Goal: Task Accomplishment & Management: Manage account settings

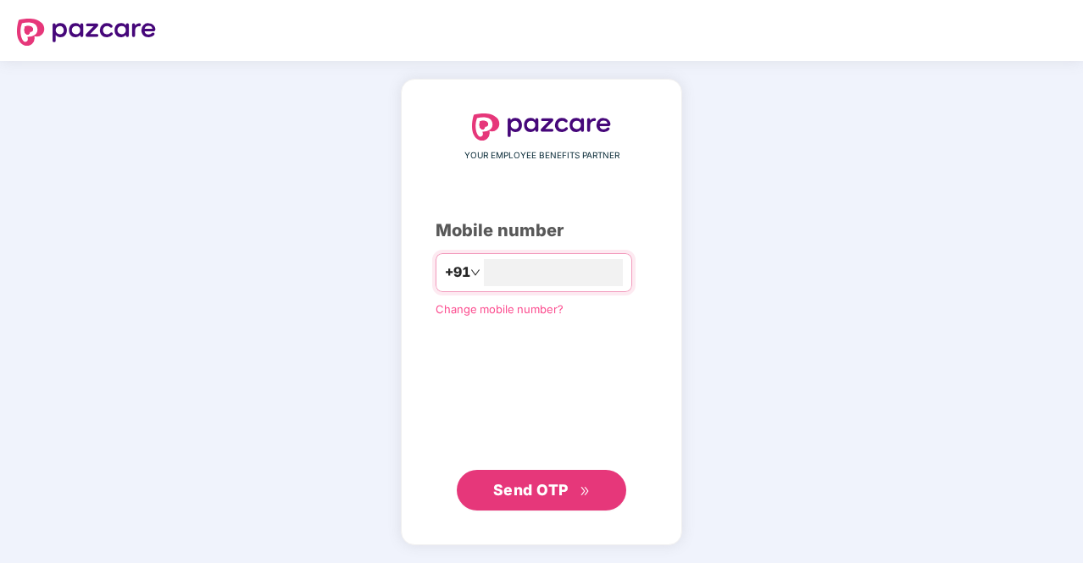
type input "**********"
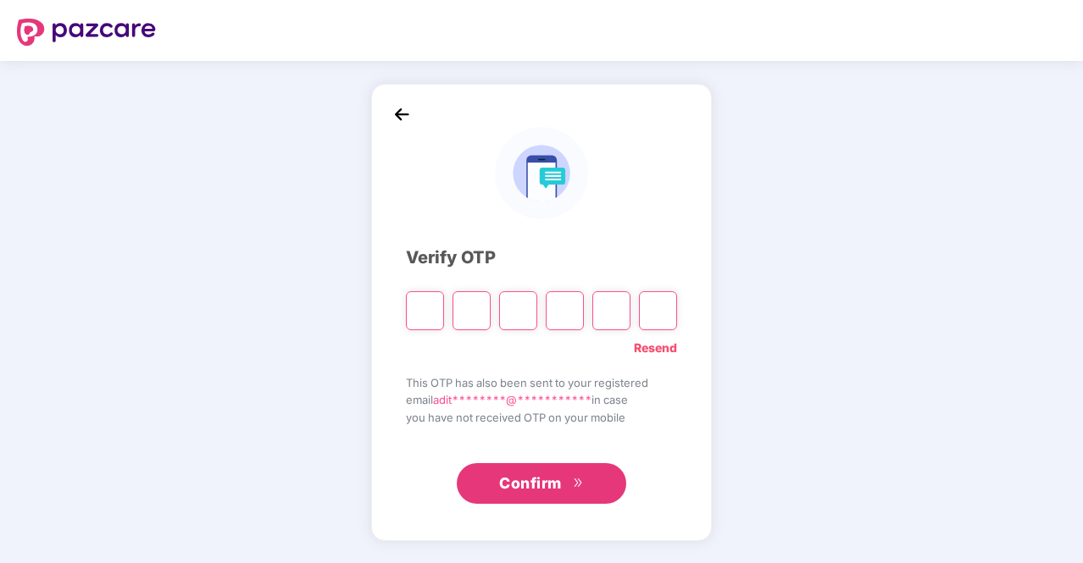
type input "*"
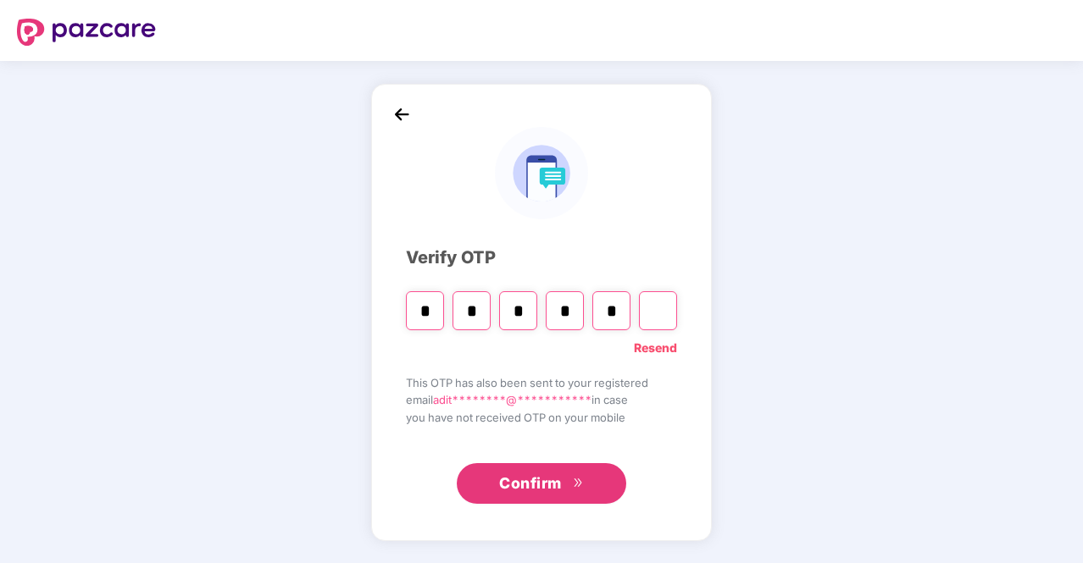
type input "*"
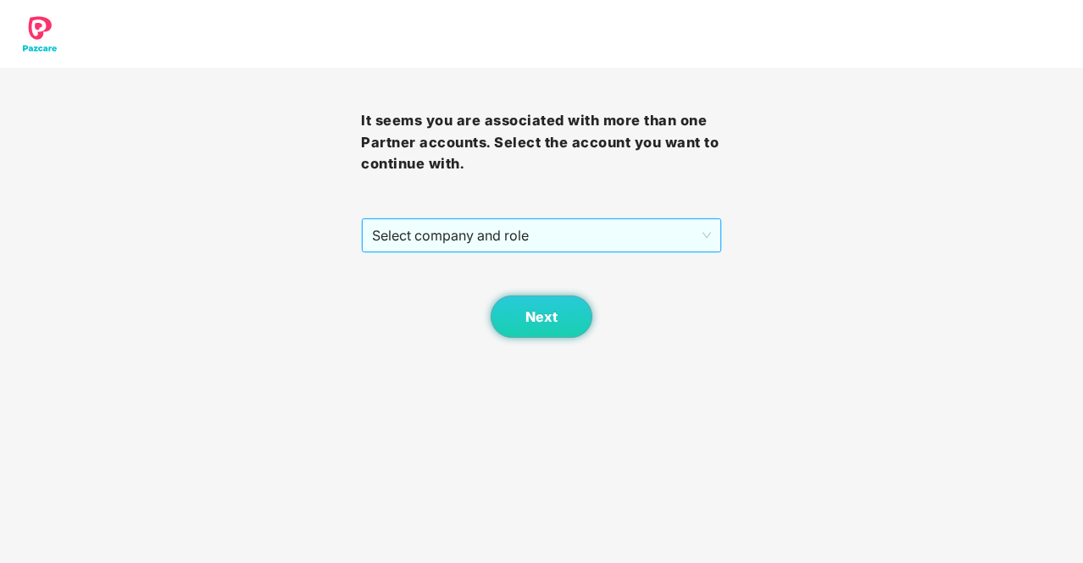
click at [477, 241] on span "Select company and role" at bounding box center [541, 235] width 339 height 32
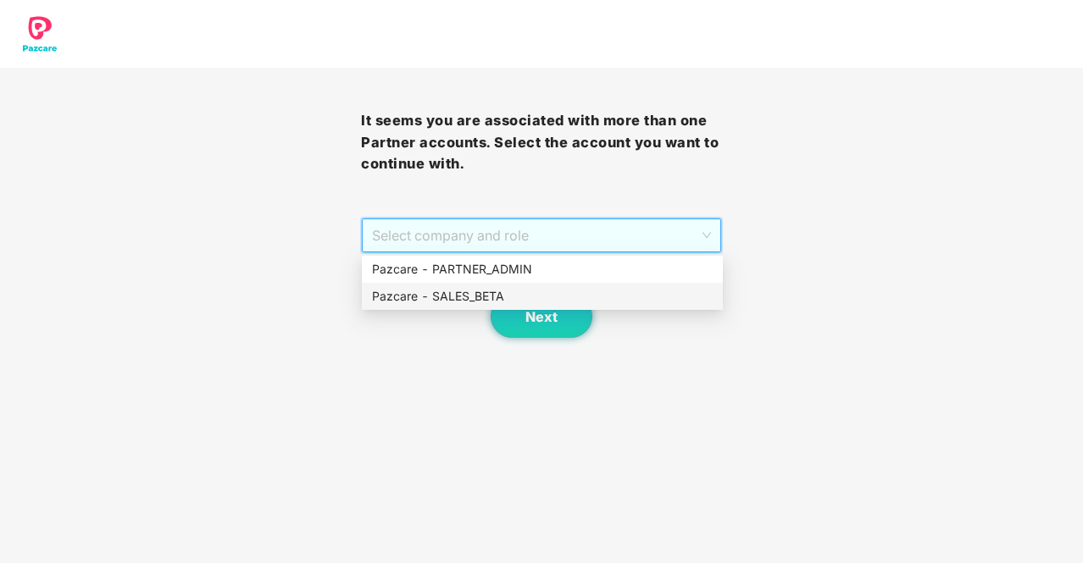
click at [518, 291] on div "Pazcare - SALES_BETA" at bounding box center [542, 296] width 341 height 19
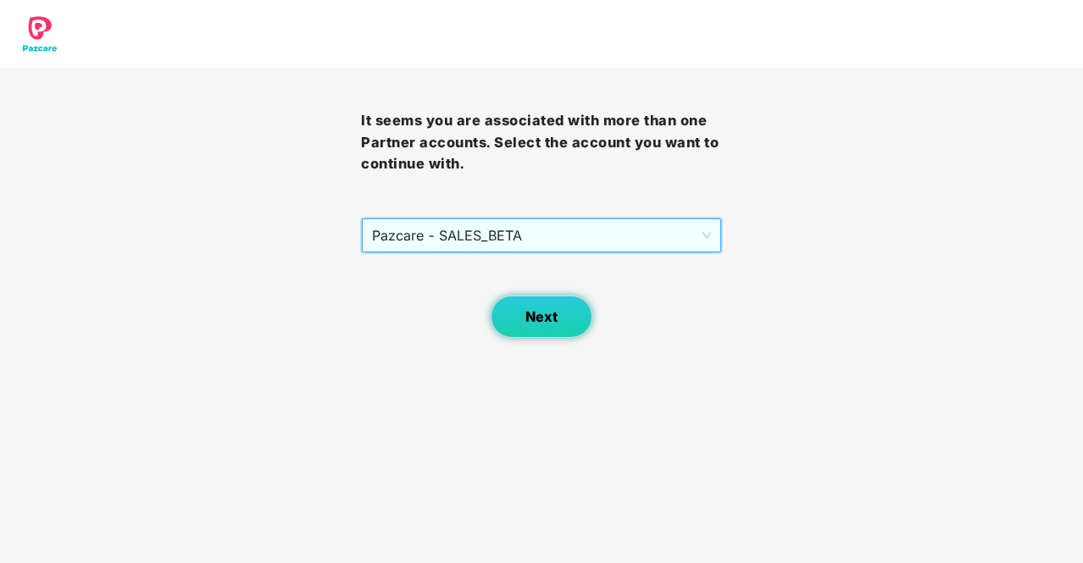
click at [532, 304] on button "Next" at bounding box center [542, 317] width 102 height 42
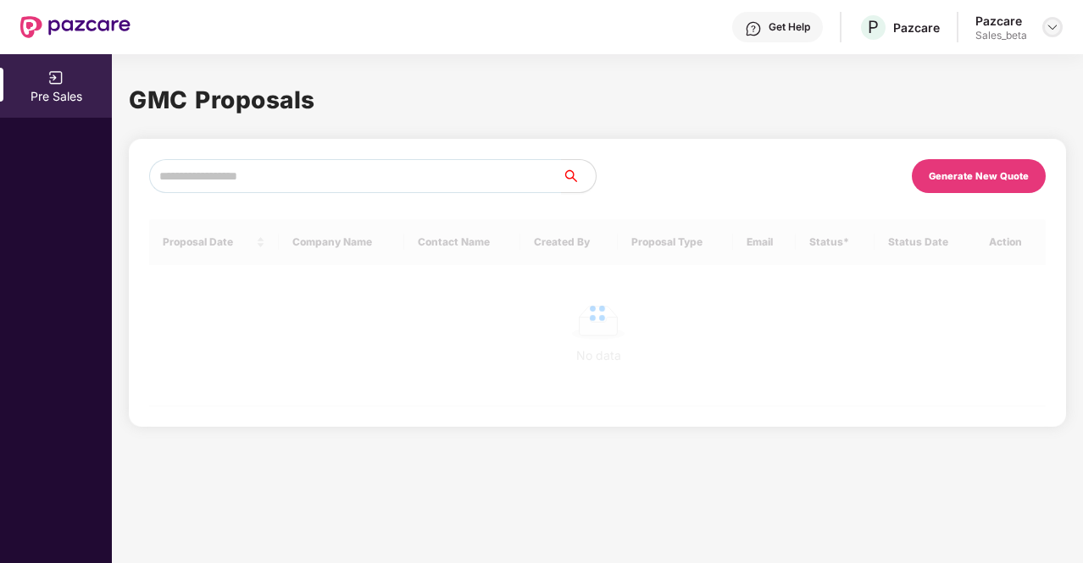
click at [1053, 30] on img at bounding box center [1052, 27] width 14 height 14
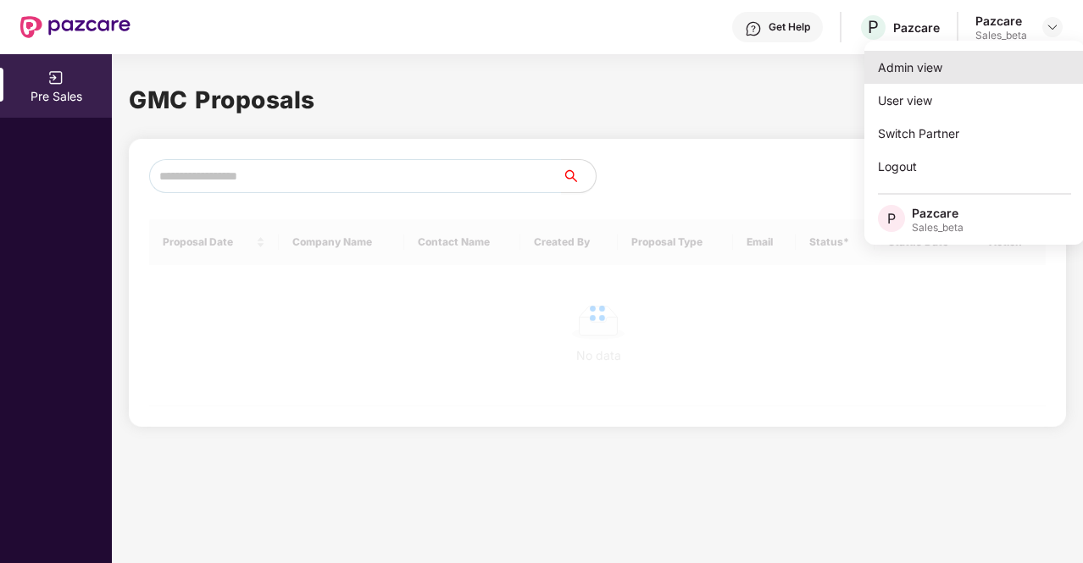
click at [975, 65] on div "Admin view" at bounding box center [974, 67] width 220 height 33
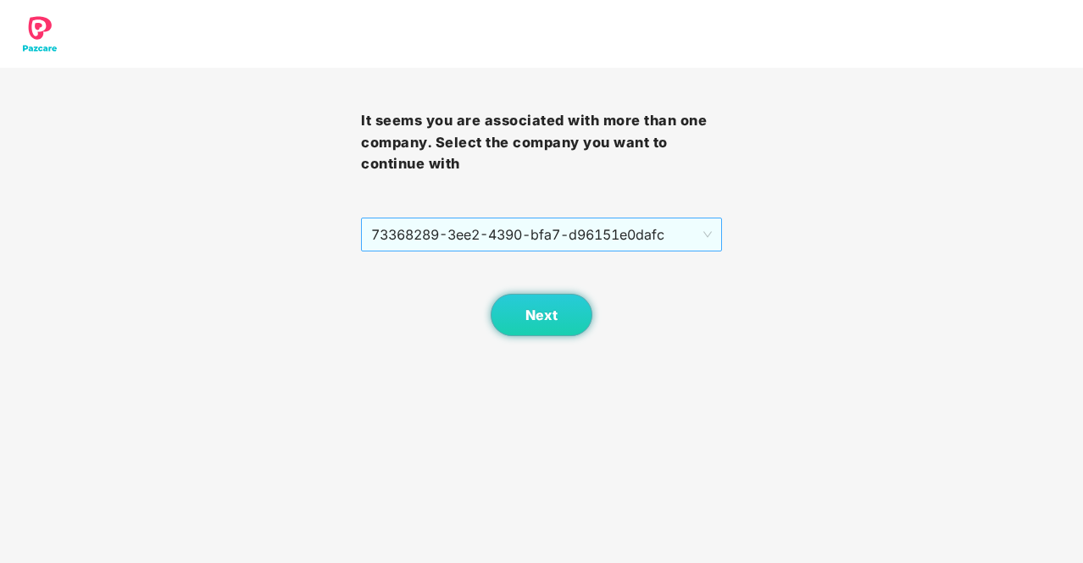
click at [595, 224] on span "73368289-3ee2-4390-bfa7-d96151e0dafc" at bounding box center [541, 235] width 341 height 32
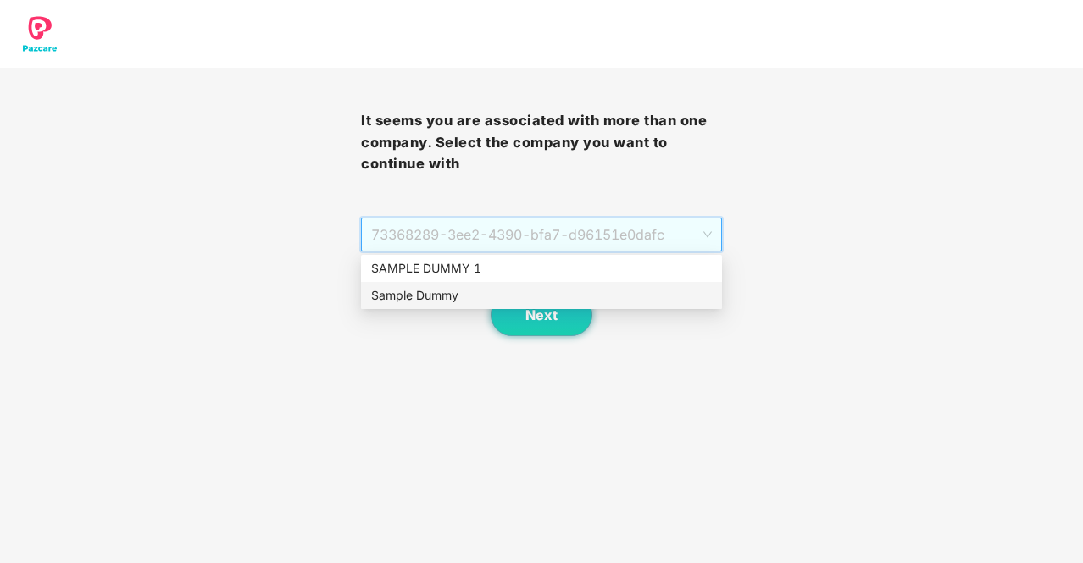
click at [598, 300] on div "Sample Dummy" at bounding box center [541, 295] width 341 height 19
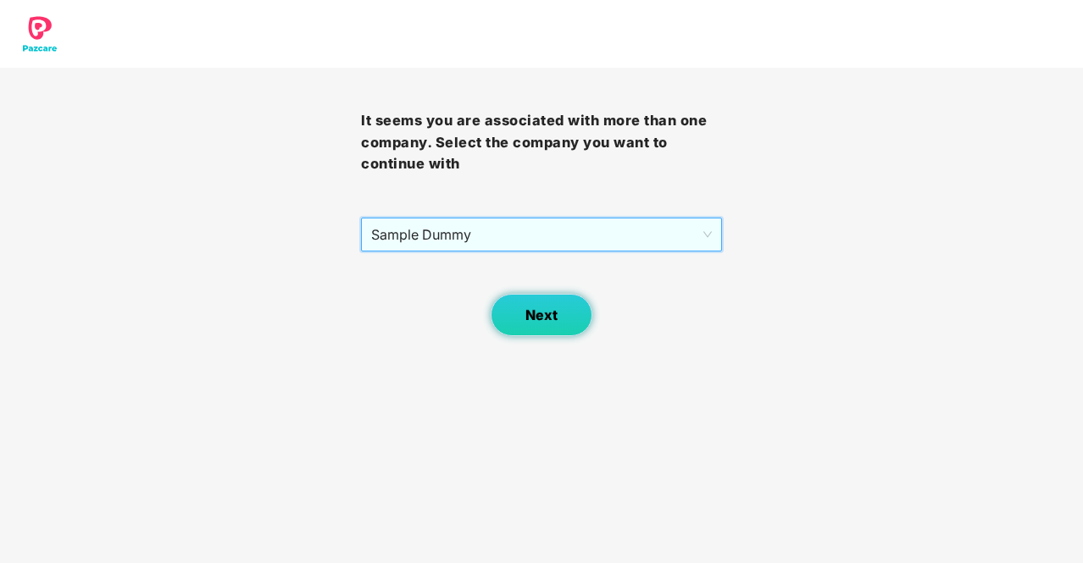
click at [555, 315] on span "Next" at bounding box center [541, 316] width 32 height 16
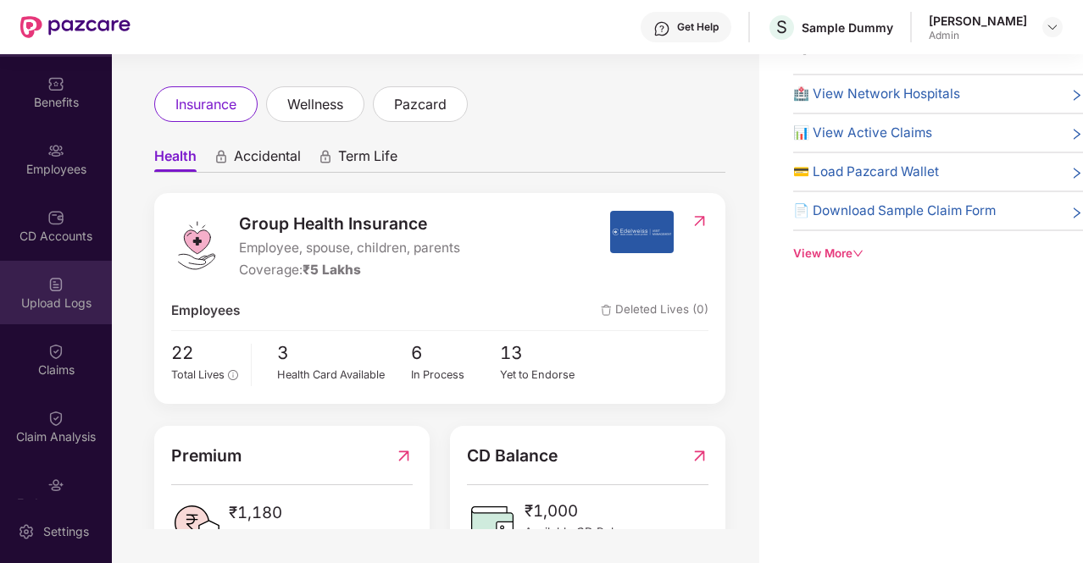
scroll to position [78, 0]
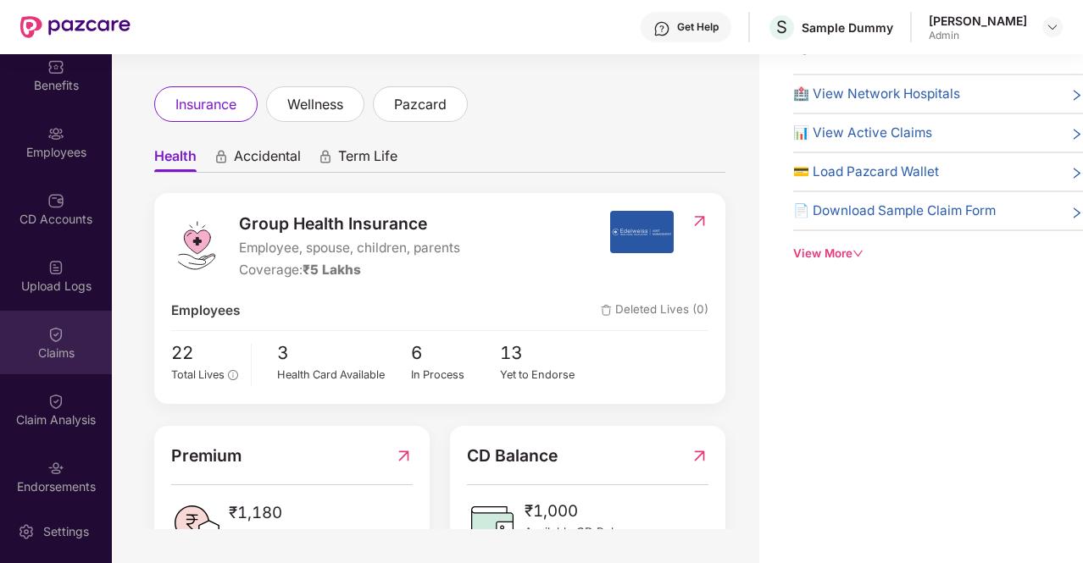
click at [47, 331] on img at bounding box center [55, 334] width 17 height 17
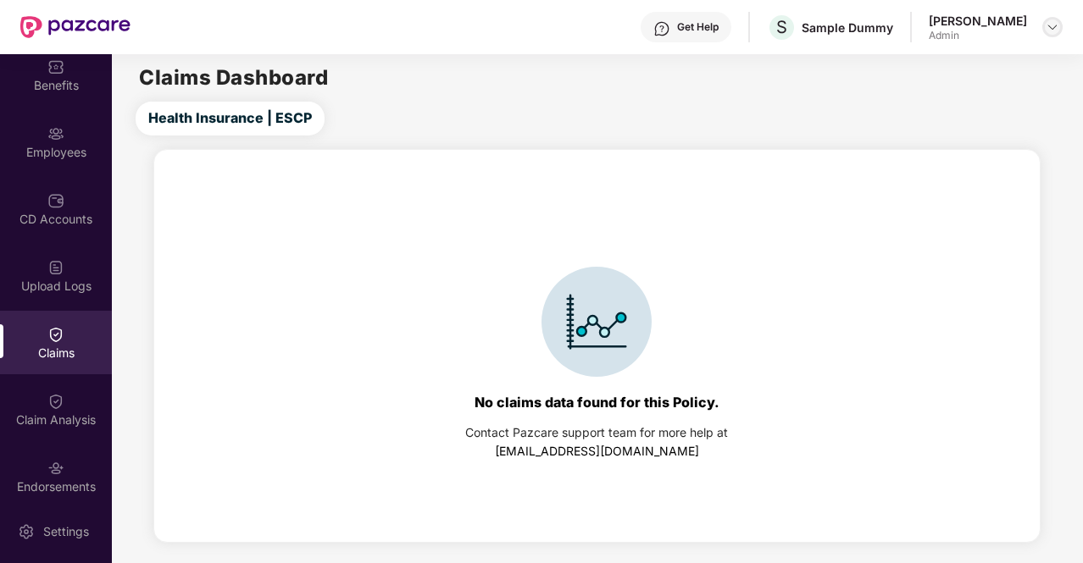
click at [1051, 25] on img at bounding box center [1052, 27] width 14 height 14
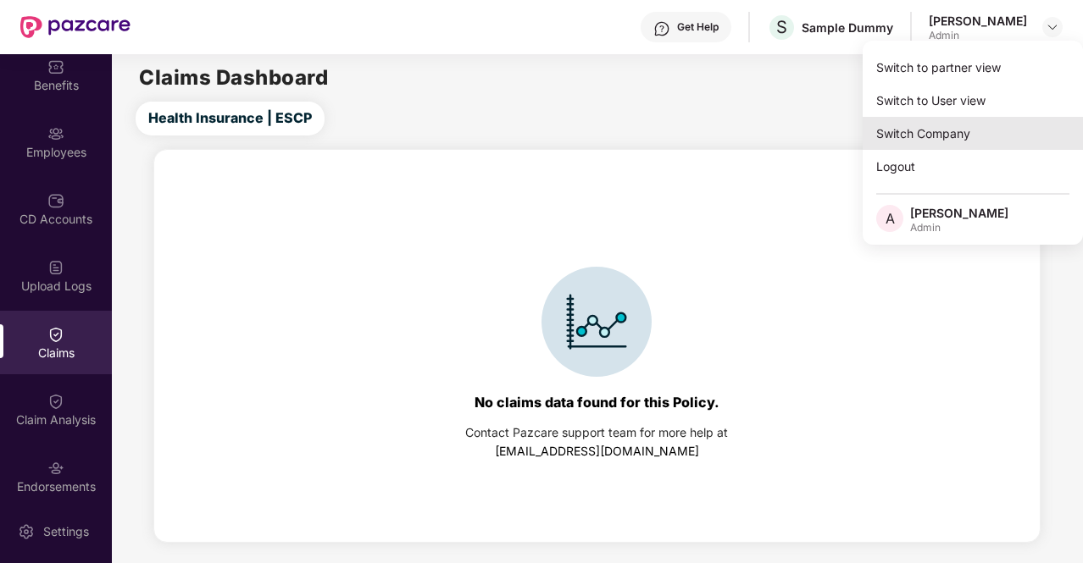
click at [998, 128] on div "Switch Company" at bounding box center [972, 133] width 220 height 33
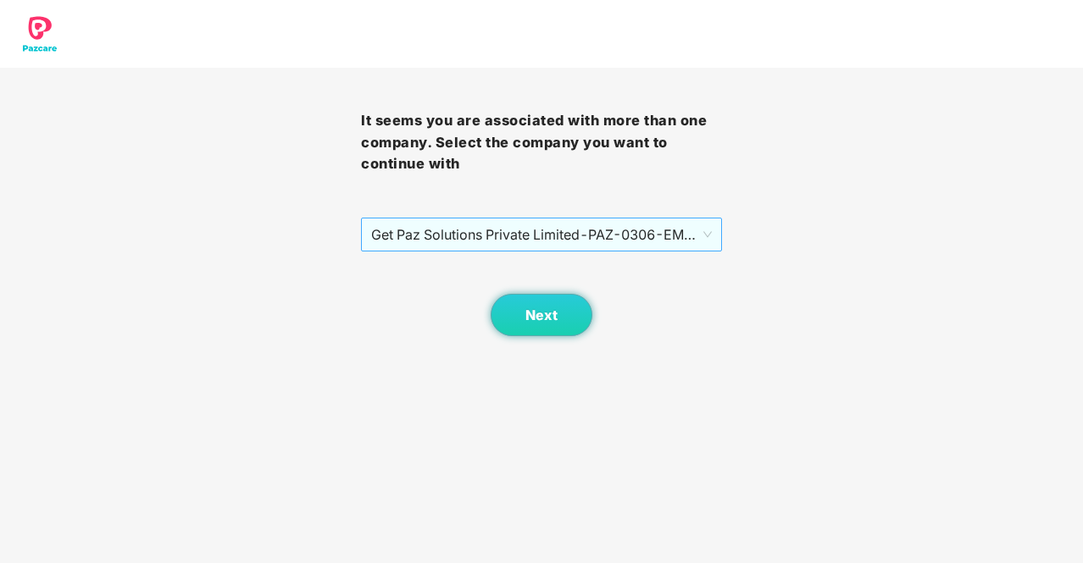
click at [440, 235] on span "Get Paz Solutions Private Limited - PAZ-0306 - EMPLOYEE" at bounding box center [541, 235] width 341 height 32
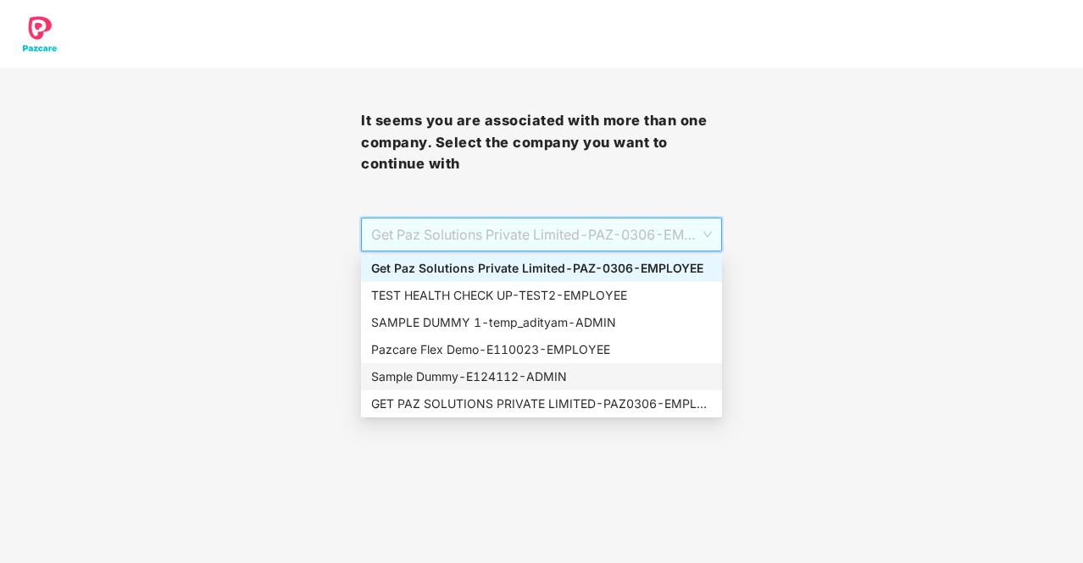
click at [604, 382] on div "Sample Dummy - E124112 - ADMIN" at bounding box center [541, 377] width 341 height 19
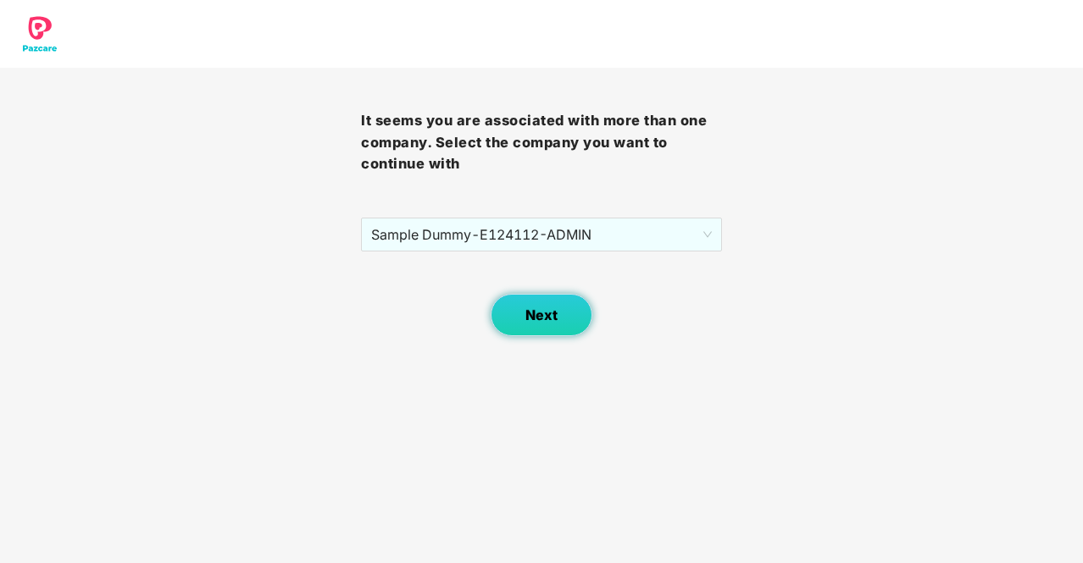
click at [533, 312] on span "Next" at bounding box center [541, 316] width 32 height 16
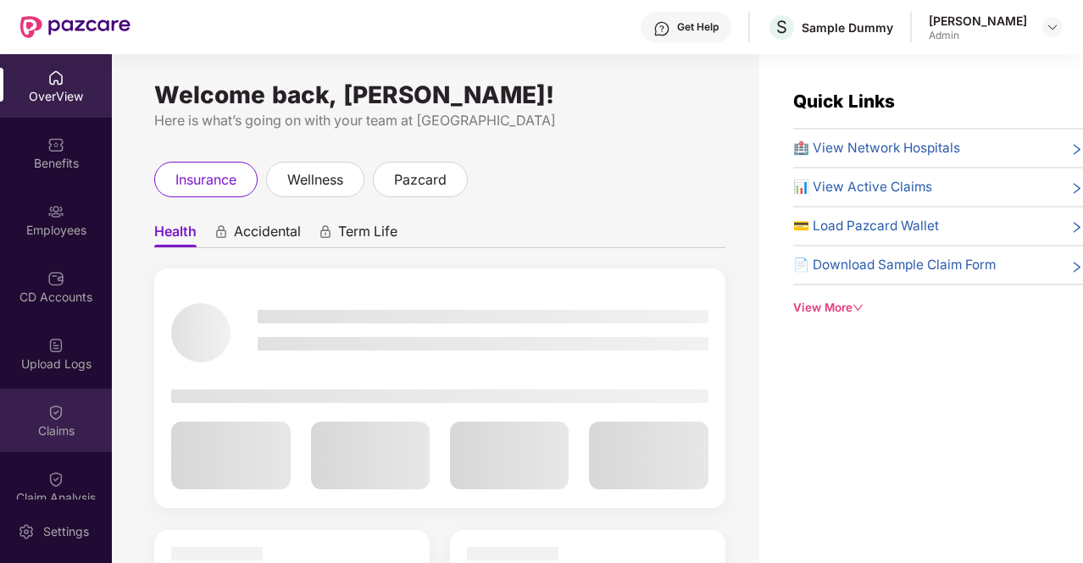
click at [51, 425] on div "Claims" at bounding box center [56, 431] width 112 height 17
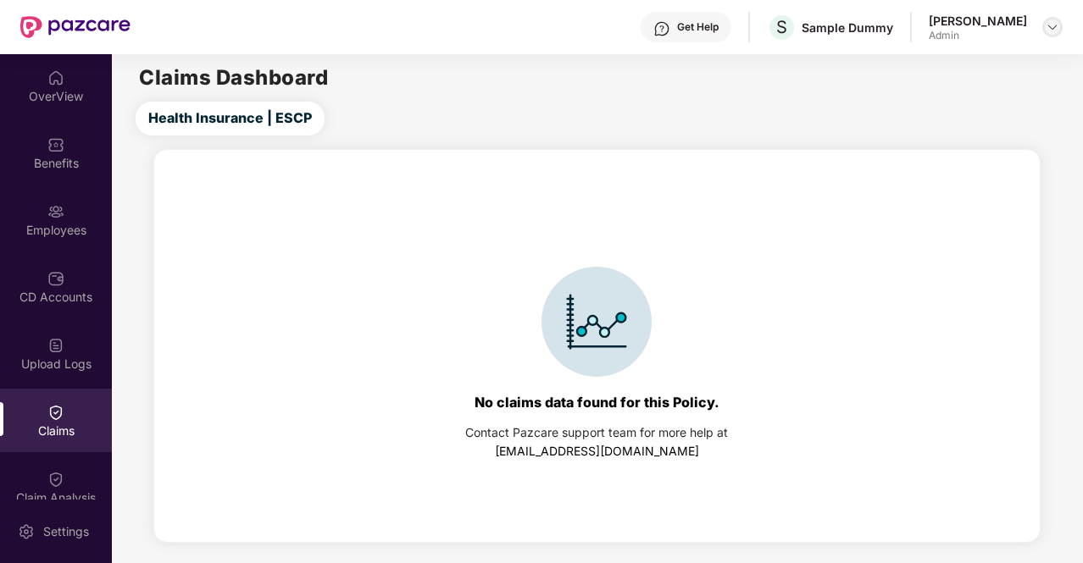
click at [1056, 24] on img at bounding box center [1052, 27] width 14 height 14
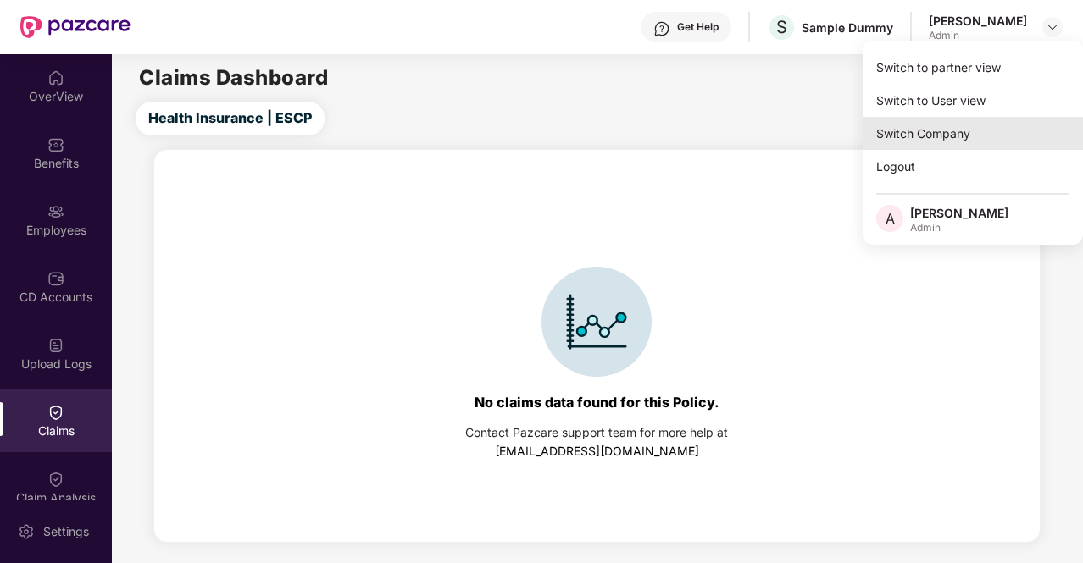
click at [970, 126] on div "Switch Company" at bounding box center [972, 133] width 220 height 33
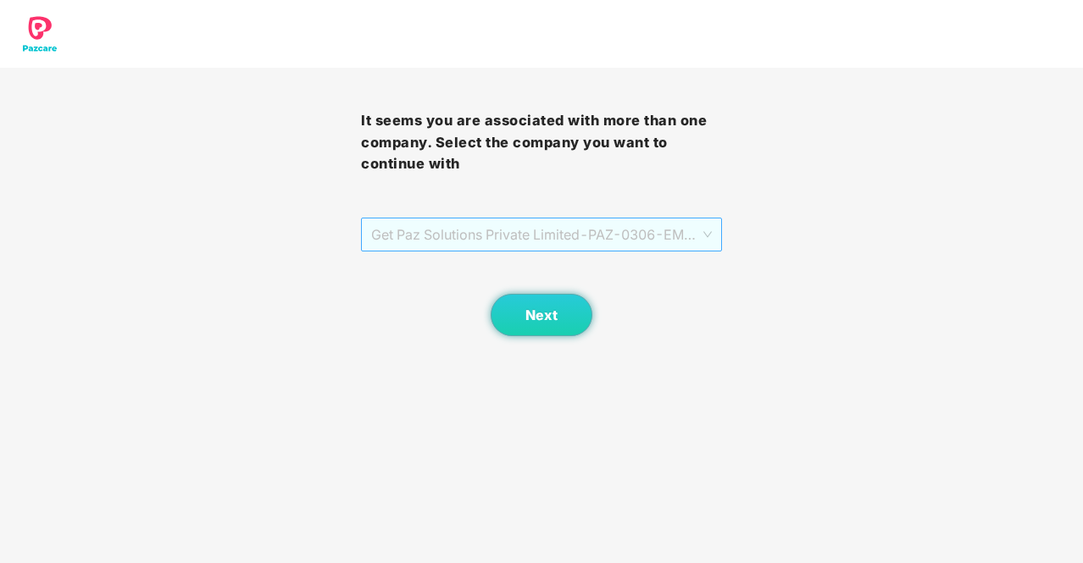
click at [583, 239] on span "Get Paz Solutions Private Limited - PAZ-0306 - EMPLOYEE" at bounding box center [541, 235] width 341 height 32
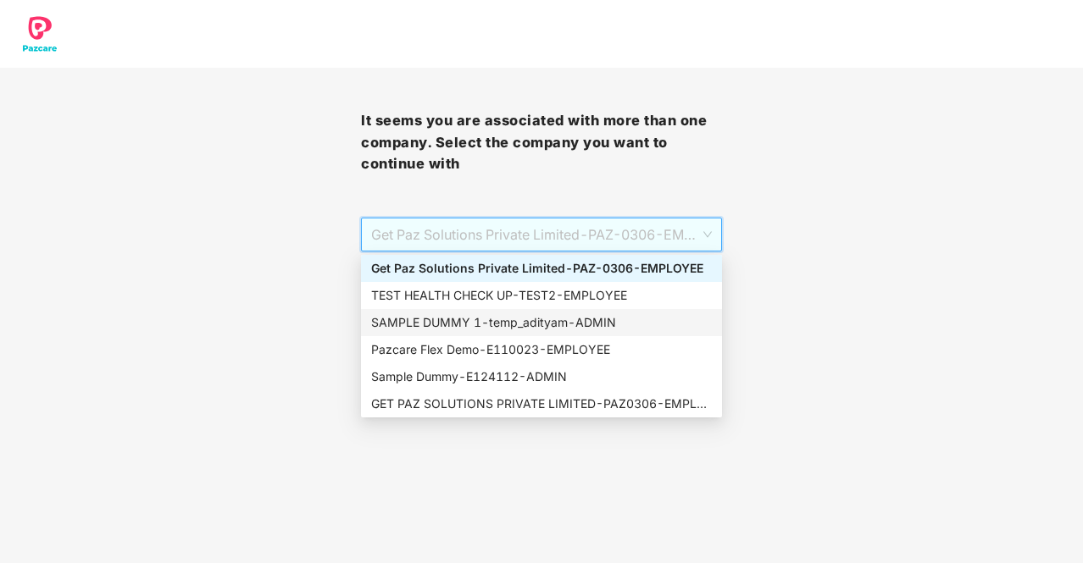
click at [600, 313] on div "SAMPLE DUMMY 1 - temp_adityam - ADMIN" at bounding box center [541, 322] width 341 height 19
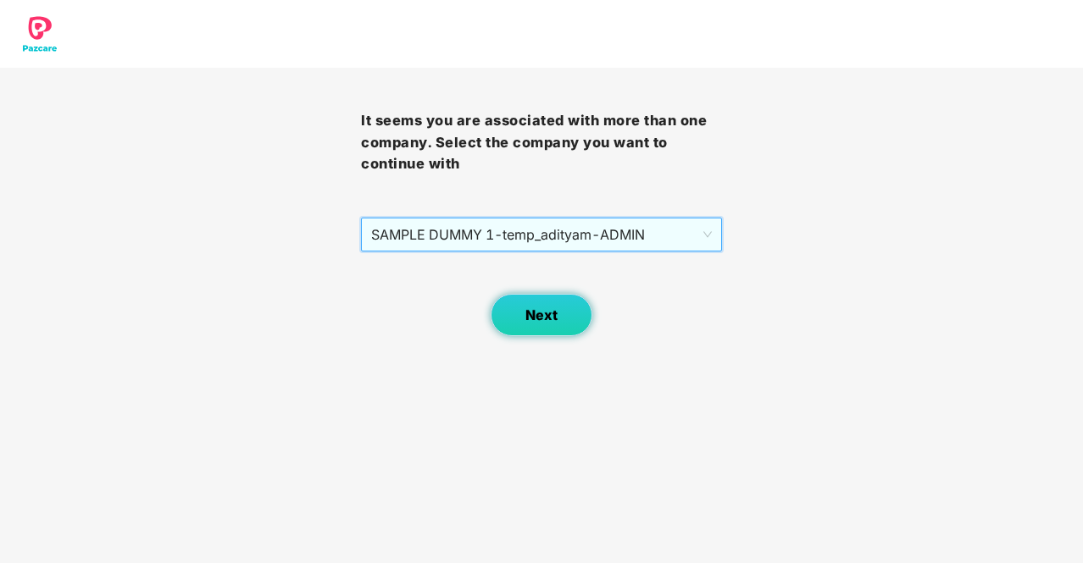
click at [546, 315] on span "Next" at bounding box center [541, 316] width 32 height 16
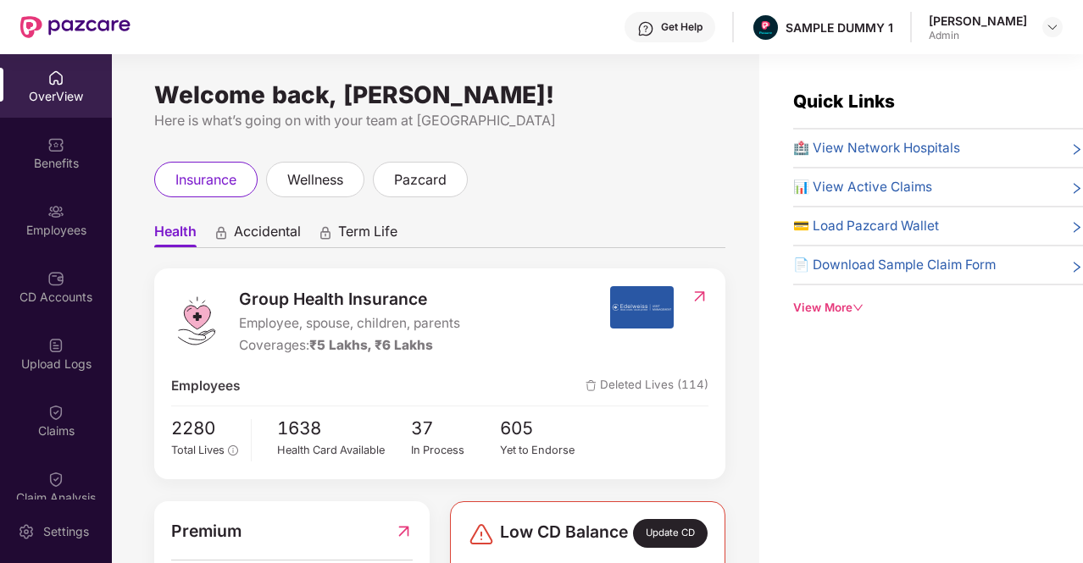
click at [55, 409] on img at bounding box center [55, 412] width 17 height 17
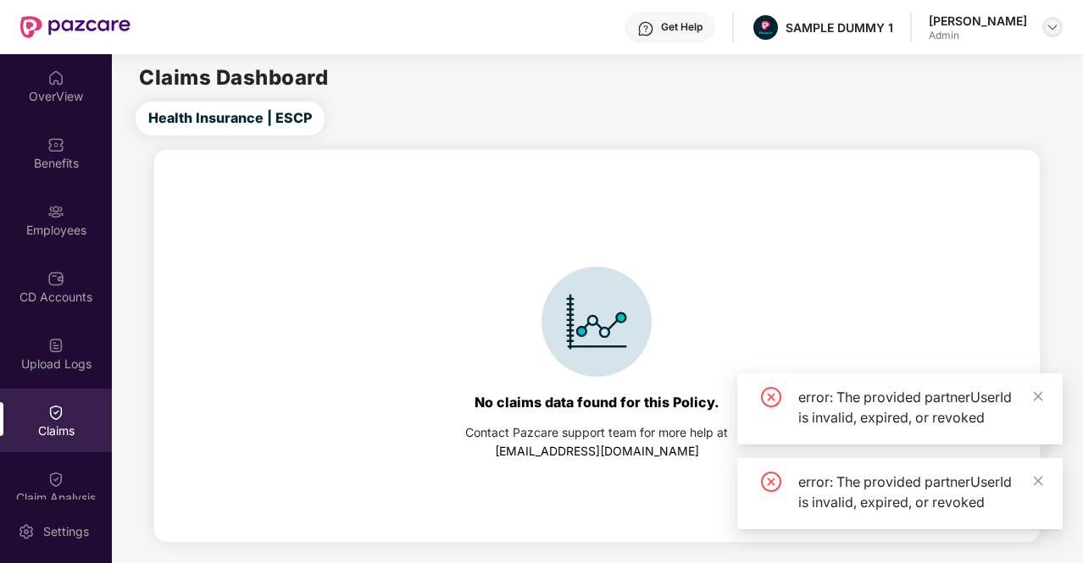
click at [1049, 25] on img at bounding box center [1052, 27] width 14 height 14
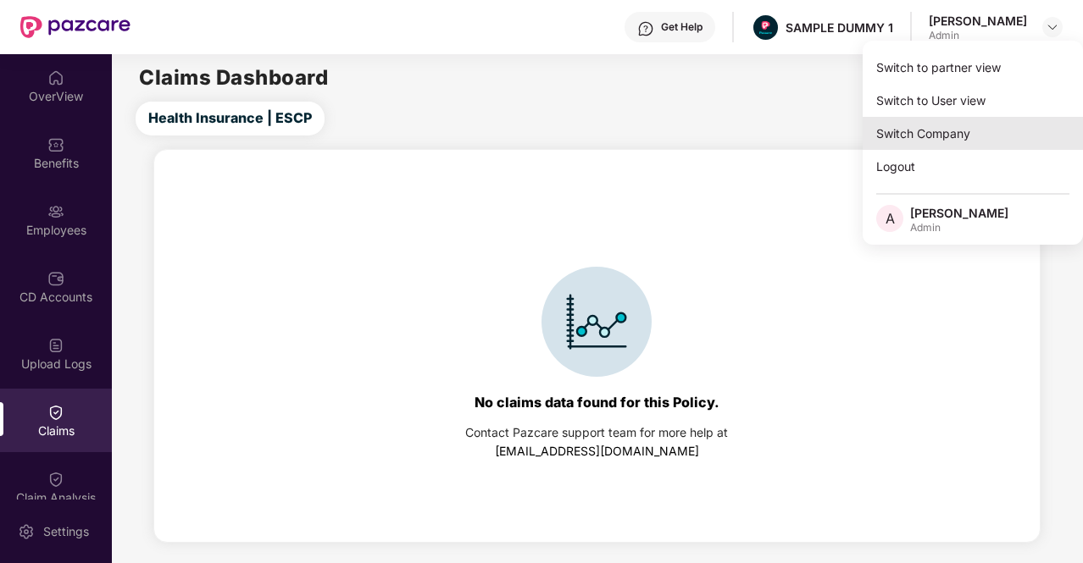
click at [997, 131] on div "Switch Company" at bounding box center [972, 133] width 220 height 33
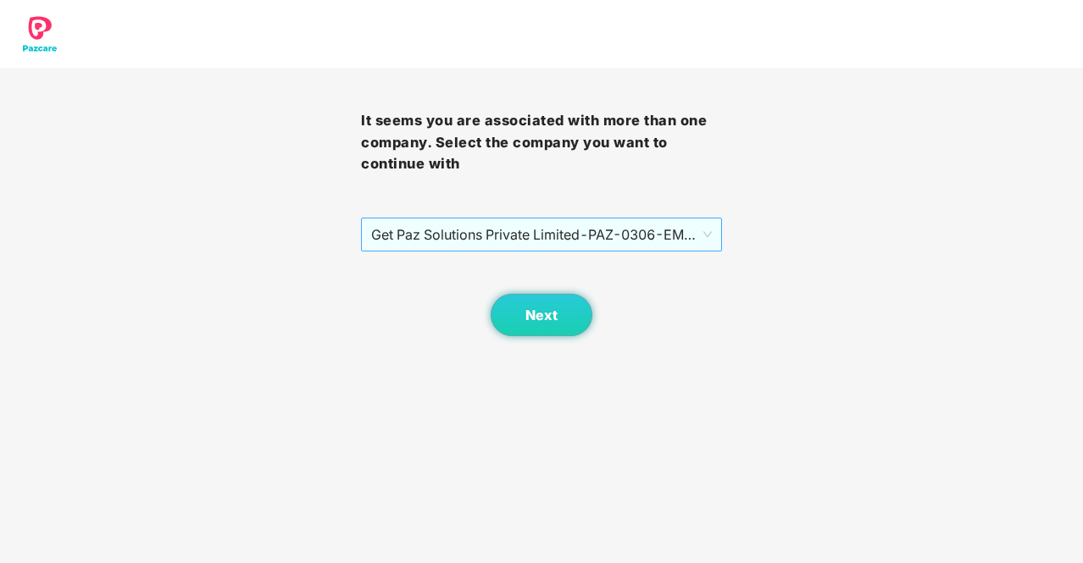
click at [613, 232] on span "Get Paz Solutions Private Limited - PAZ-0306 - EMPLOYEE" at bounding box center [541, 235] width 341 height 32
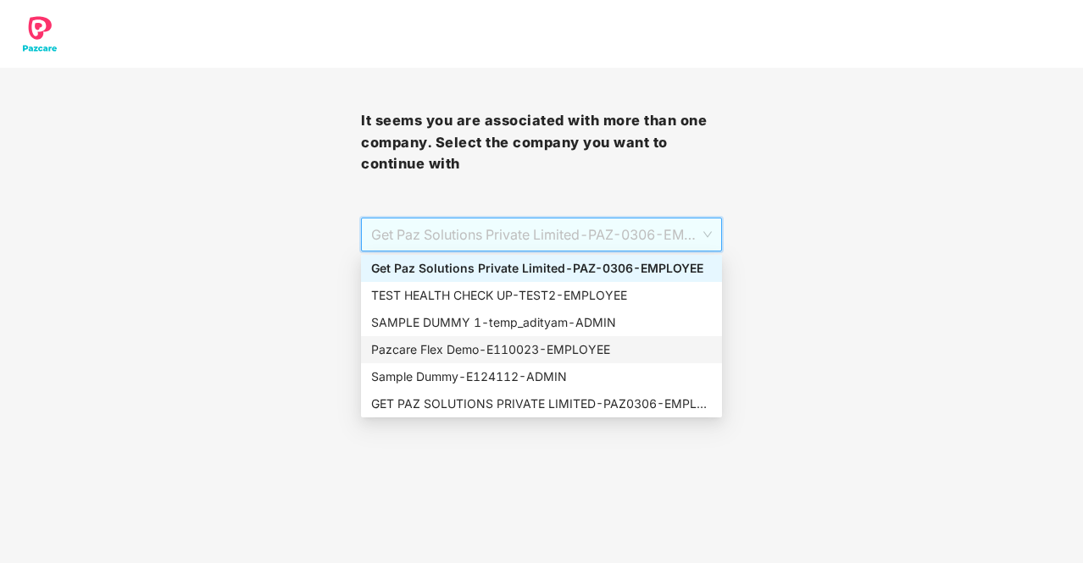
click at [624, 349] on div "Pazcare Flex Demo - E110023 - EMPLOYEE" at bounding box center [541, 350] width 341 height 19
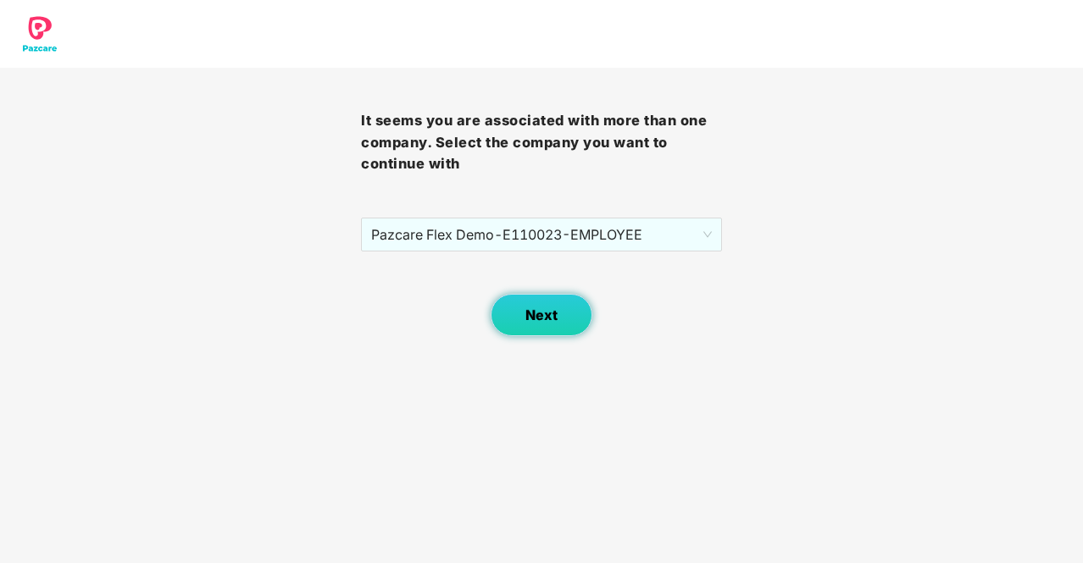
click at [532, 325] on button "Next" at bounding box center [542, 315] width 102 height 42
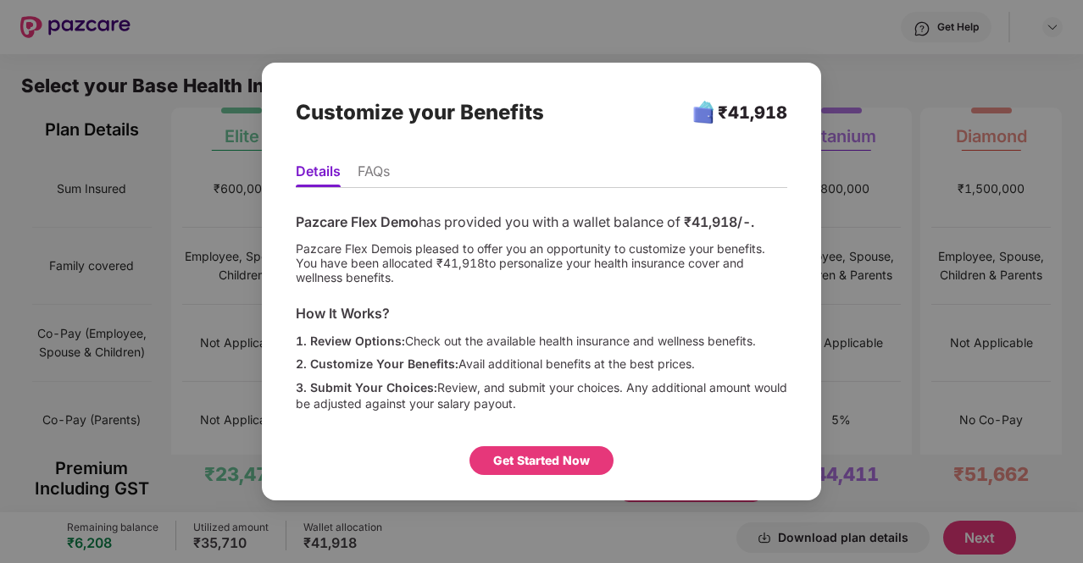
click at [1058, 30] on div "Customize your Benefits ₹41,918 Details FAQs Pazcare Flex Demo has provided you…" at bounding box center [541, 281] width 1083 height 563
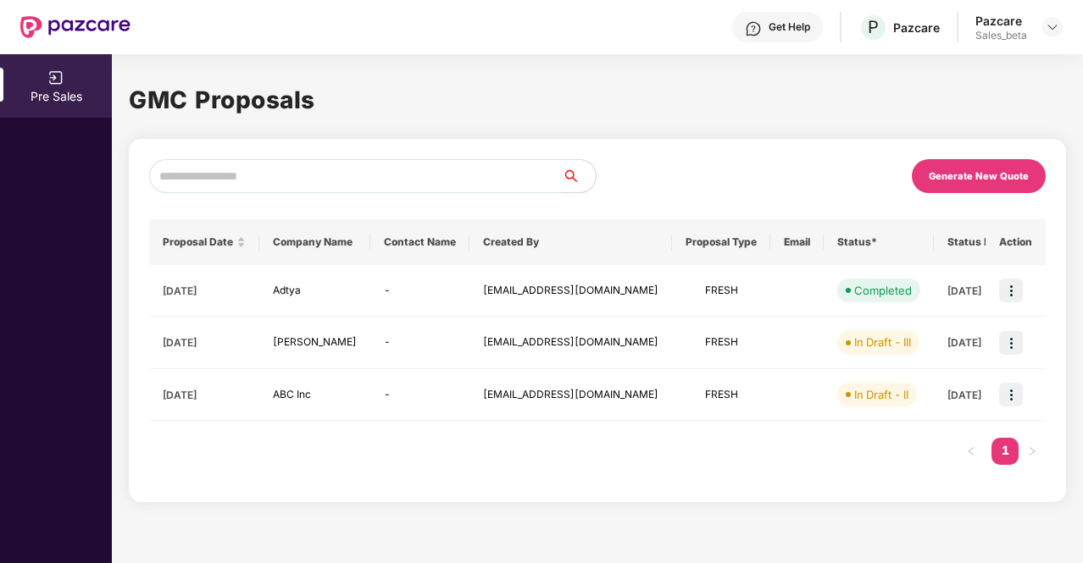
click at [1056, 17] on div at bounding box center [1052, 27] width 20 height 20
click at [1056, 24] on img at bounding box center [1052, 27] width 14 height 14
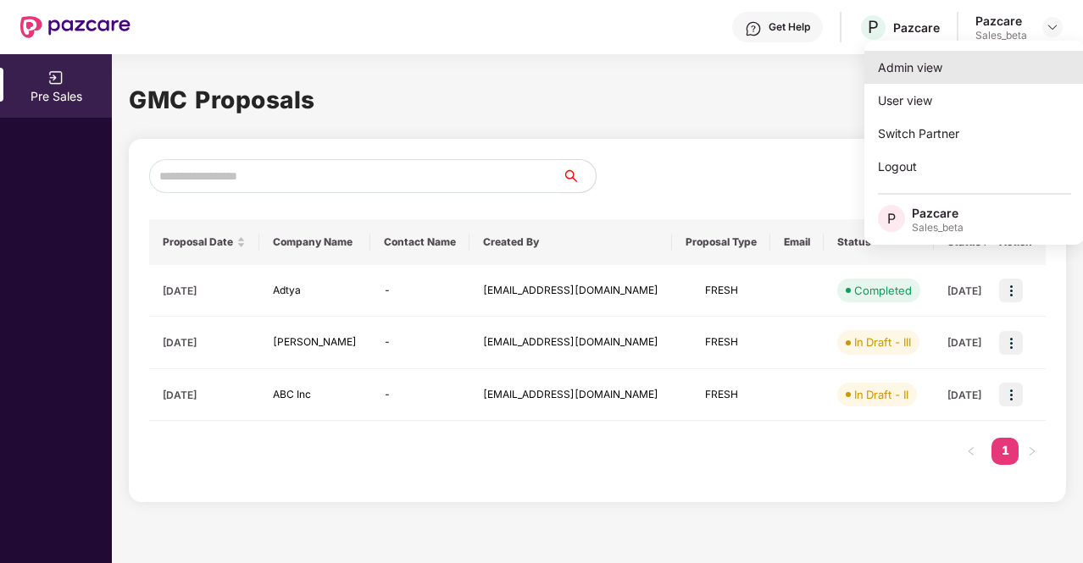
click at [976, 75] on div "Admin view" at bounding box center [974, 67] width 220 height 33
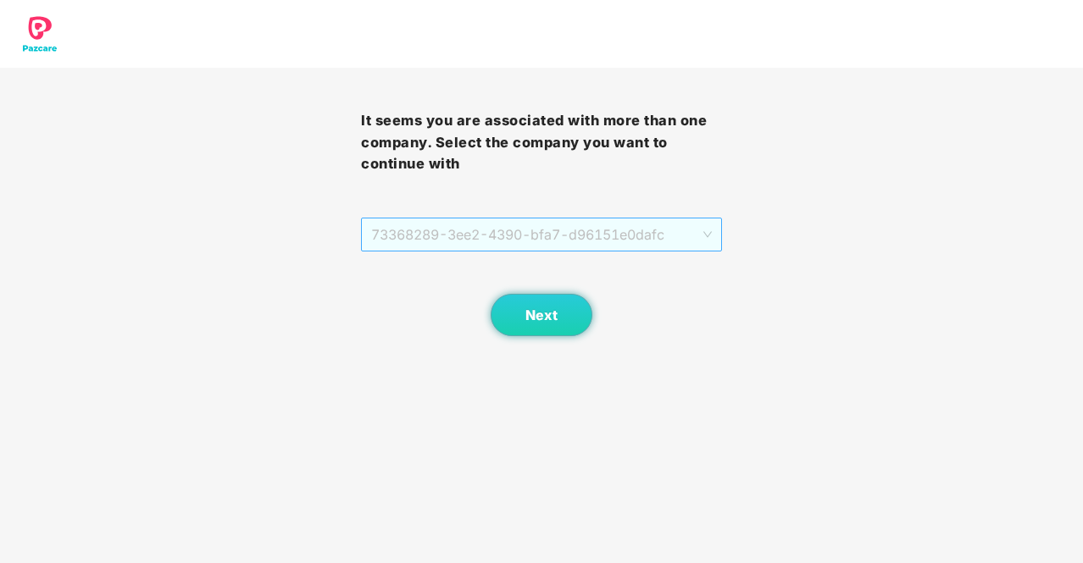
click at [579, 240] on span "73368289-3ee2-4390-bfa7-d96151e0dafc" at bounding box center [541, 235] width 341 height 32
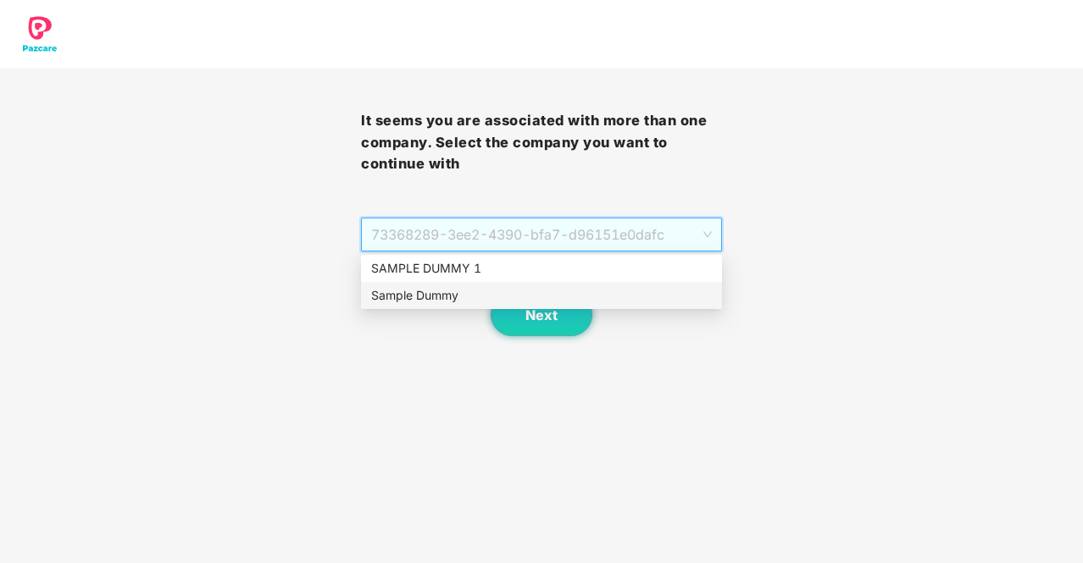
click at [579, 296] on div "Sample Dummy" at bounding box center [541, 295] width 341 height 19
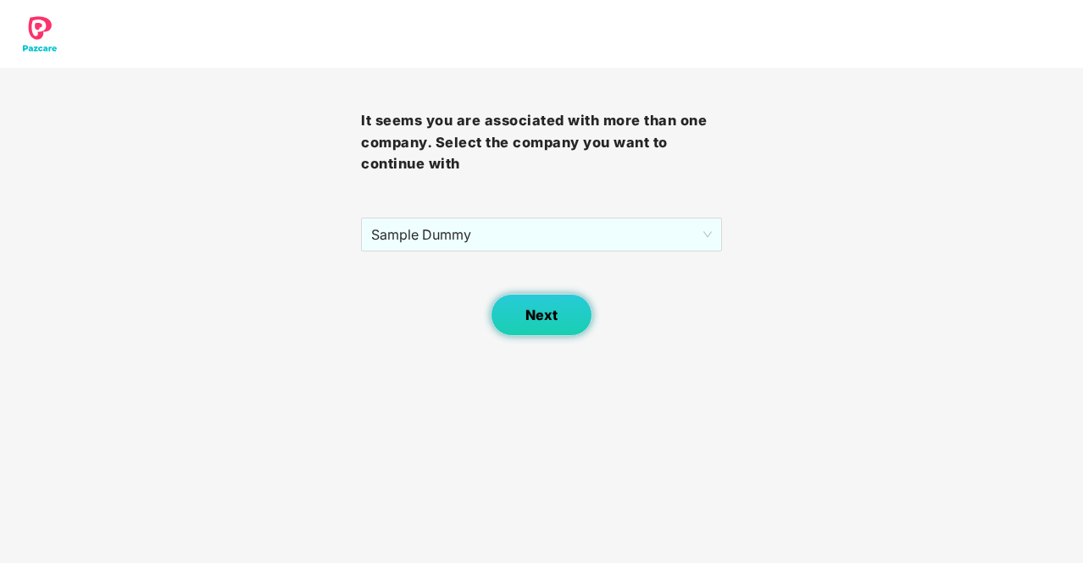
click at [545, 315] on span "Next" at bounding box center [541, 316] width 32 height 16
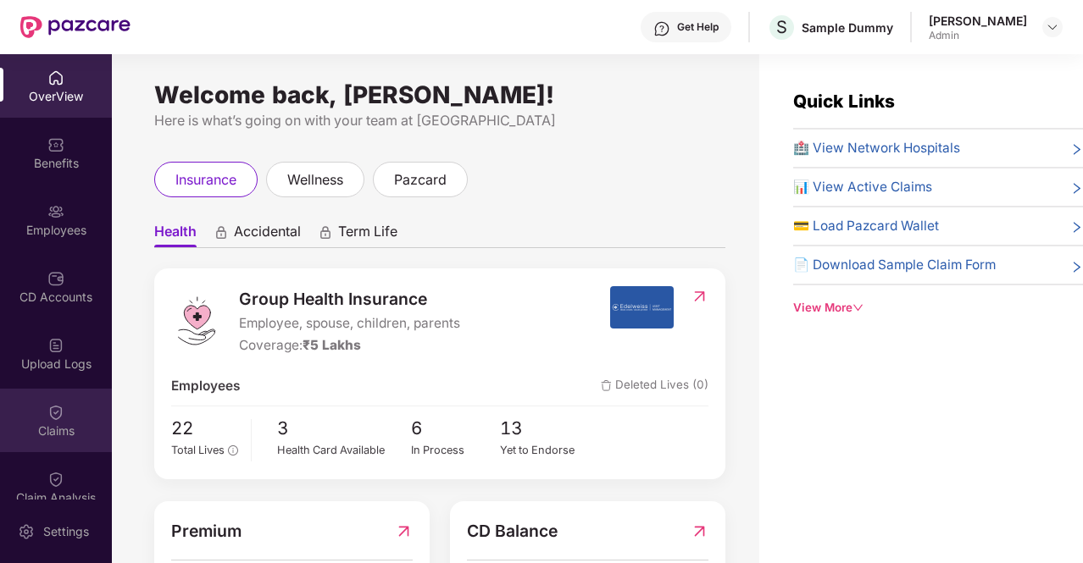
click at [47, 416] on img at bounding box center [55, 412] width 17 height 17
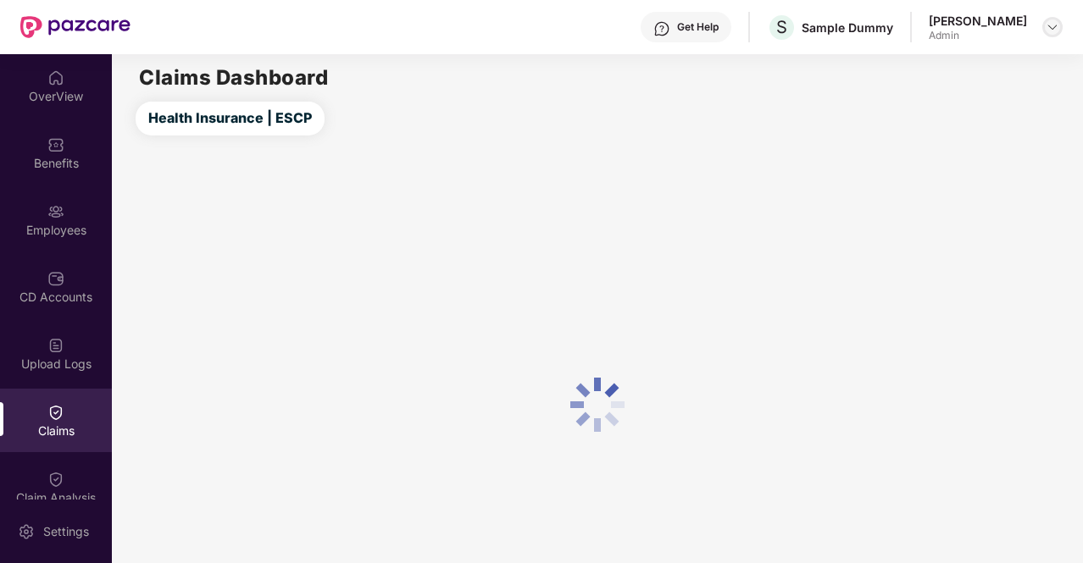
click at [1049, 20] on img at bounding box center [1052, 27] width 14 height 14
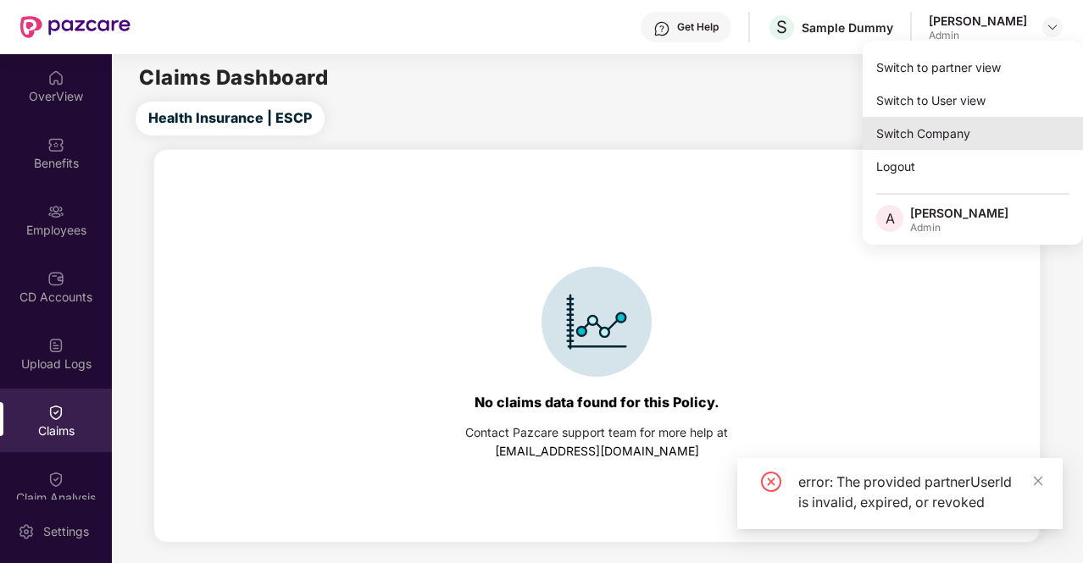
click at [1010, 119] on div "Switch Company" at bounding box center [972, 133] width 220 height 33
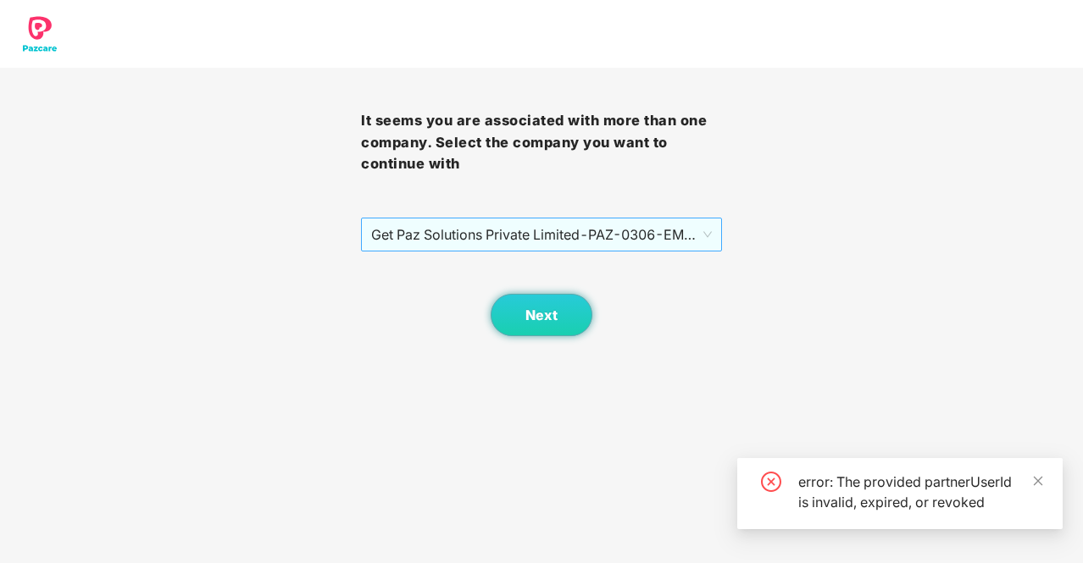
click at [491, 238] on span "Get Paz Solutions Private Limited - PAZ-0306 - EMPLOYEE" at bounding box center [541, 235] width 341 height 32
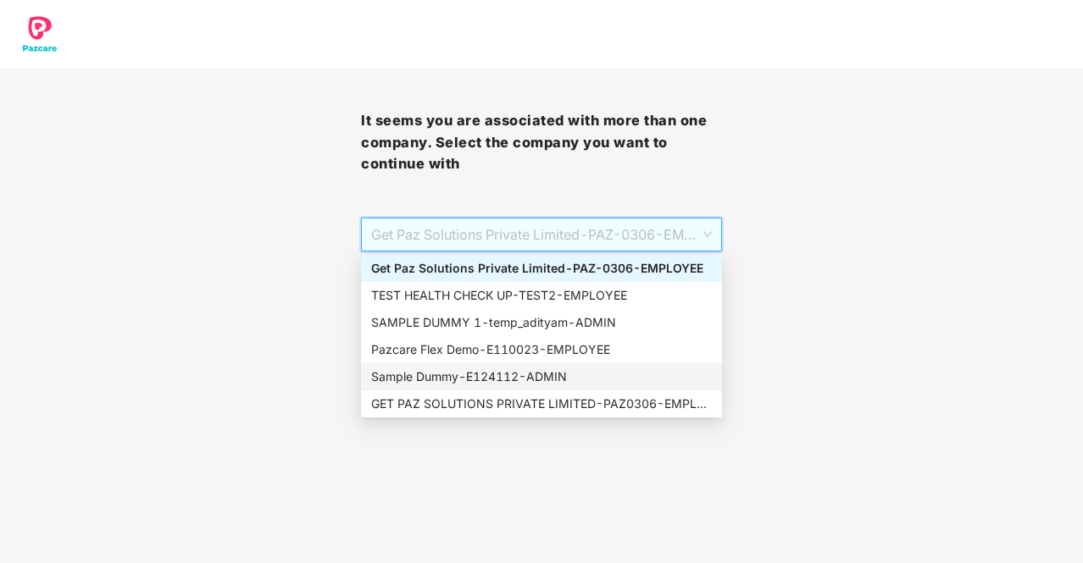
click at [532, 376] on div "Sample Dummy - E124112 - ADMIN" at bounding box center [541, 377] width 341 height 19
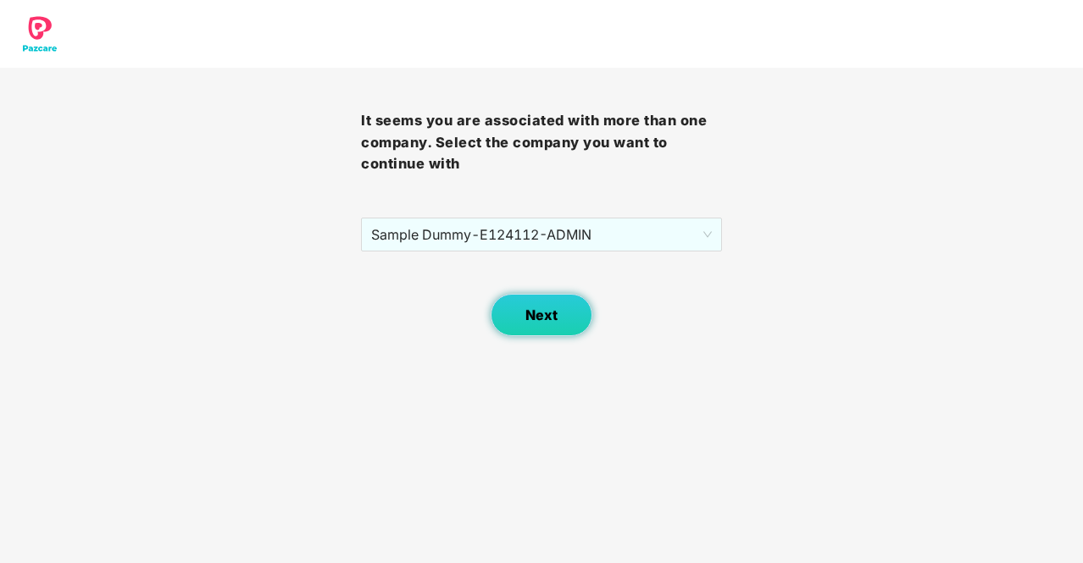
click at [512, 313] on button "Next" at bounding box center [542, 315] width 102 height 42
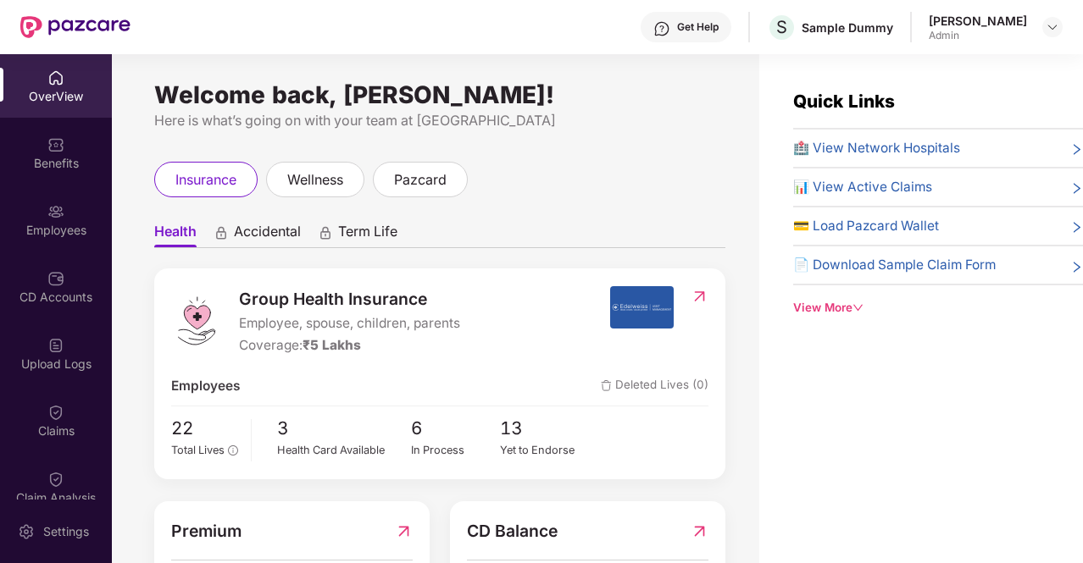
click at [65, 417] on div "Claims" at bounding box center [56, 421] width 112 height 64
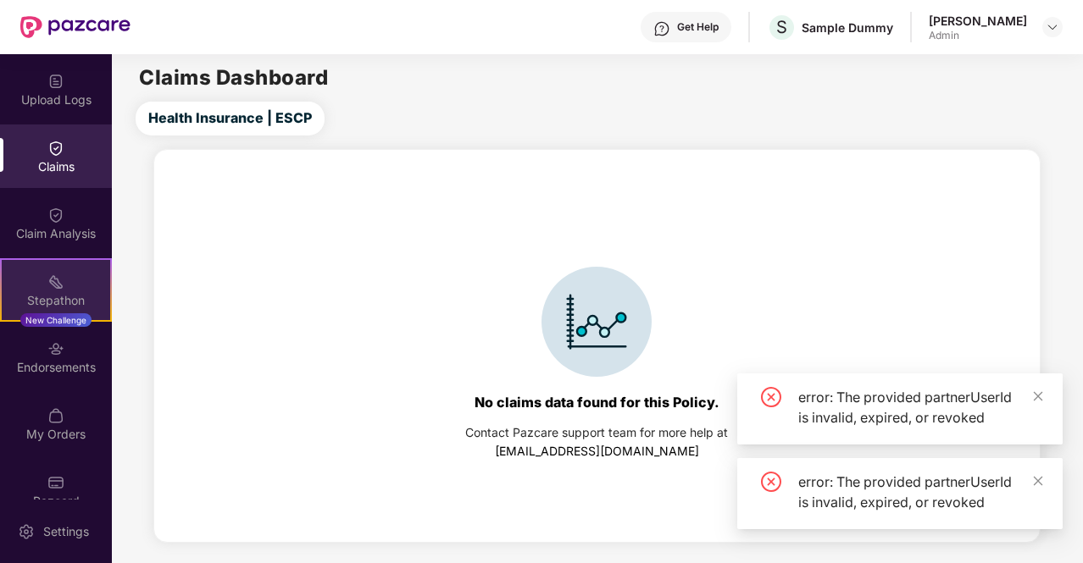
scroll to position [265, 0]
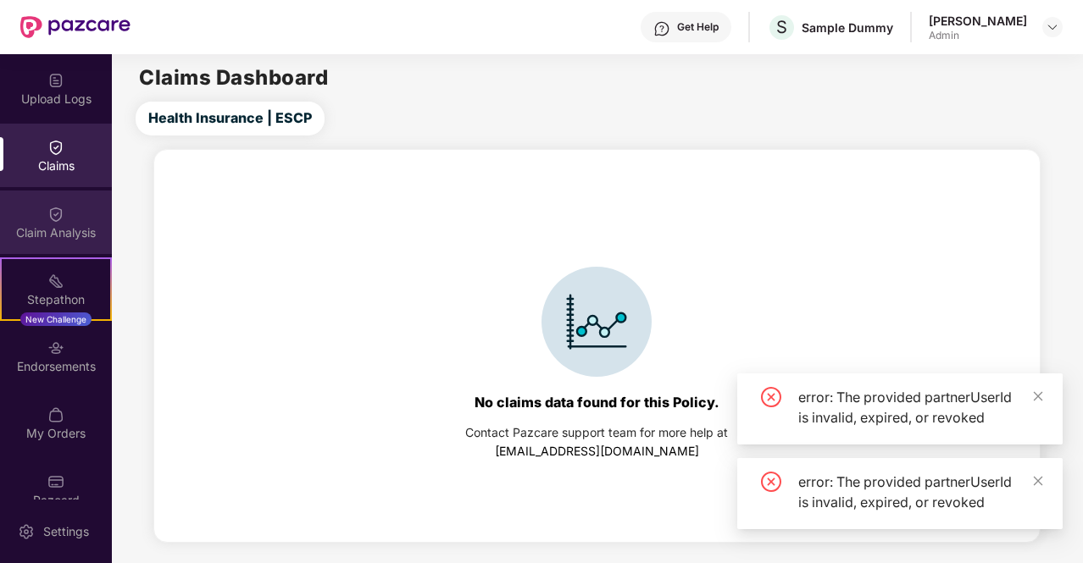
click at [48, 219] on img at bounding box center [55, 214] width 17 height 17
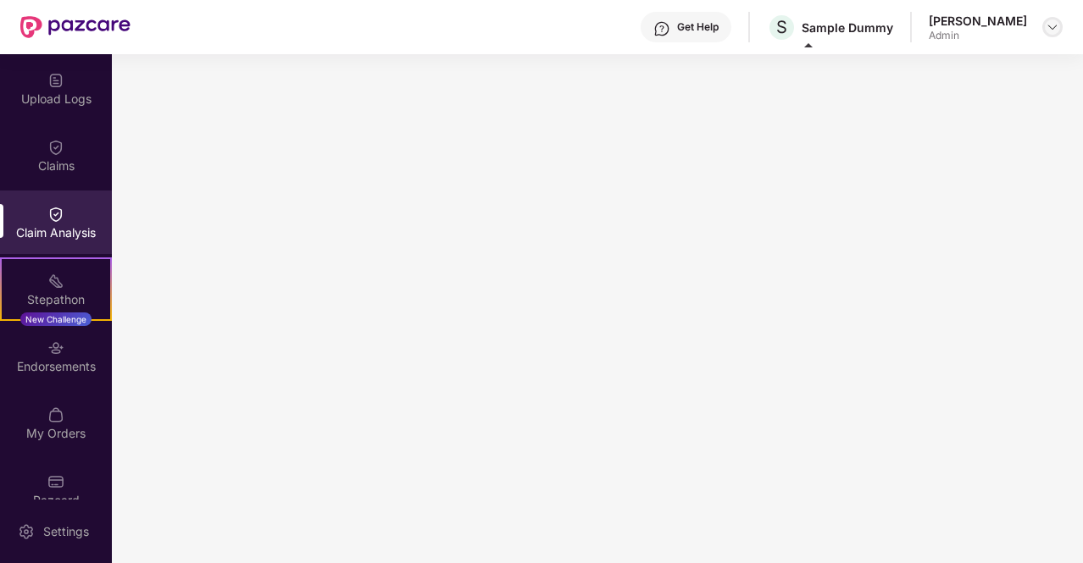
click at [1056, 30] on img at bounding box center [1052, 27] width 14 height 14
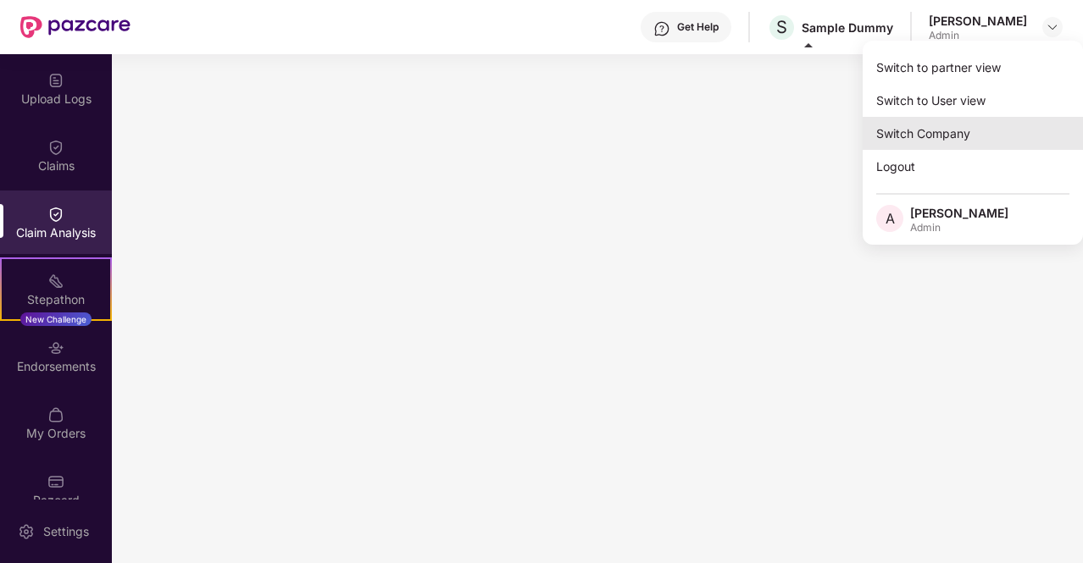
click at [973, 134] on div "Switch Company" at bounding box center [972, 133] width 220 height 33
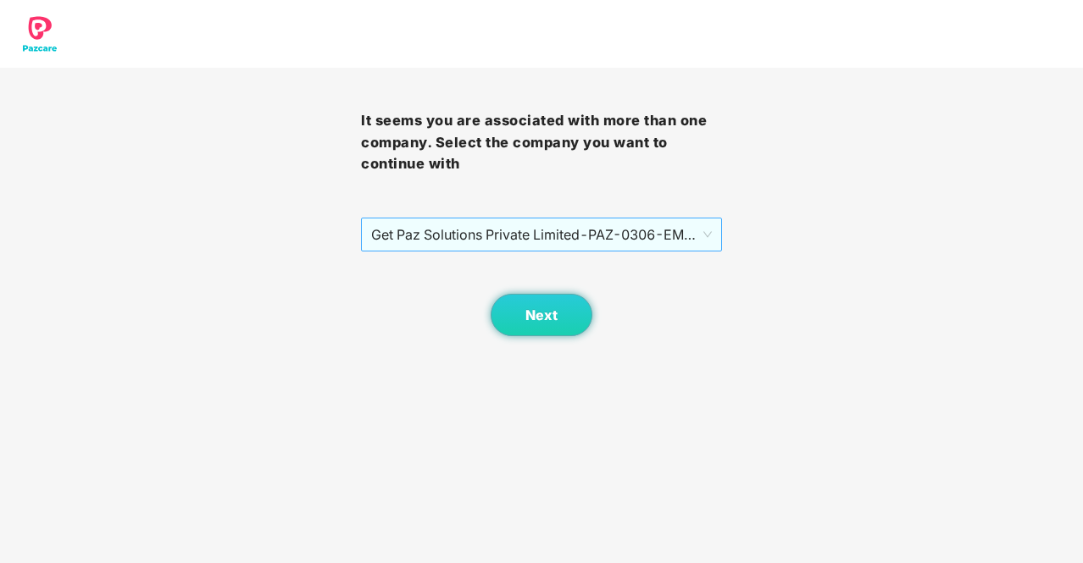
click at [553, 238] on span "Get Paz Solutions Private Limited - PAZ-0306 - EMPLOYEE" at bounding box center [541, 235] width 341 height 32
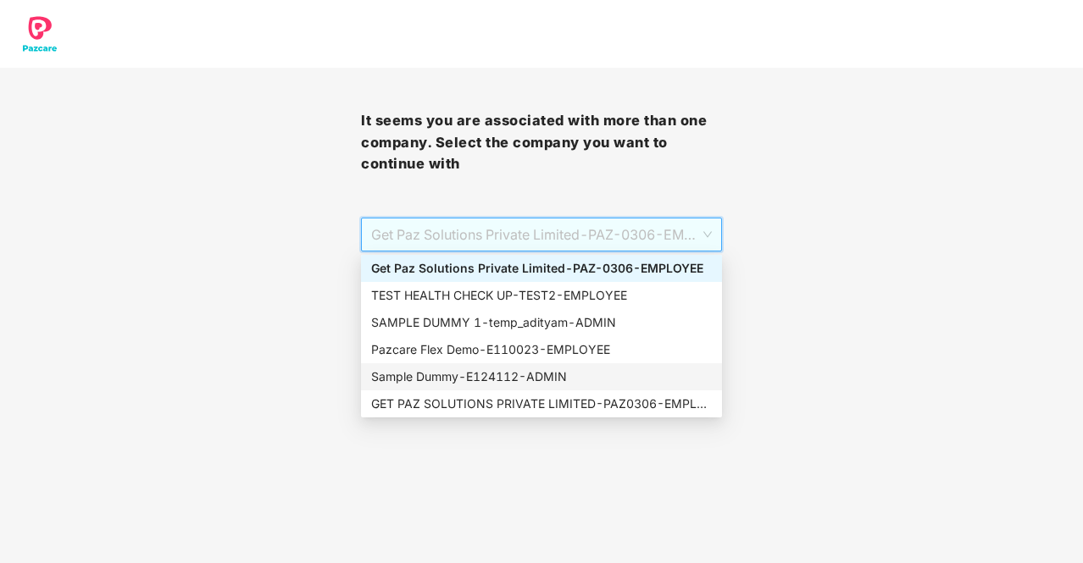
click at [593, 379] on div "Sample Dummy - E124112 - ADMIN" at bounding box center [541, 377] width 341 height 19
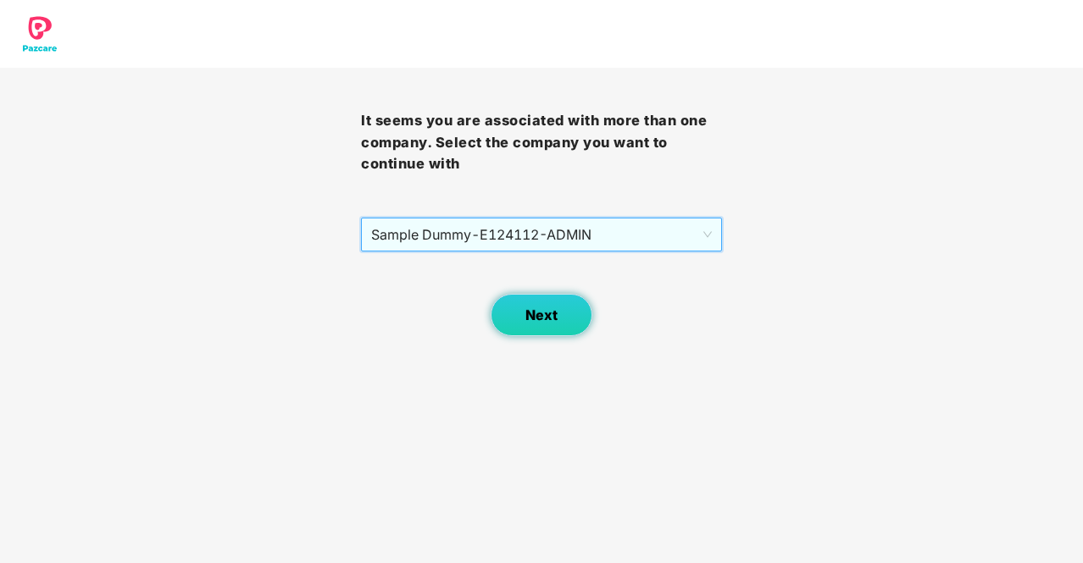
click at [539, 324] on button "Next" at bounding box center [542, 315] width 102 height 42
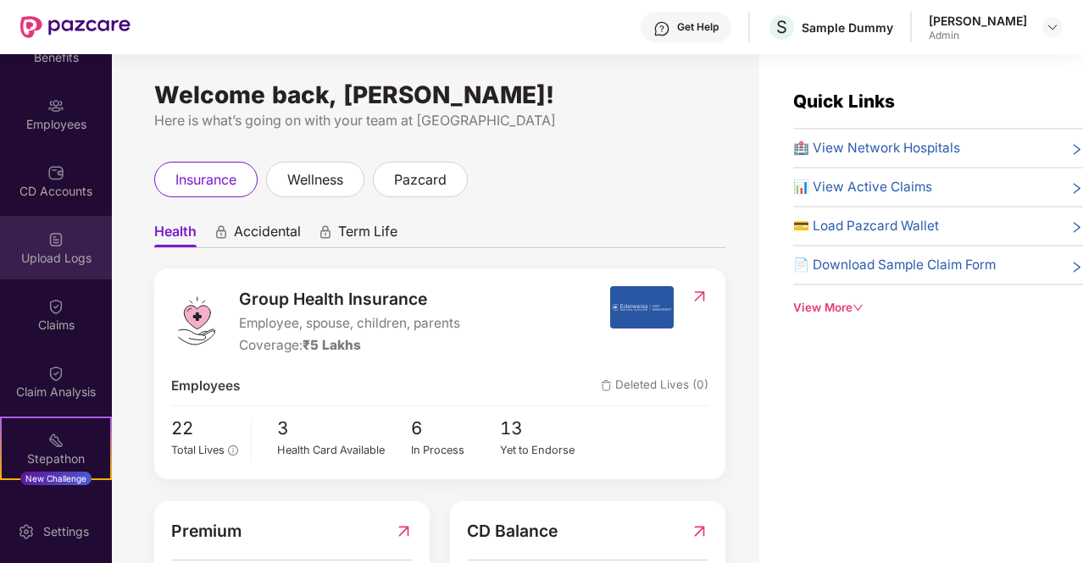
scroll to position [107, 0]
click at [52, 385] on div "Claim Analysis" at bounding box center [56, 391] width 112 height 17
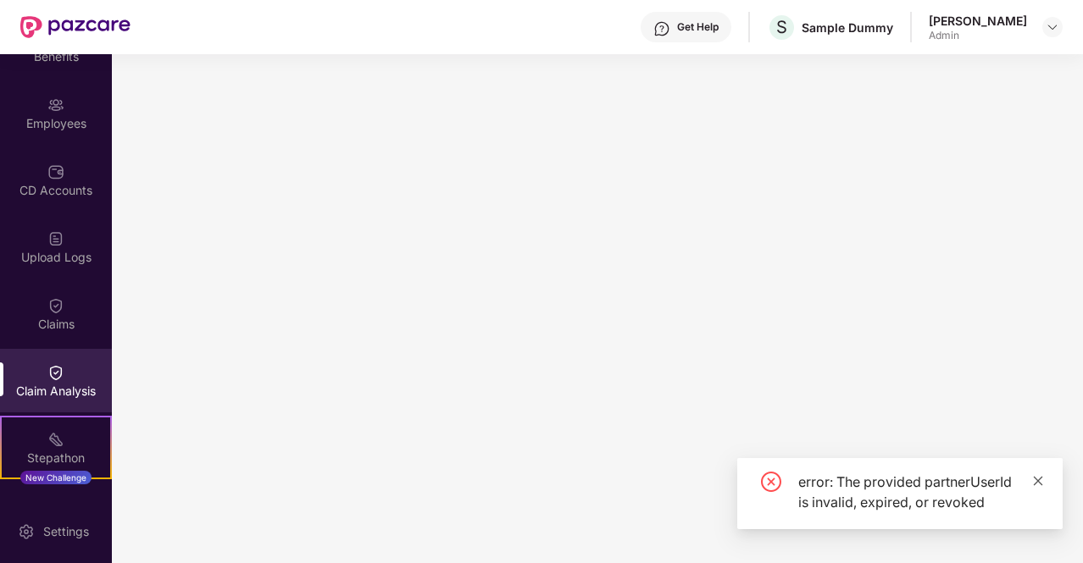
click at [1035, 480] on icon "close" at bounding box center [1038, 481] width 12 height 12
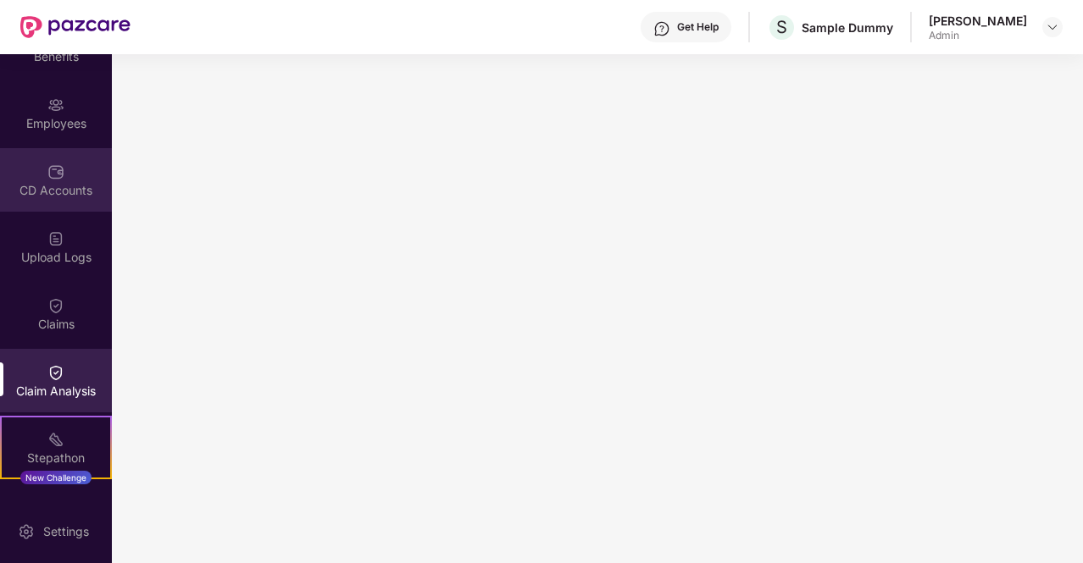
click at [22, 208] on div "CD Accounts" at bounding box center [56, 180] width 112 height 64
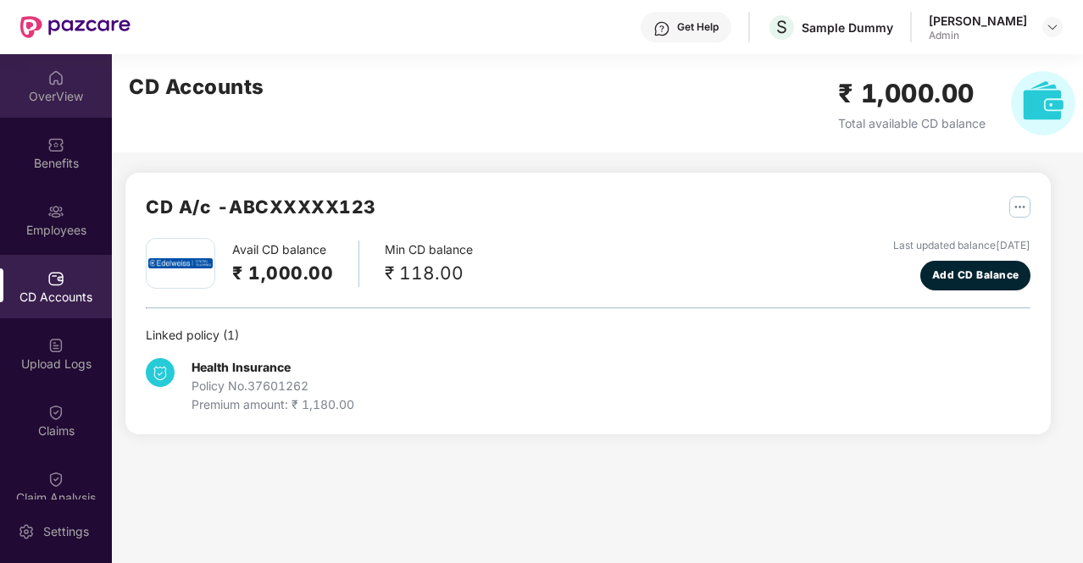
click at [42, 79] on div "OverView" at bounding box center [56, 86] width 112 height 64
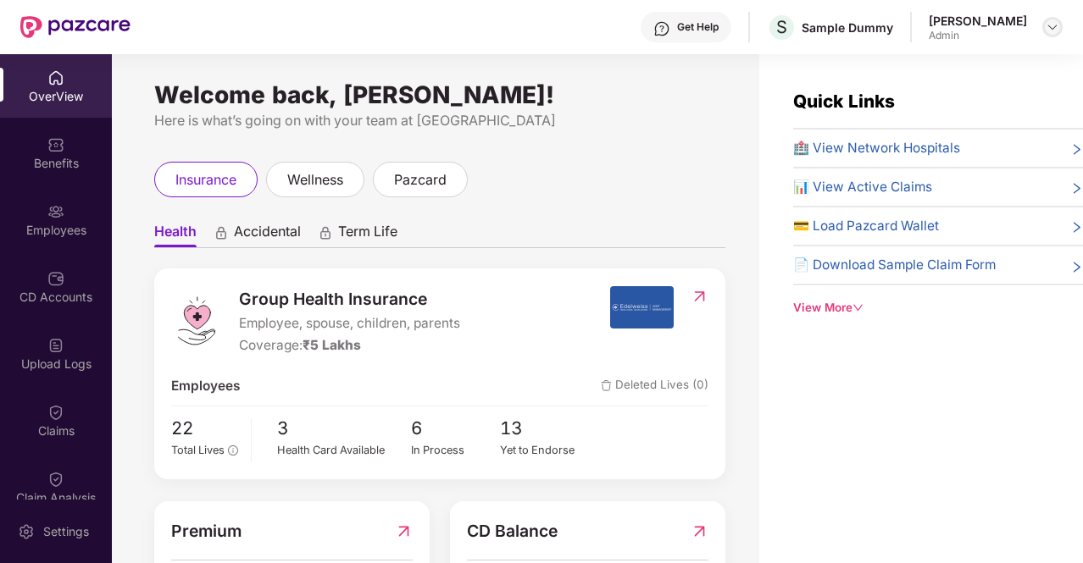
click at [1045, 31] on img at bounding box center [1052, 27] width 14 height 14
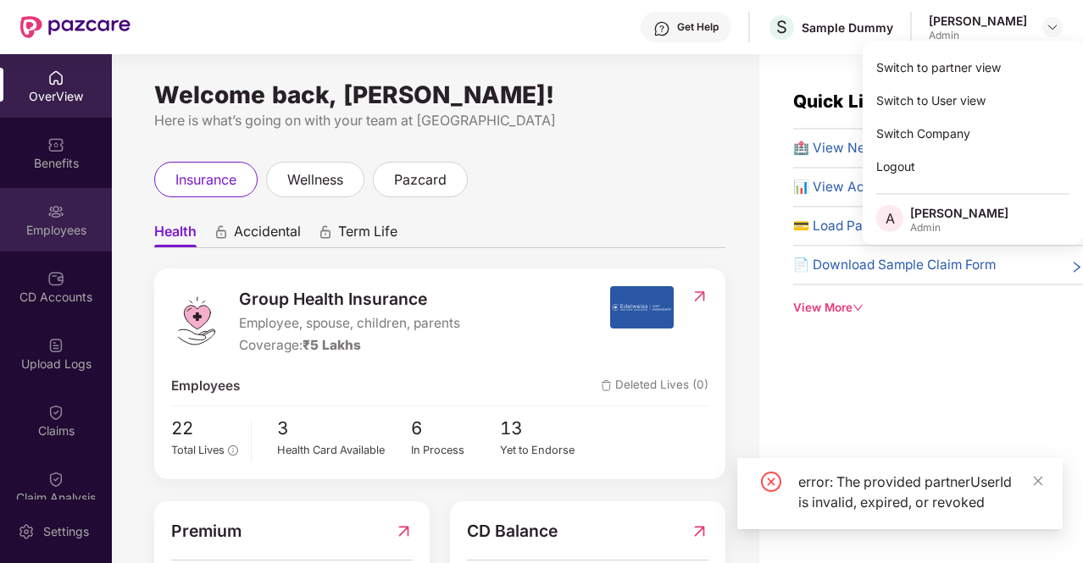
click at [65, 208] on div "Employees" at bounding box center [56, 220] width 112 height 64
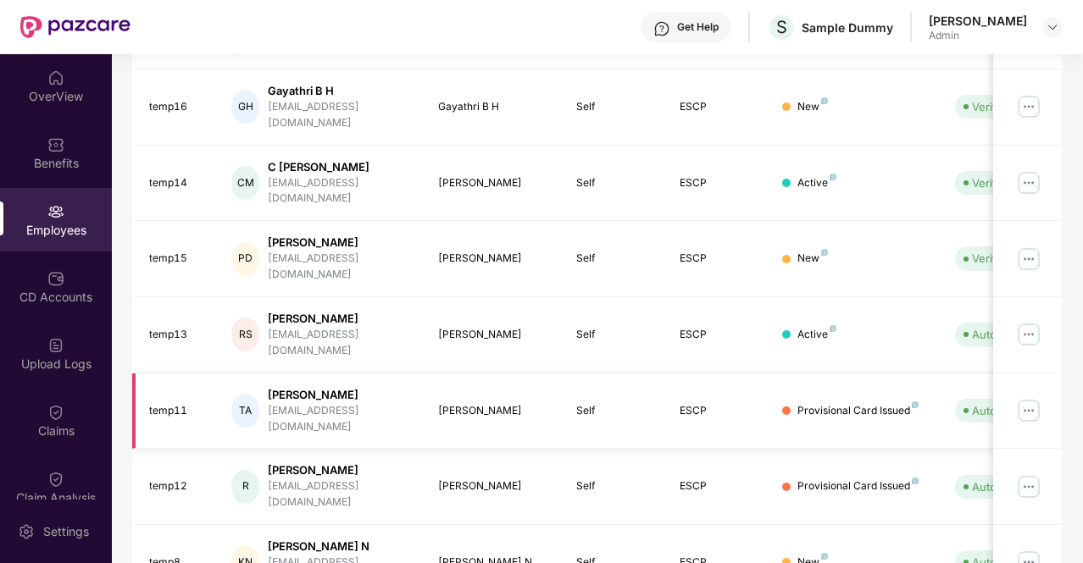
scroll to position [464, 0]
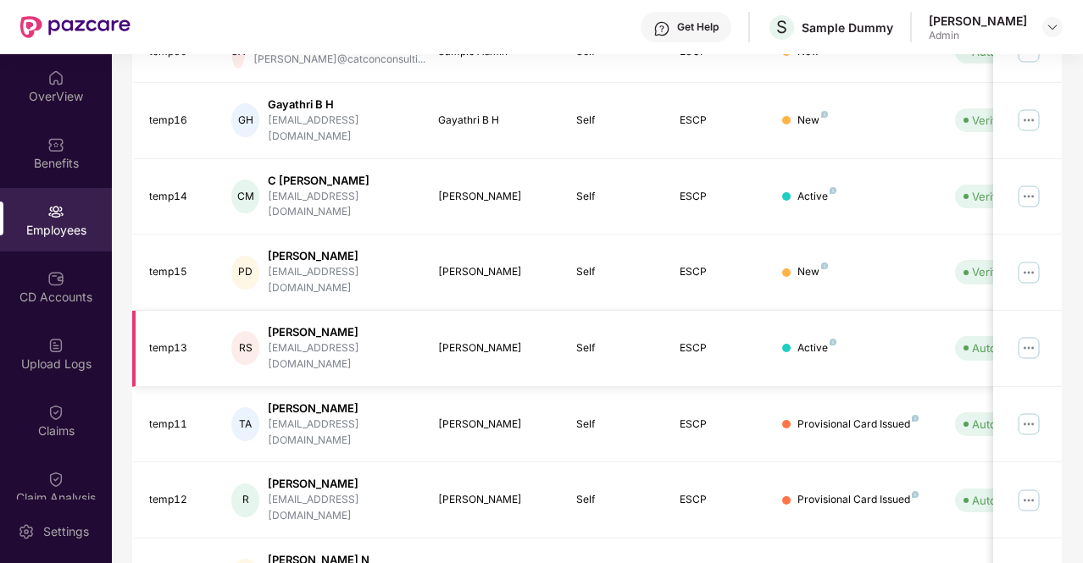
click at [363, 341] on div "temp13@gmail.com" at bounding box center [339, 357] width 143 height 32
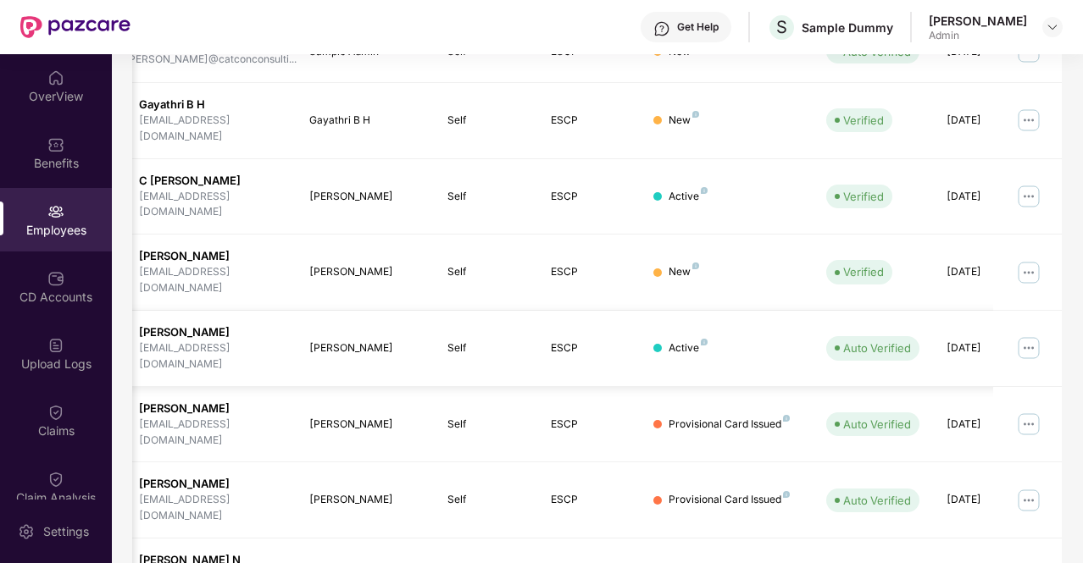
scroll to position [0, 170]
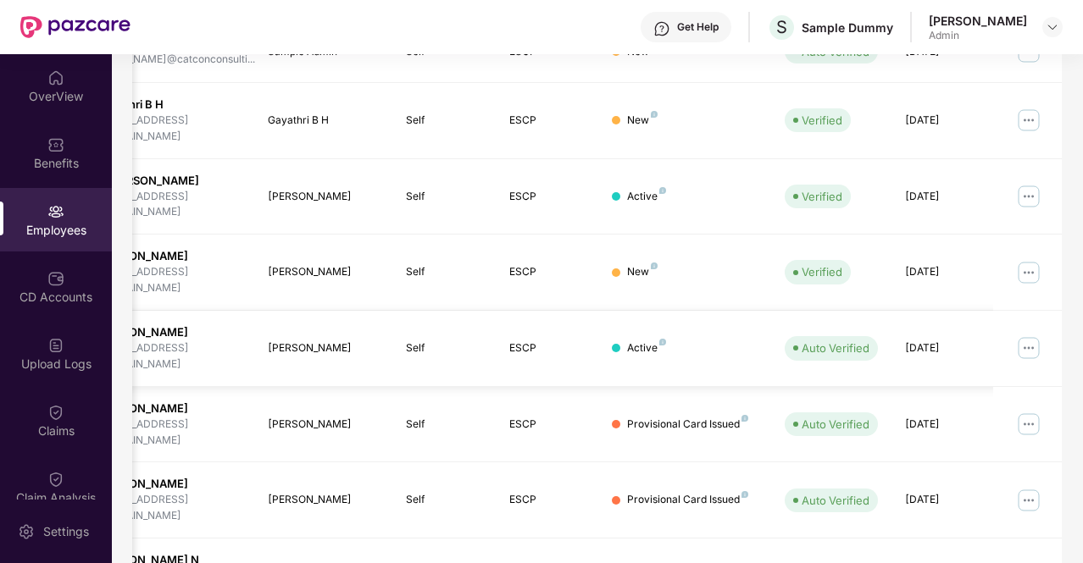
click at [1030, 335] on img at bounding box center [1028, 348] width 27 height 27
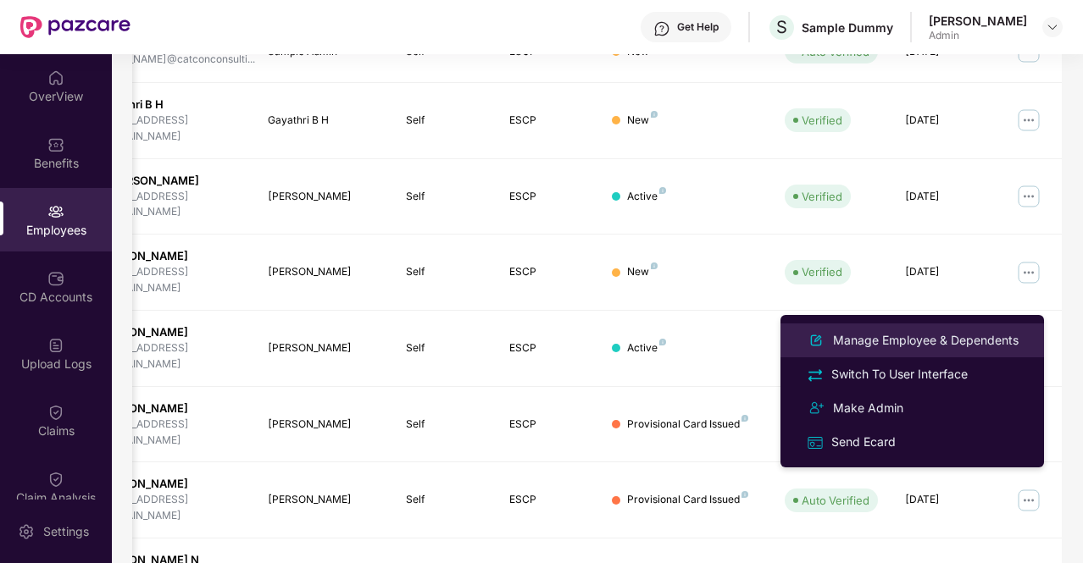
click at [902, 341] on div "Manage Employee & Dependents" at bounding box center [925, 340] width 192 height 19
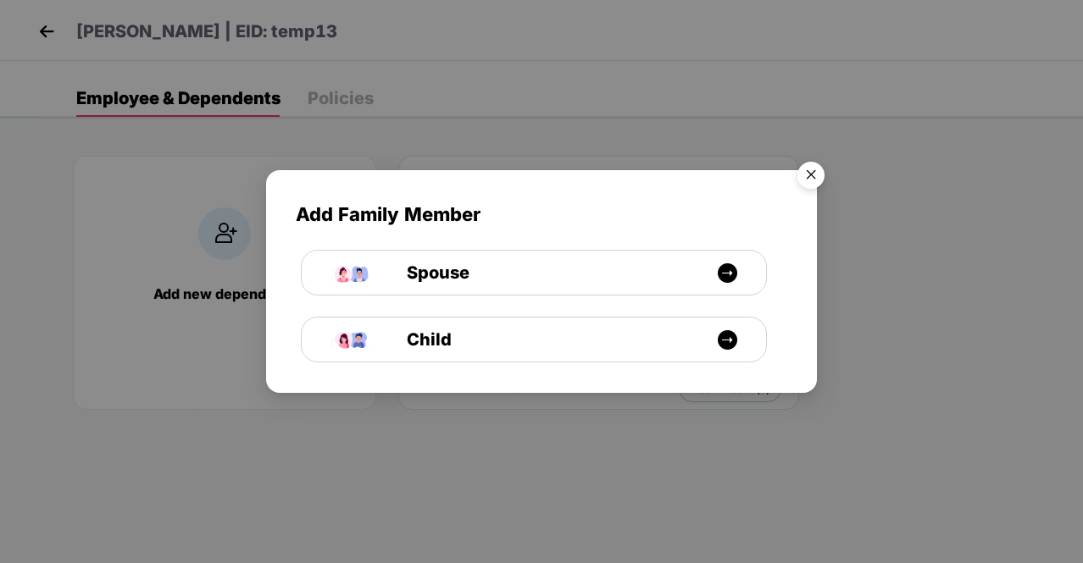
click at [810, 175] on img "Close" at bounding box center [810, 177] width 47 height 47
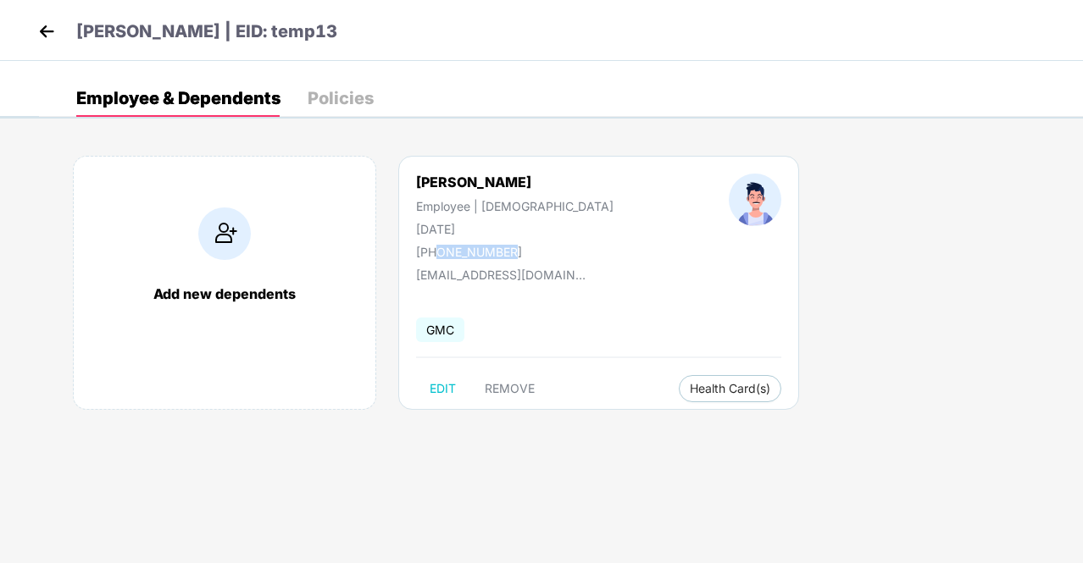
drag, startPoint x: 499, startPoint y: 249, endPoint x: 438, endPoint y: 251, distance: 61.0
click at [438, 251] on div "+916666111123" at bounding box center [514, 252] width 197 height 14
copy div "6666111123"
click at [41, 28] on img at bounding box center [46, 31] width 25 height 25
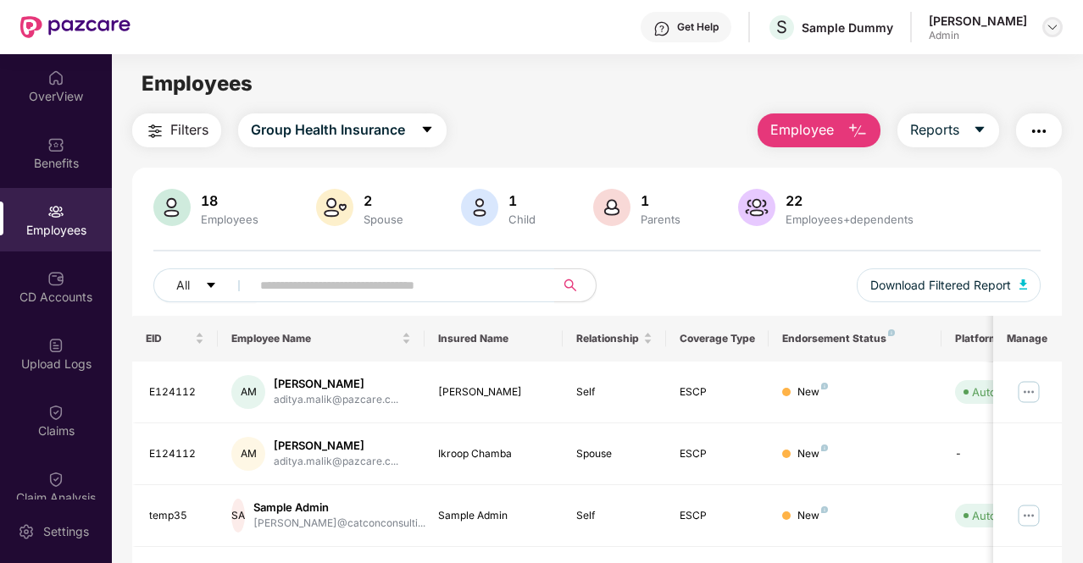
click at [1051, 25] on img at bounding box center [1052, 27] width 14 height 14
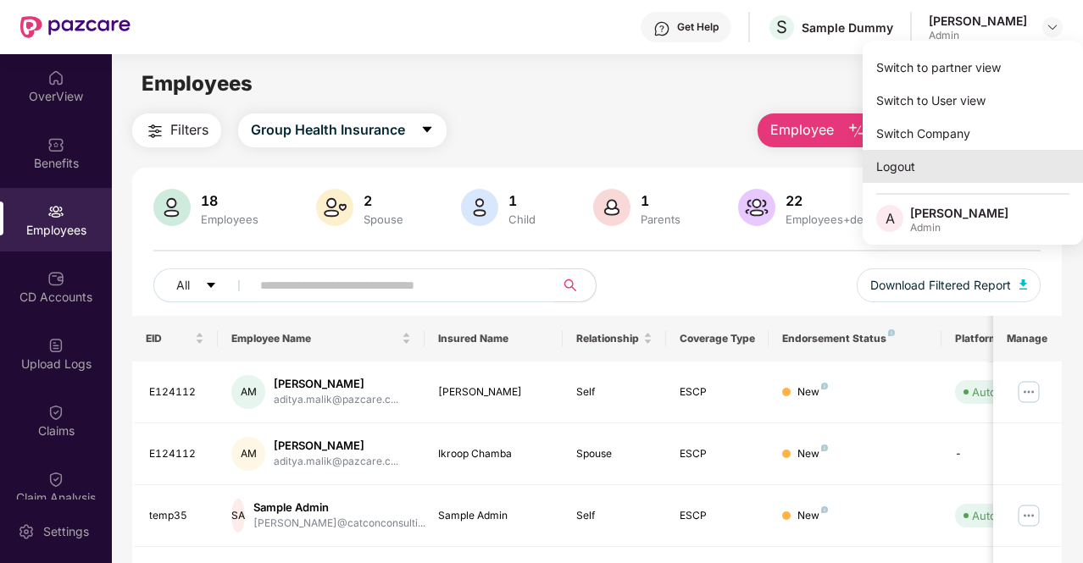
click at [943, 177] on div "Logout" at bounding box center [972, 166] width 220 height 33
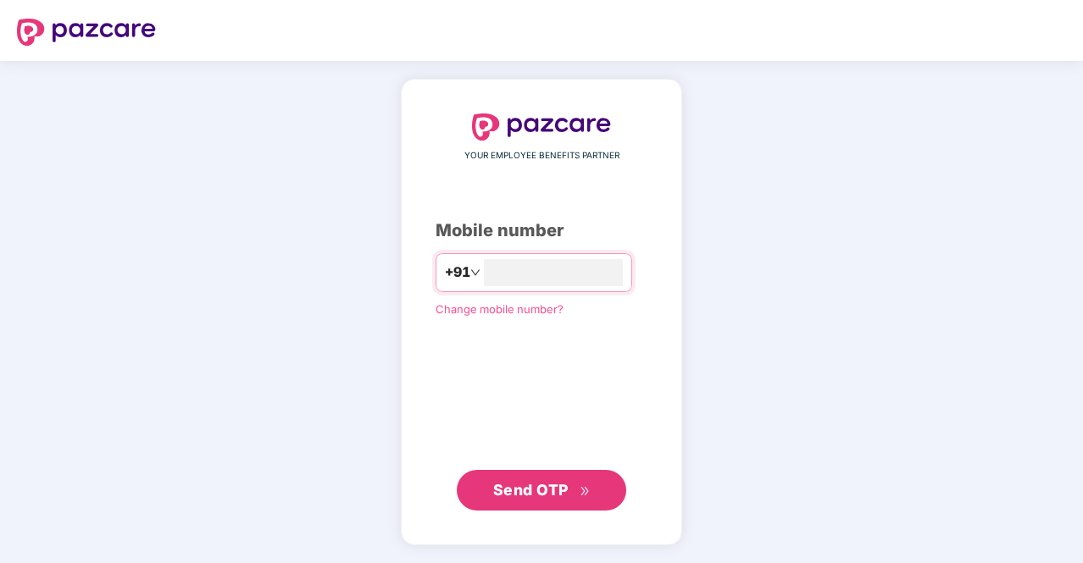
type input "**********"
click at [557, 491] on span "Send OTP" at bounding box center [530, 489] width 75 height 18
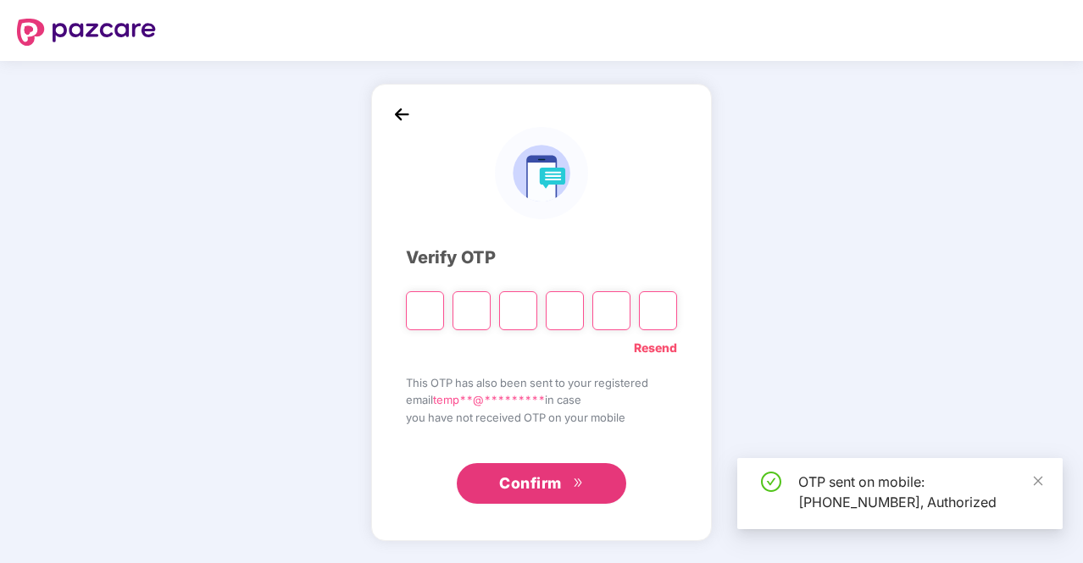
type input "*"
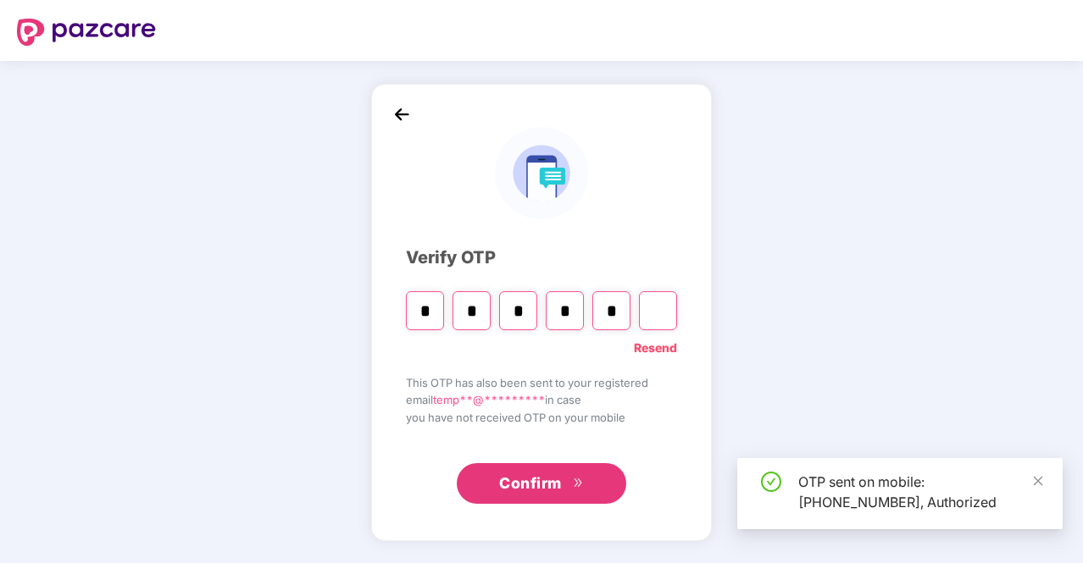
type input "*"
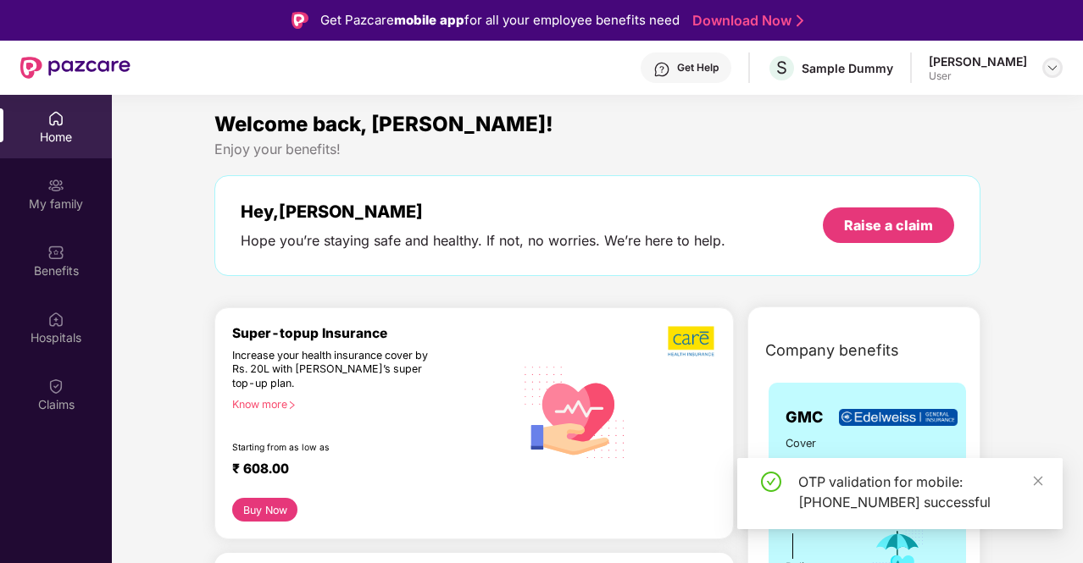
click at [1050, 68] on img at bounding box center [1052, 68] width 14 height 14
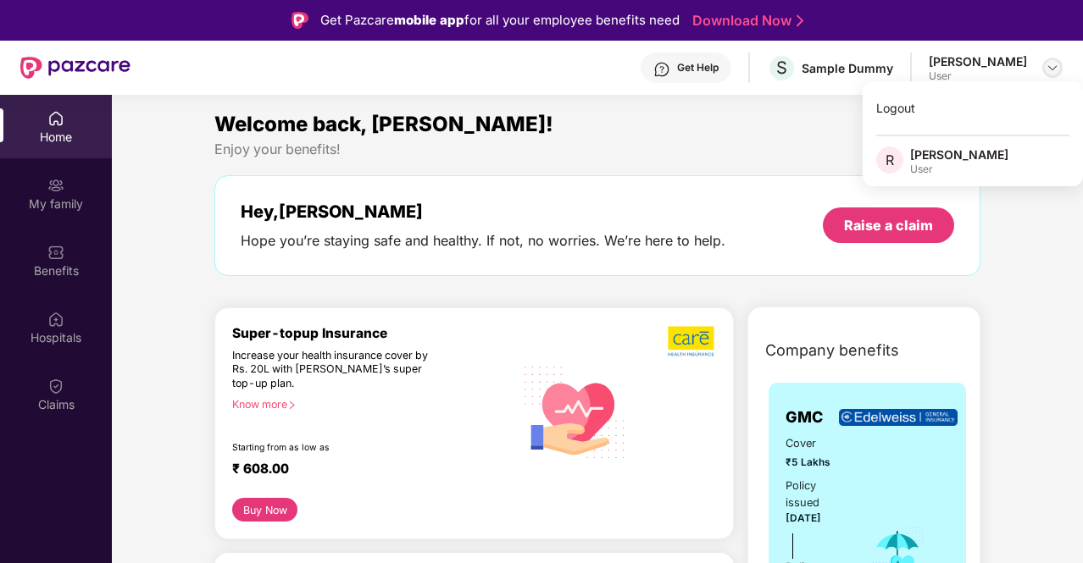
click at [1050, 68] on img at bounding box center [1052, 68] width 14 height 14
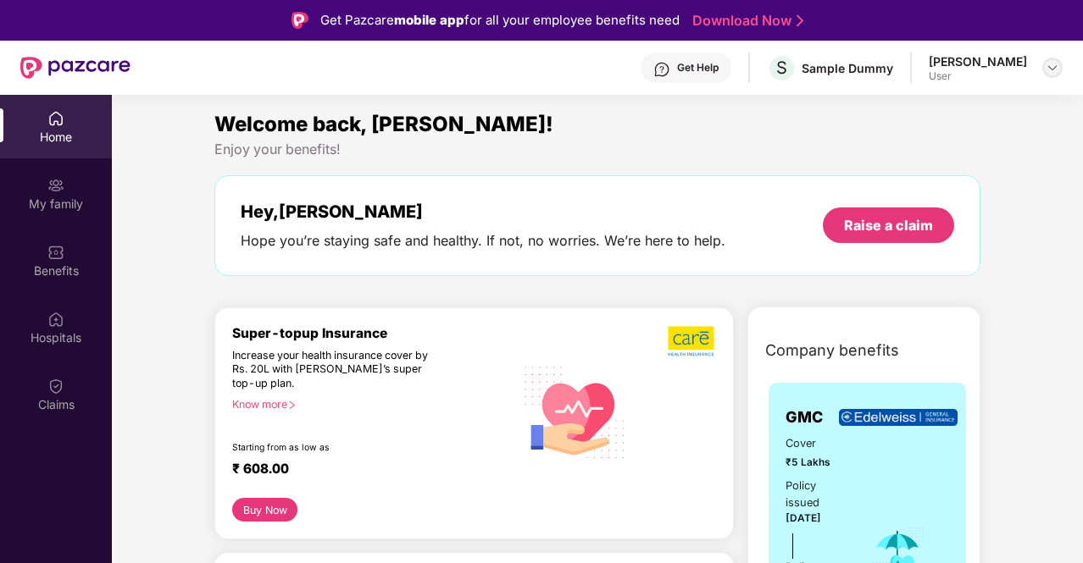
click at [1045, 72] on img at bounding box center [1052, 68] width 14 height 14
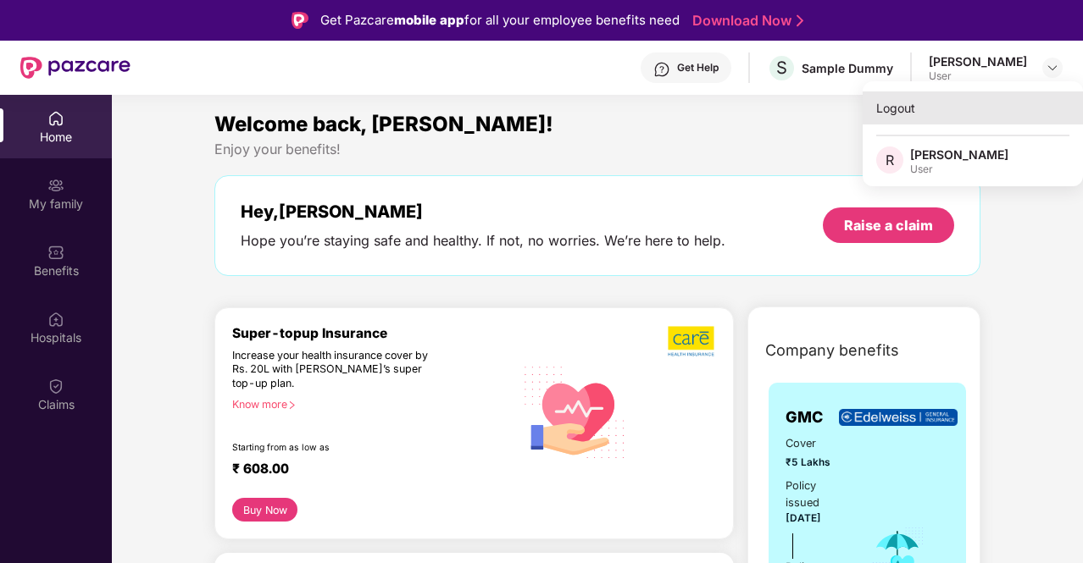
click at [989, 114] on div "Logout" at bounding box center [972, 107] width 220 height 33
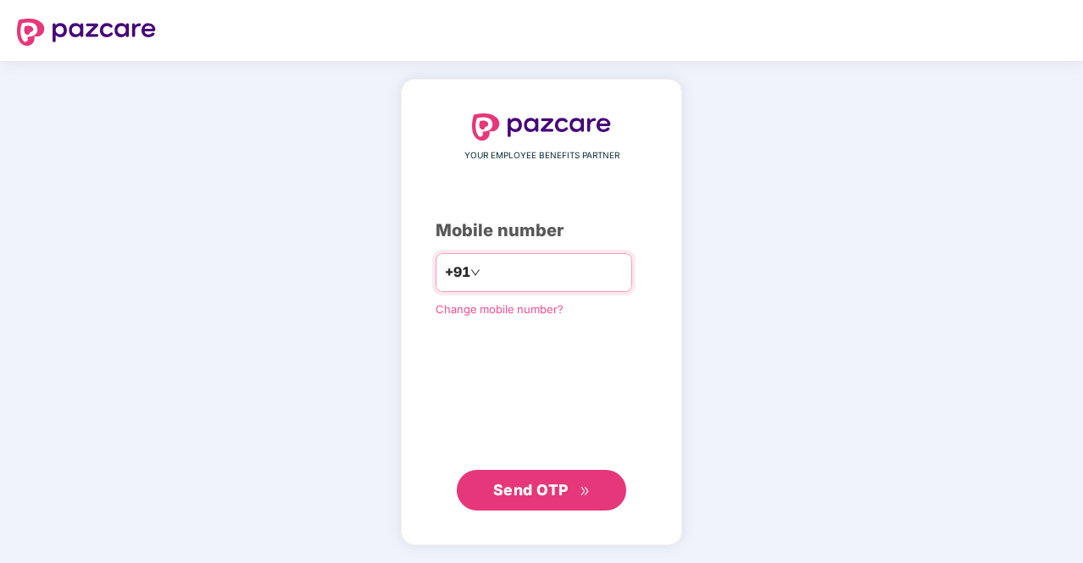
type input "**********"
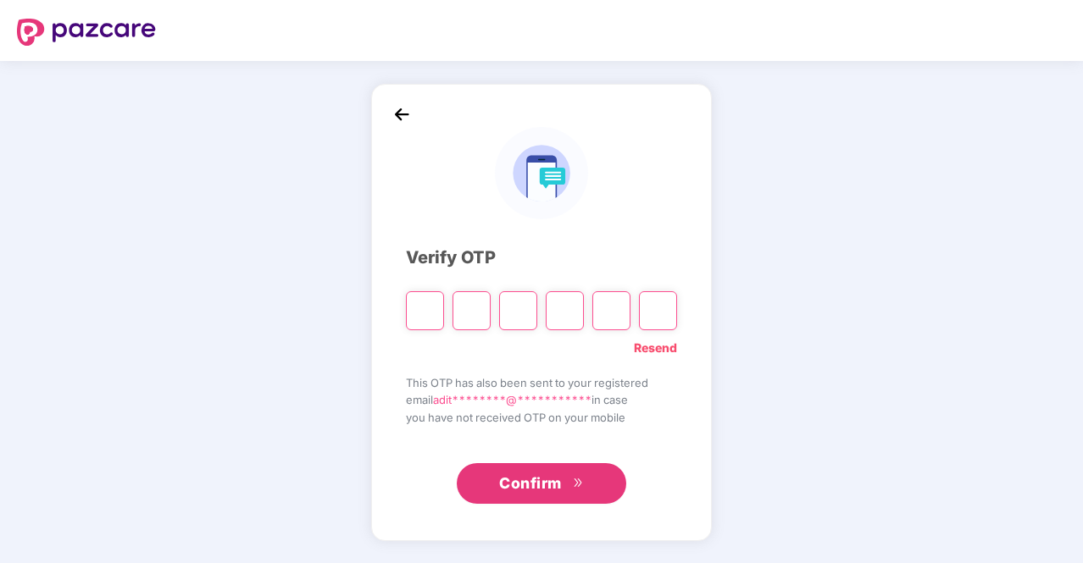
type input "*"
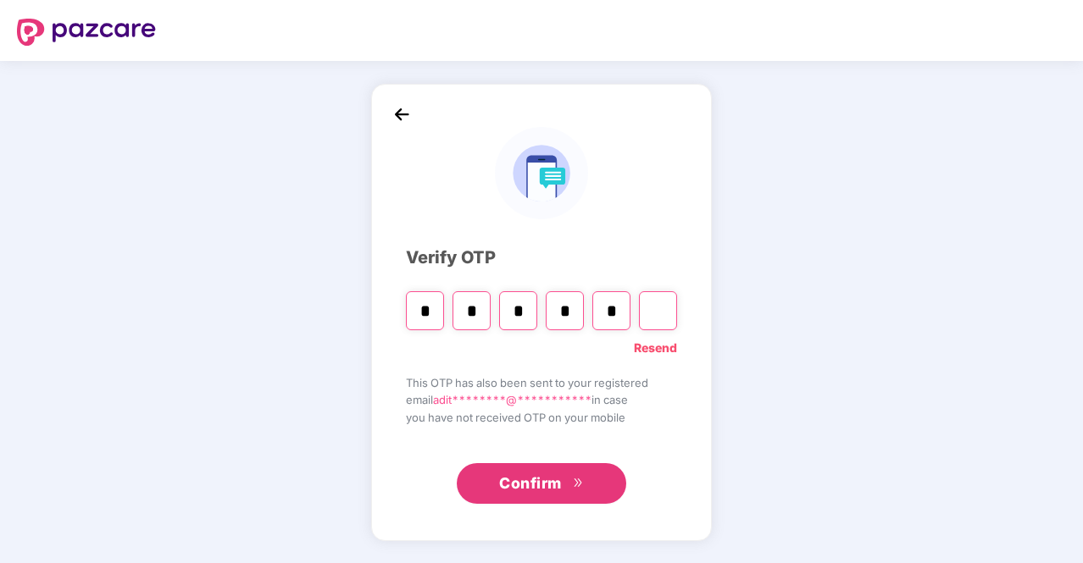
type input "*"
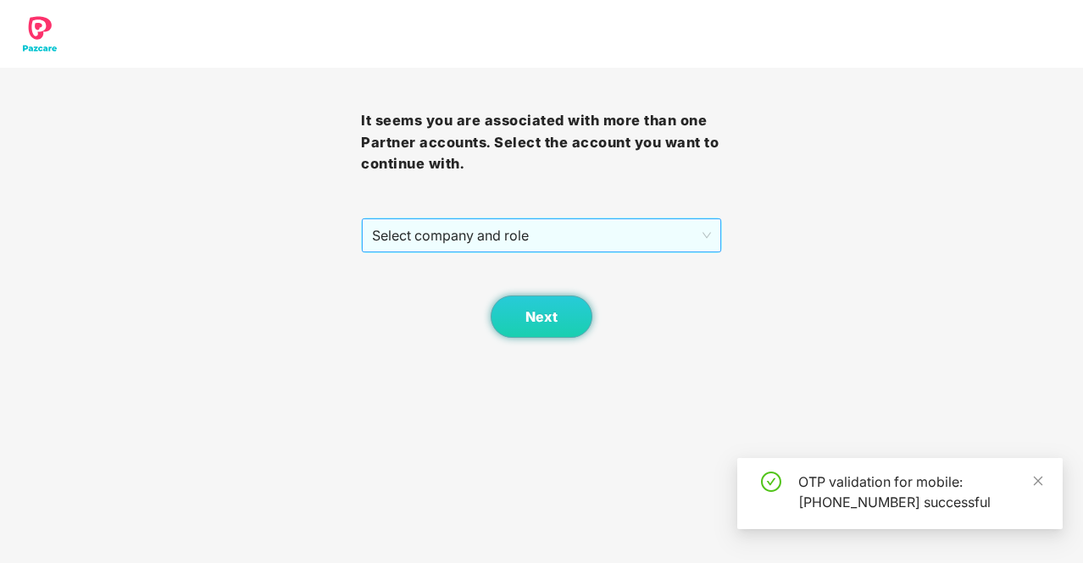
click at [624, 243] on span "Select company and role" at bounding box center [541, 235] width 339 height 32
click at [557, 315] on span "Next" at bounding box center [541, 317] width 32 height 16
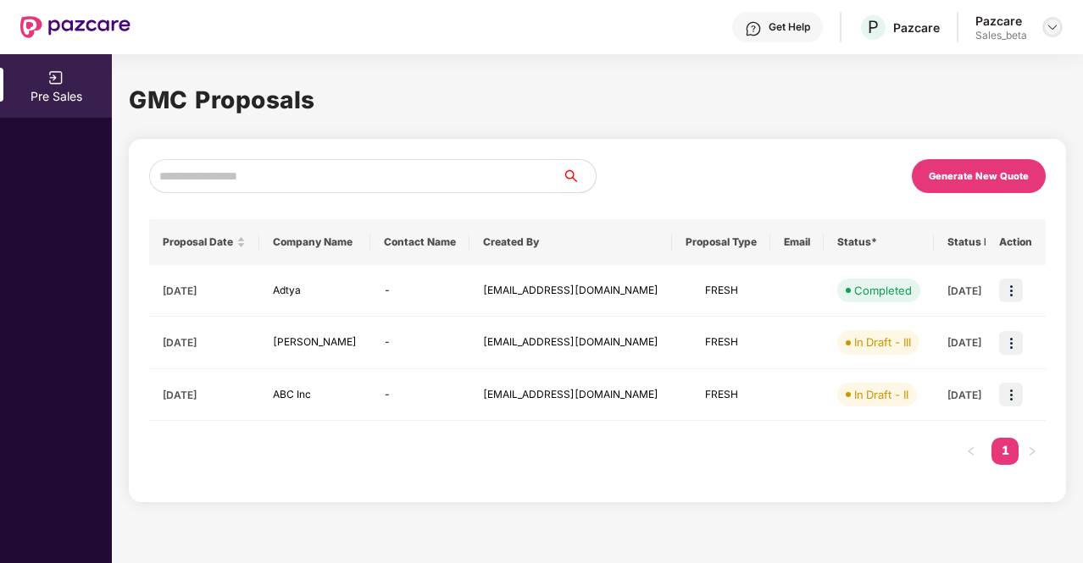
click at [1053, 26] on img at bounding box center [1052, 27] width 14 height 14
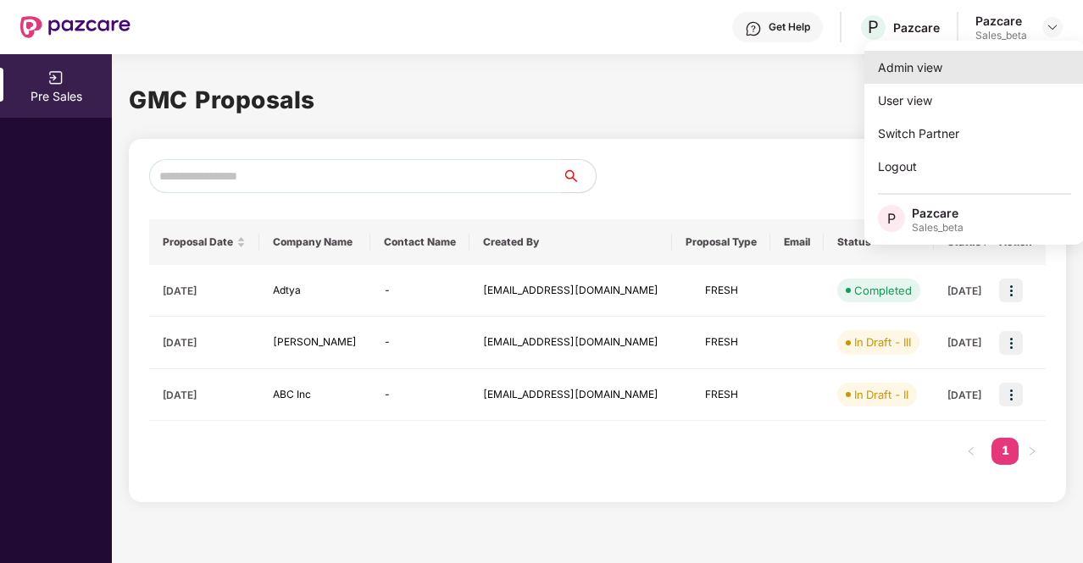
click at [1012, 70] on div "Admin view" at bounding box center [974, 67] width 220 height 33
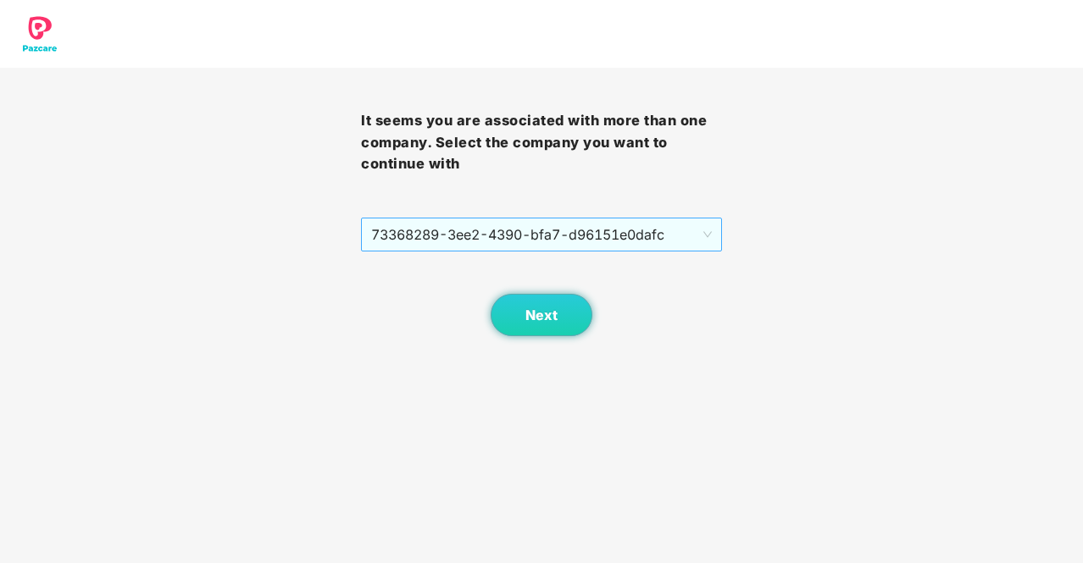
click at [566, 244] on span "73368289-3ee2-4390-bfa7-d96151e0dafc" at bounding box center [541, 235] width 341 height 32
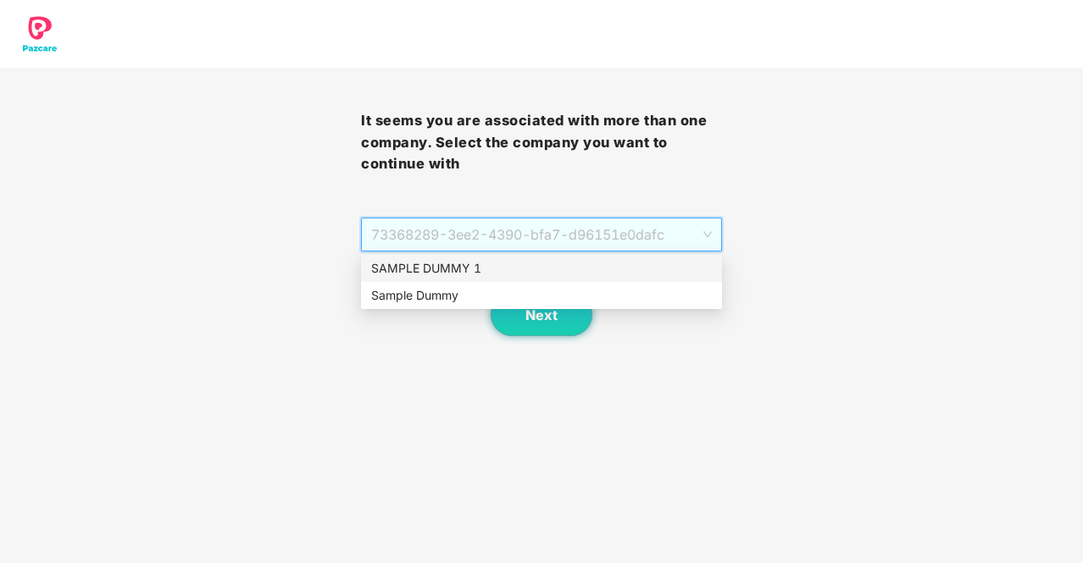
click at [515, 263] on div "SAMPLE DUMMY 1" at bounding box center [541, 268] width 341 height 19
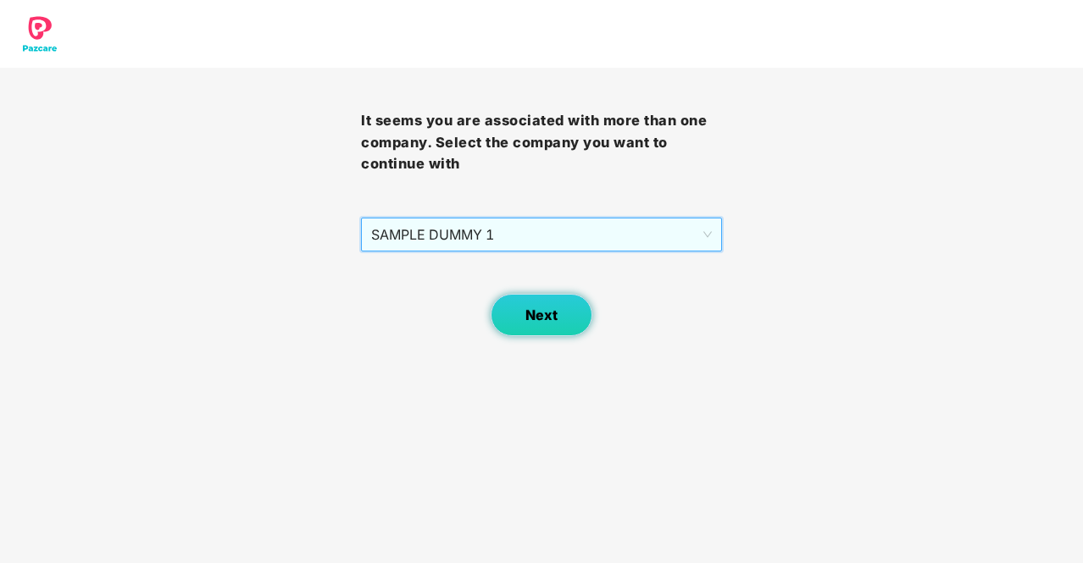
click at [555, 305] on button "Next" at bounding box center [542, 315] width 102 height 42
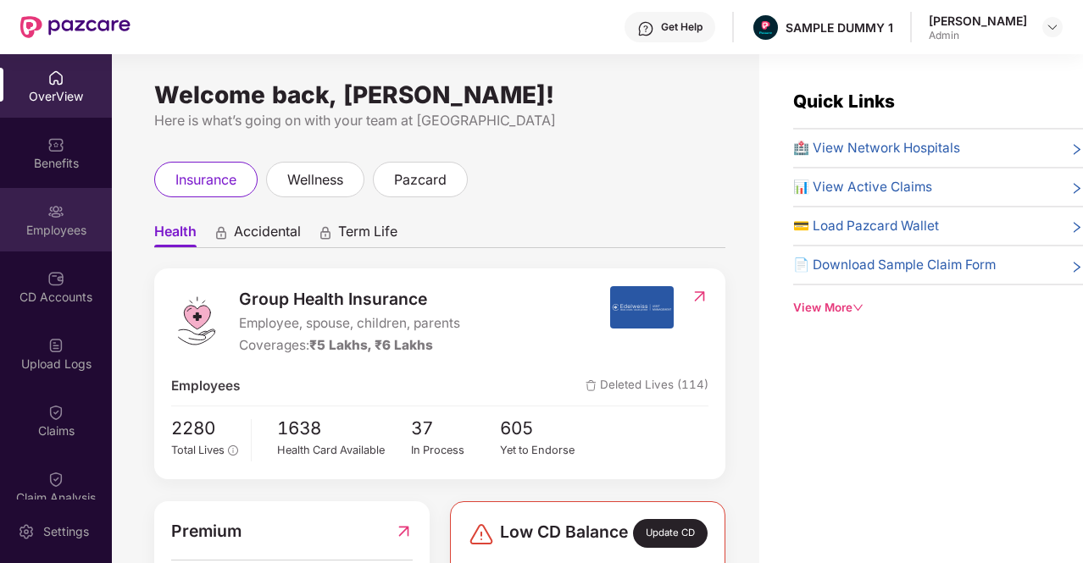
click at [36, 230] on div "Employees" at bounding box center [56, 230] width 112 height 17
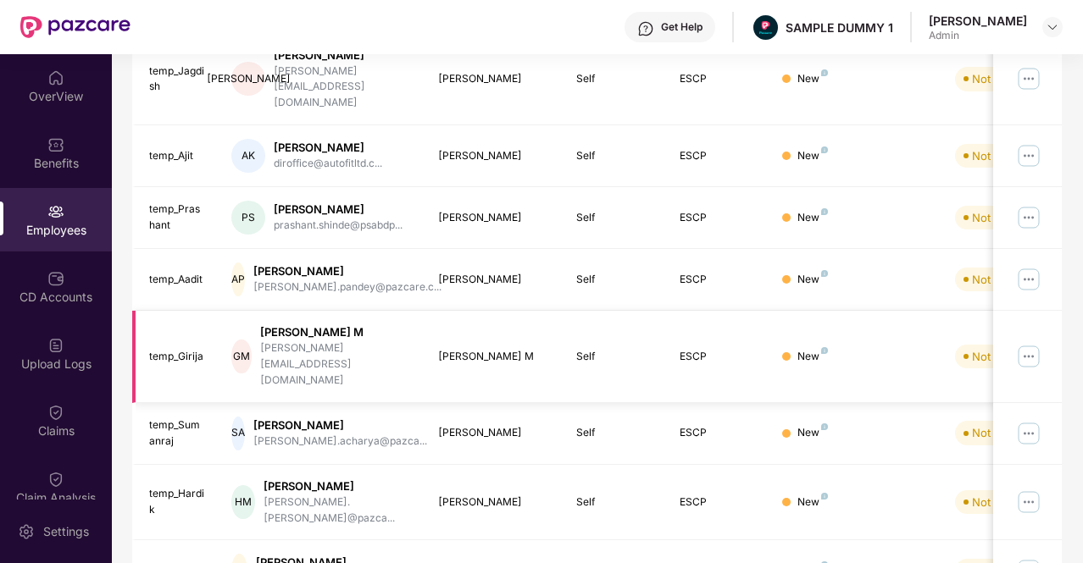
scroll to position [468, 0]
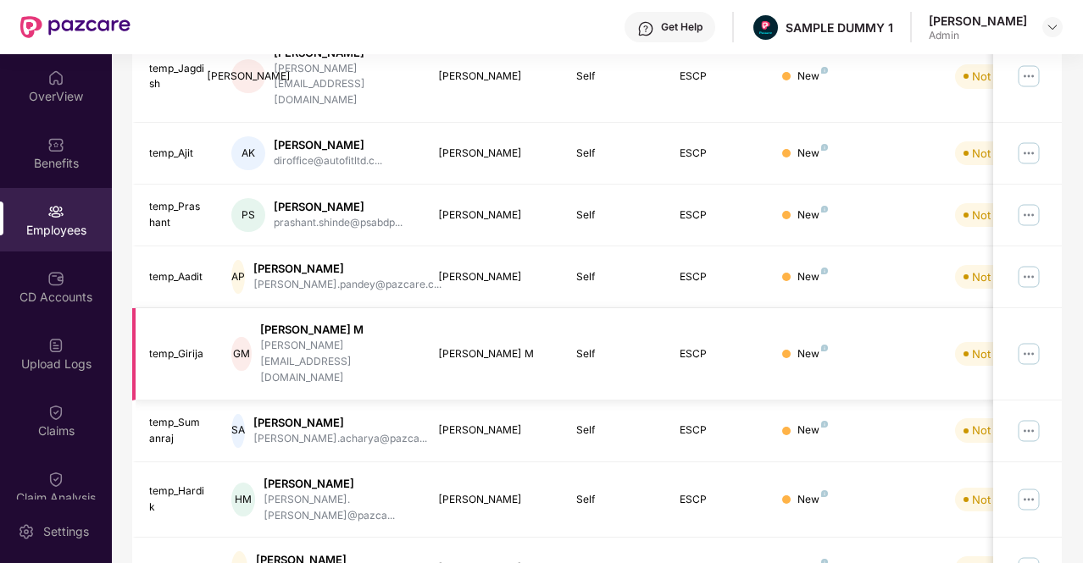
click at [310, 322] on div "[PERSON_NAME] M" at bounding box center [335, 330] width 151 height 16
click at [1028, 341] on img at bounding box center [1028, 354] width 27 height 27
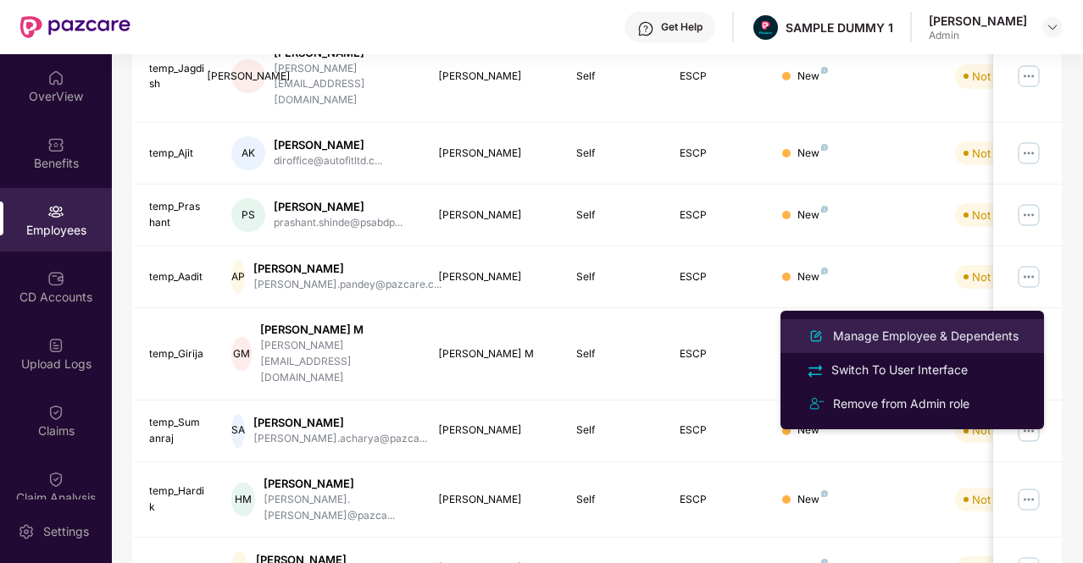
click at [949, 335] on div "Manage Employee & Dependents" at bounding box center [925, 336] width 192 height 19
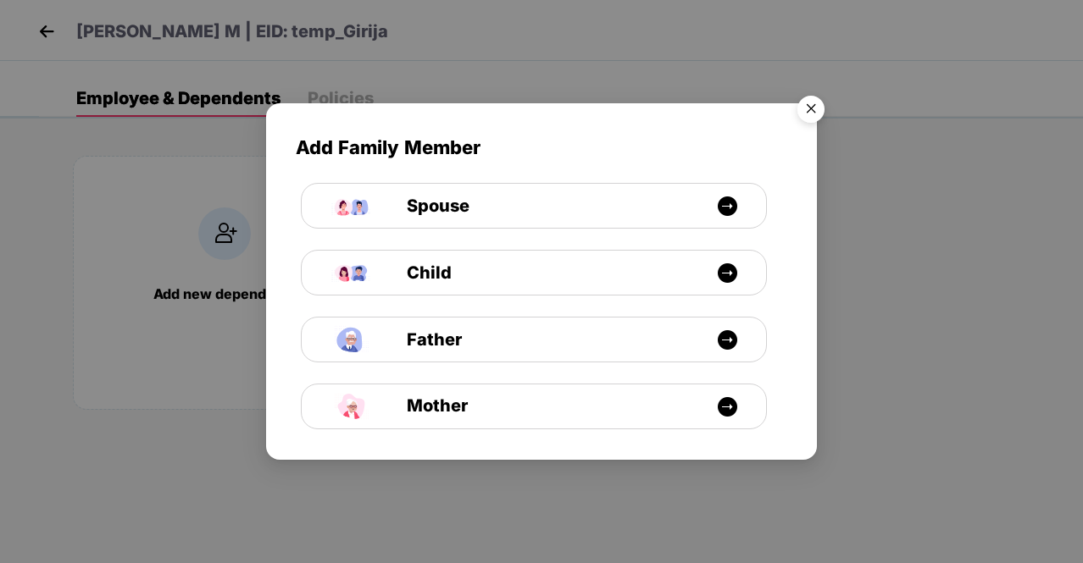
click at [806, 103] on img "Close" at bounding box center [810, 111] width 47 height 47
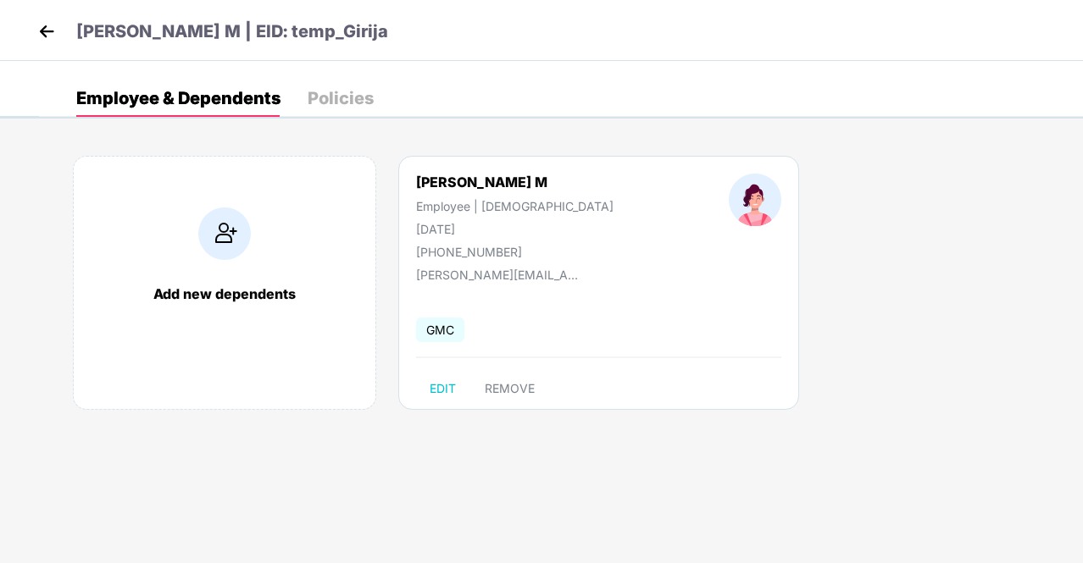
click at [47, 36] on img at bounding box center [46, 31] width 25 height 25
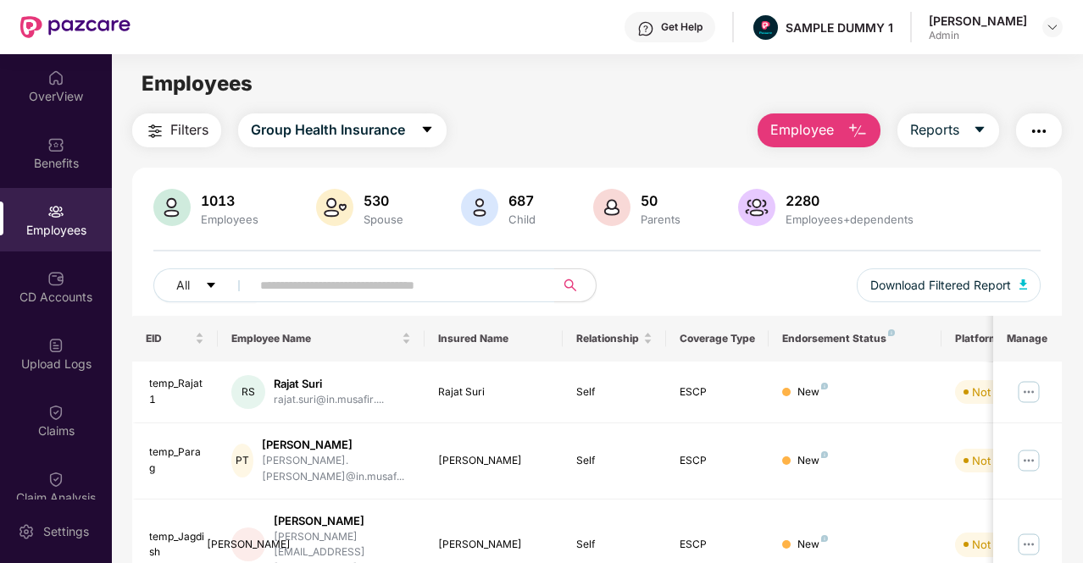
click at [162, 125] on img "button" at bounding box center [155, 131] width 20 height 20
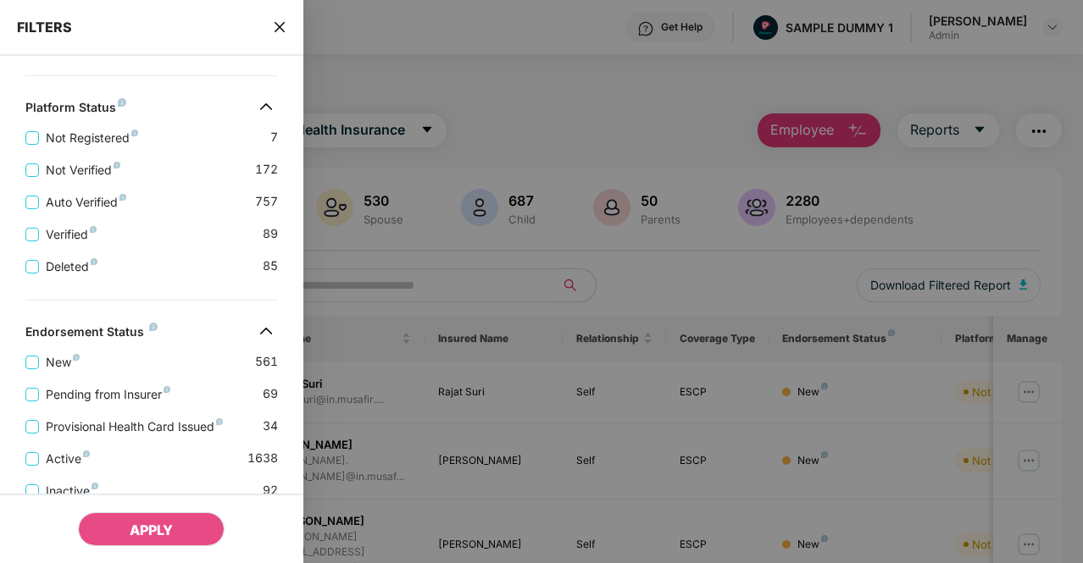
scroll to position [574, 0]
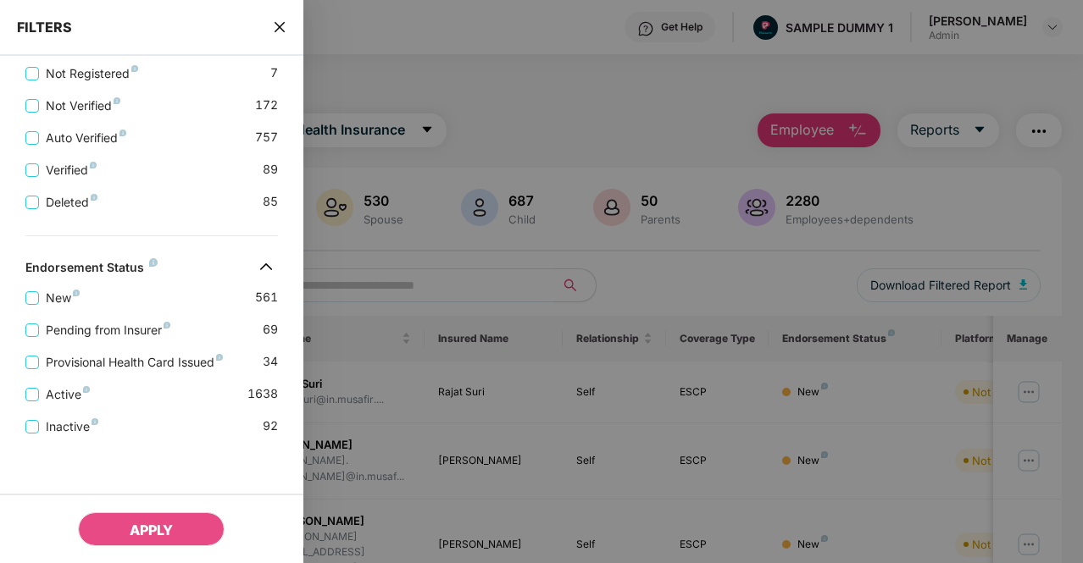
click at [493, 61] on div at bounding box center [541, 281] width 1083 height 563
click at [279, 18] on div "FILTERS" at bounding box center [151, 28] width 303 height 56
click at [282, 27] on icon "close" at bounding box center [280, 27] width 14 height 14
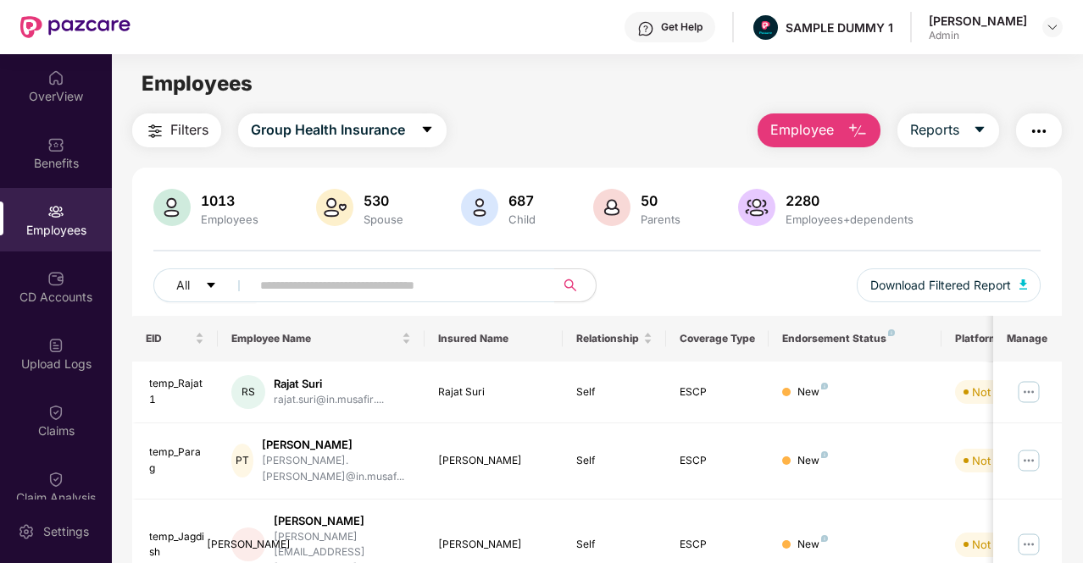
scroll to position [478, 0]
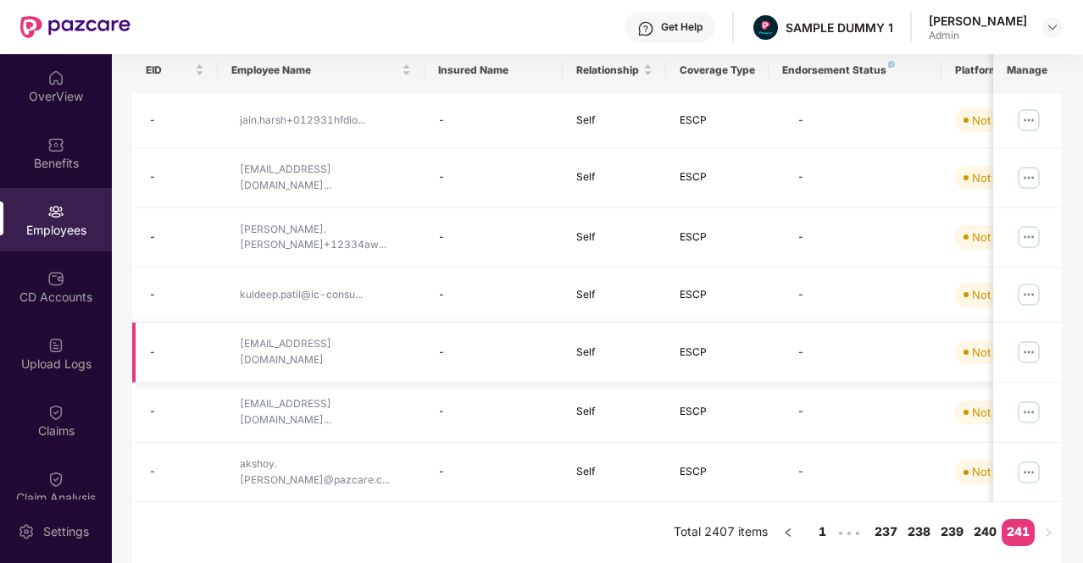
scroll to position [245, 0]
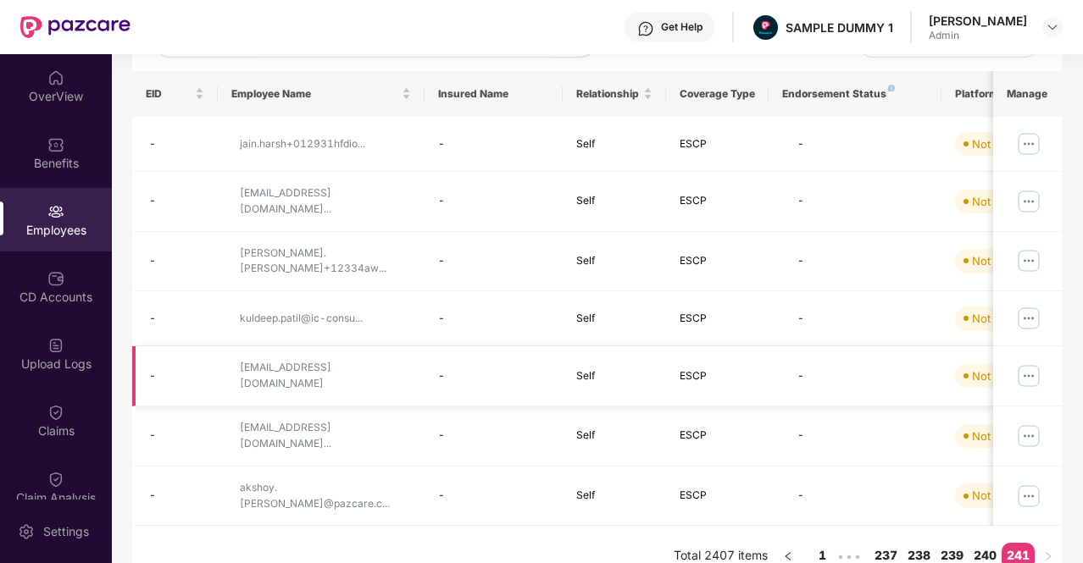
click at [425, 355] on td "-" at bounding box center [493, 376] width 138 height 60
click at [1024, 364] on img at bounding box center [1028, 376] width 27 height 27
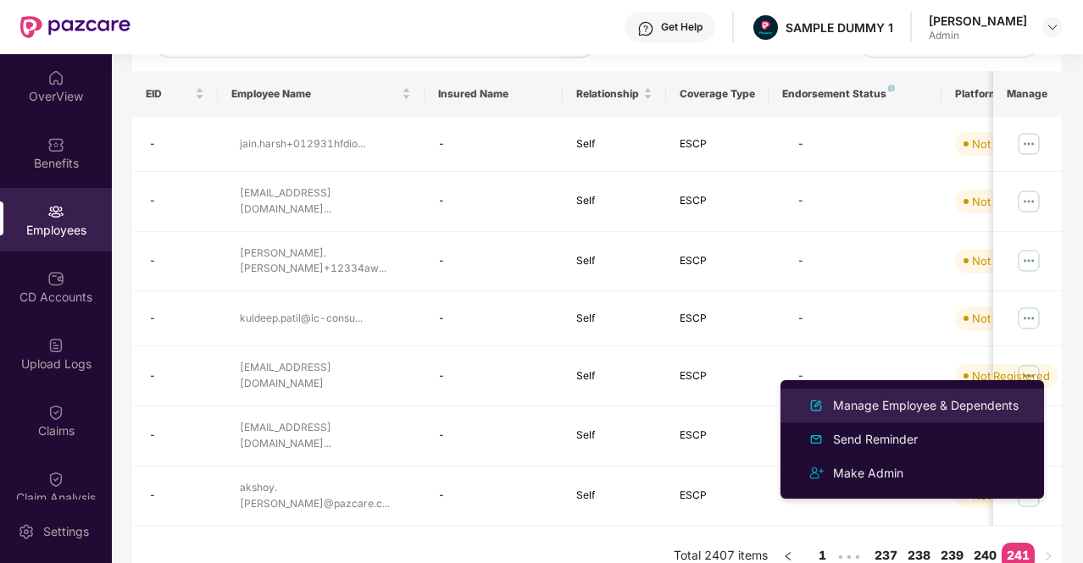
click at [902, 408] on div "Manage Employee & Dependents" at bounding box center [925, 405] width 192 height 19
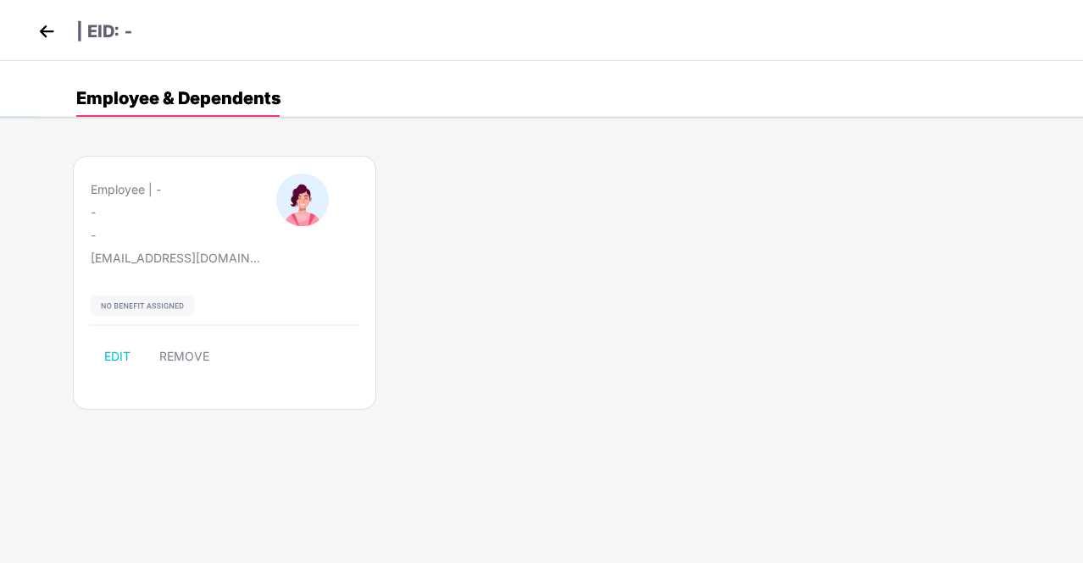
click at [42, 36] on img at bounding box center [46, 31] width 25 height 25
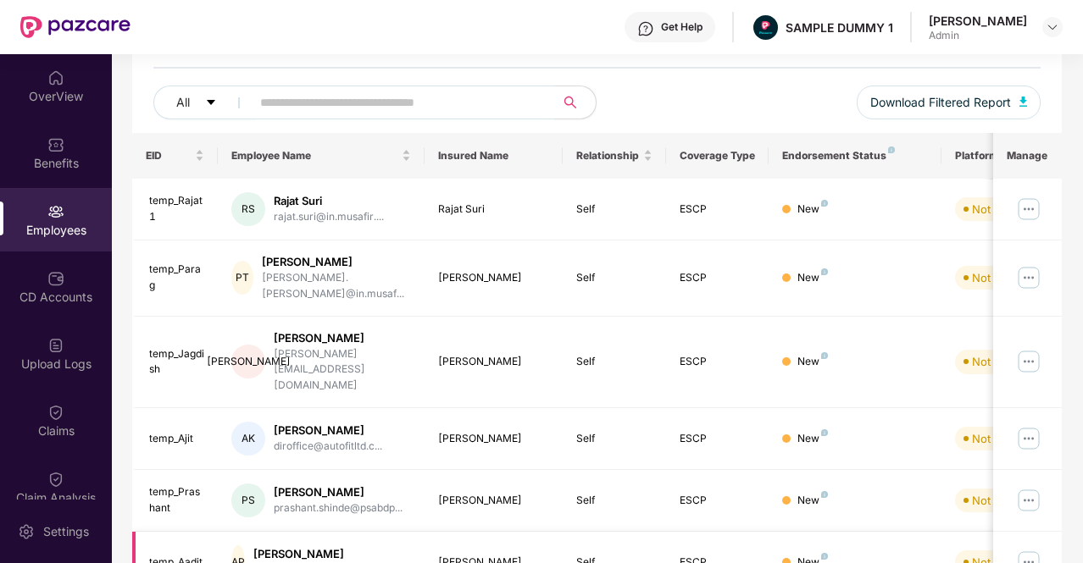
scroll to position [478, 0]
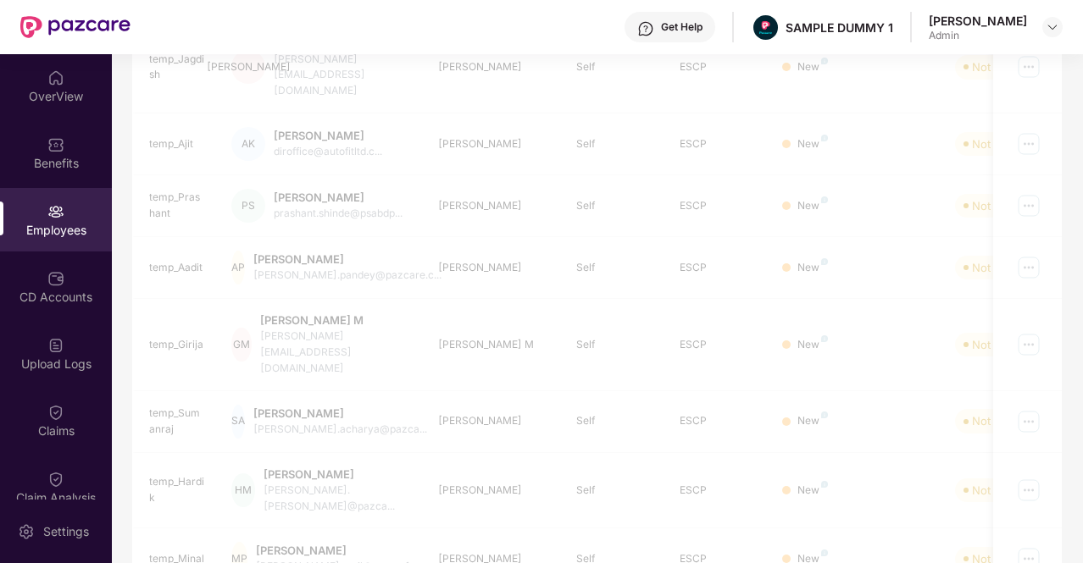
scroll to position [245, 0]
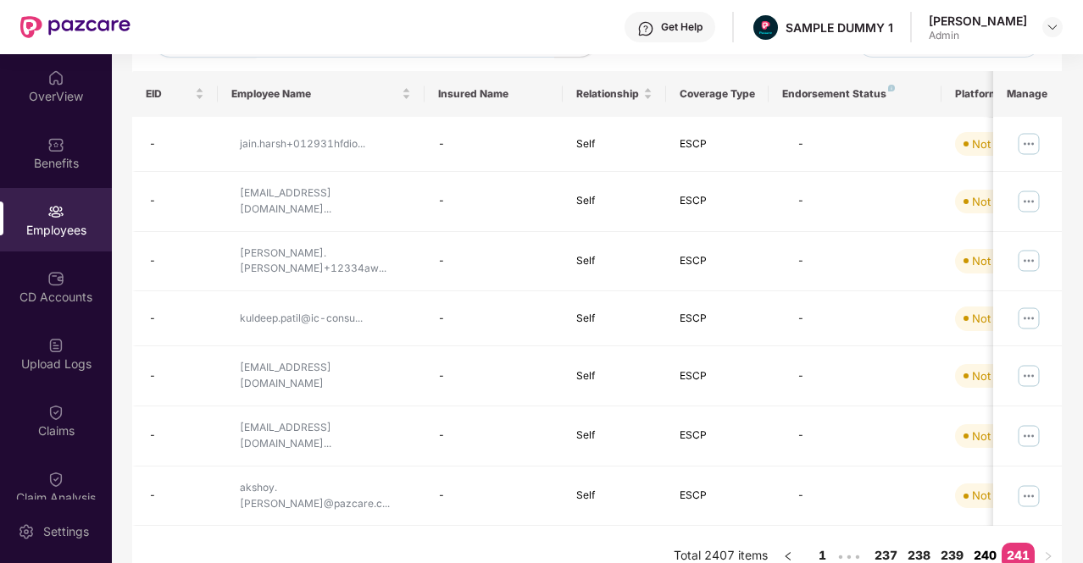
click at [988, 543] on link "240" at bounding box center [984, 555] width 33 height 25
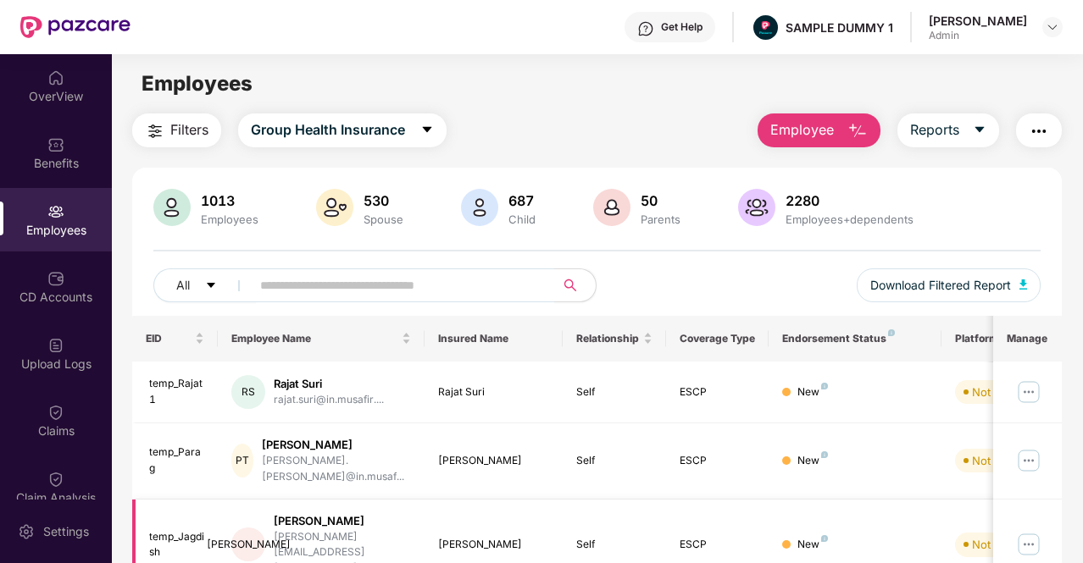
scroll to position [478, 0]
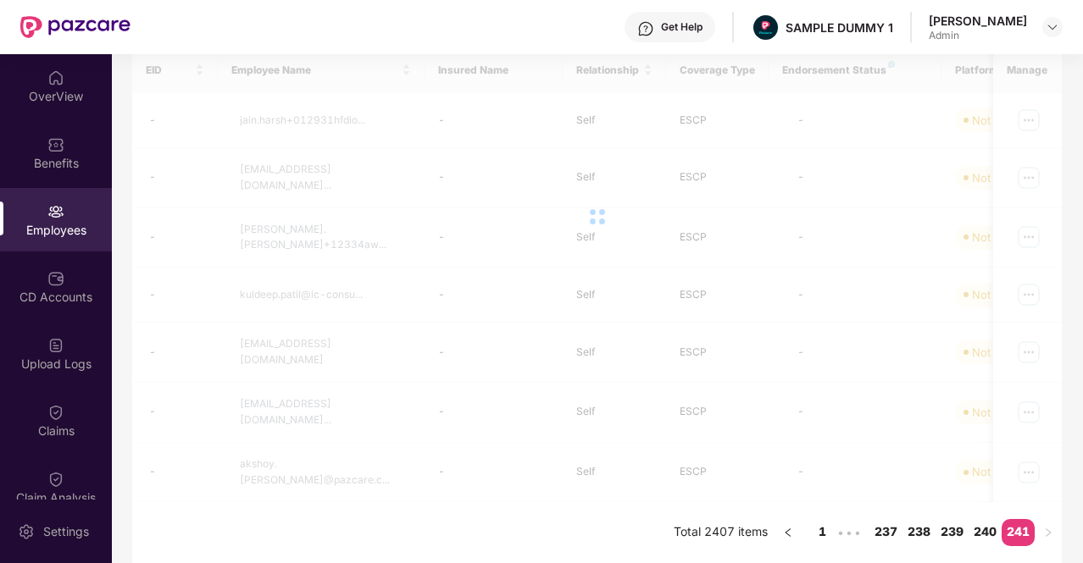
scroll to position [245, 0]
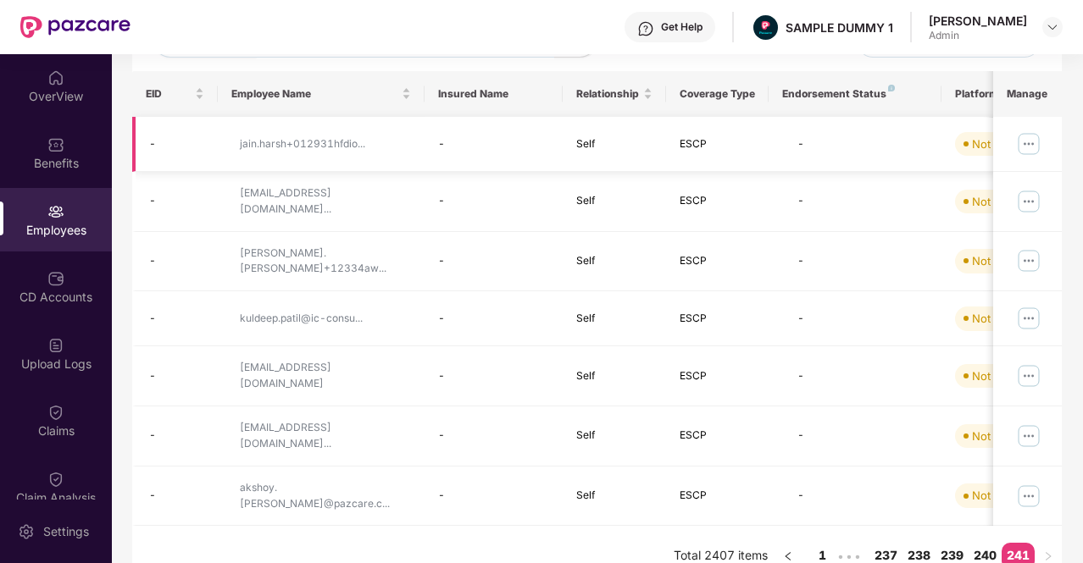
click at [1034, 146] on img at bounding box center [1028, 143] width 27 height 27
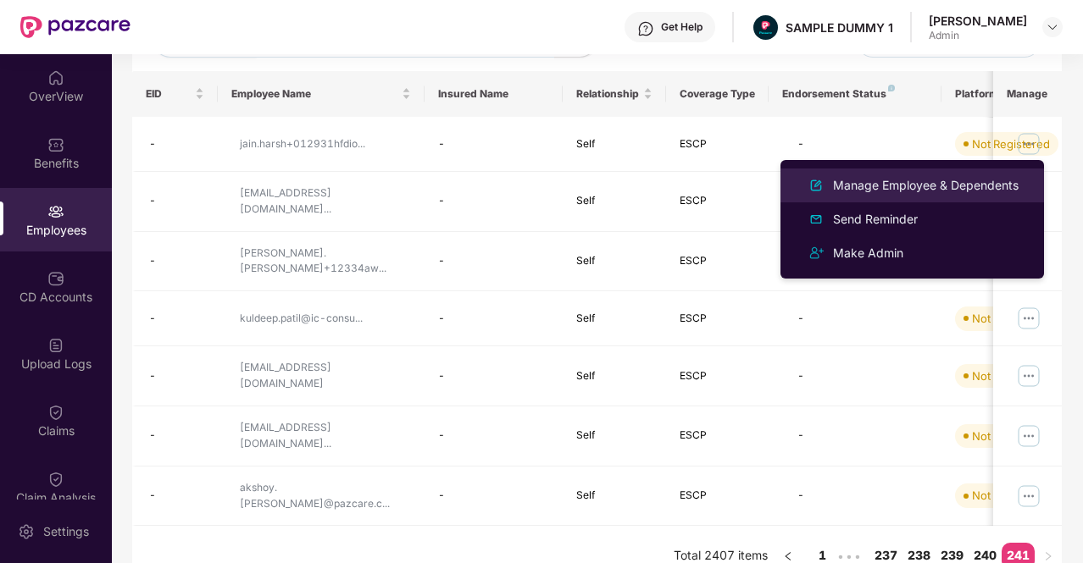
click at [967, 187] on div "Manage Employee & Dependents" at bounding box center [925, 185] width 192 height 19
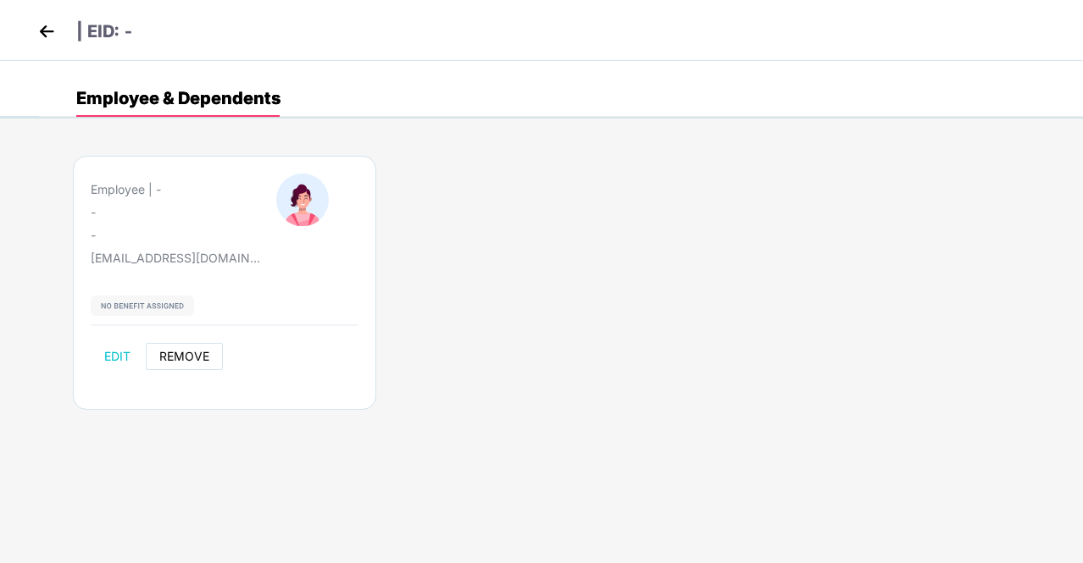
click at [186, 352] on span "REMOVE" at bounding box center [184, 357] width 50 height 14
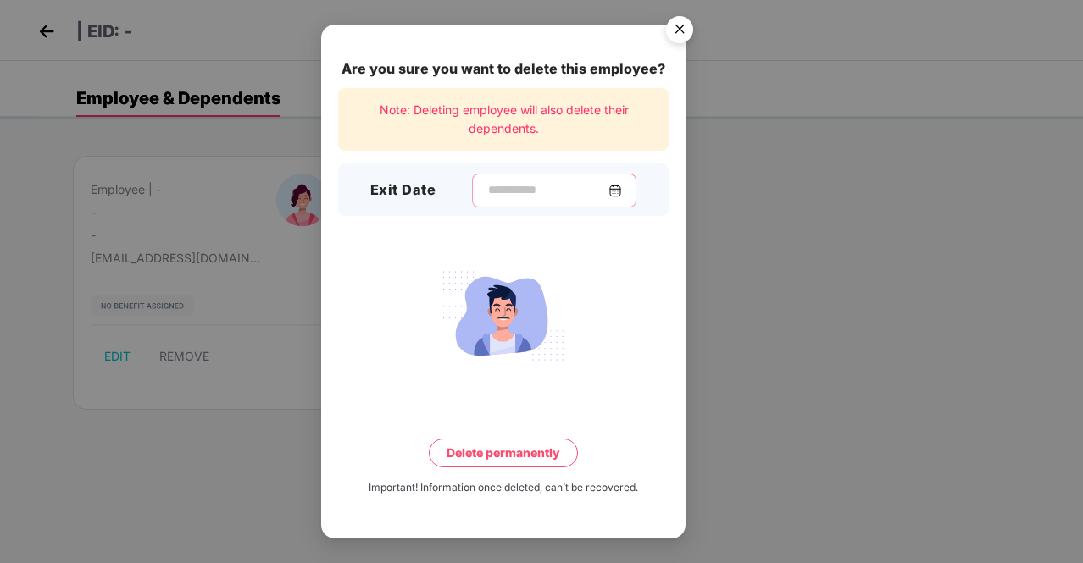
click at [596, 197] on input at bounding box center [547, 190] width 122 height 18
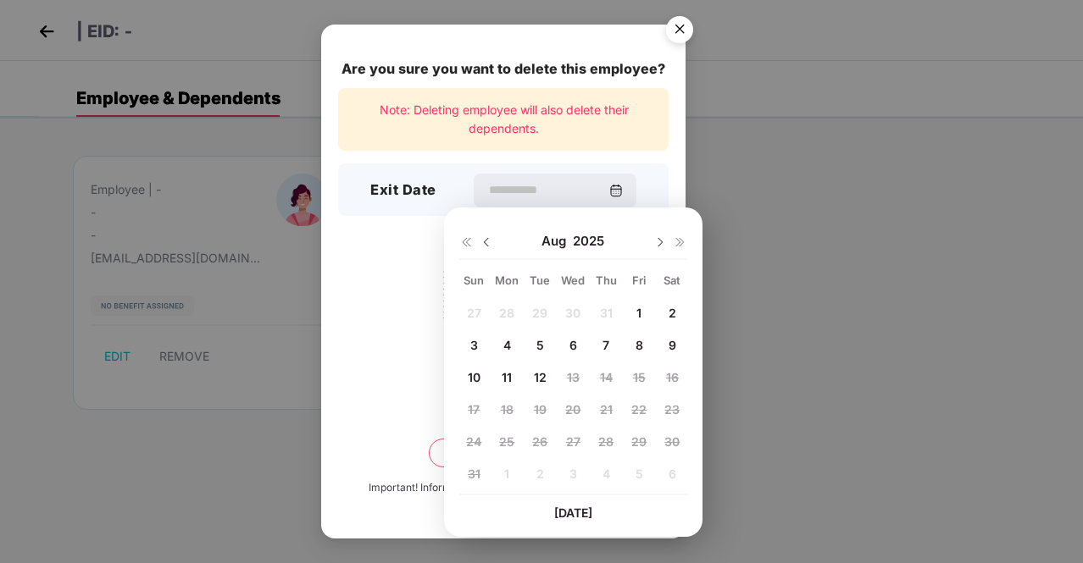
click at [635, 308] on div "1" at bounding box center [638, 313] width 25 height 25
type input "**********"
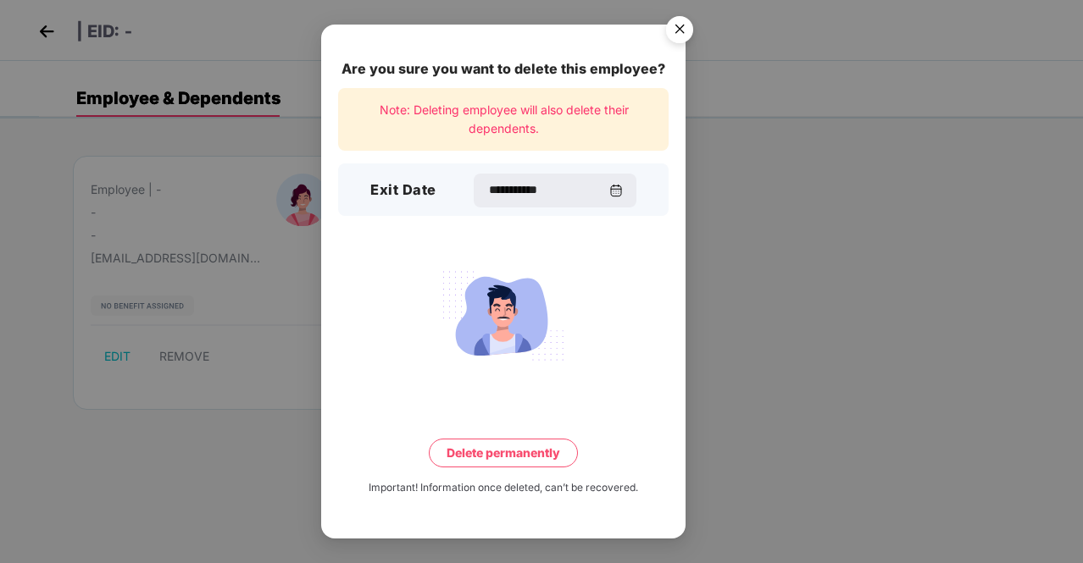
click at [540, 448] on button "Delete permanently" at bounding box center [503, 453] width 149 height 29
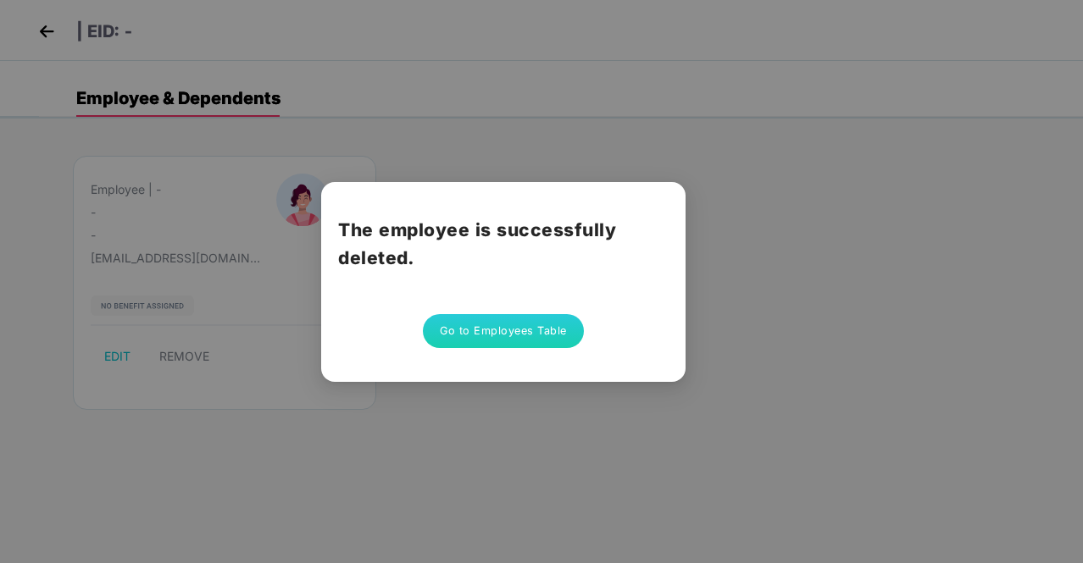
click at [450, 326] on button "Go to Employees Table" at bounding box center [503, 331] width 161 height 34
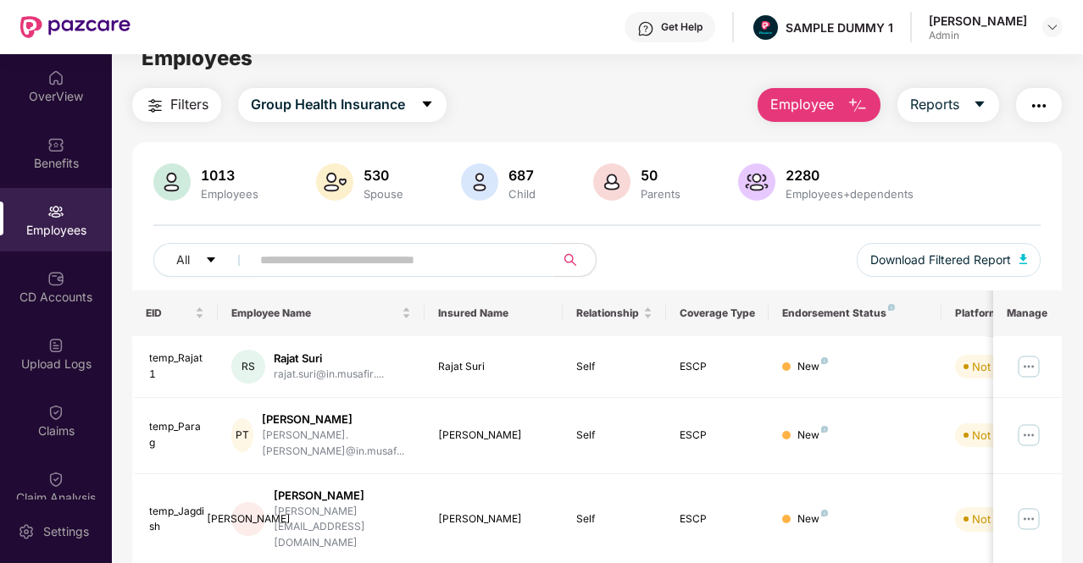
scroll to position [26, 0]
click at [376, 255] on input "text" at bounding box center [396, 259] width 272 height 25
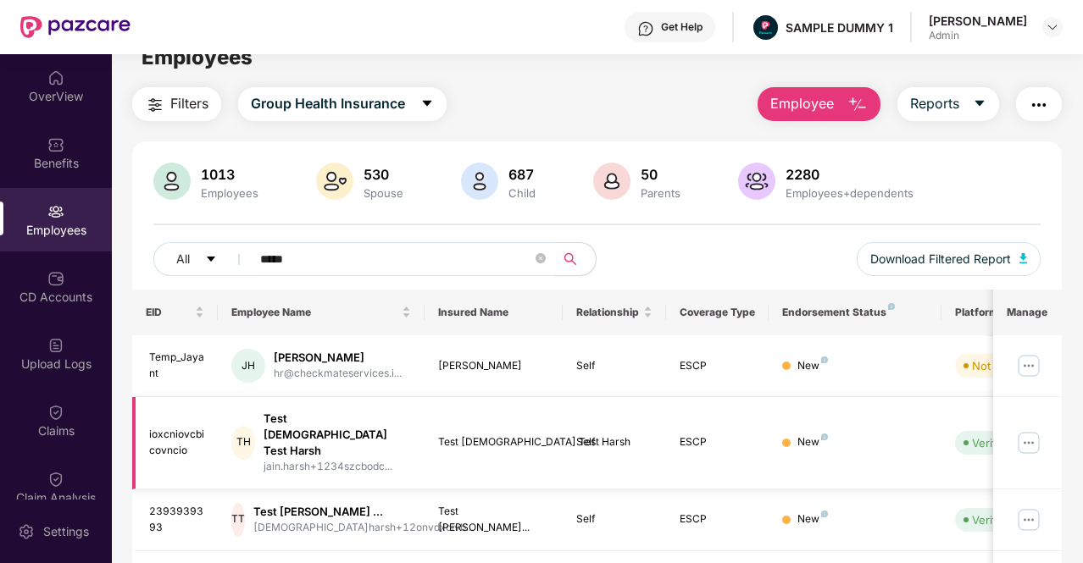
type input "*****"
click at [1035, 430] on img at bounding box center [1028, 443] width 27 height 27
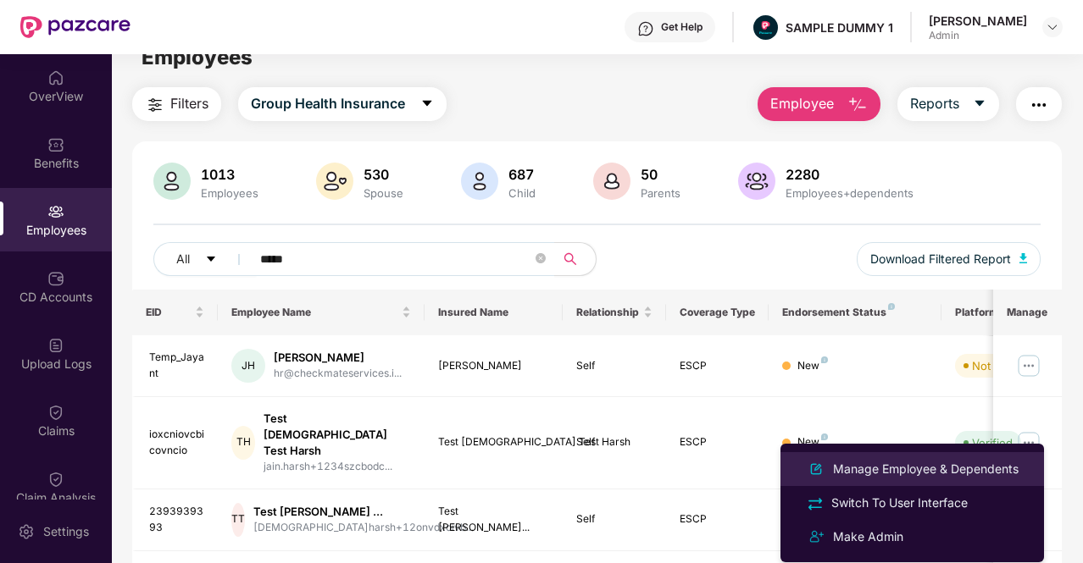
click at [967, 460] on div "Manage Employee & Dependents" at bounding box center [925, 469] width 192 height 19
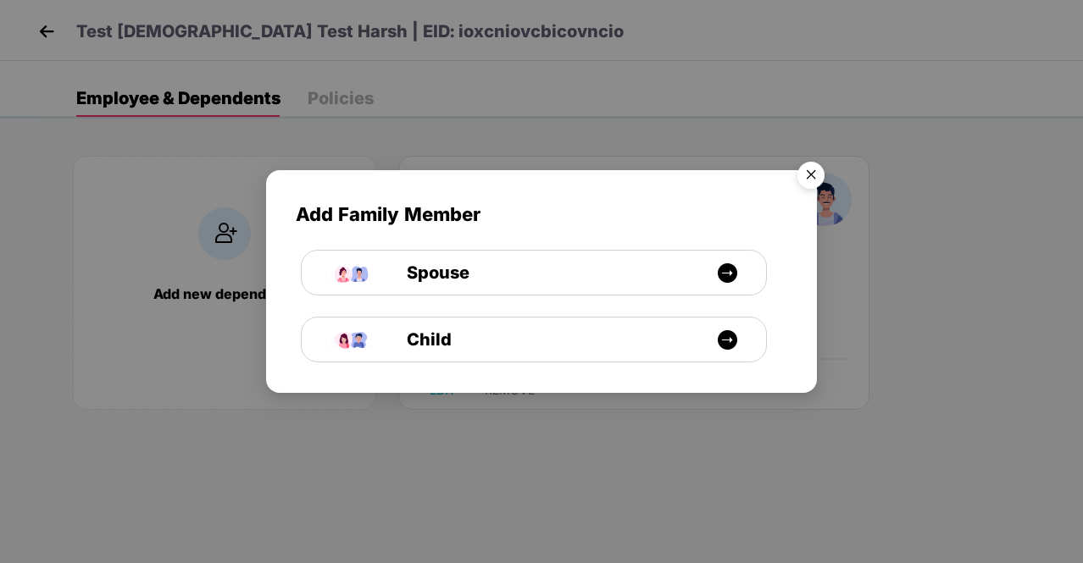
click at [812, 172] on img "Close" at bounding box center [810, 177] width 47 height 47
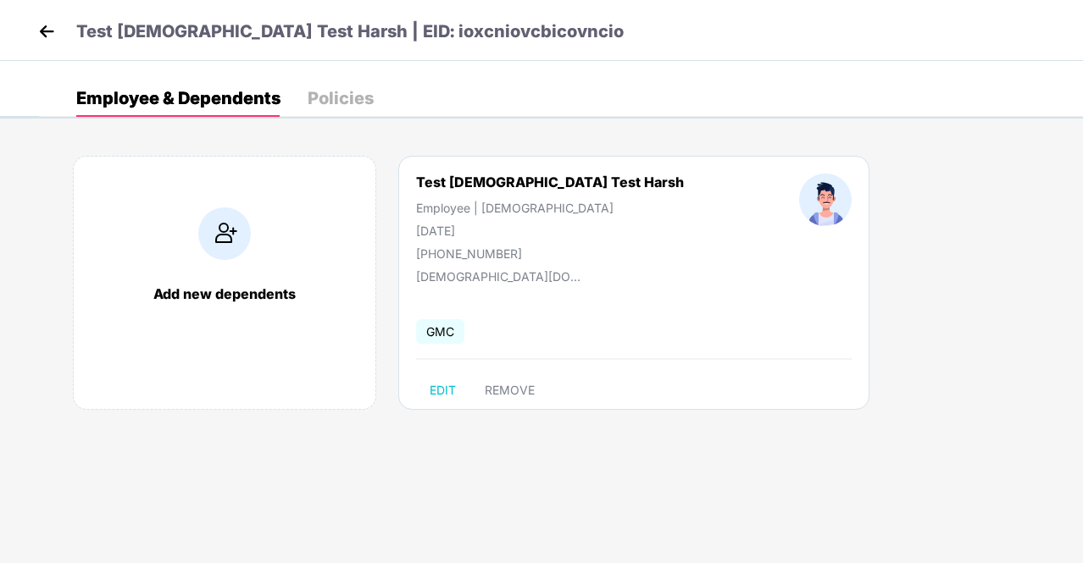
click at [333, 90] on div "Policies" at bounding box center [341, 98] width 66 height 17
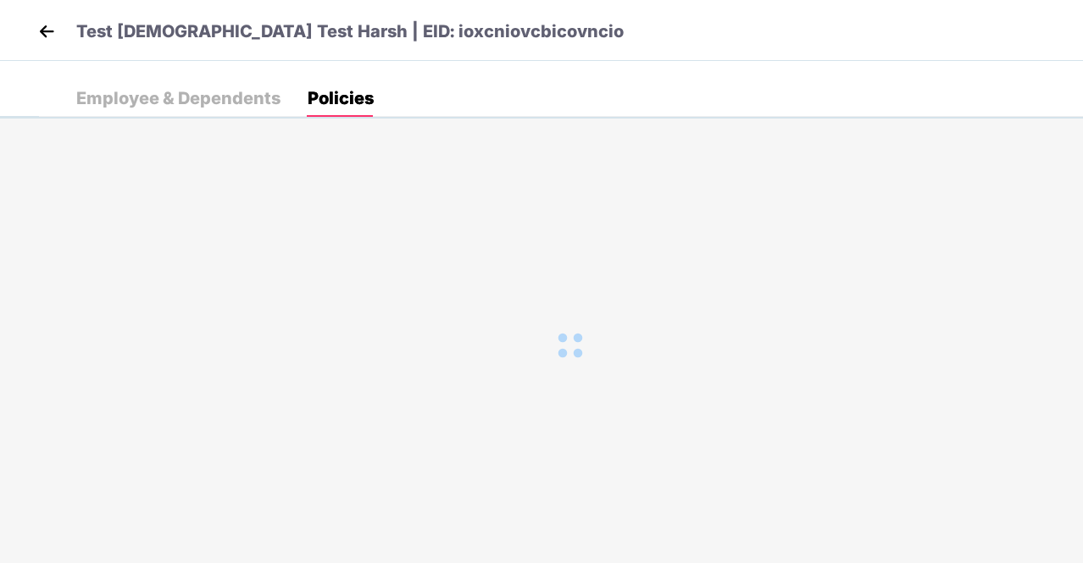
click at [212, 109] on div "Employee & Dependents" at bounding box center [178, 98] width 204 height 37
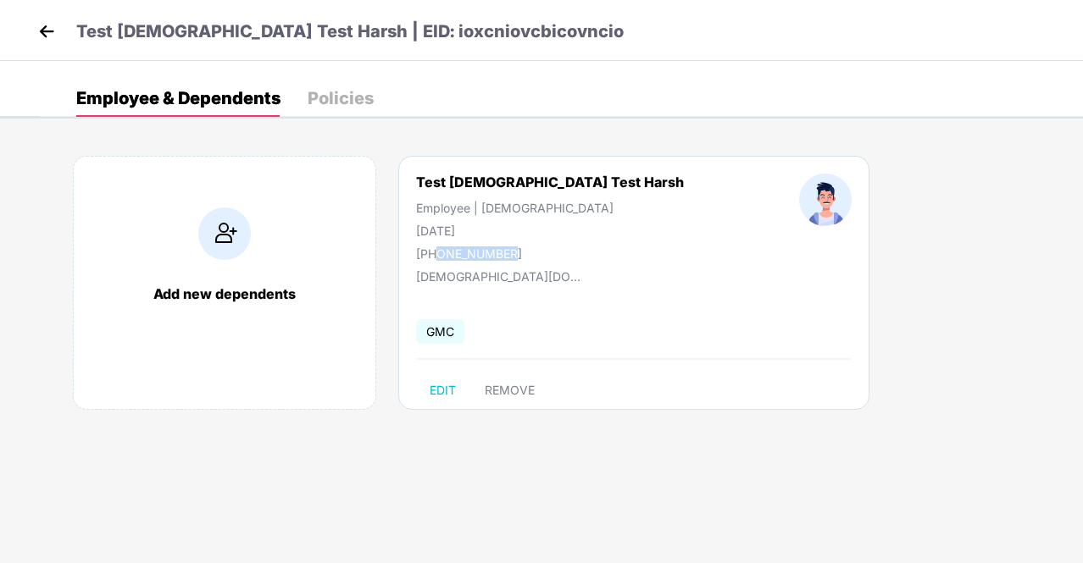
drag, startPoint x: 437, startPoint y: 252, endPoint x: 521, endPoint y: 252, distance: 83.9
click at [521, 252] on div "[PHONE_NUMBER]" at bounding box center [550, 254] width 268 height 14
copy div "6666141022"
click at [47, 30] on img at bounding box center [46, 31] width 25 height 25
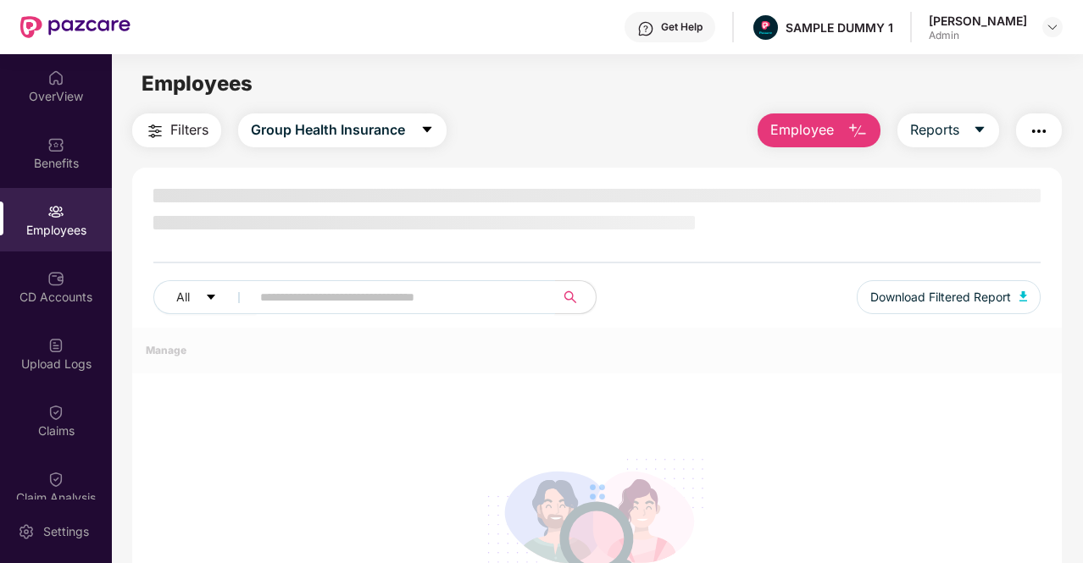
click at [387, 302] on input "text" at bounding box center [396, 297] width 272 height 25
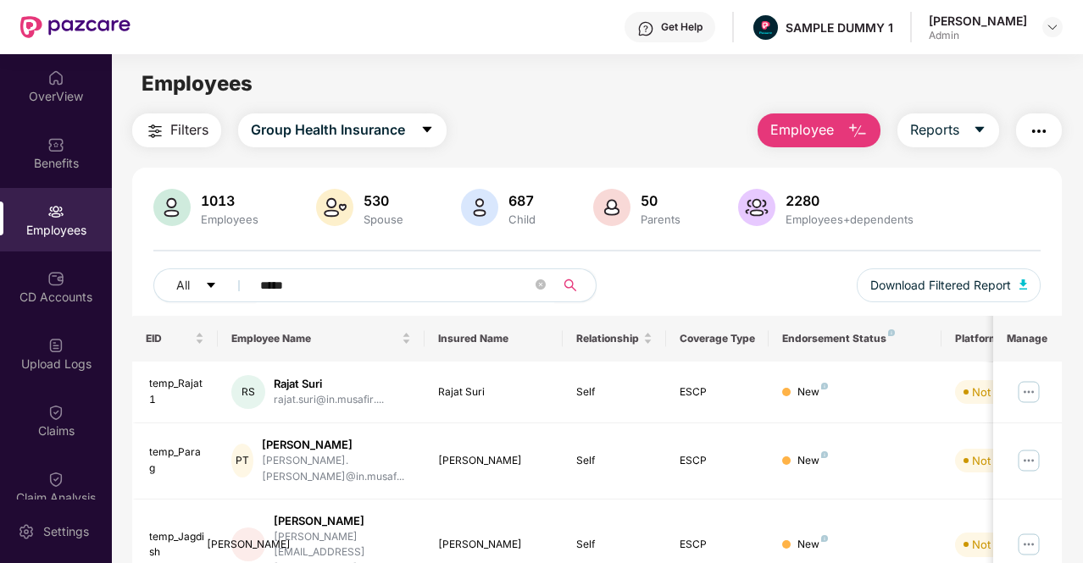
click at [568, 285] on icon "search" at bounding box center [570, 286] width 14 height 14
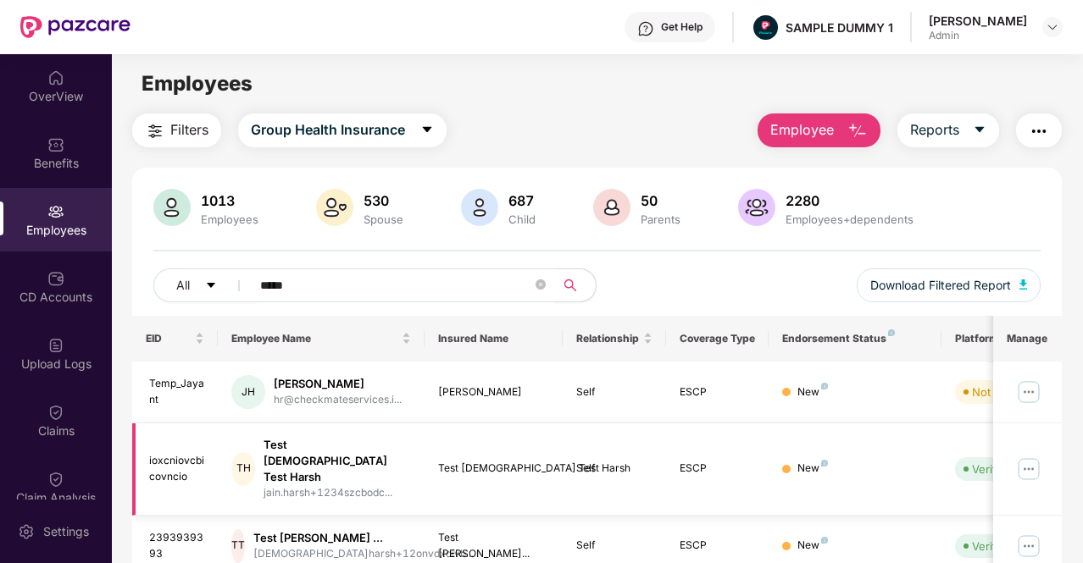
type input "*****"
click at [1034, 456] on img at bounding box center [1028, 469] width 27 height 27
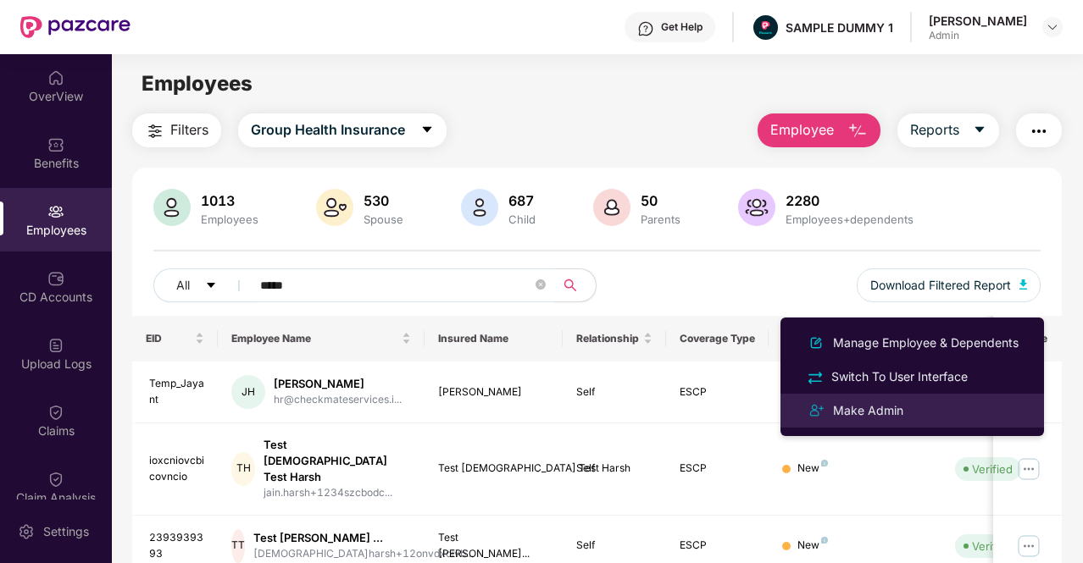
click at [931, 413] on div "Make Admin" at bounding box center [911, 411] width 219 height 20
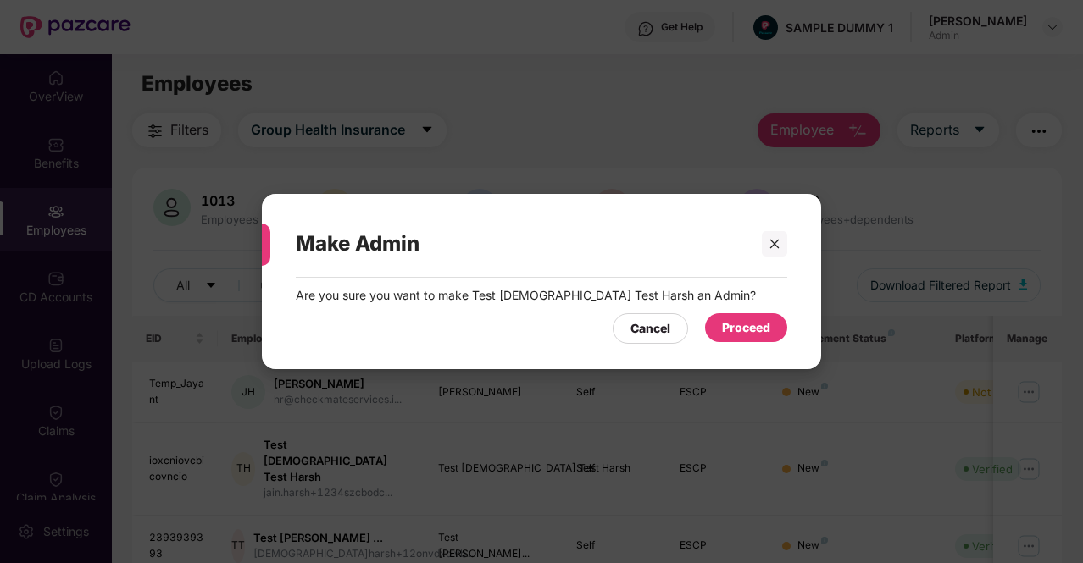
click at [748, 328] on div "Proceed" at bounding box center [746, 328] width 48 height 19
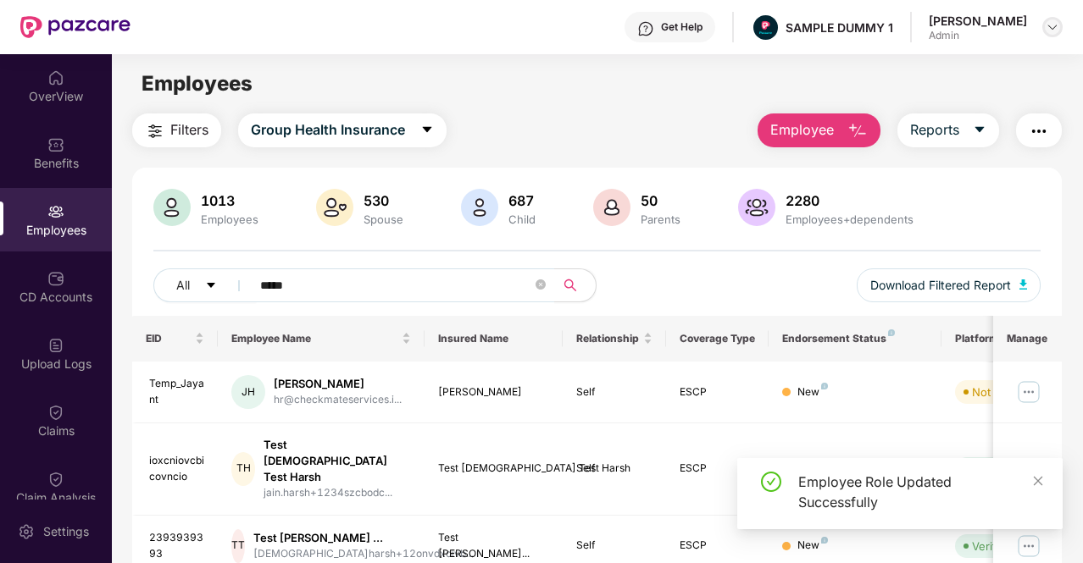
click at [1047, 30] on img at bounding box center [1052, 27] width 14 height 14
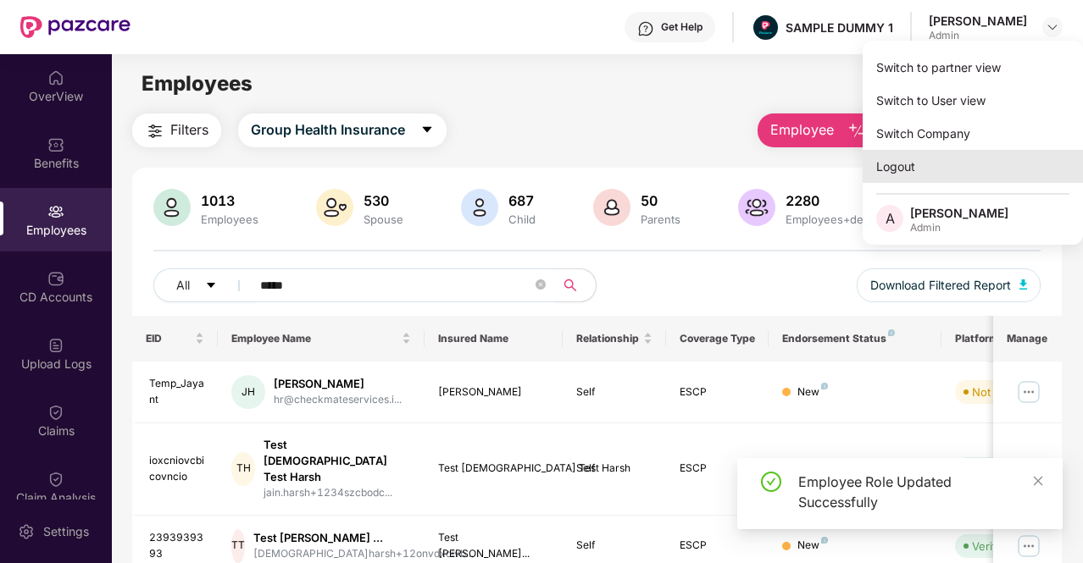
click at [943, 178] on div "Logout" at bounding box center [972, 166] width 220 height 33
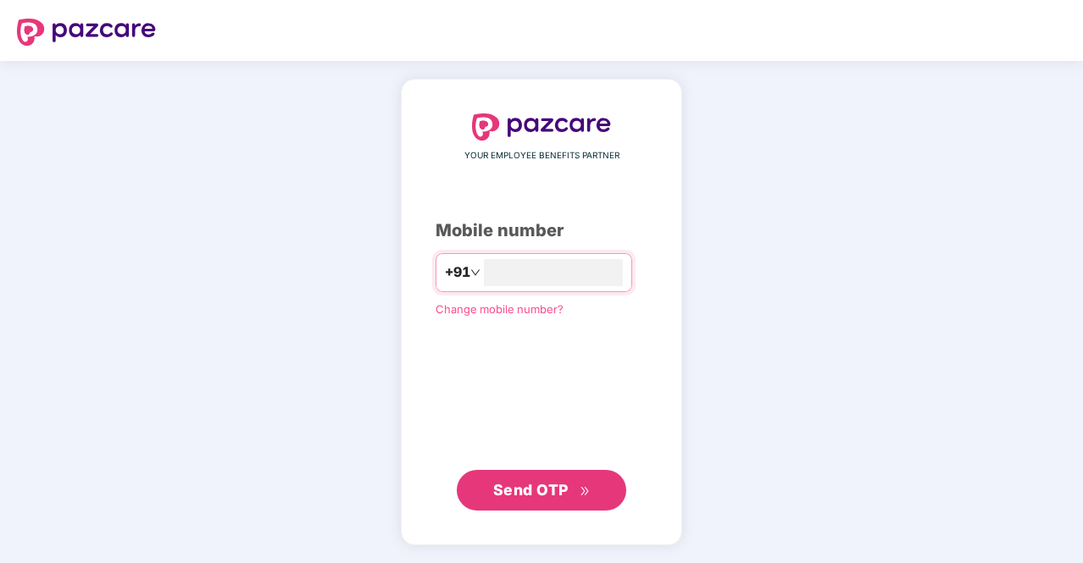
type input "**********"
click at [581, 470] on button "Send OTP" at bounding box center [541, 489] width 169 height 41
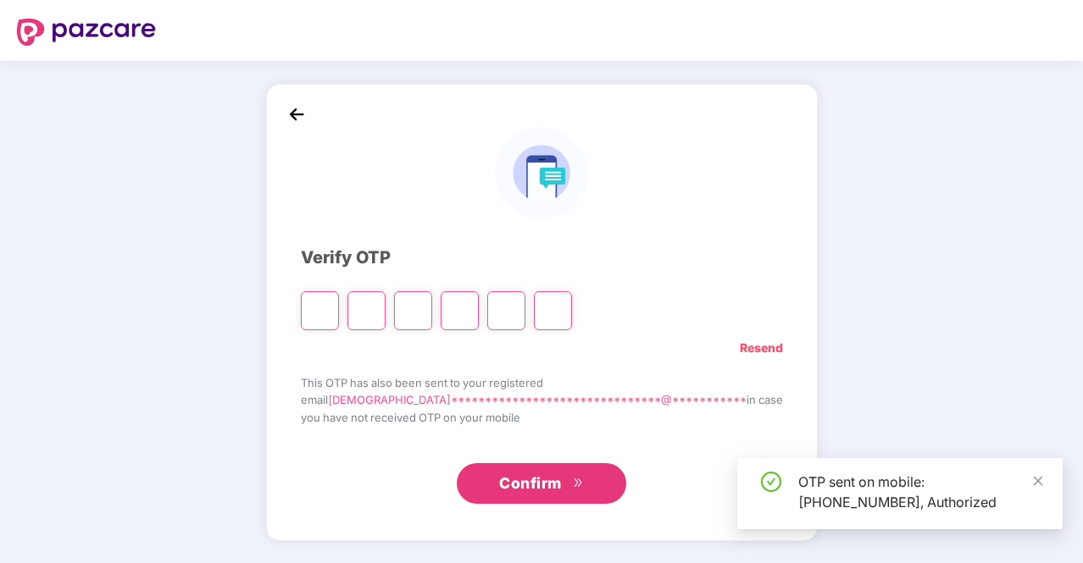
type input "*"
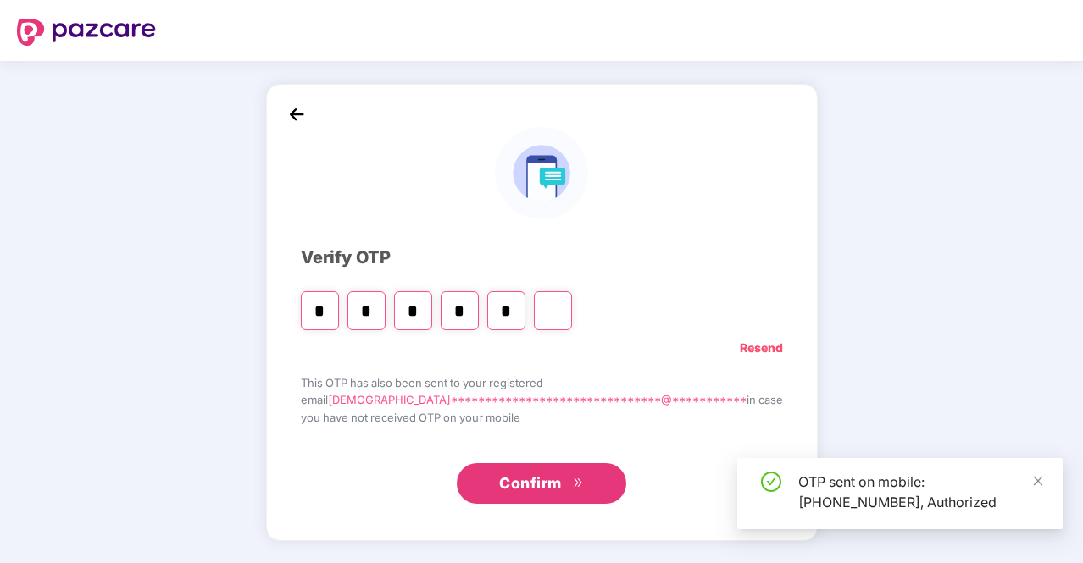
type input "*"
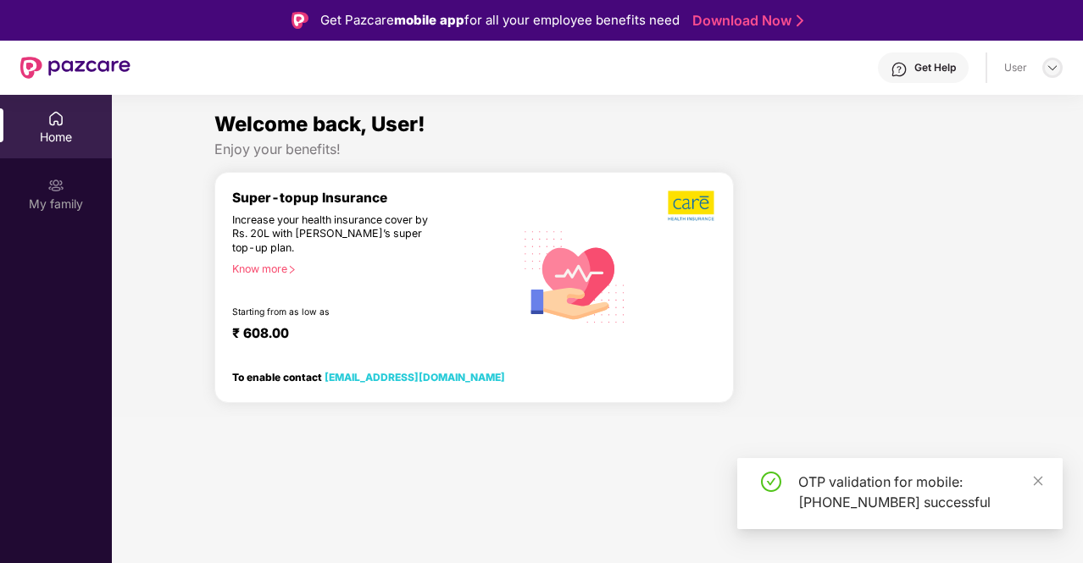
click at [1052, 73] on img at bounding box center [1052, 68] width 14 height 14
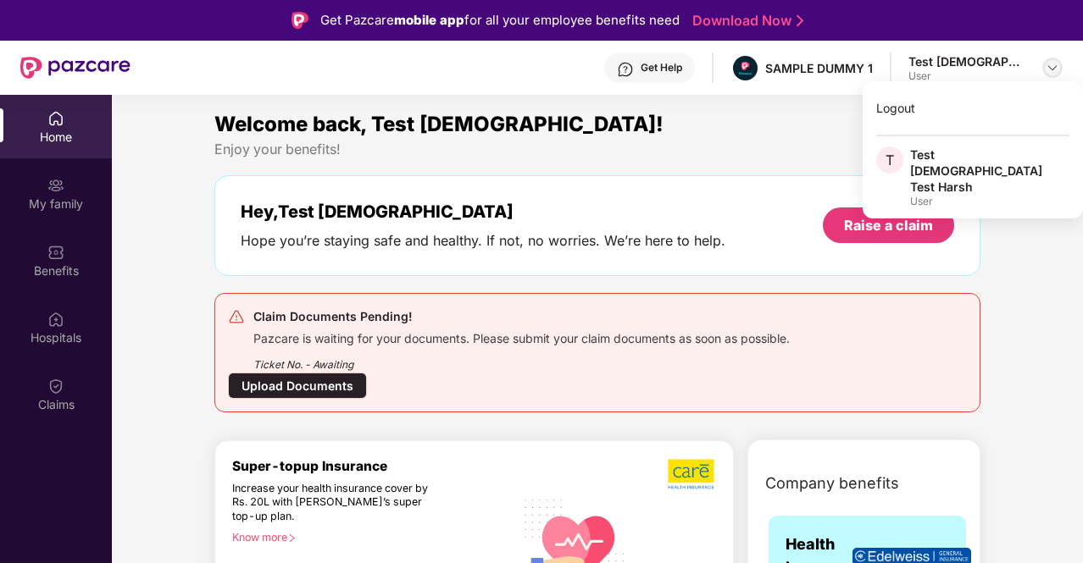
click at [1059, 74] on div at bounding box center [1052, 68] width 20 height 20
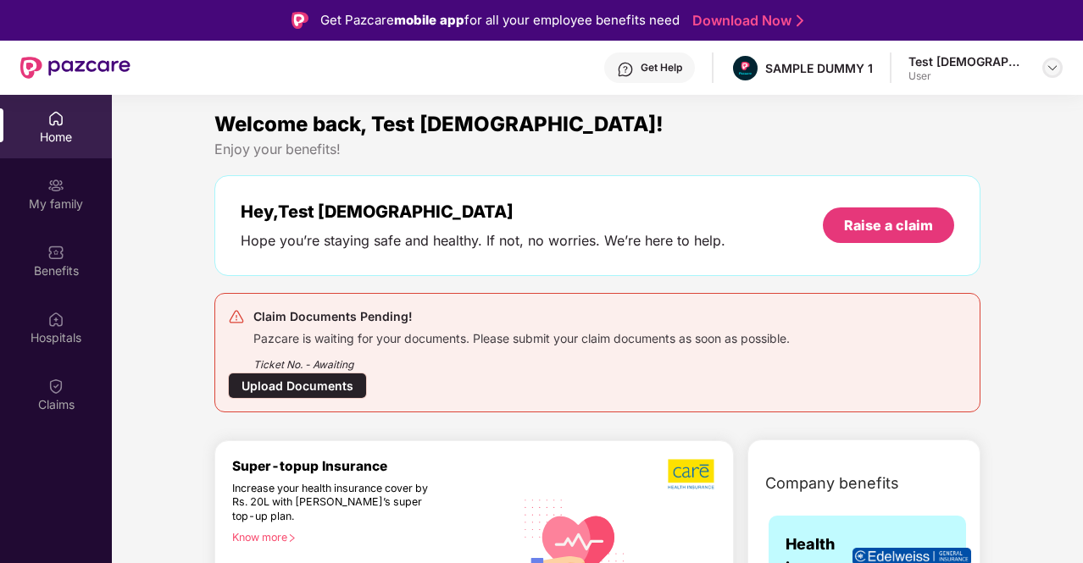
click at [1056, 69] on img at bounding box center [1052, 68] width 14 height 14
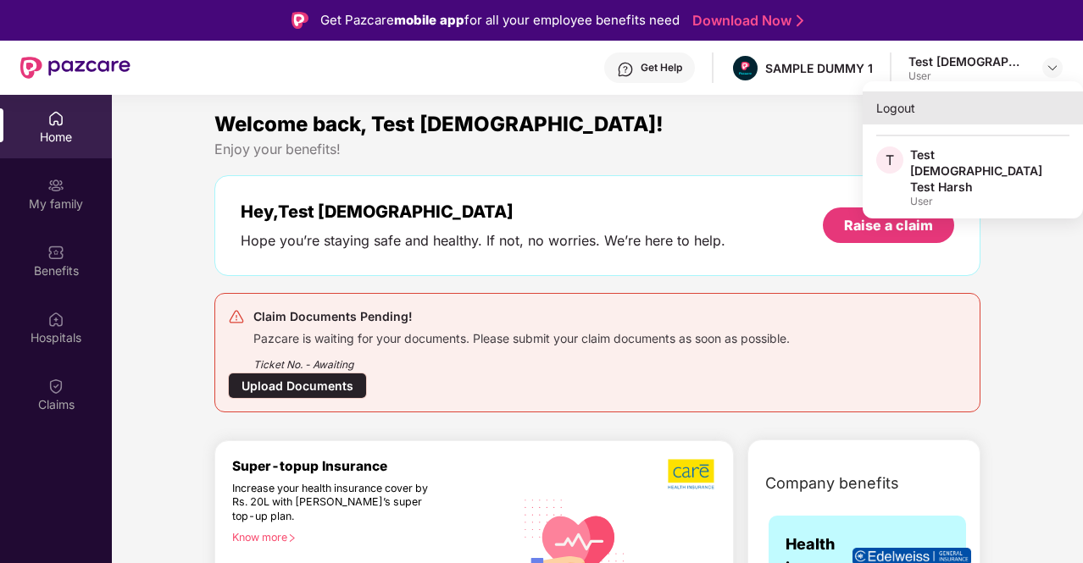
click at [941, 108] on div "Logout" at bounding box center [972, 107] width 220 height 33
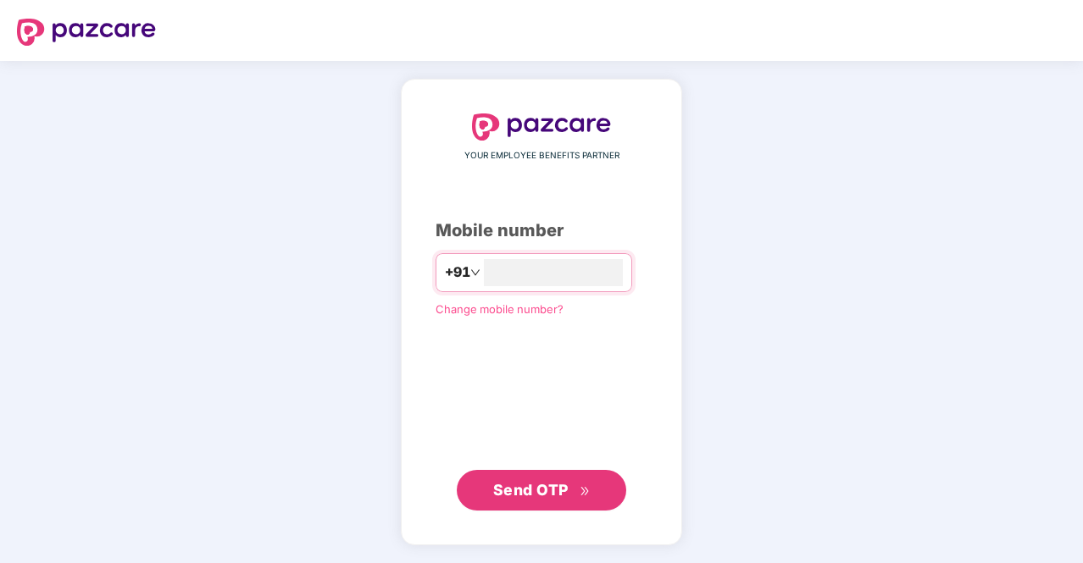
type input "**********"
click at [565, 496] on span "Send OTP" at bounding box center [530, 489] width 75 height 18
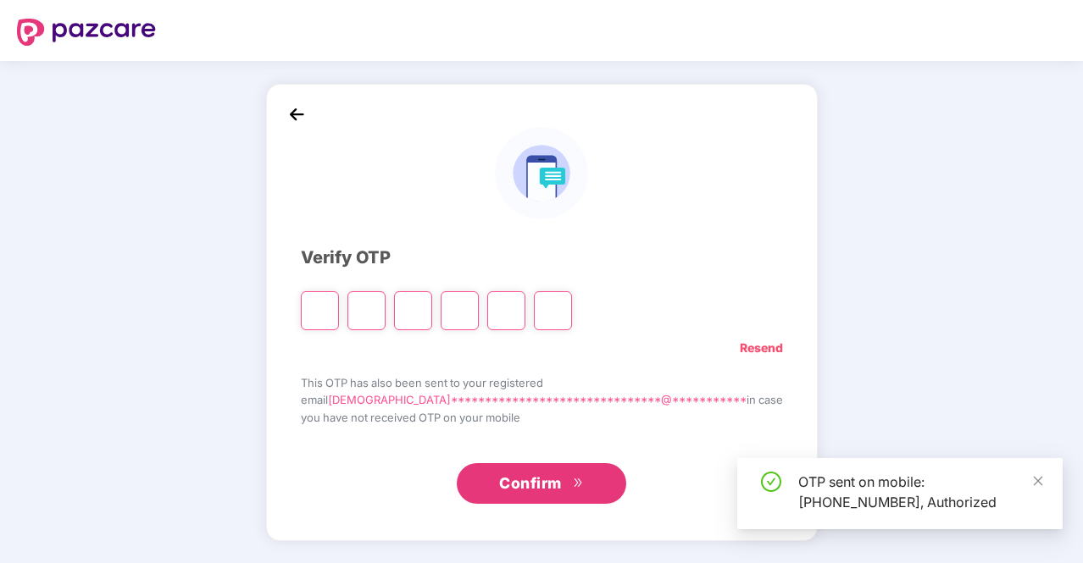
type input "*"
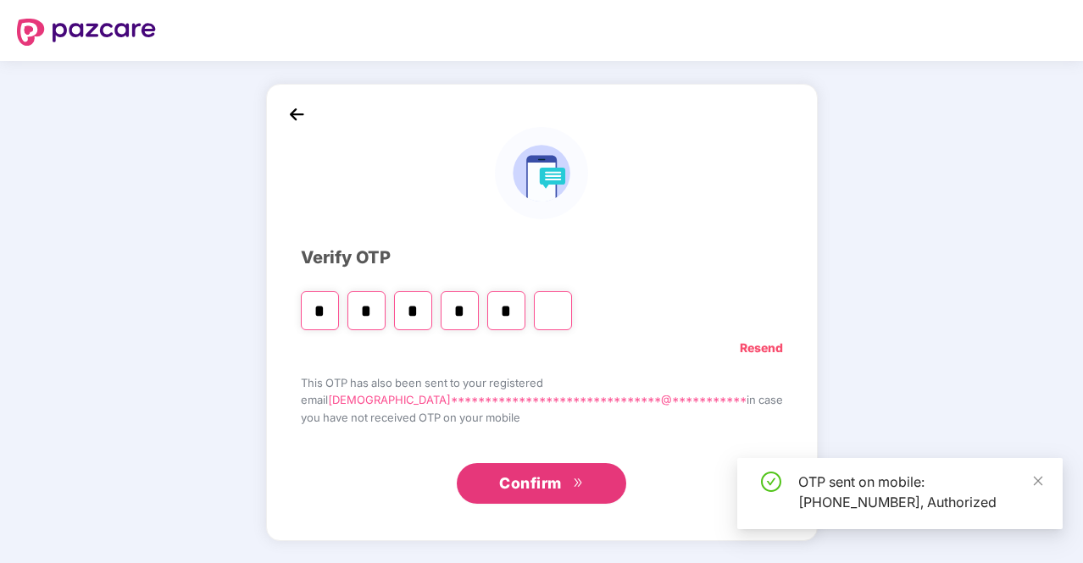
type input "*"
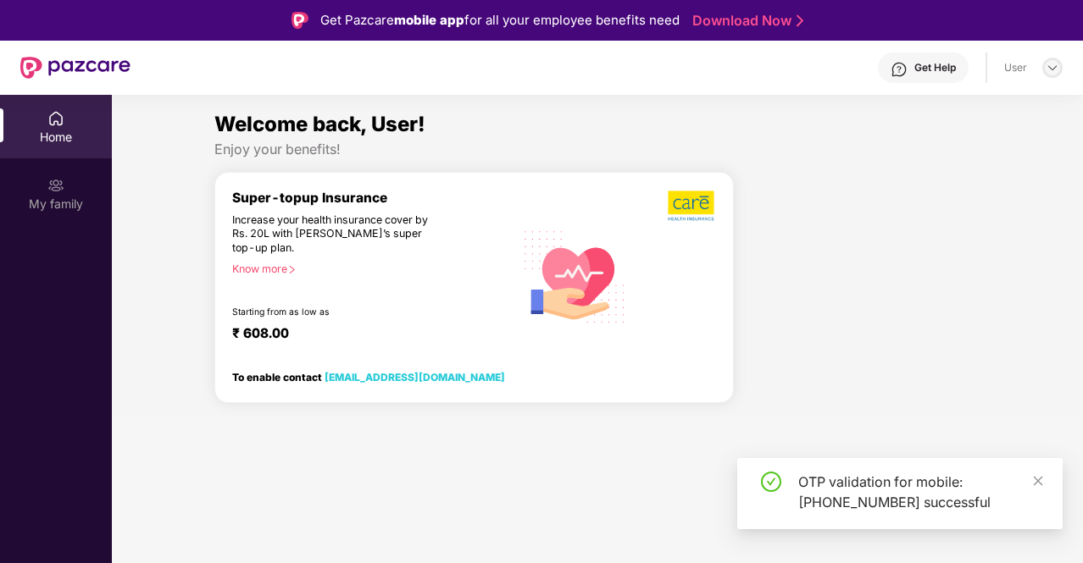
click at [1047, 64] on img at bounding box center [1052, 68] width 14 height 14
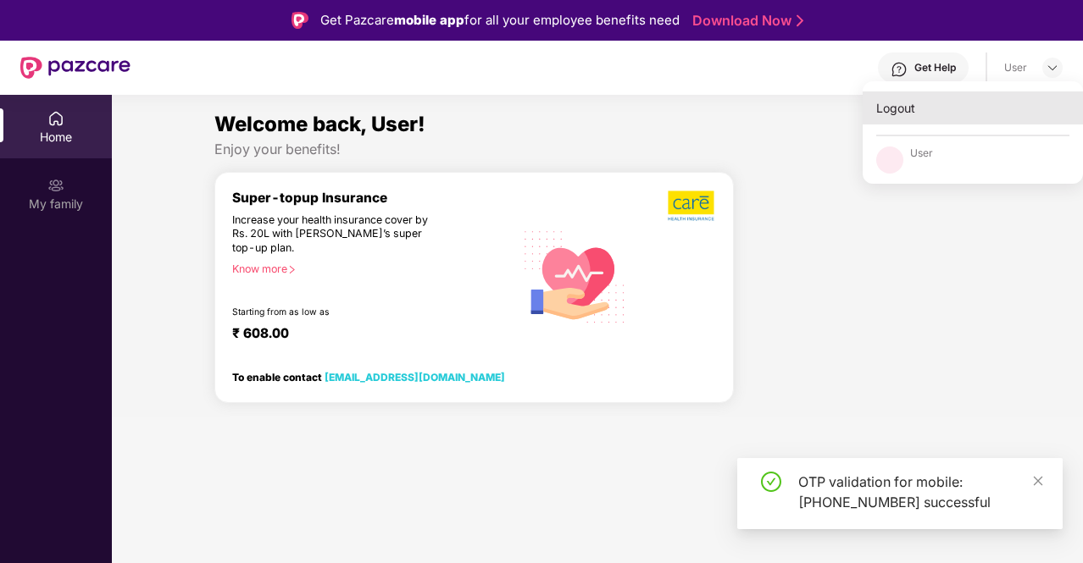
click at [889, 123] on div "Logout" at bounding box center [972, 107] width 220 height 33
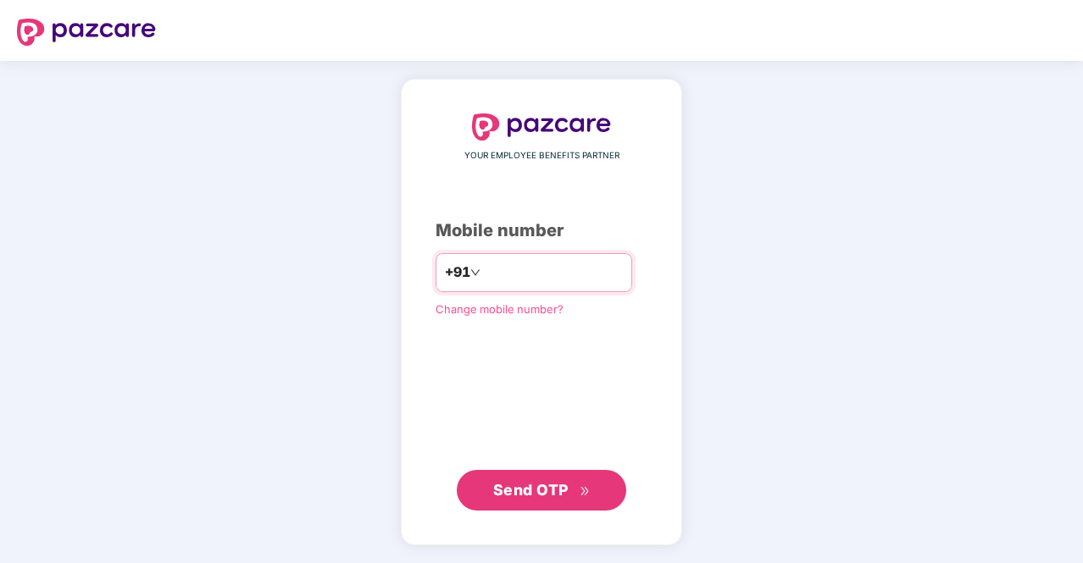
type input "**********"
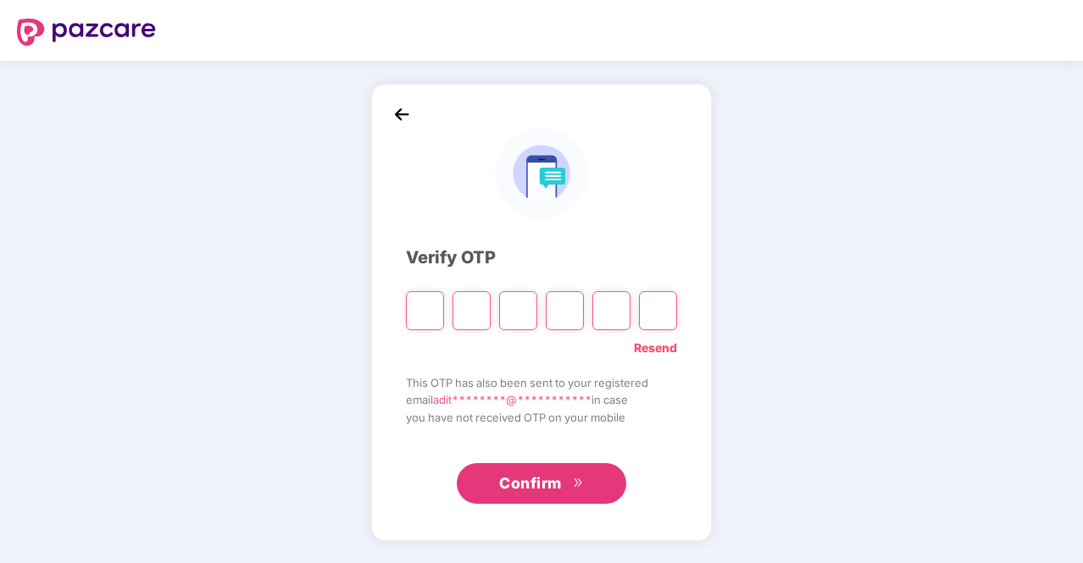
type input "*"
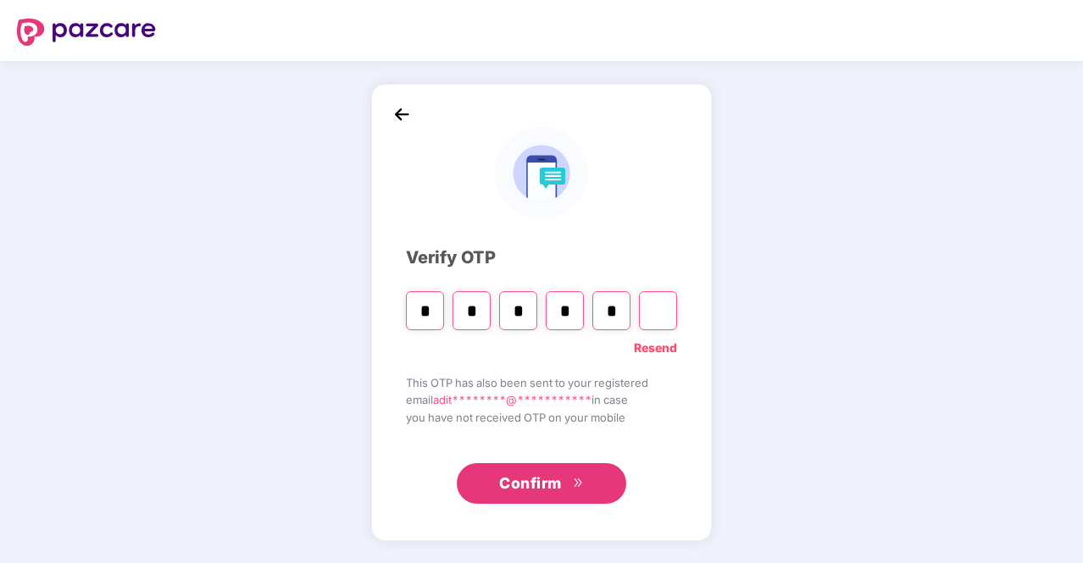
type input "*"
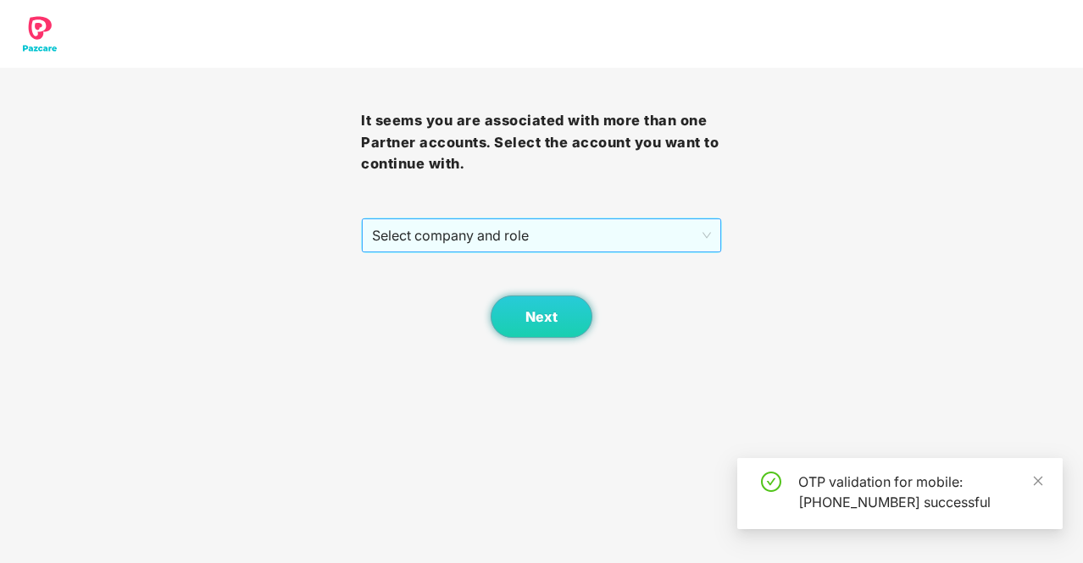
click at [624, 242] on span "Select company and role" at bounding box center [541, 235] width 339 height 32
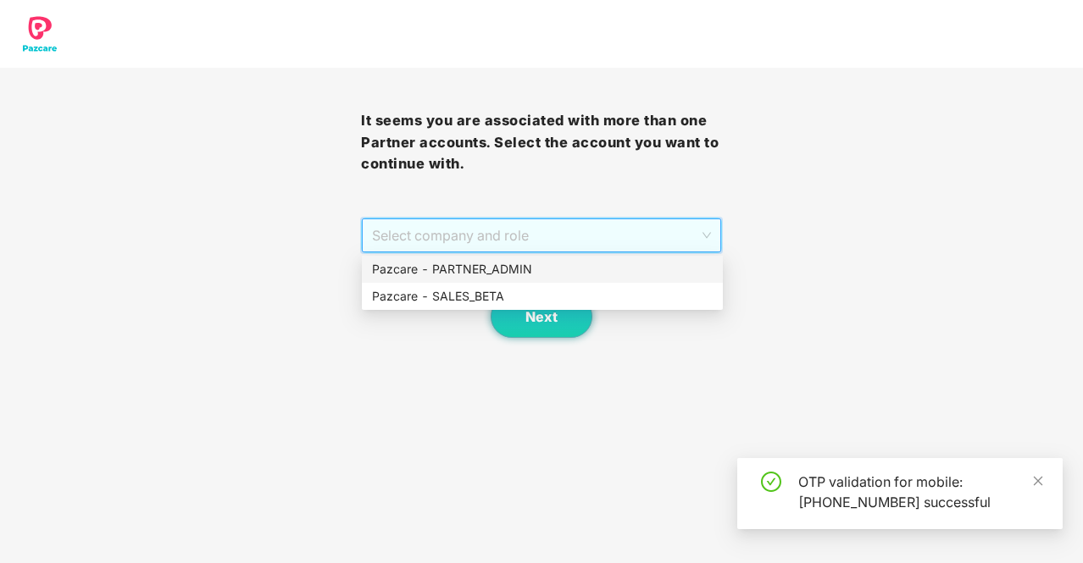
click at [627, 276] on div "Pazcare - PARTNER_ADMIN" at bounding box center [542, 269] width 341 height 19
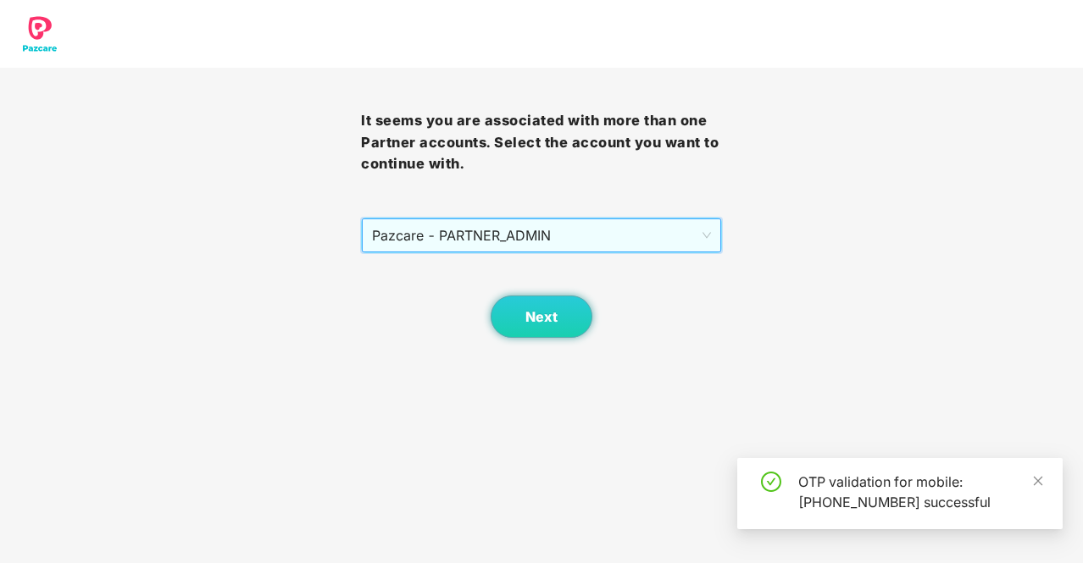
click at [524, 341] on body "It seems you are associated with more than one Partner accounts. Select the acc…" at bounding box center [541, 281] width 1083 height 563
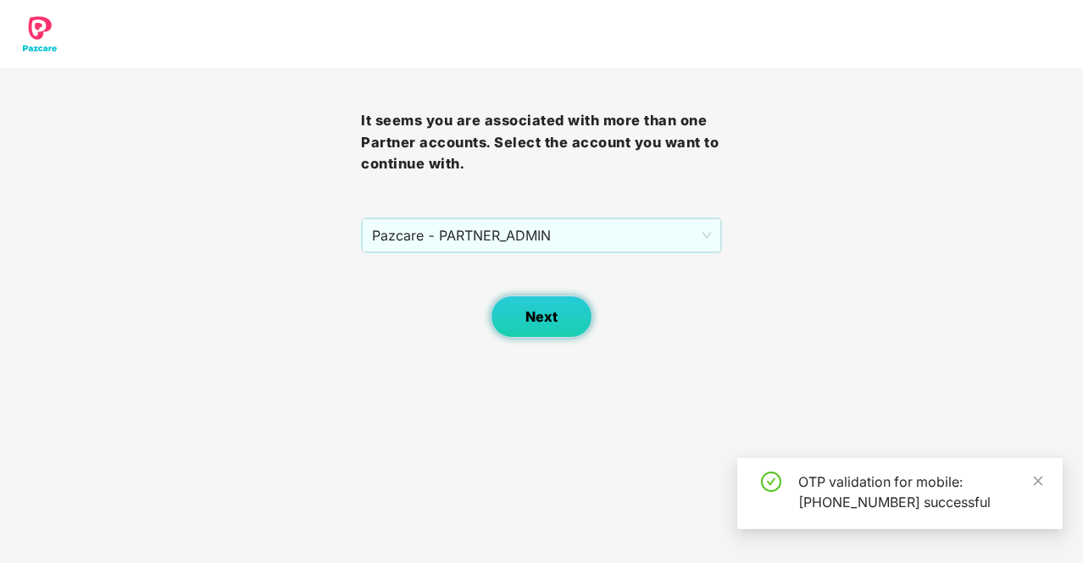
click at [553, 322] on span "Next" at bounding box center [541, 317] width 32 height 16
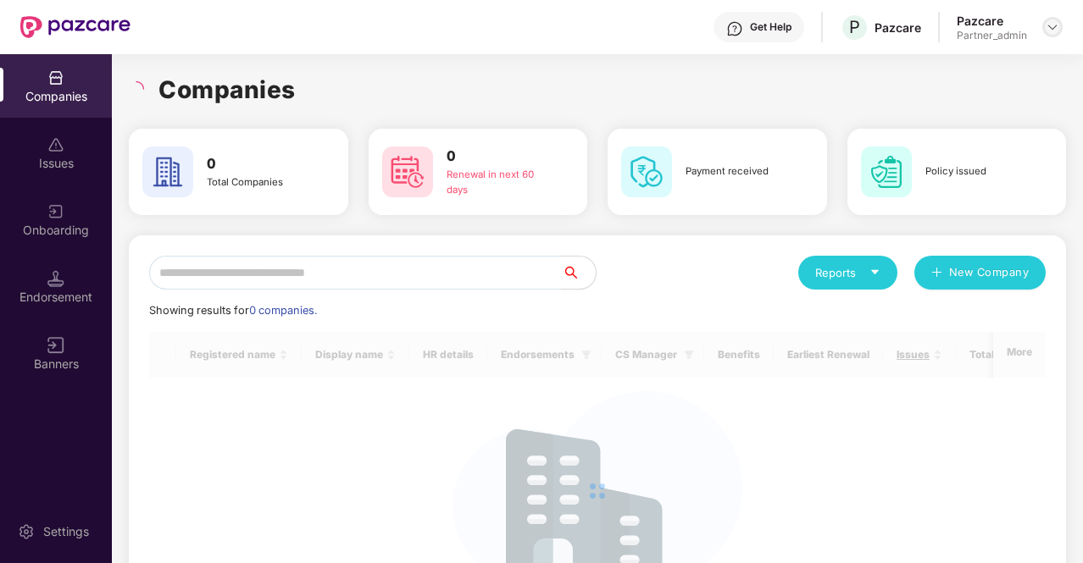
click at [1055, 23] on img at bounding box center [1052, 27] width 14 height 14
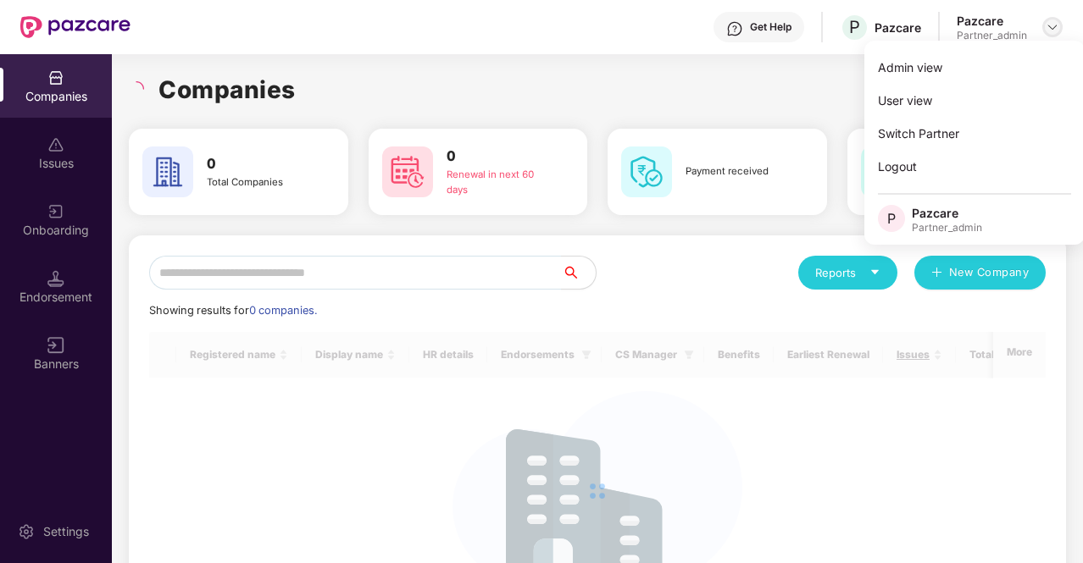
click at [1055, 23] on img at bounding box center [1052, 27] width 14 height 14
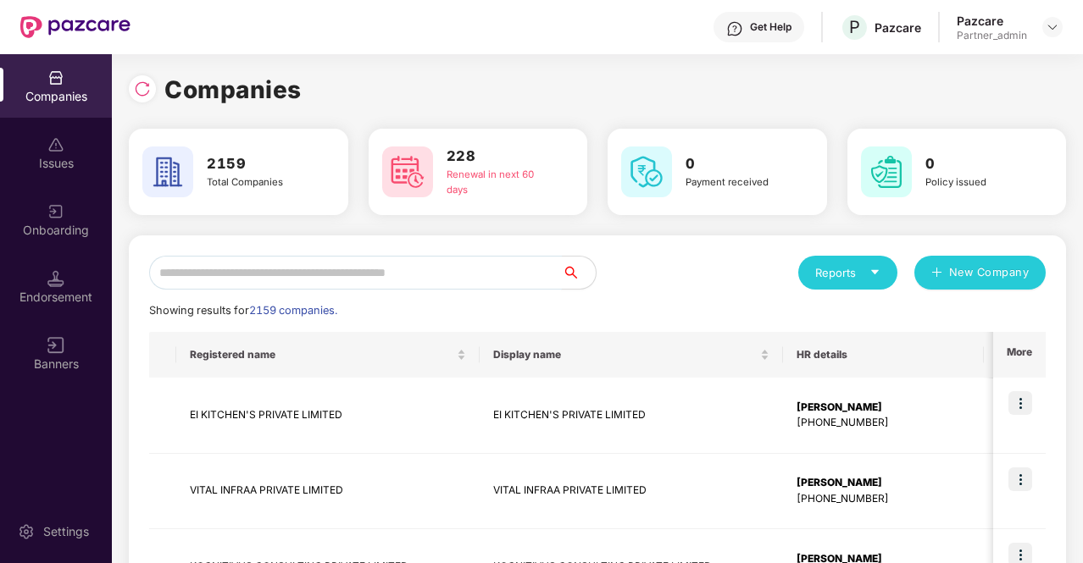
click at [348, 269] on input "text" at bounding box center [355, 273] width 413 height 34
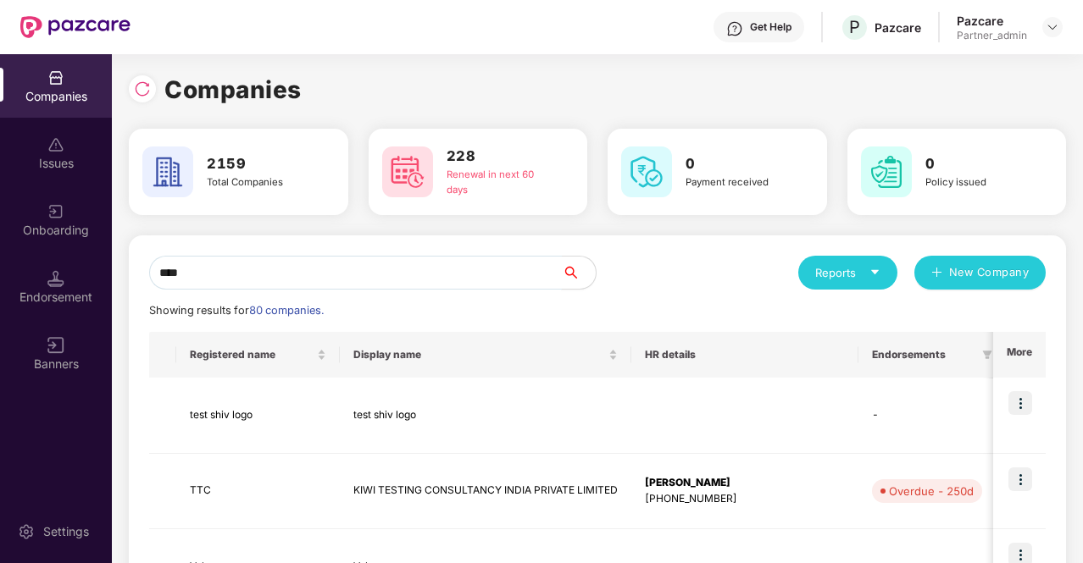
click at [258, 275] on input "****" at bounding box center [355, 273] width 413 height 34
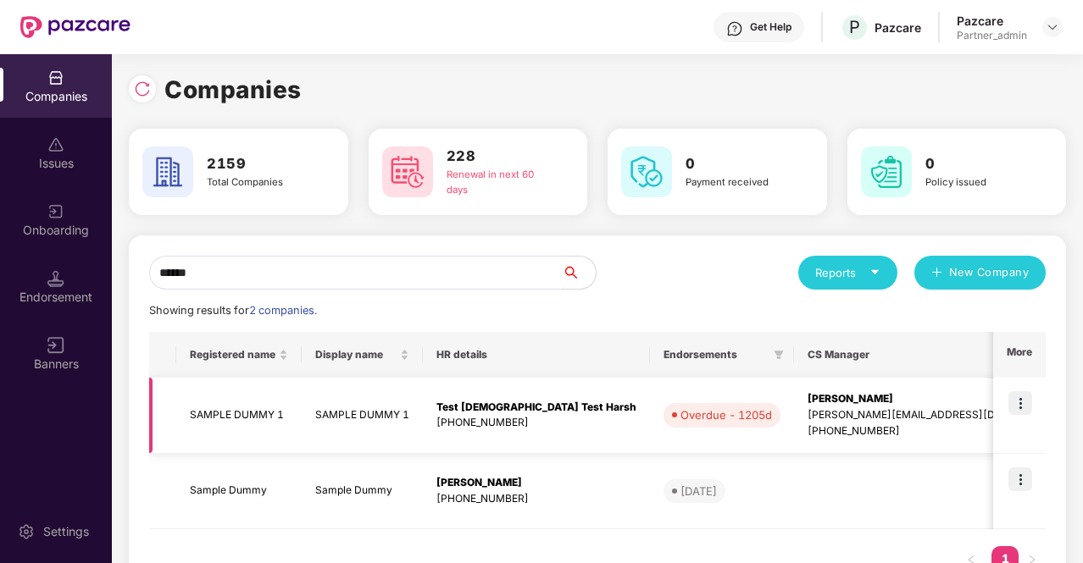
type input "******"
drag, startPoint x: 730, startPoint y: 432, endPoint x: 804, endPoint y: 431, distance: 73.7
click at [807, 431] on div "[PHONE_NUMBER]" at bounding box center [936, 432] width 259 height 16
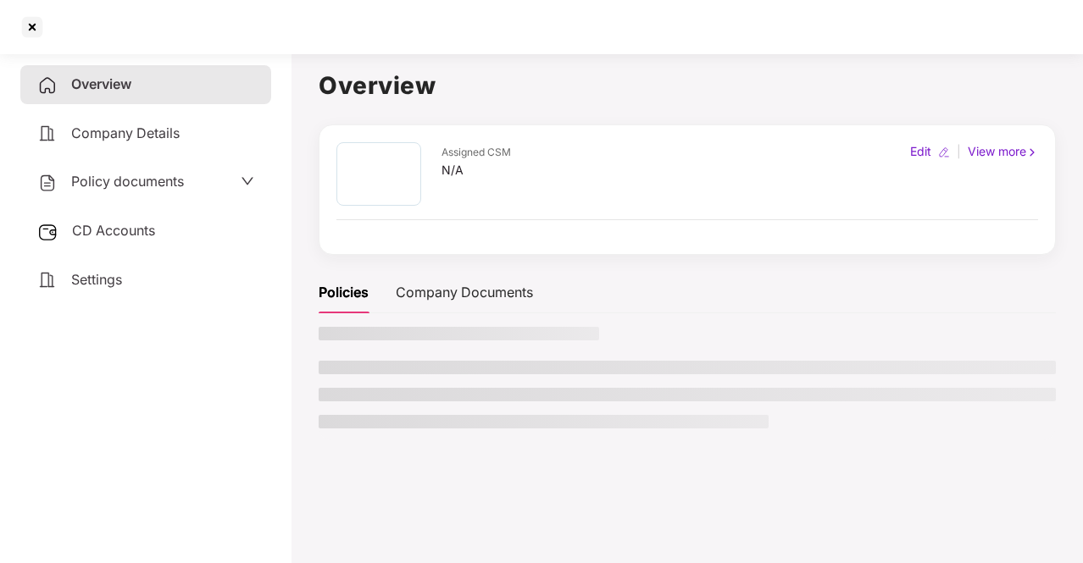
copy div "6666878580"
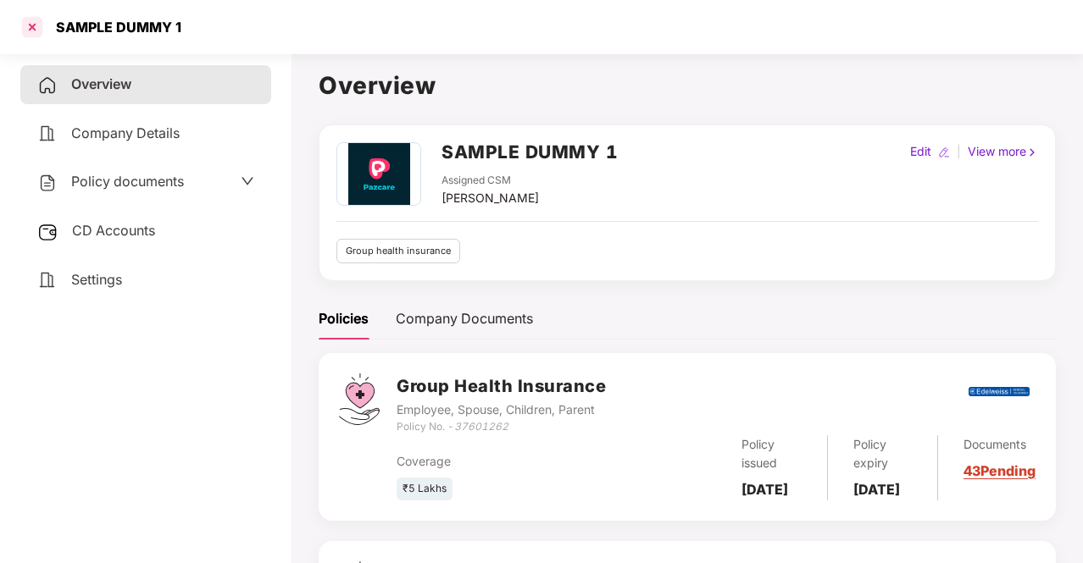
click at [33, 17] on div at bounding box center [32, 27] width 27 height 27
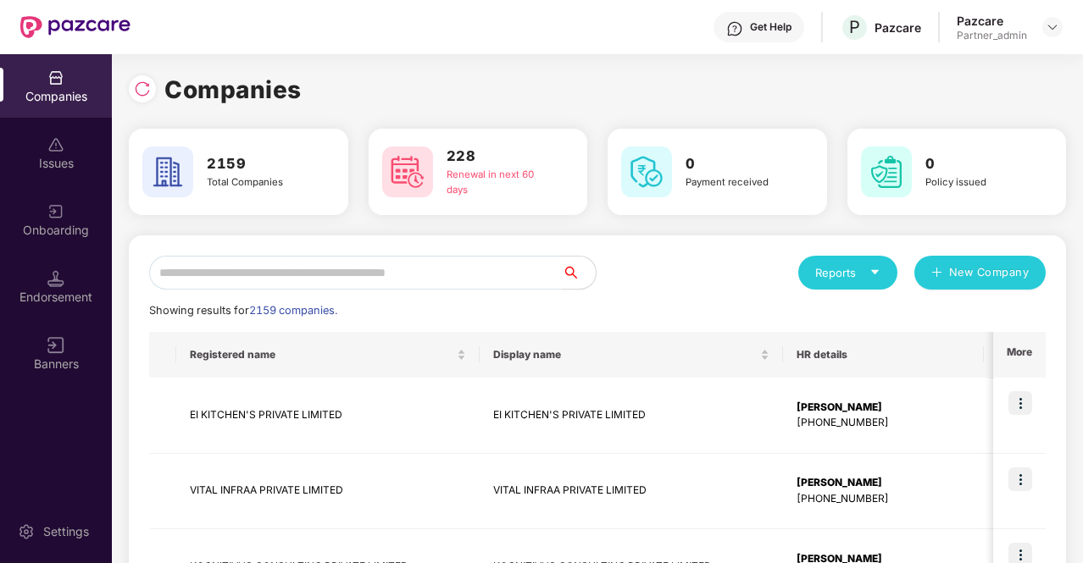
click at [358, 258] on input "text" at bounding box center [355, 273] width 413 height 34
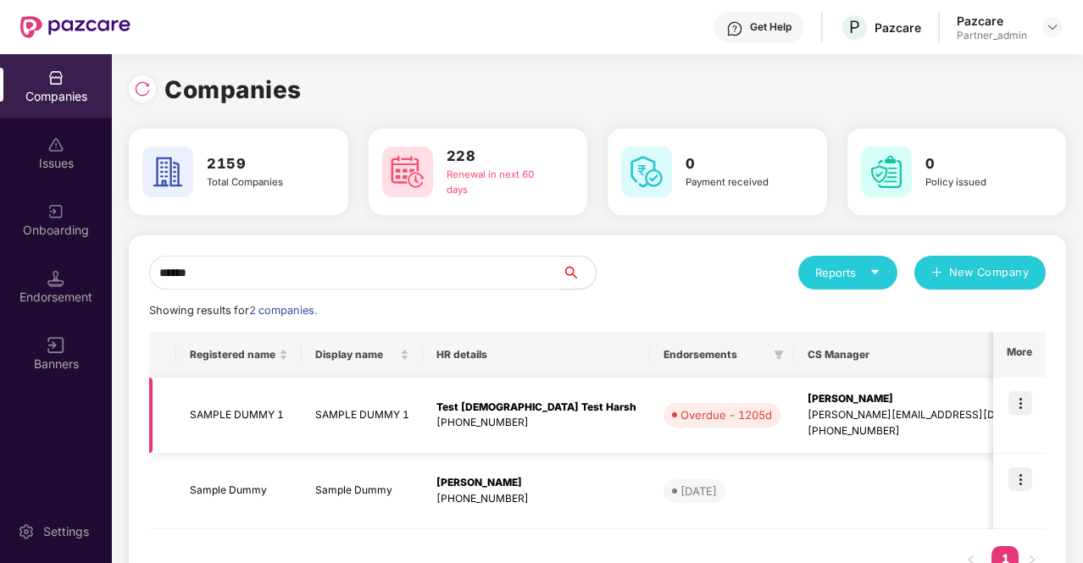
type input "******"
click at [1021, 405] on img at bounding box center [1020, 403] width 24 height 24
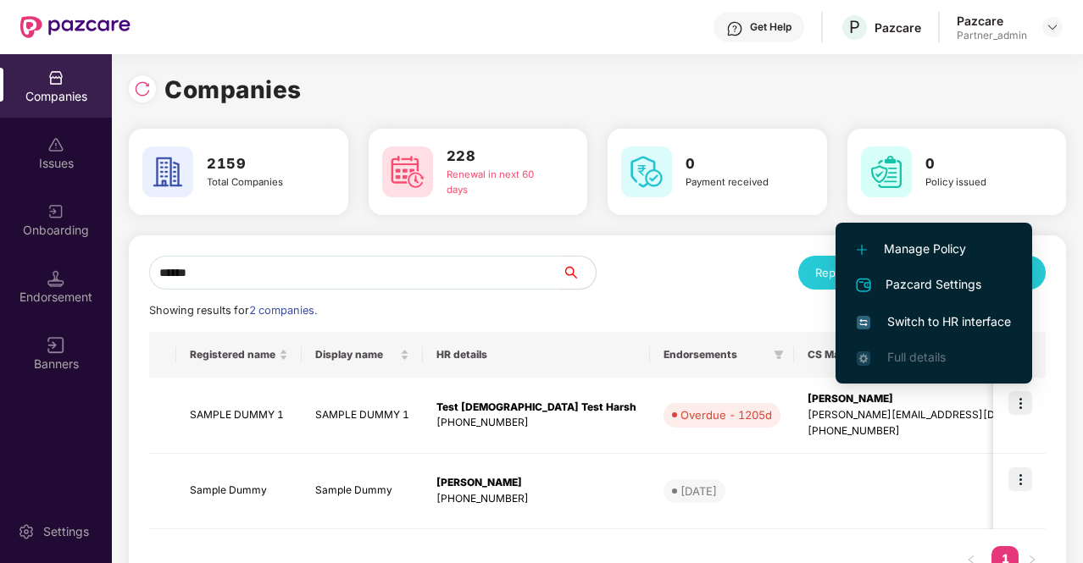
click at [967, 324] on span "Switch to HR interface" at bounding box center [933, 322] width 154 height 19
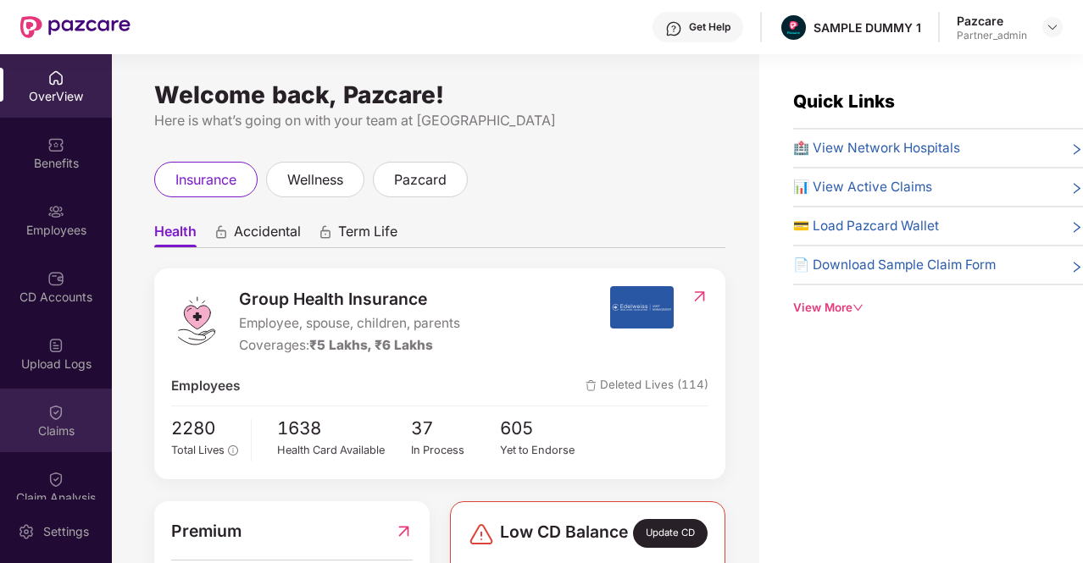
click at [45, 435] on div "Claims" at bounding box center [56, 431] width 112 height 17
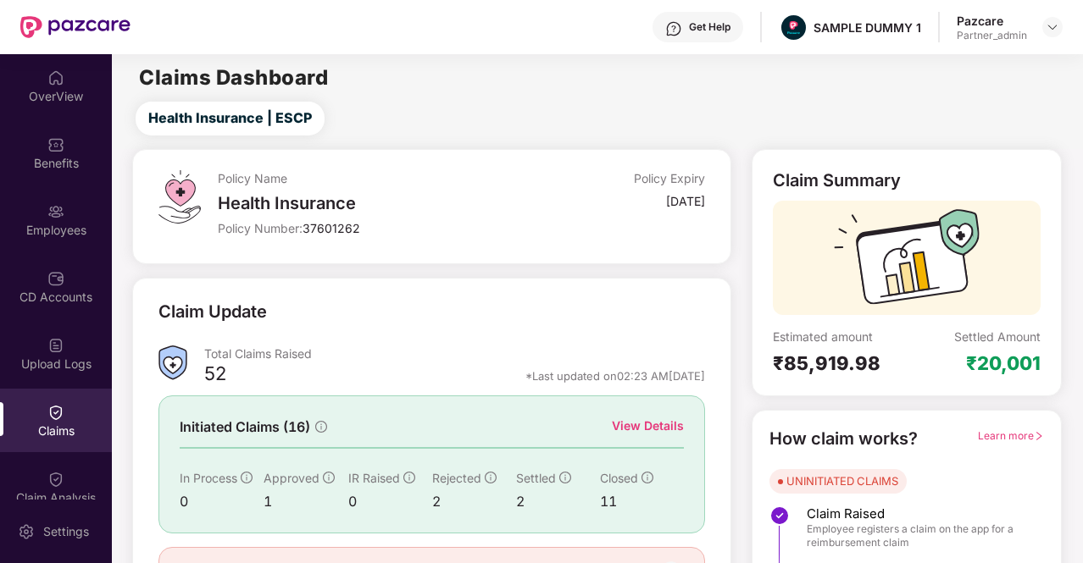
scroll to position [100, 0]
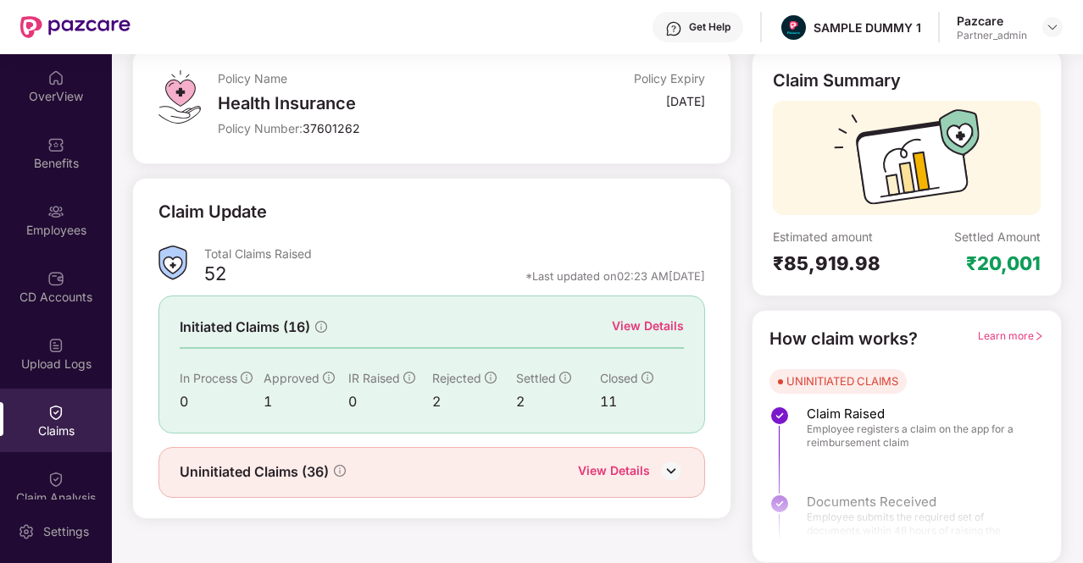
click at [671, 467] on img at bounding box center [670, 470] width 25 height 25
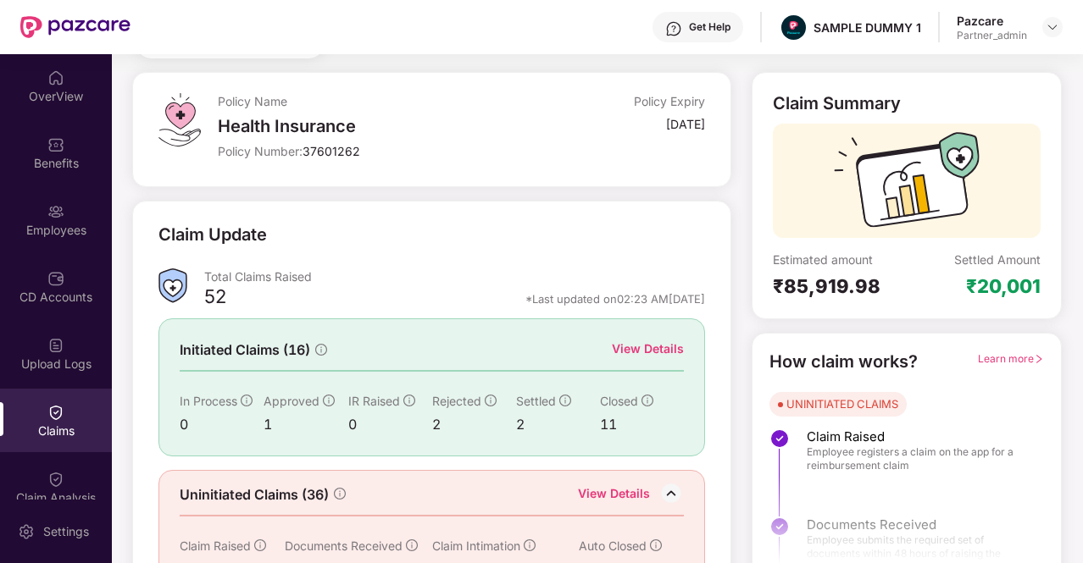
scroll to position [0, 0]
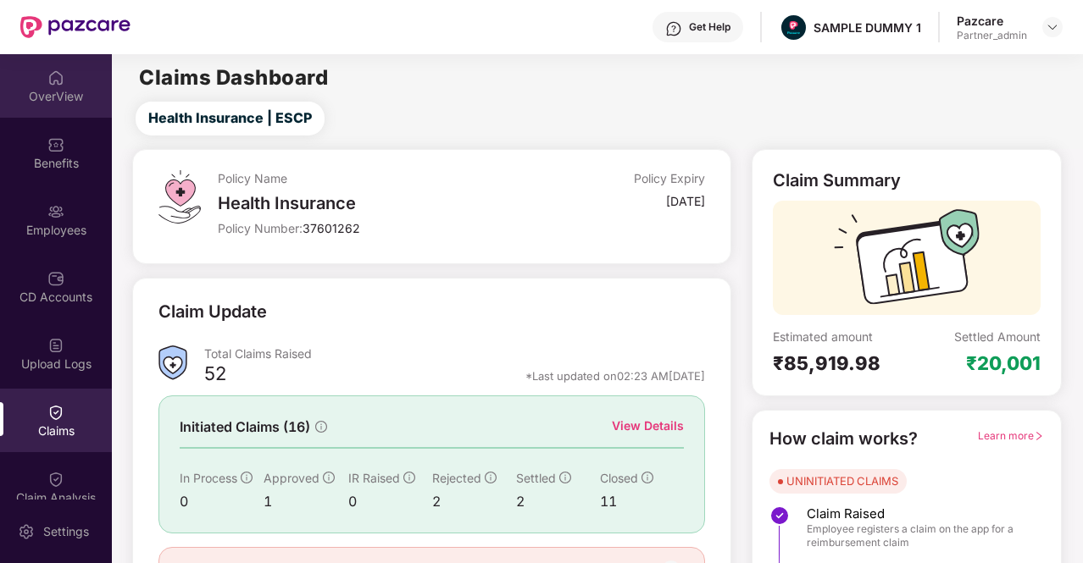
click at [58, 78] on img at bounding box center [55, 77] width 17 height 17
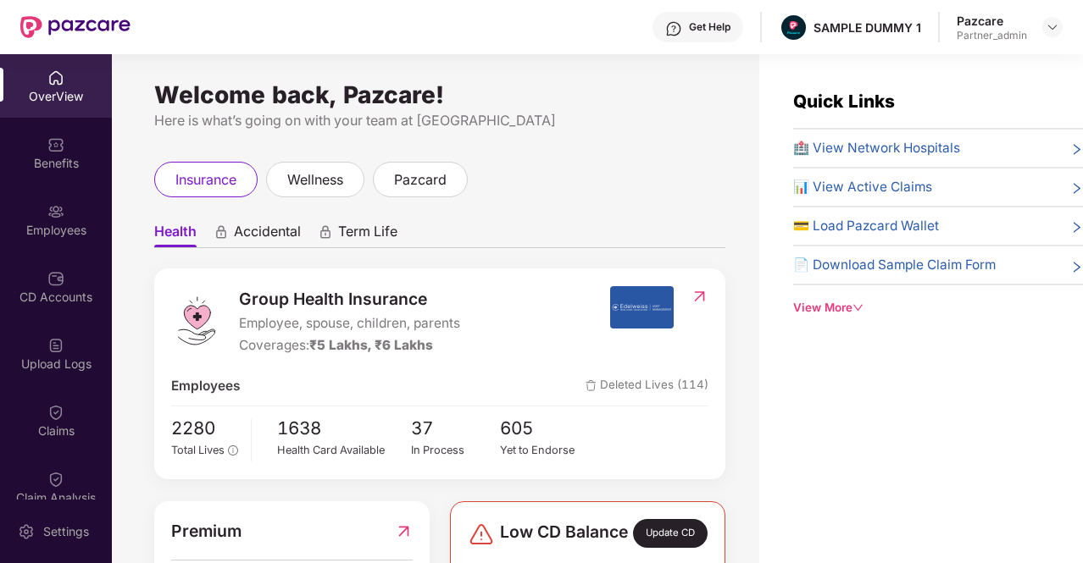
click at [58, 78] on img at bounding box center [55, 77] width 17 height 17
click at [50, 86] on img at bounding box center [55, 77] width 17 height 17
click at [54, 137] on img at bounding box center [55, 144] width 17 height 17
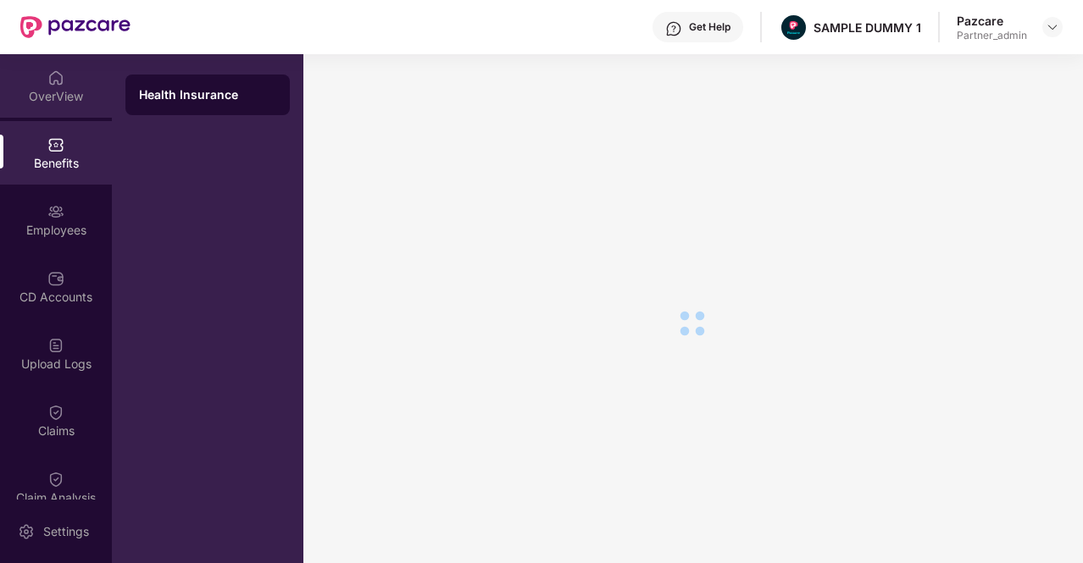
click at [86, 91] on div "OverView" at bounding box center [56, 96] width 112 height 17
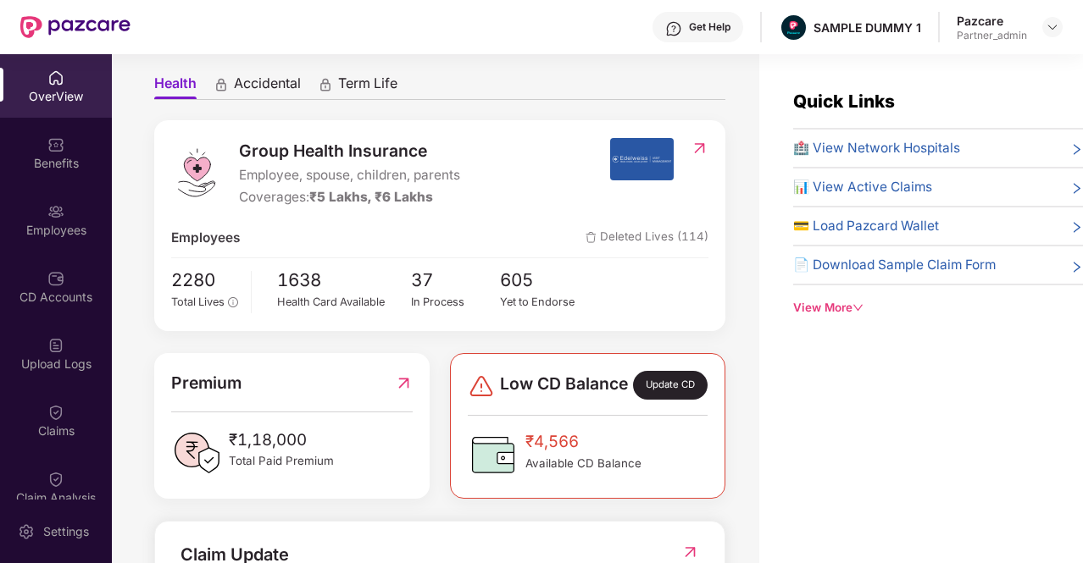
scroll to position [130, 0]
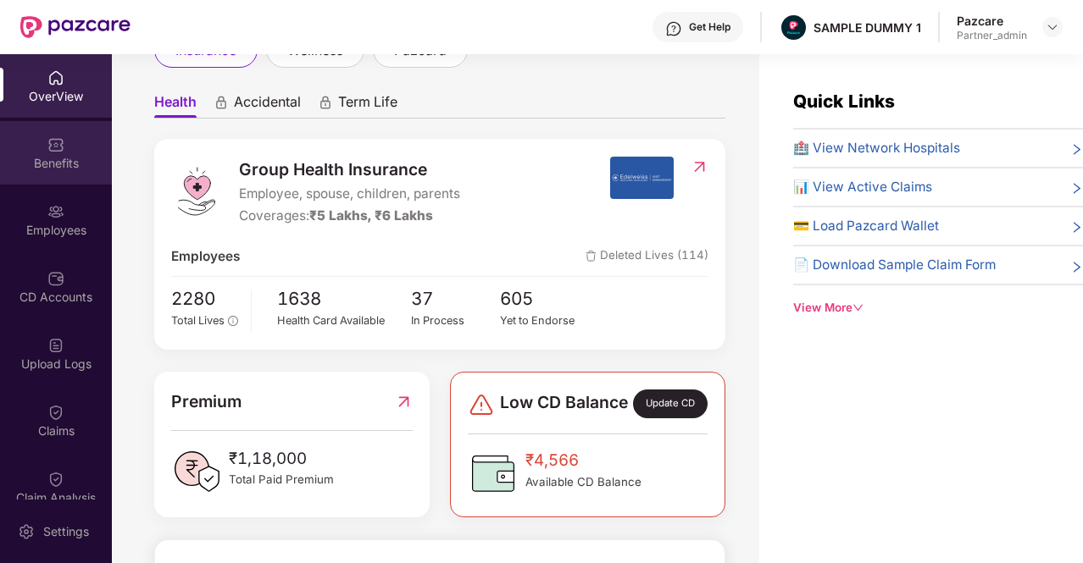
click at [51, 156] on div "Benefits" at bounding box center [56, 163] width 112 height 17
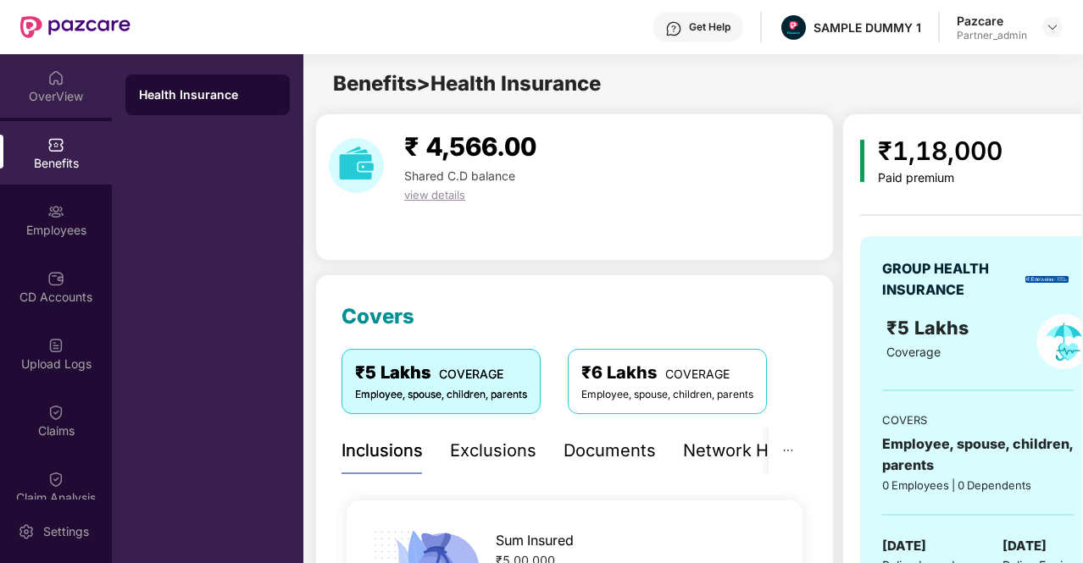
click at [39, 97] on div "OverView" at bounding box center [56, 96] width 112 height 17
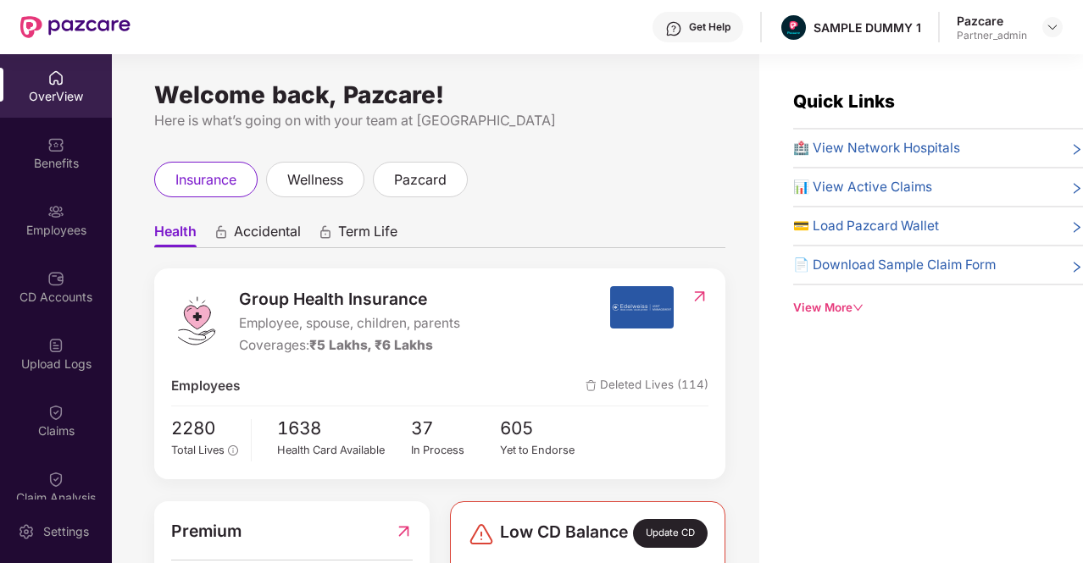
click at [51, 72] on img at bounding box center [55, 77] width 17 height 17
click at [70, 152] on div "Benefits" at bounding box center [56, 153] width 112 height 64
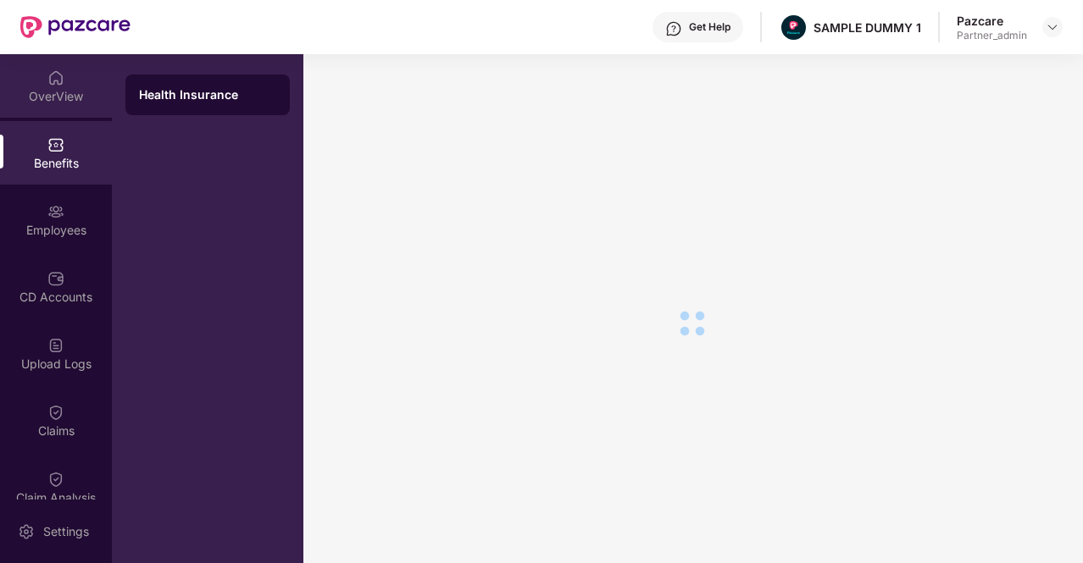
click at [44, 95] on div "OverView" at bounding box center [56, 96] width 112 height 17
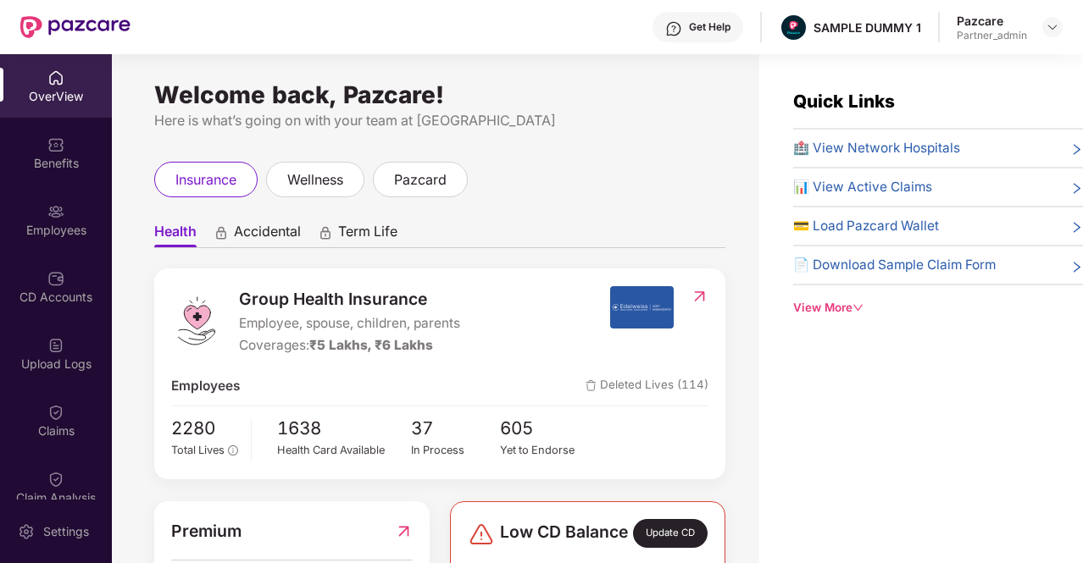
click at [69, 77] on div "OverView" at bounding box center [56, 86] width 112 height 64
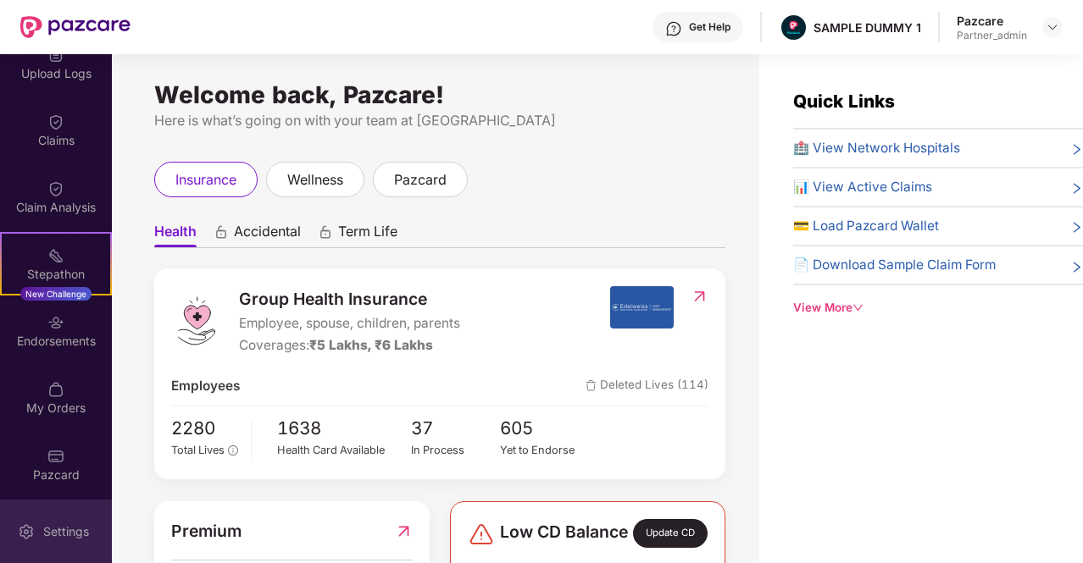
click at [67, 526] on div "Settings" at bounding box center [66, 532] width 56 height 17
click at [59, 527] on div "Settings" at bounding box center [66, 532] width 56 height 17
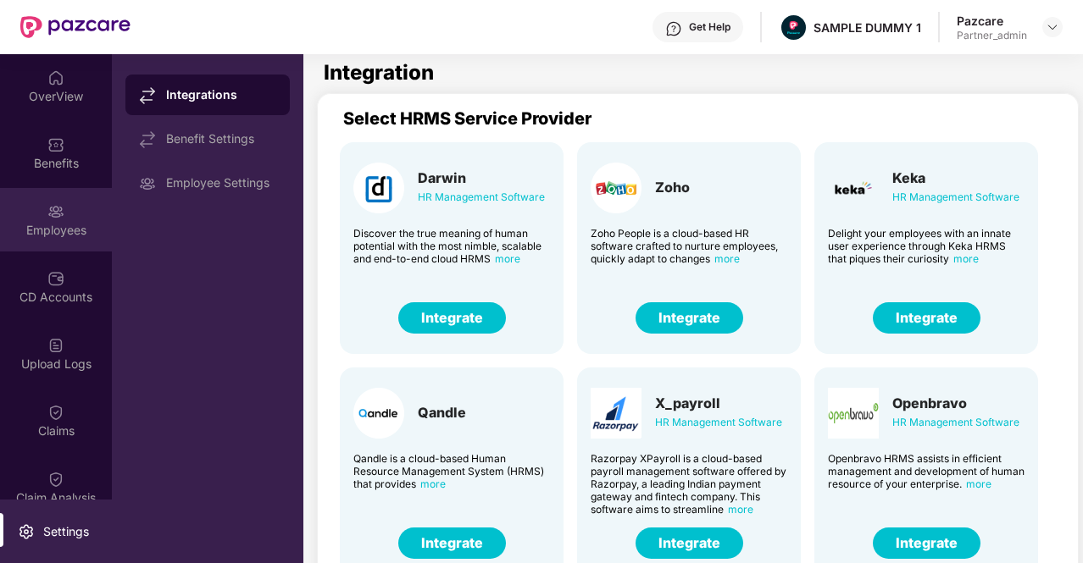
click at [43, 236] on div "Employees" at bounding box center [56, 230] width 112 height 17
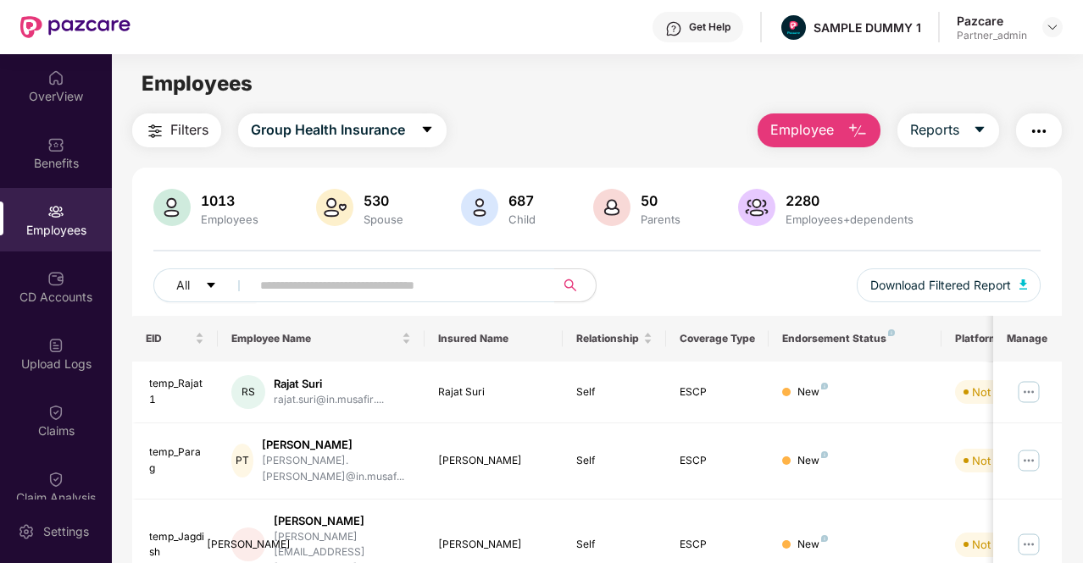
click at [782, 122] on span "Employee" at bounding box center [802, 129] width 64 height 21
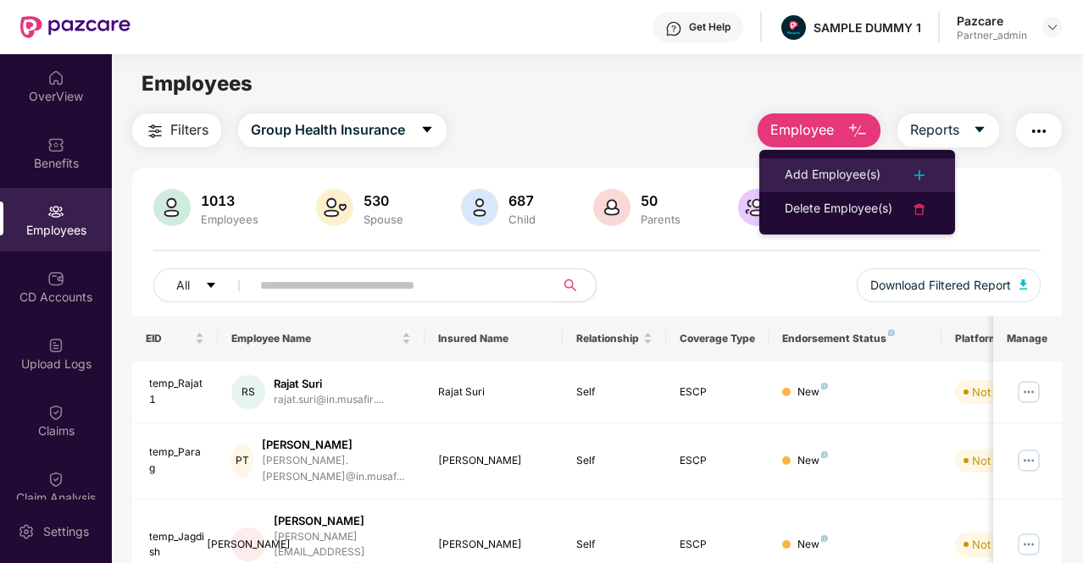
click at [848, 174] on div "Add Employee(s)" at bounding box center [832, 175] width 96 height 20
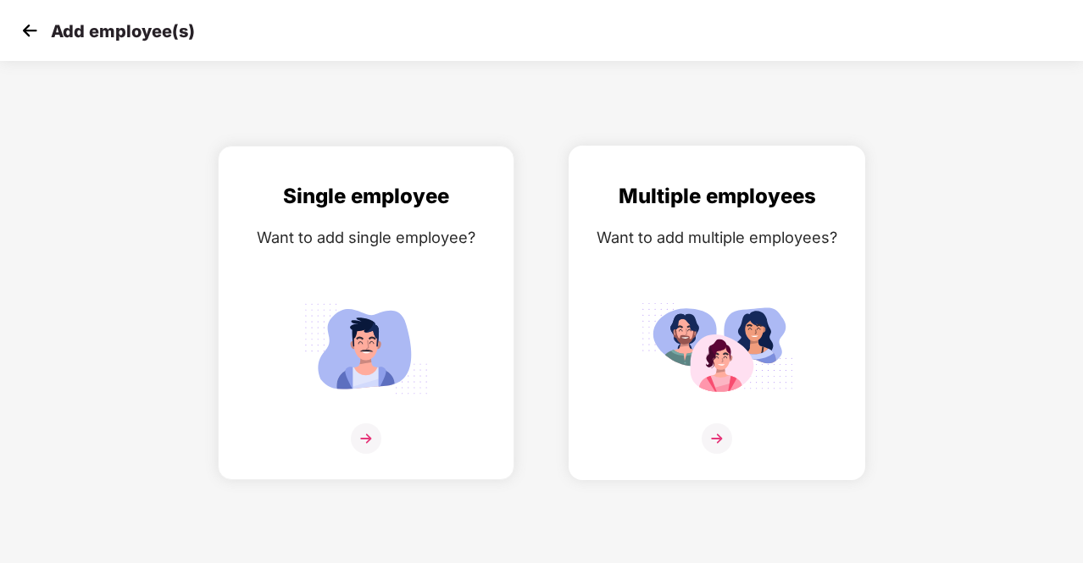
click at [723, 436] on img at bounding box center [716, 439] width 30 height 30
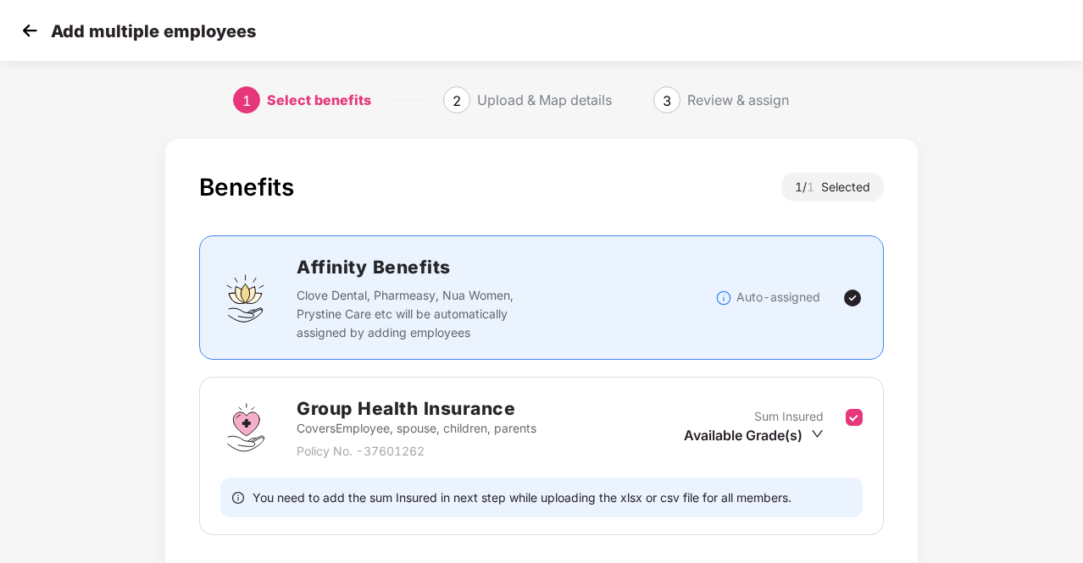
scroll to position [119, 0]
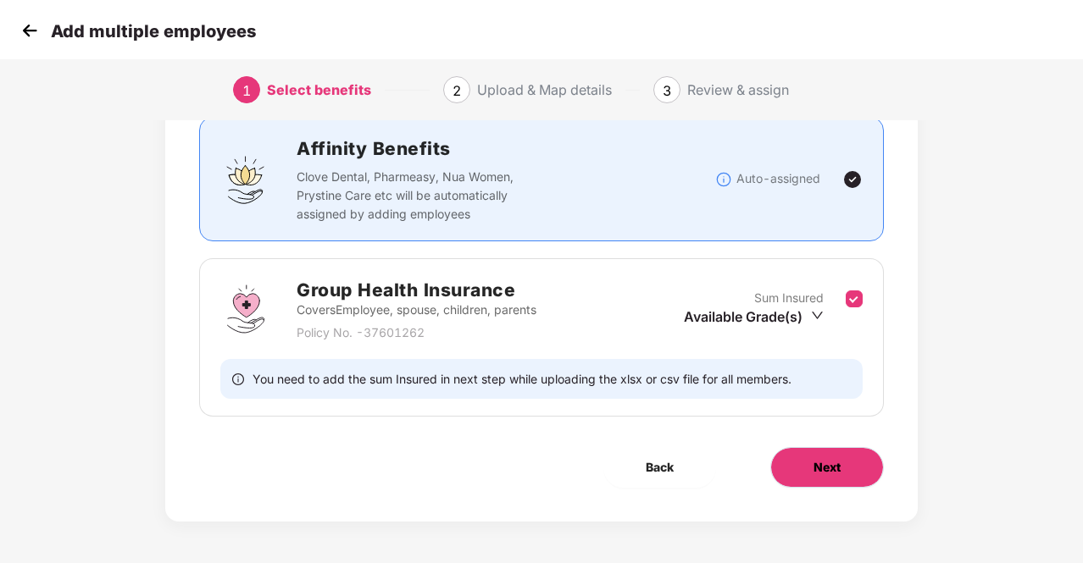
click at [817, 470] on span "Next" at bounding box center [826, 467] width 27 height 19
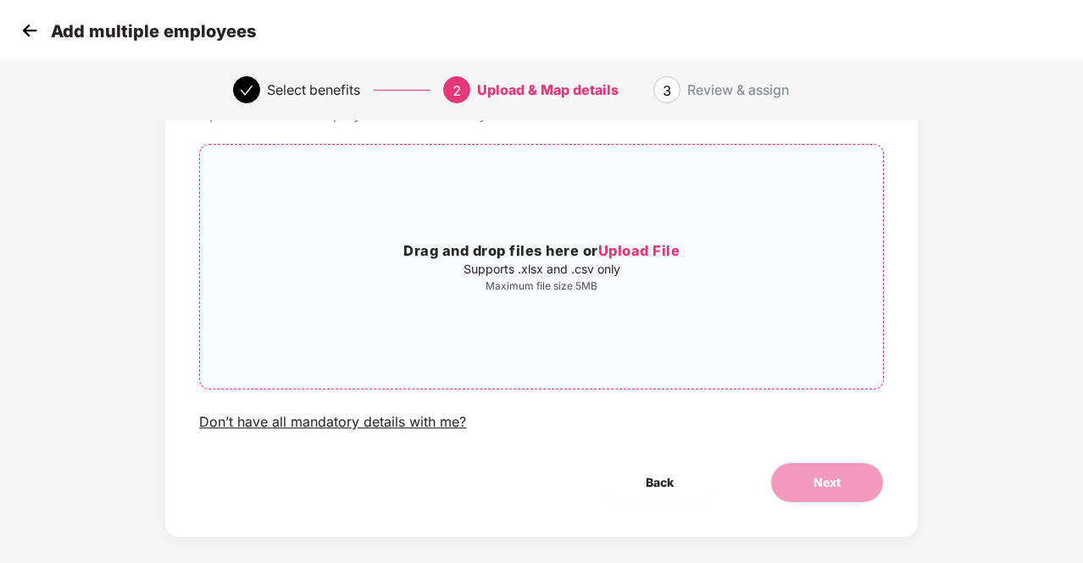
scroll to position [114, 0]
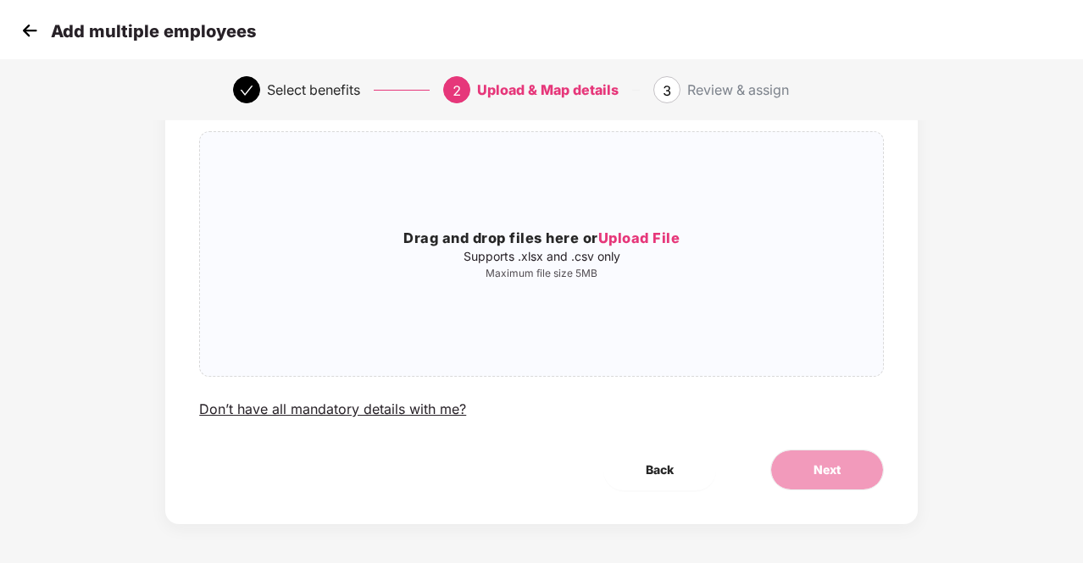
click at [29, 42] on img at bounding box center [29, 30] width 25 height 25
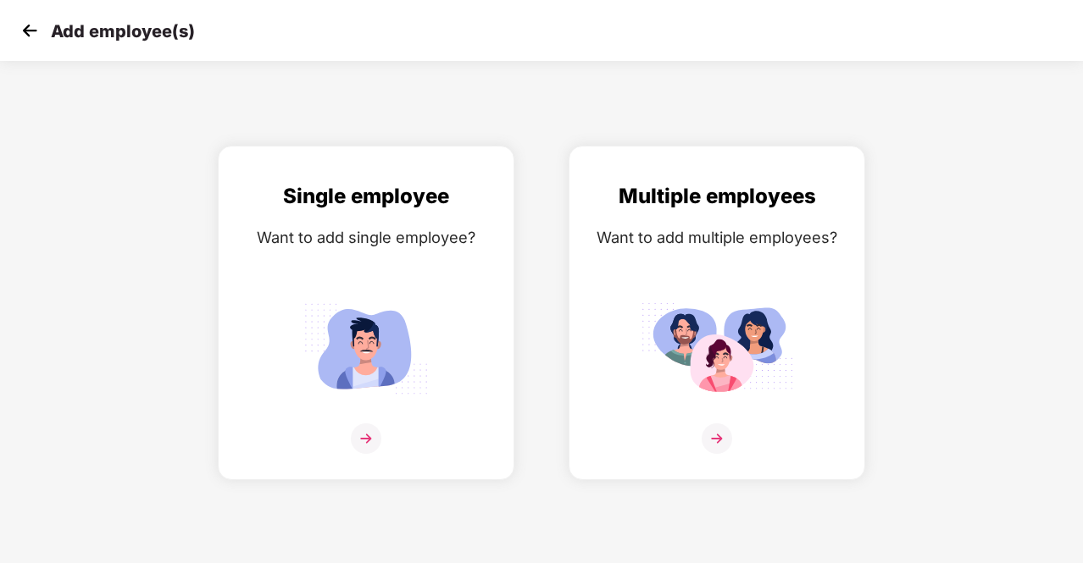
click at [29, 42] on img at bounding box center [29, 30] width 25 height 25
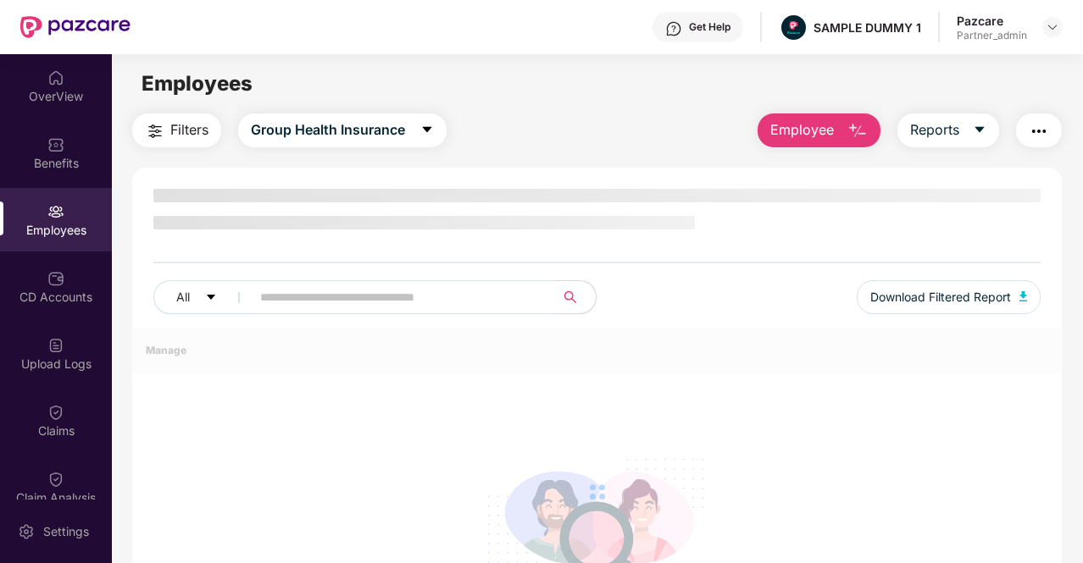
click at [855, 138] on img "button" at bounding box center [857, 131] width 20 height 20
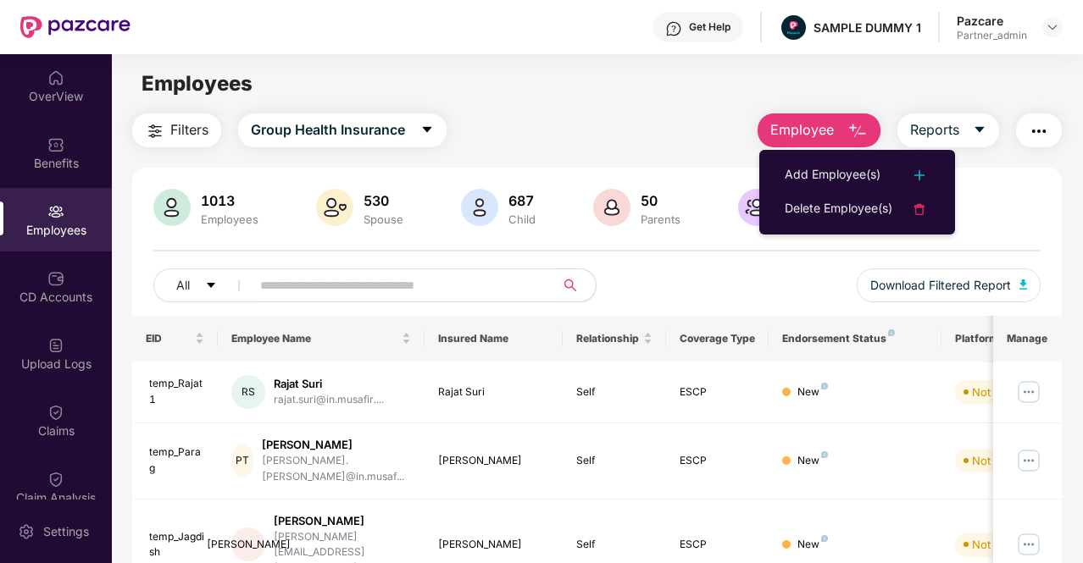
click at [664, 110] on main "Employees Filters Group Health Insurance Employee Reports 1013 Employees 530 Sp…" at bounding box center [597, 335] width 970 height 563
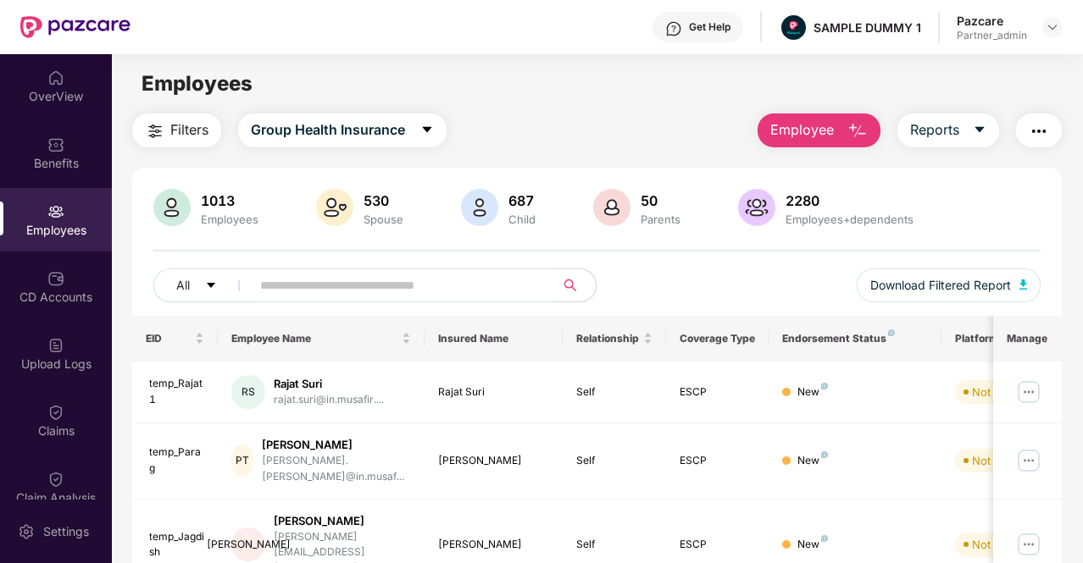
click at [147, 119] on button "Filters" at bounding box center [176, 131] width 89 height 34
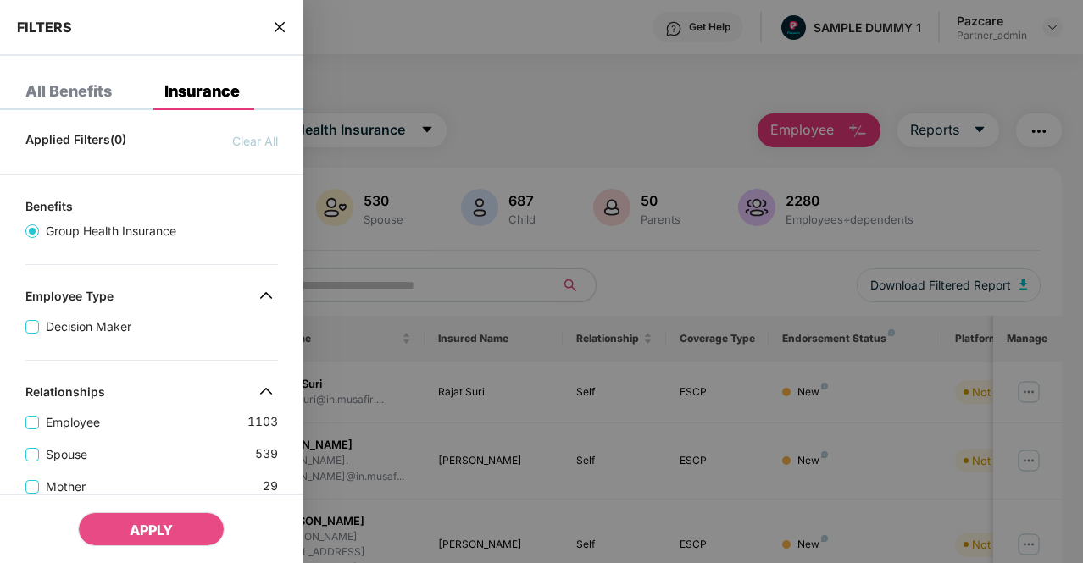
click at [279, 29] on icon "close" at bounding box center [280, 27] width 14 height 14
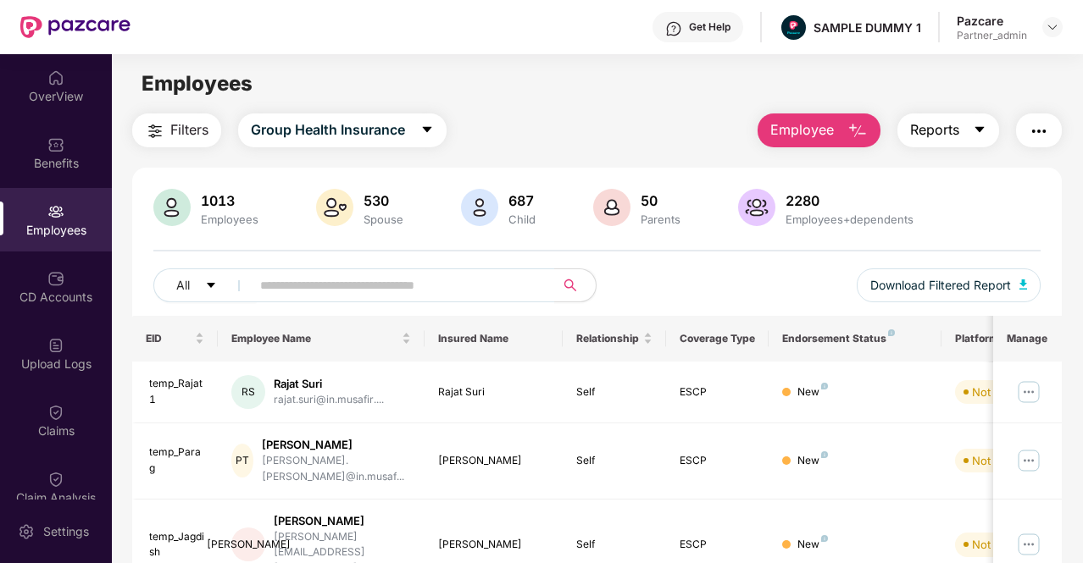
click at [959, 130] on span "Reports" at bounding box center [934, 129] width 49 height 21
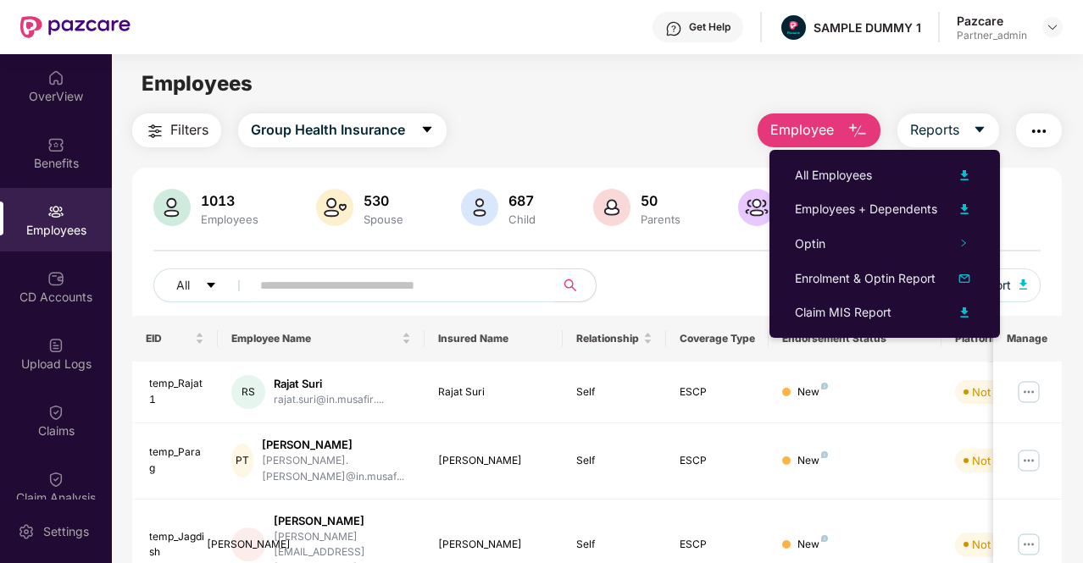
click at [1037, 136] on img "button" at bounding box center [1038, 131] width 20 height 20
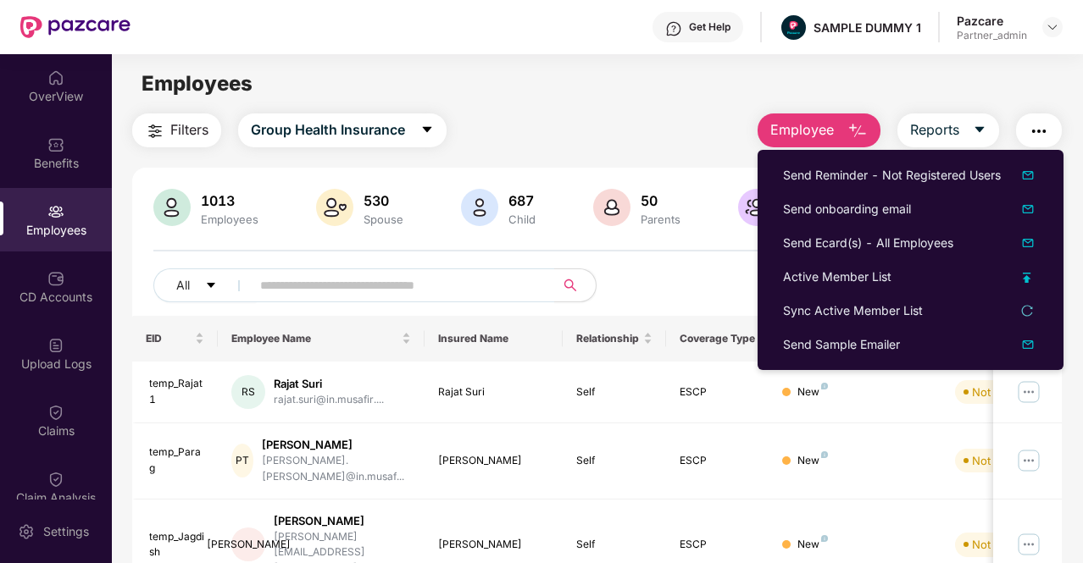
click at [587, 115] on div "Filters Group Health Insurance Employee Reports" at bounding box center [596, 131] width 929 height 34
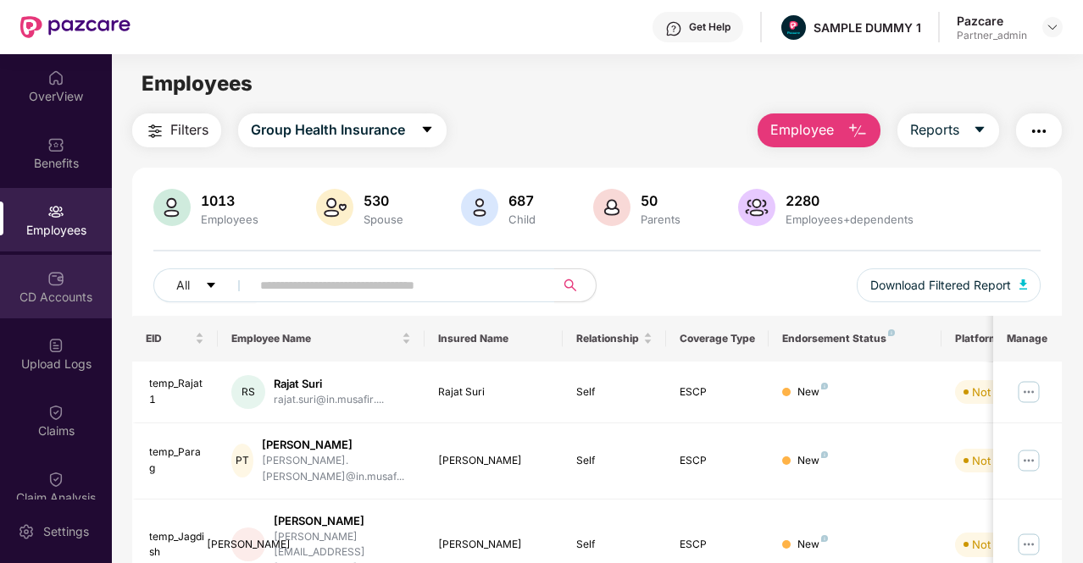
click at [50, 297] on div "CD Accounts" at bounding box center [56, 297] width 112 height 17
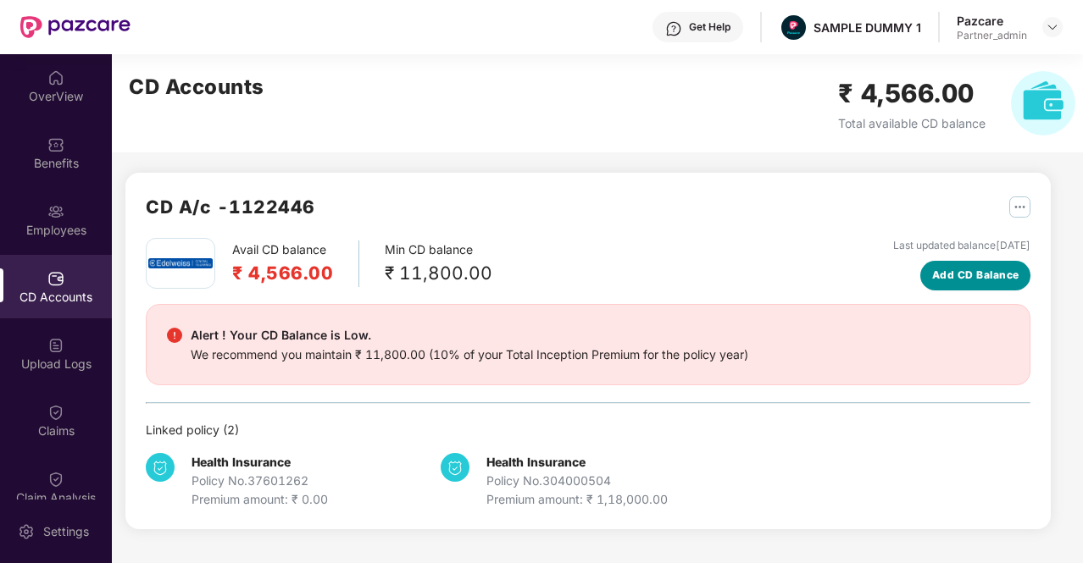
click at [962, 279] on span "Add CD Balance" at bounding box center [975, 276] width 87 height 16
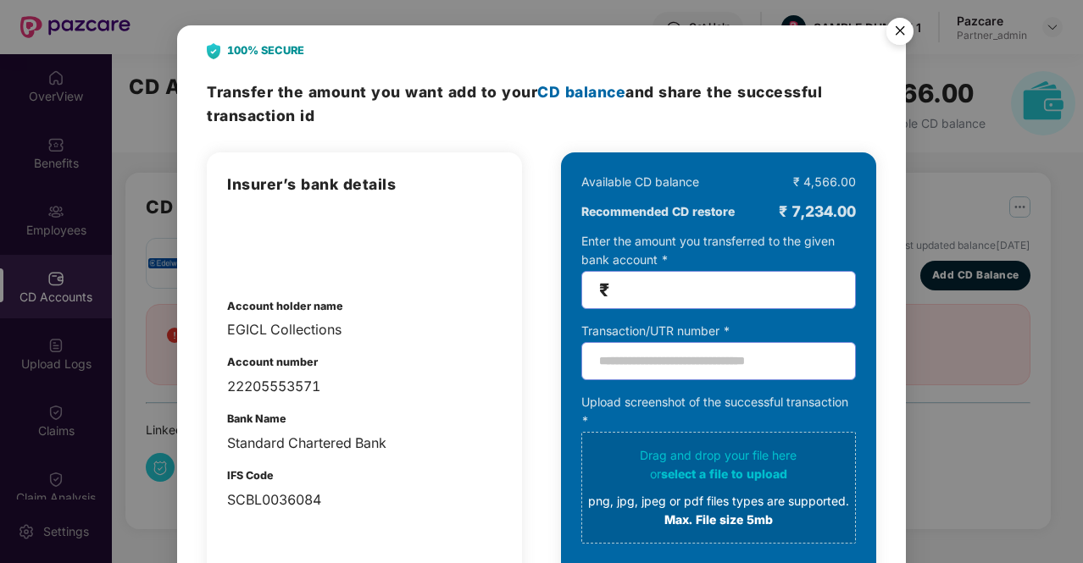
click at [895, 27] on img "Close" at bounding box center [899, 33] width 47 height 47
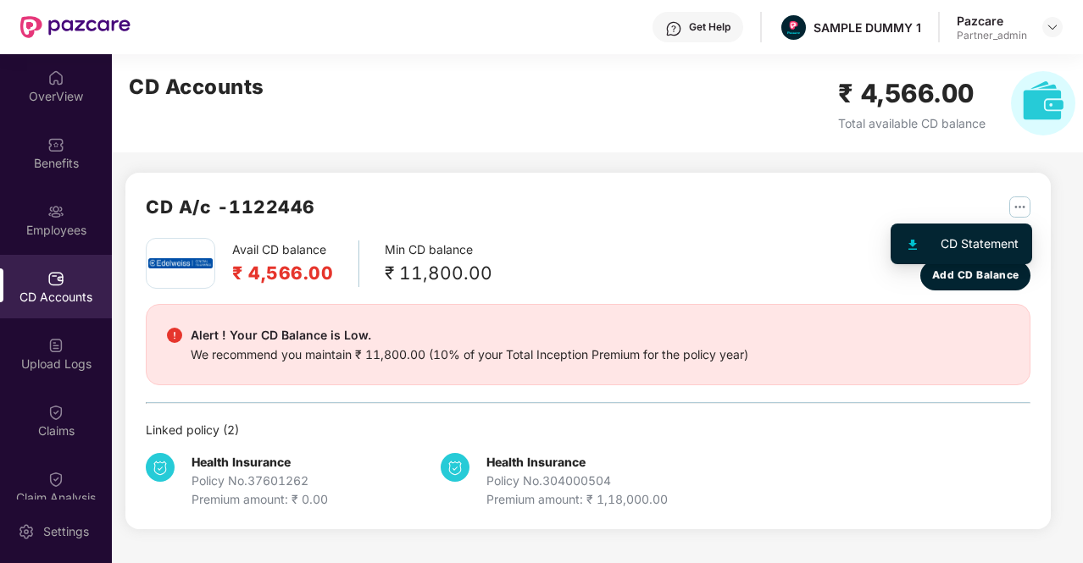
click at [1023, 205] on img "button" at bounding box center [1019, 207] width 21 height 21
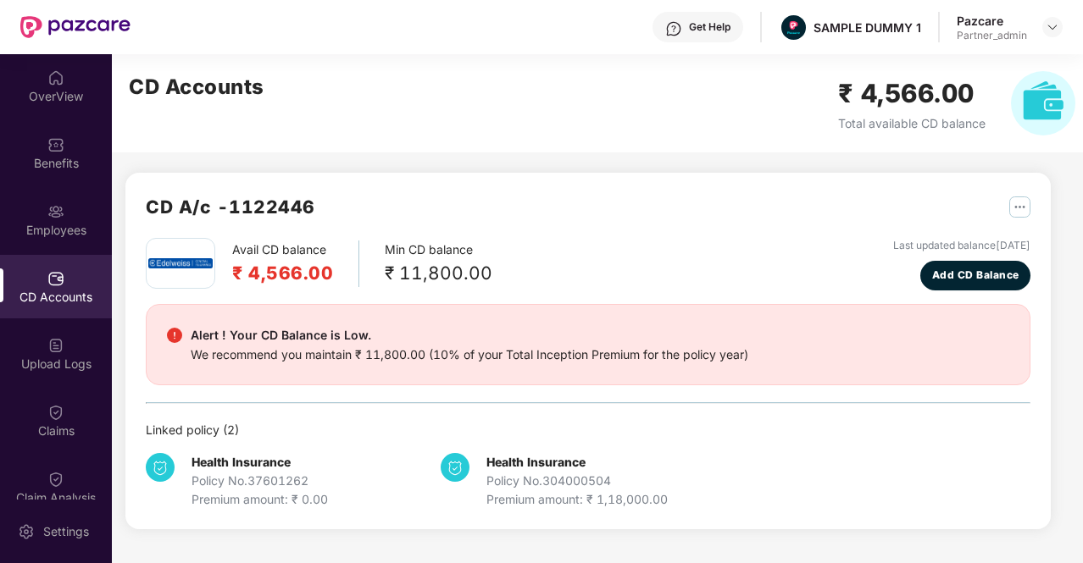
click at [563, 193] on div "CD A/c - 1122446" at bounding box center [588, 215] width 884 height 45
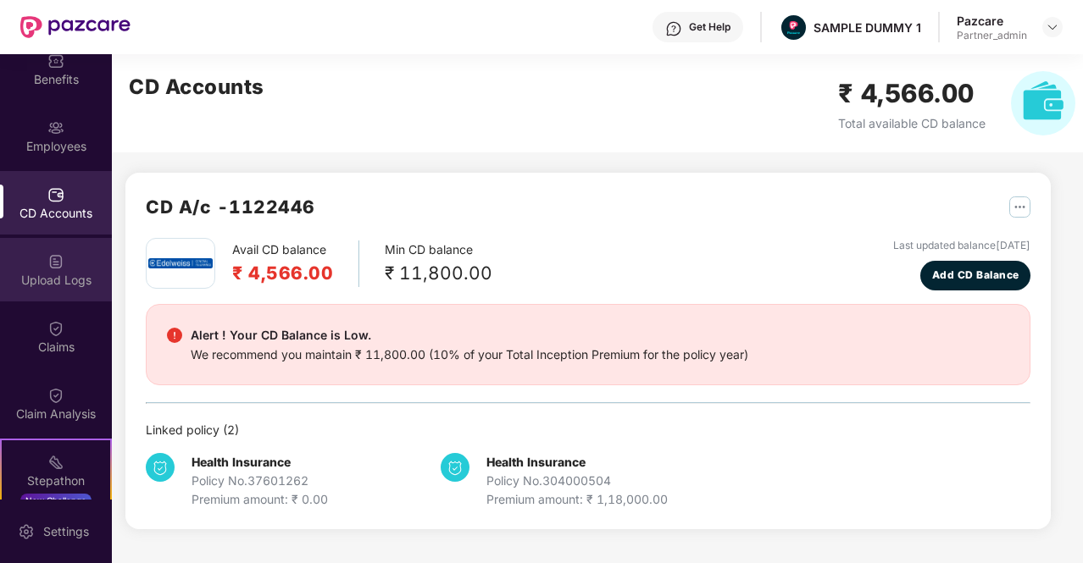
scroll to position [85, 0]
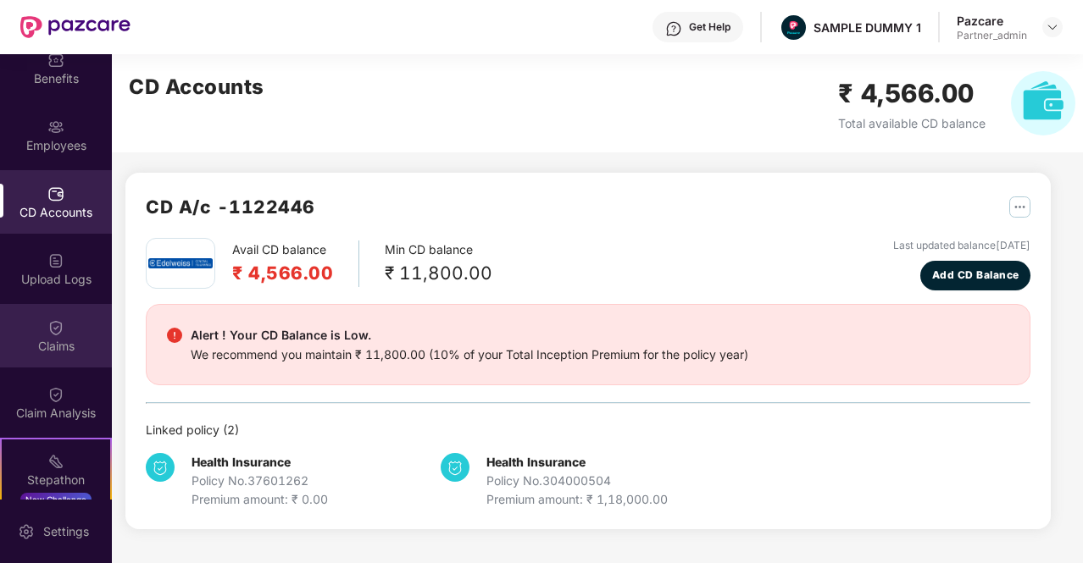
click at [68, 339] on div "Claims" at bounding box center [56, 346] width 112 height 17
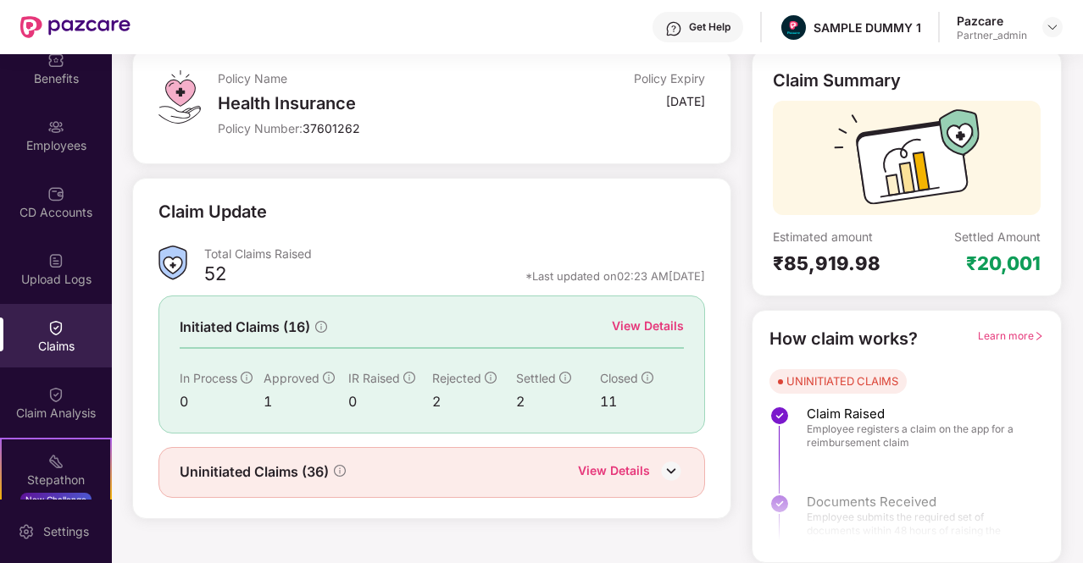
scroll to position [99, 0]
click at [614, 324] on div "View Details" at bounding box center [648, 327] width 72 height 19
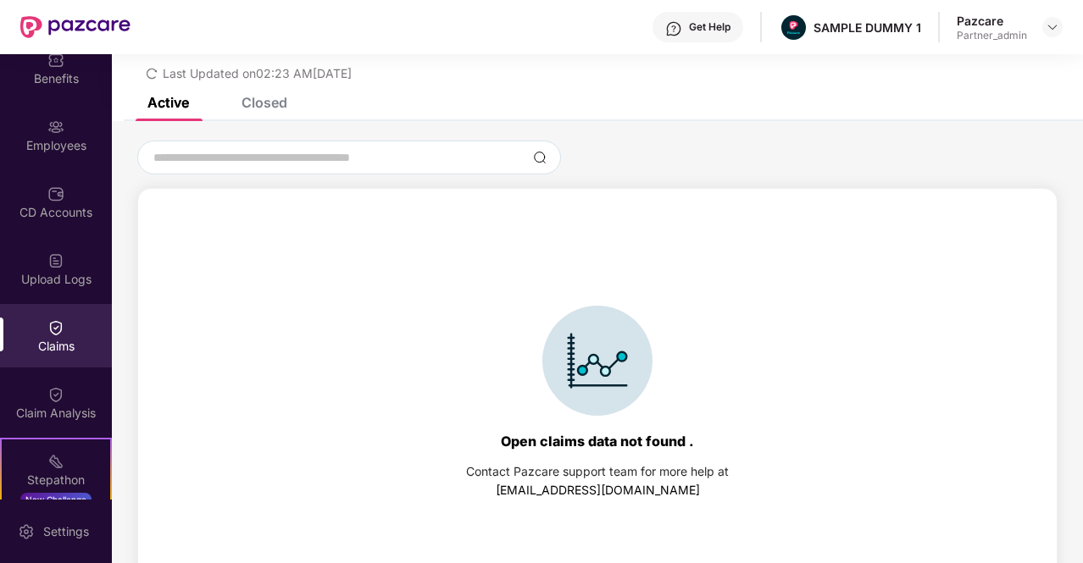
scroll to position [73, 0]
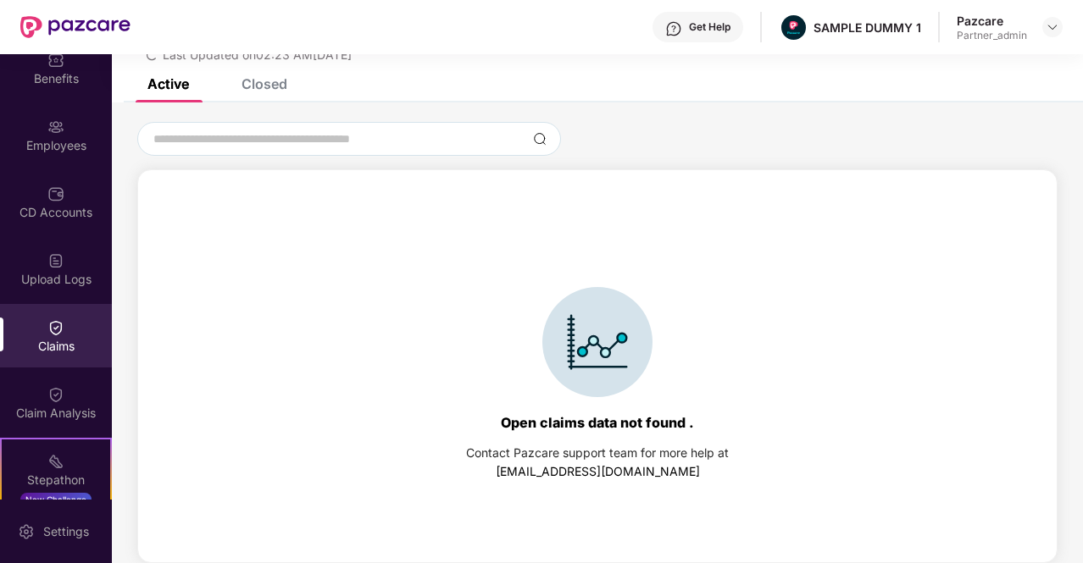
click at [269, 94] on div "Closed" at bounding box center [251, 83] width 71 height 37
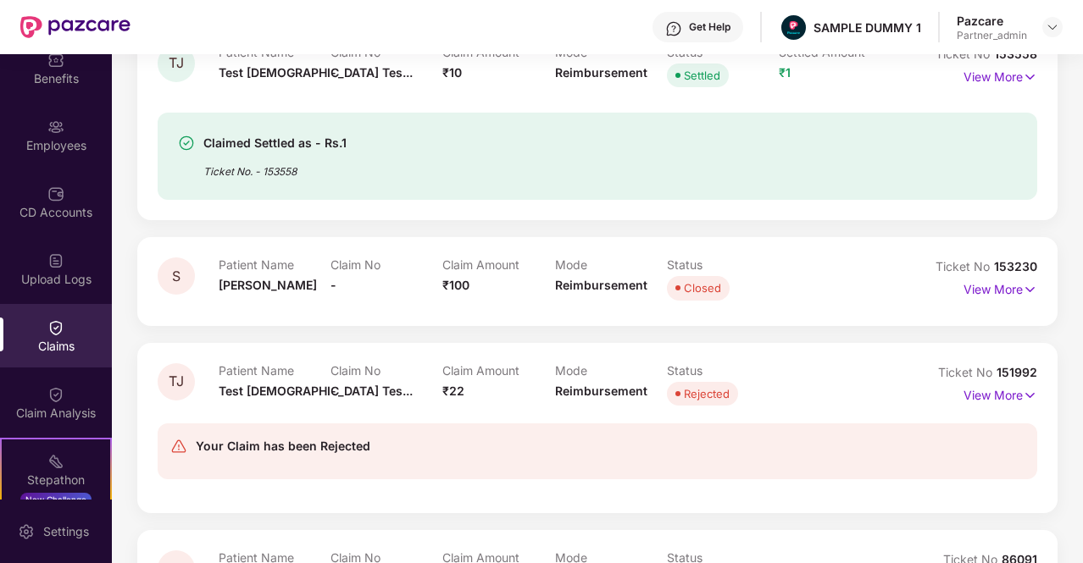
scroll to position [428, 0]
click at [996, 69] on p "View More" at bounding box center [1000, 75] width 74 height 23
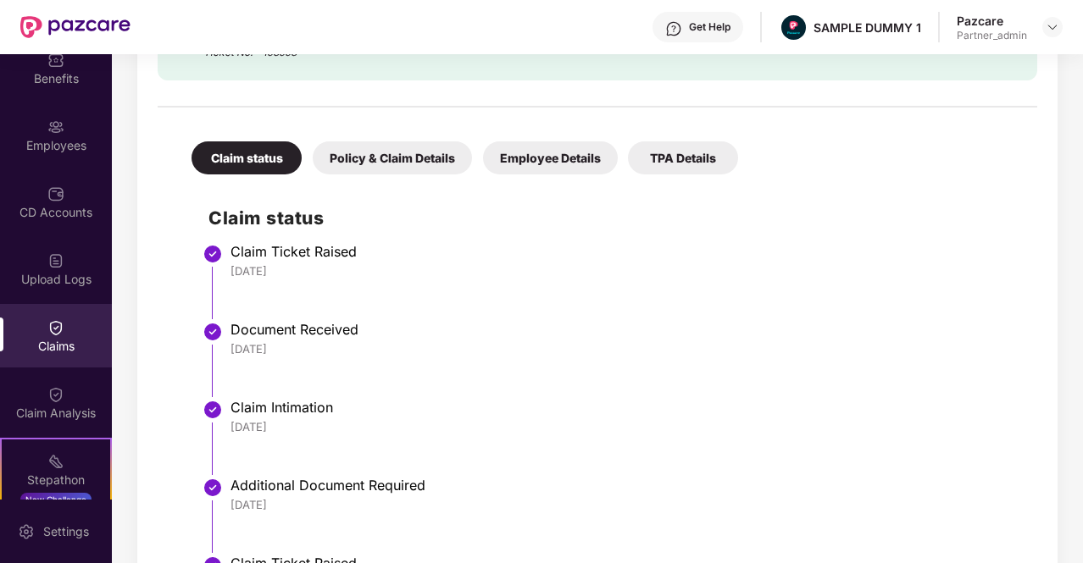
scroll to position [601, 0]
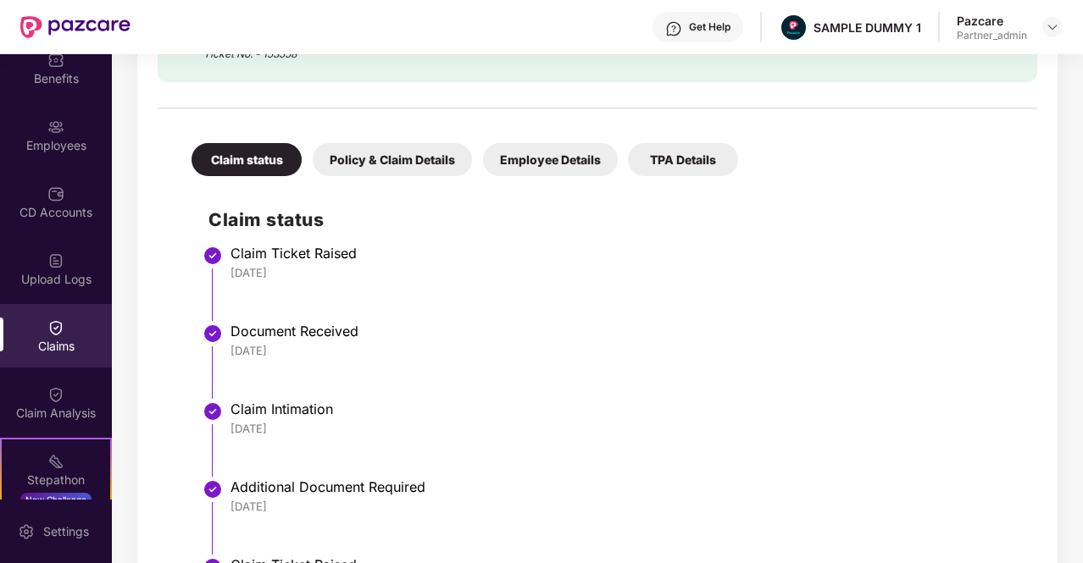
click at [409, 147] on div "Policy & Claim Details" at bounding box center [392, 159] width 159 height 33
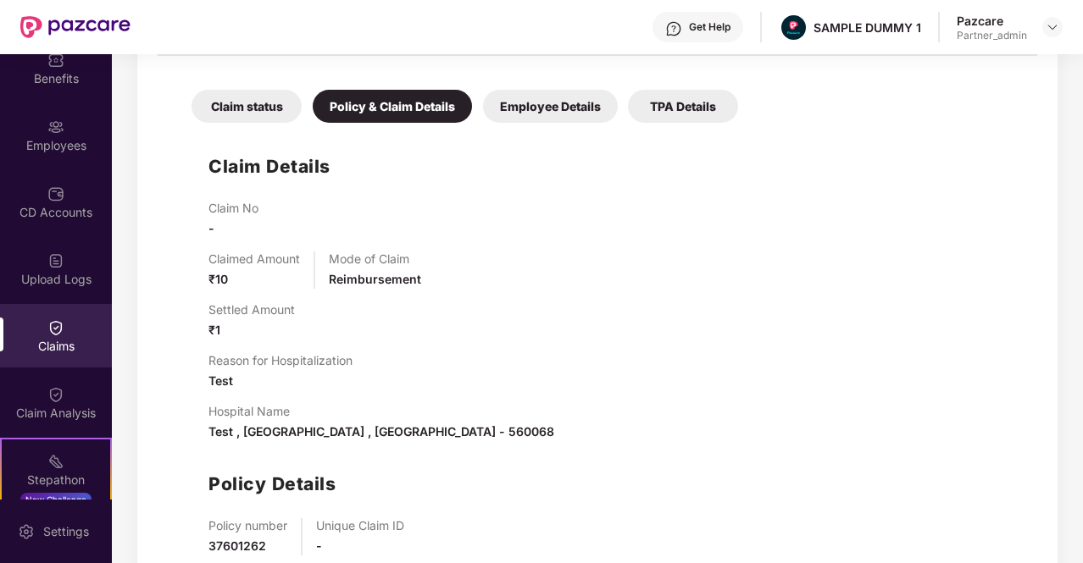
scroll to position [646, 0]
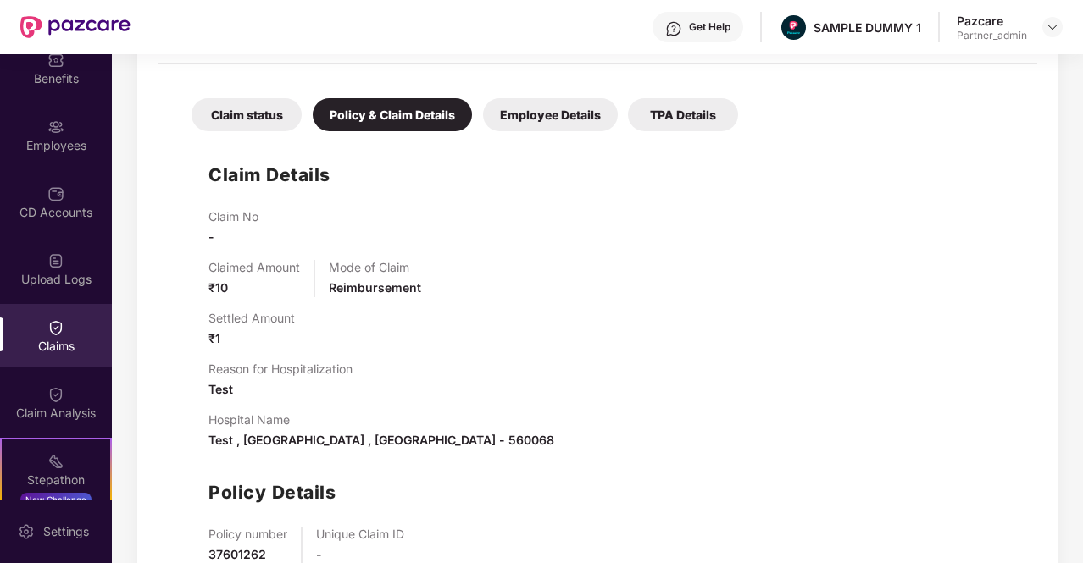
click at [535, 111] on div "Employee Details" at bounding box center [550, 114] width 135 height 33
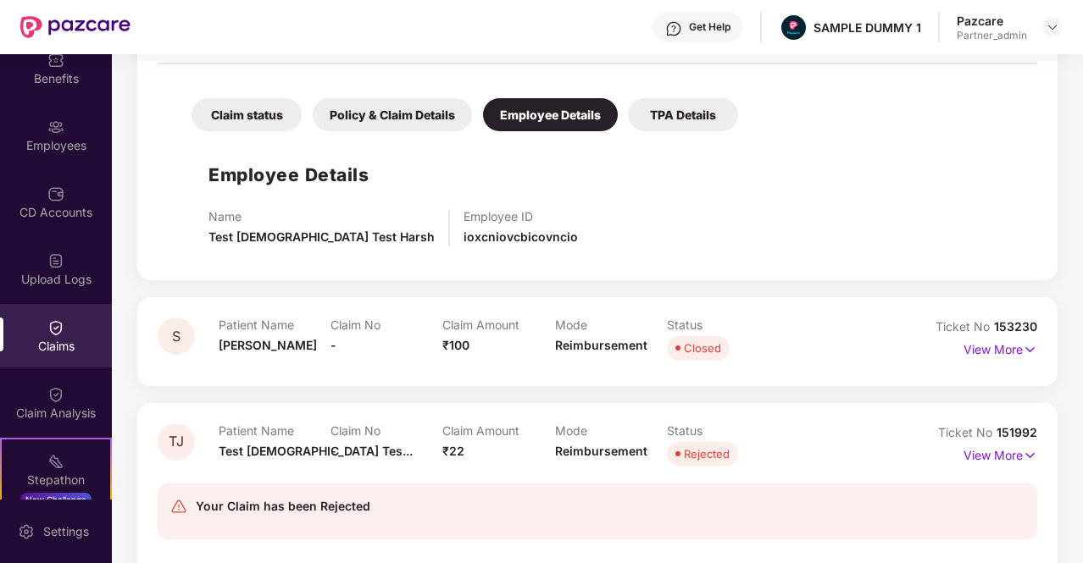
click at [690, 102] on div "TPA Details" at bounding box center [683, 114] width 110 height 33
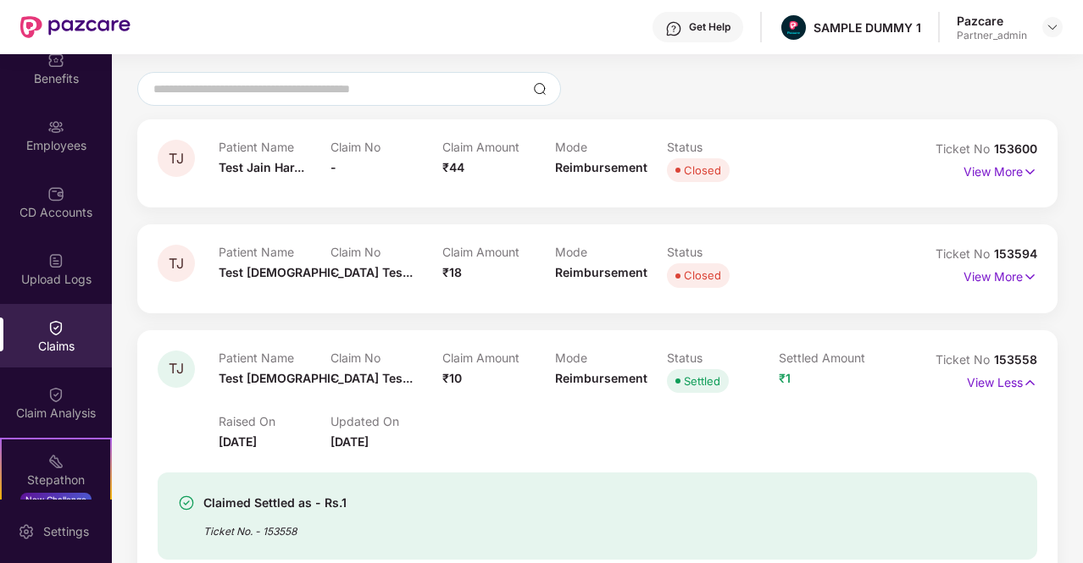
scroll to position [0, 0]
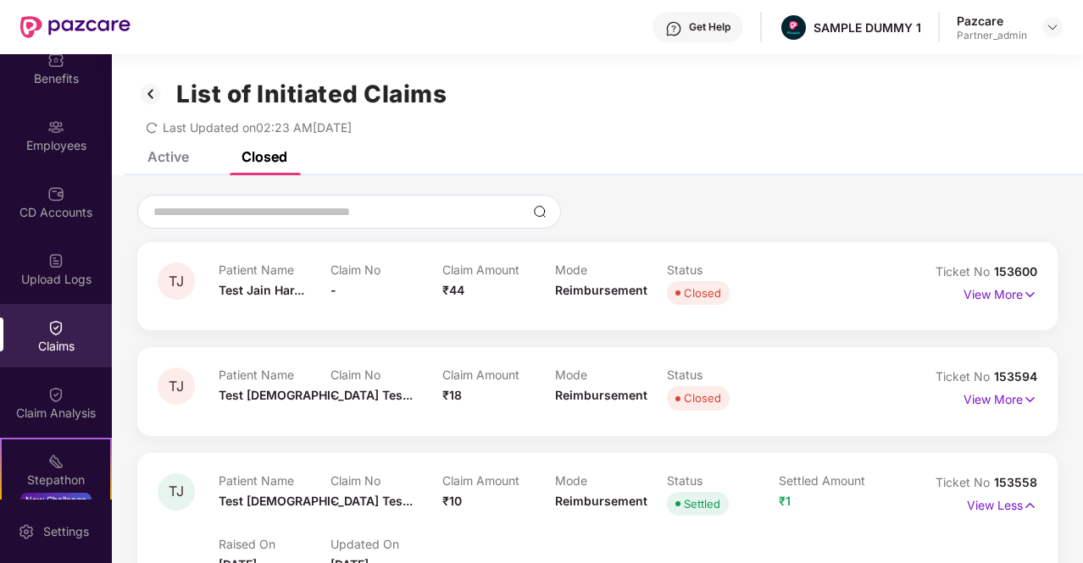
click at [156, 98] on img at bounding box center [150, 94] width 27 height 29
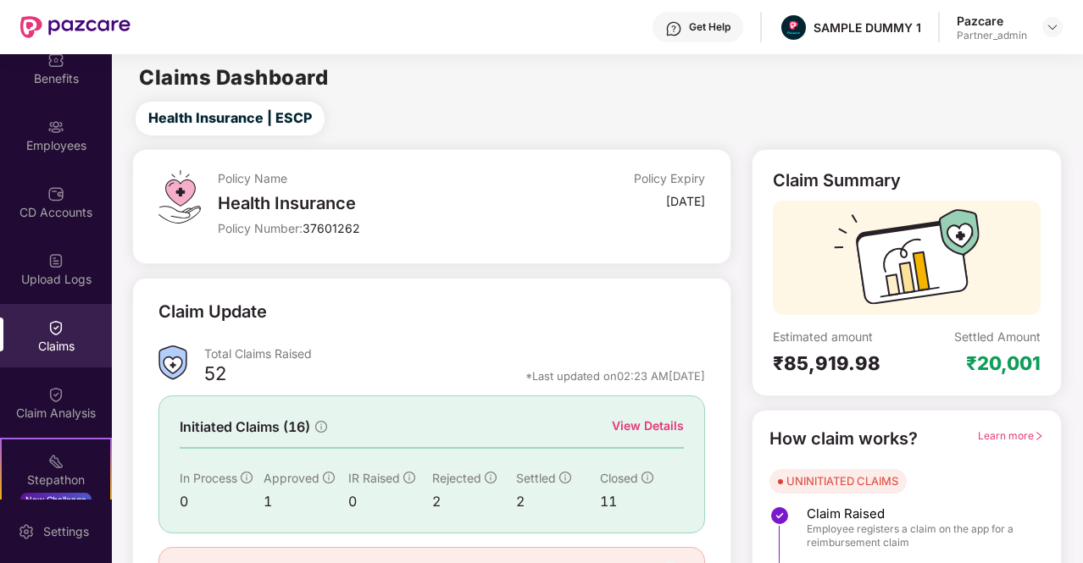
scroll to position [100, 0]
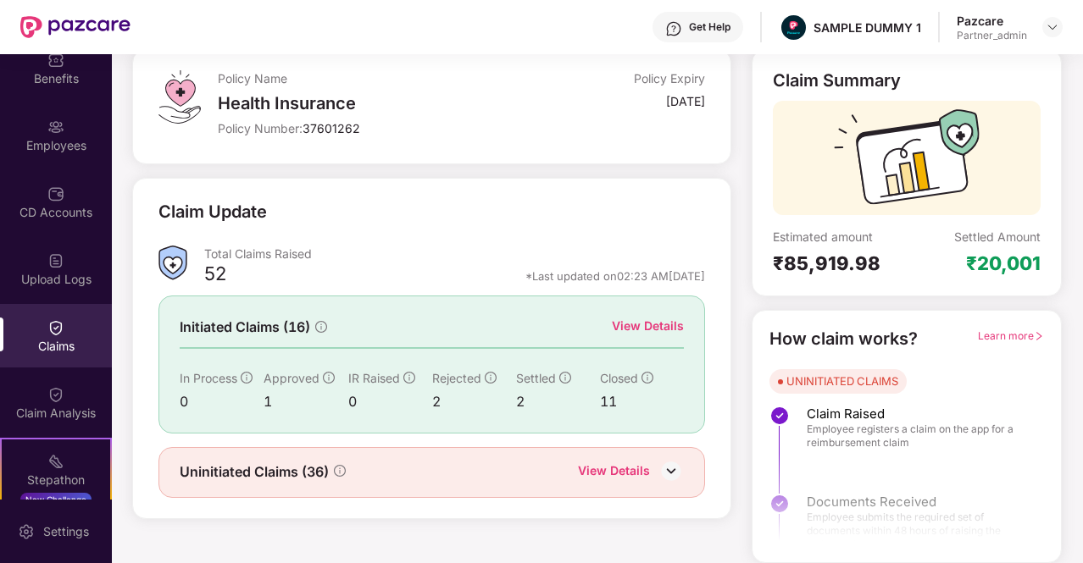
click at [1017, 338] on span "Learn more" at bounding box center [1011, 336] width 66 height 13
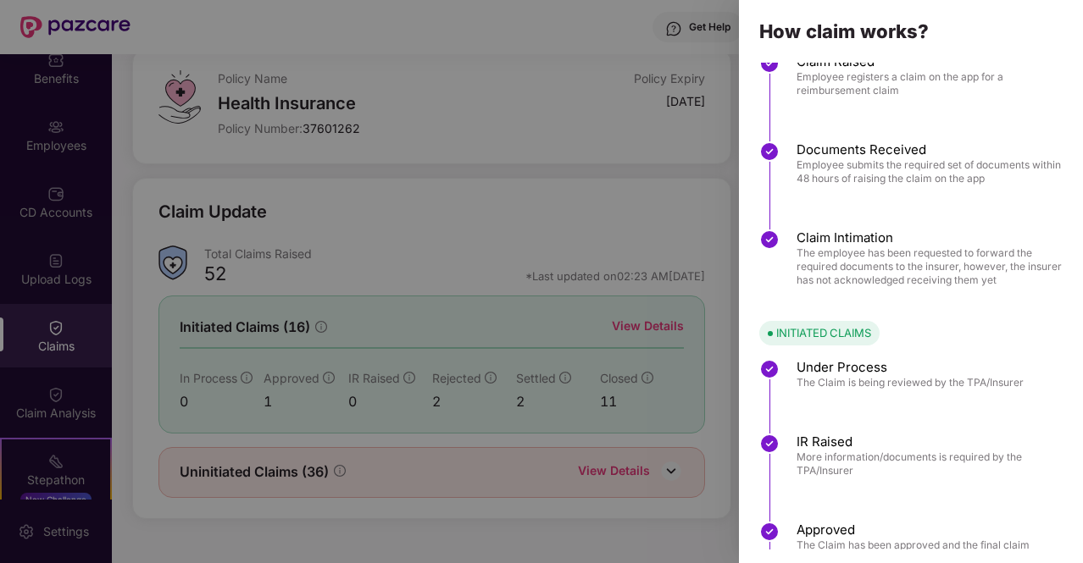
scroll to position [0, 0]
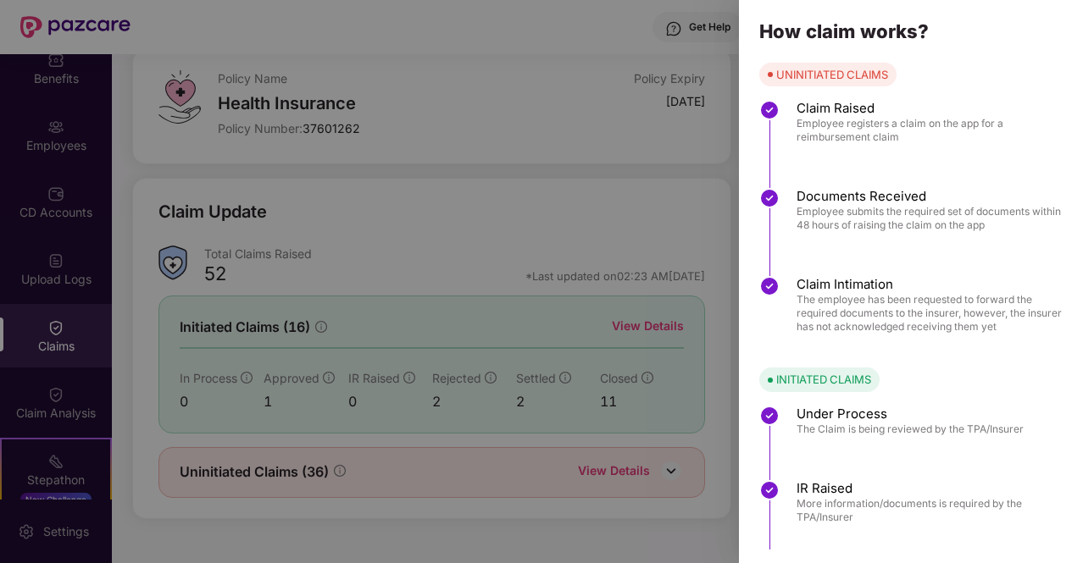
click at [612, 161] on div at bounding box center [541, 281] width 1083 height 563
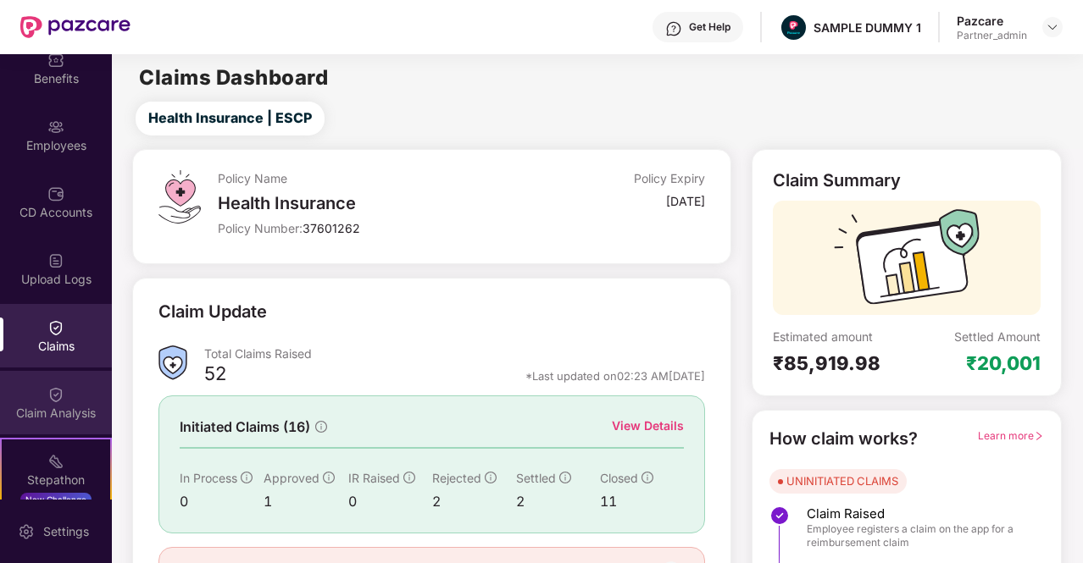
click at [53, 414] on div "Claim Analysis" at bounding box center [56, 413] width 112 height 17
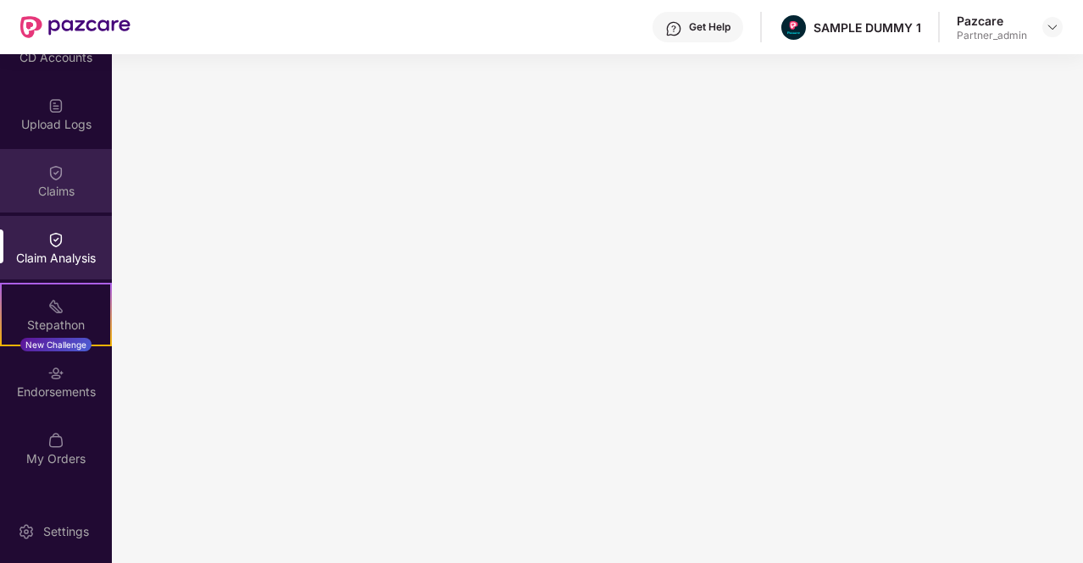
scroll to position [241, 0]
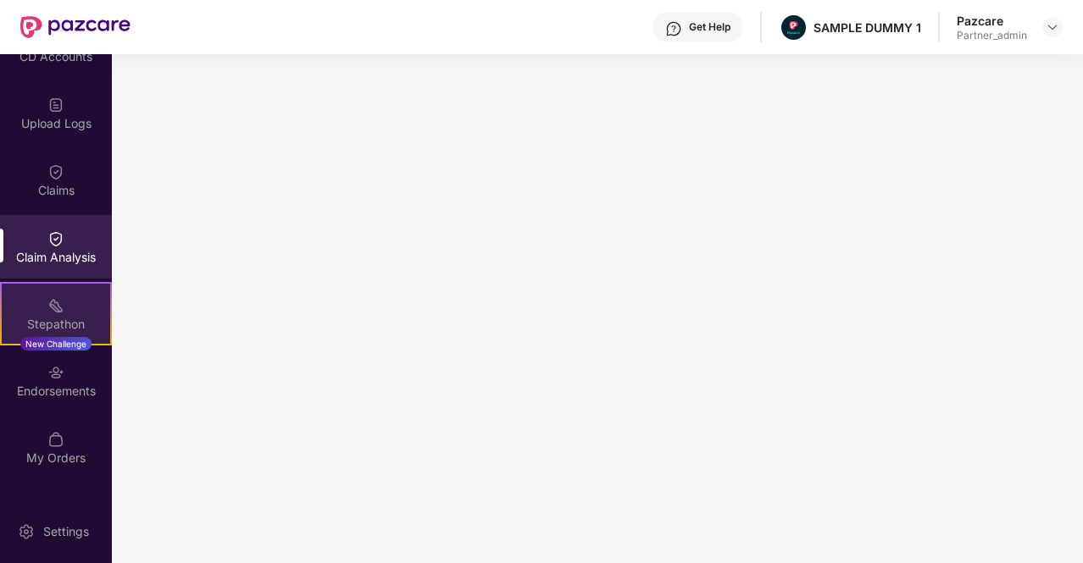
click at [80, 321] on div "Stepathon" at bounding box center [56, 324] width 108 height 17
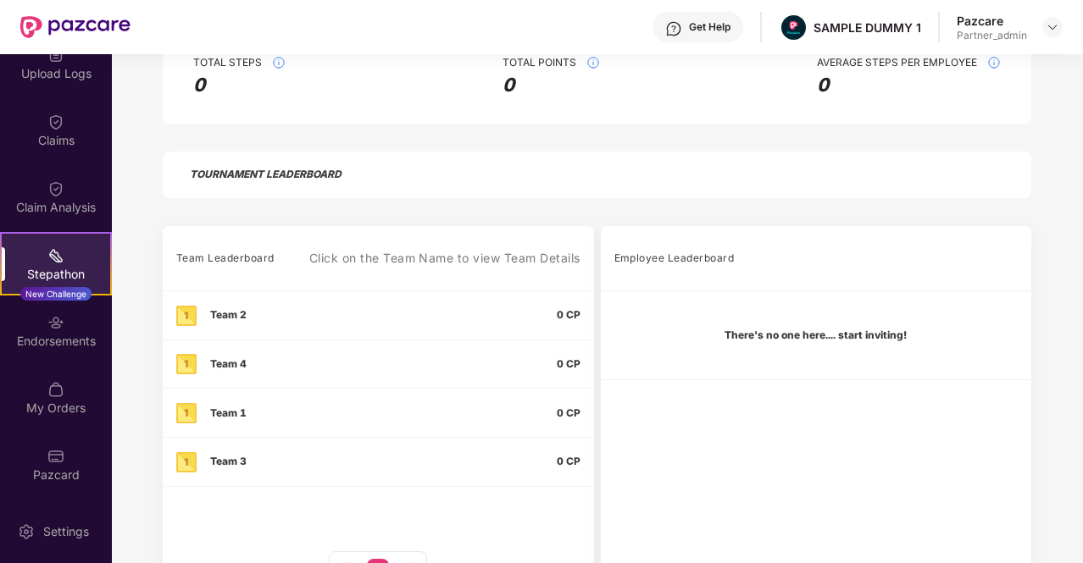
scroll to position [415, 0]
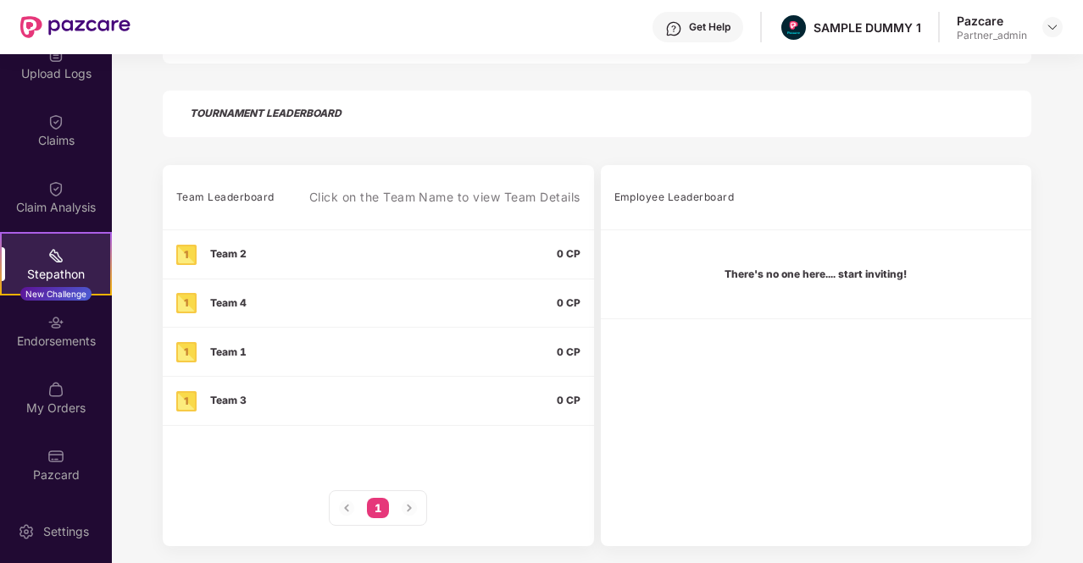
click at [227, 204] on div "Team Leaderboard" at bounding box center [225, 197] width 98 height 20
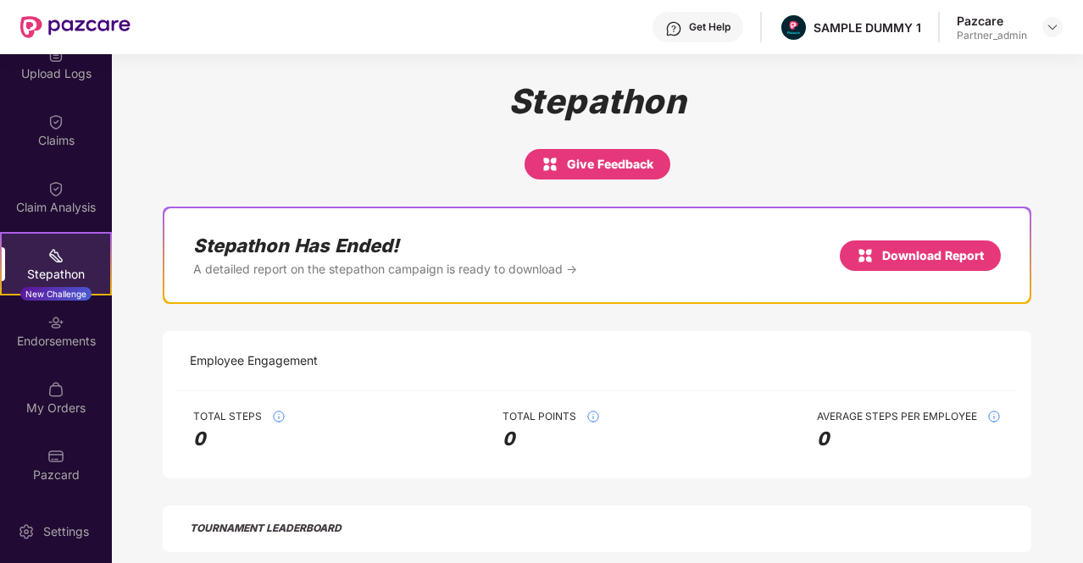
scroll to position [0, 0]
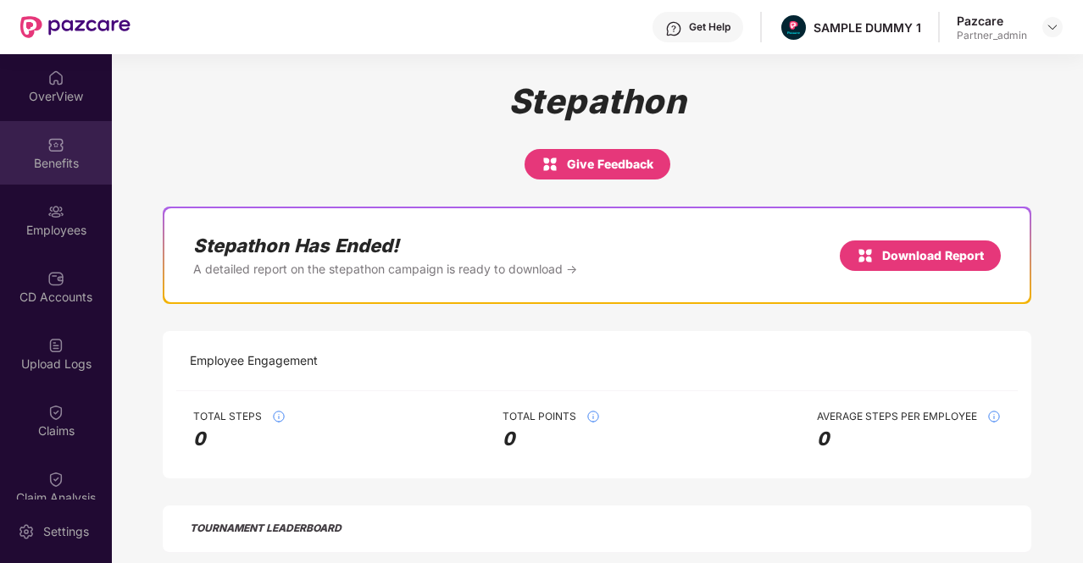
click at [61, 141] on img at bounding box center [55, 144] width 17 height 17
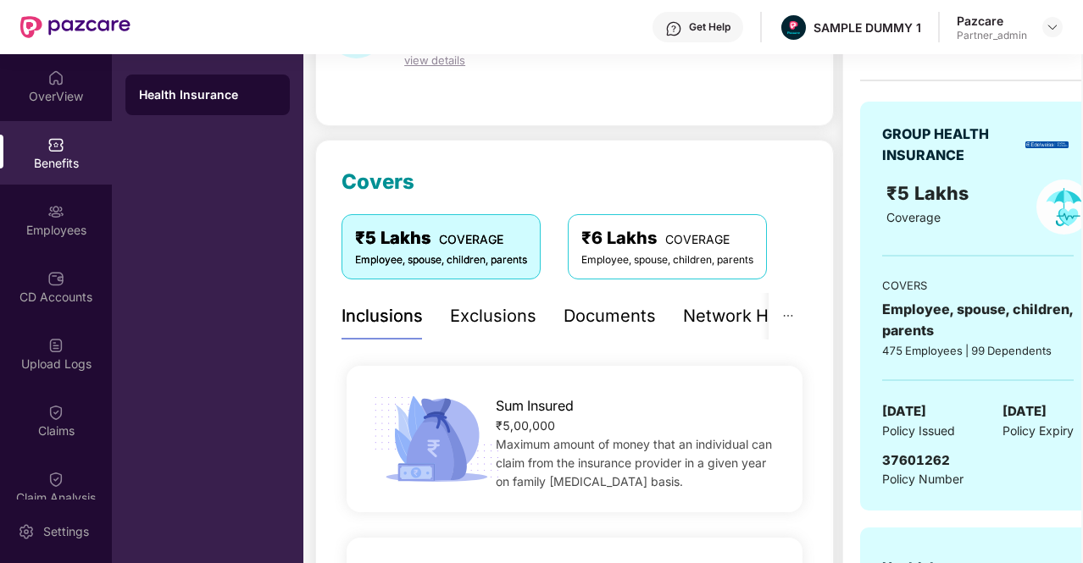
scroll to position [189, 0]
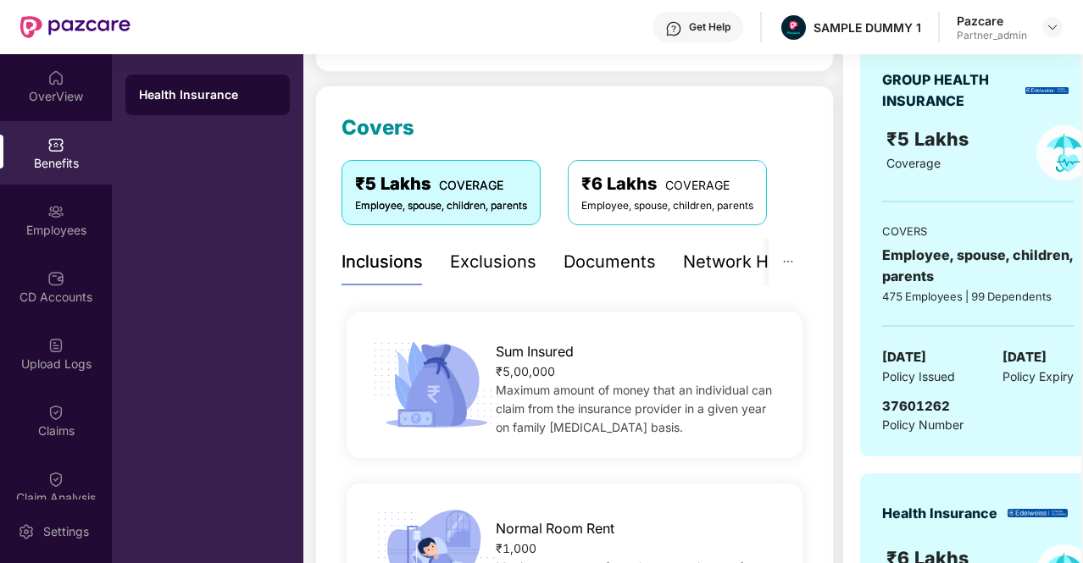
click at [482, 268] on div "Exclusions" at bounding box center [493, 262] width 86 height 26
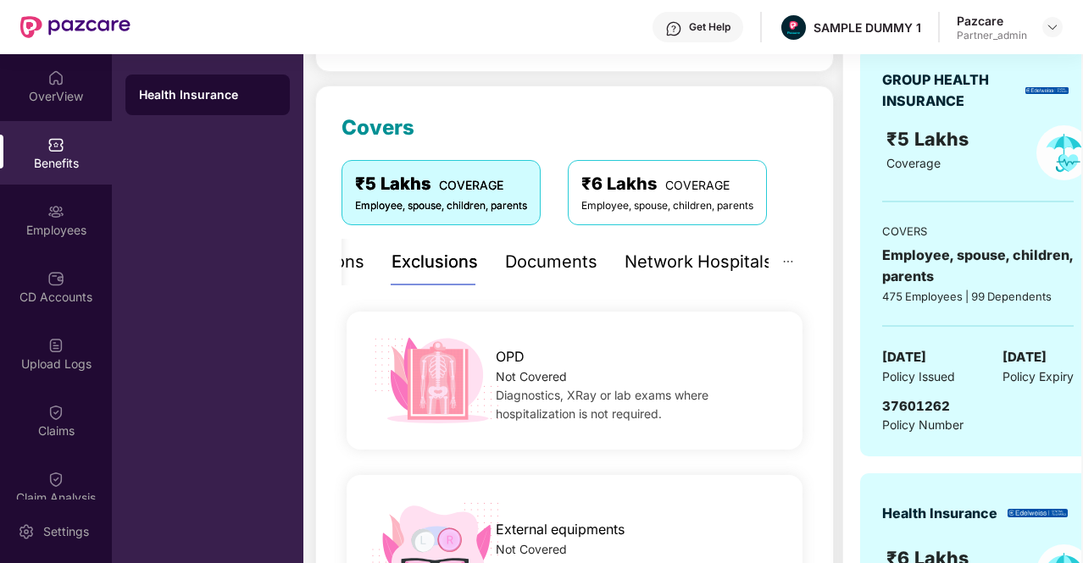
click at [690, 261] on div "Network Hospitals" at bounding box center [698, 262] width 148 height 26
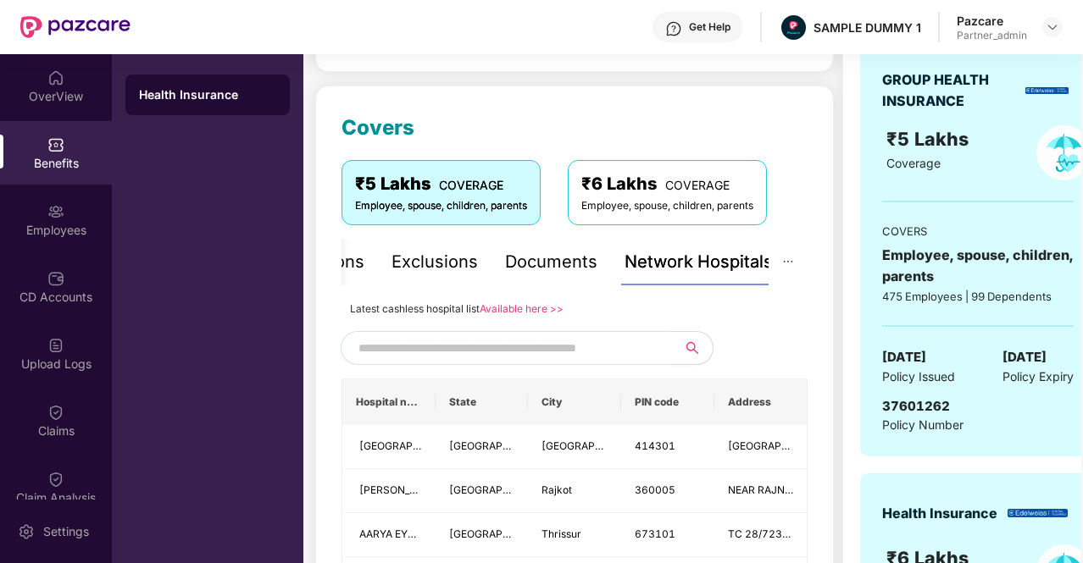
click at [483, 350] on input "text" at bounding box center [503, 347] width 290 height 25
type input "******"
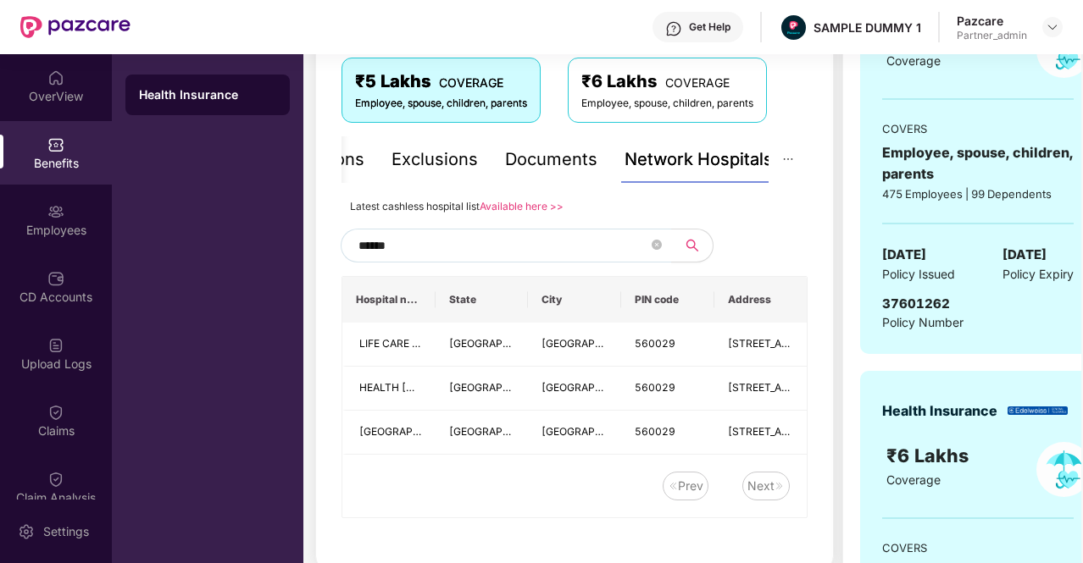
scroll to position [214, 0]
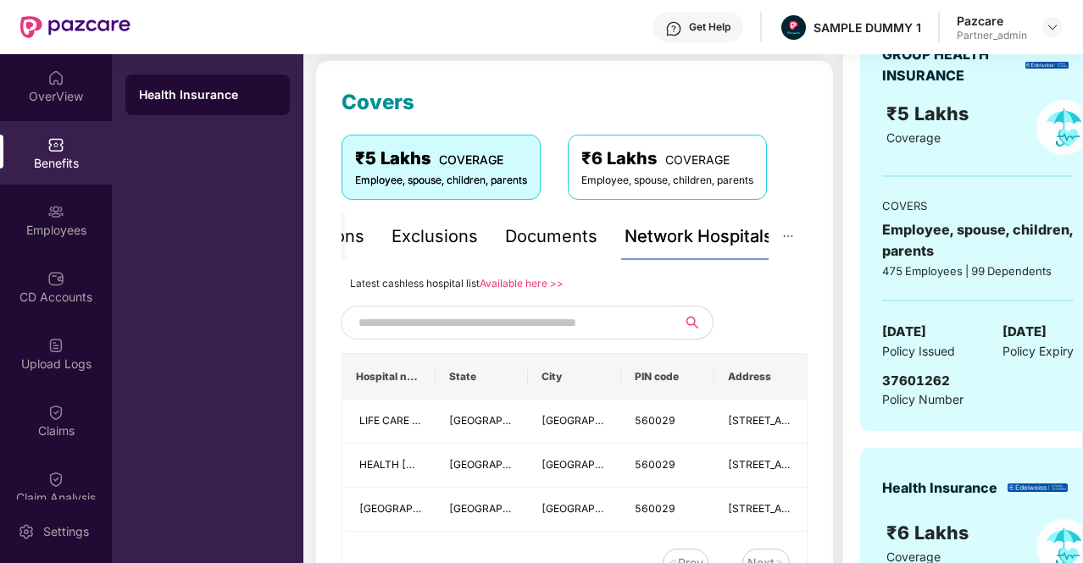
click at [545, 241] on div "Documents" at bounding box center [551, 237] width 92 height 26
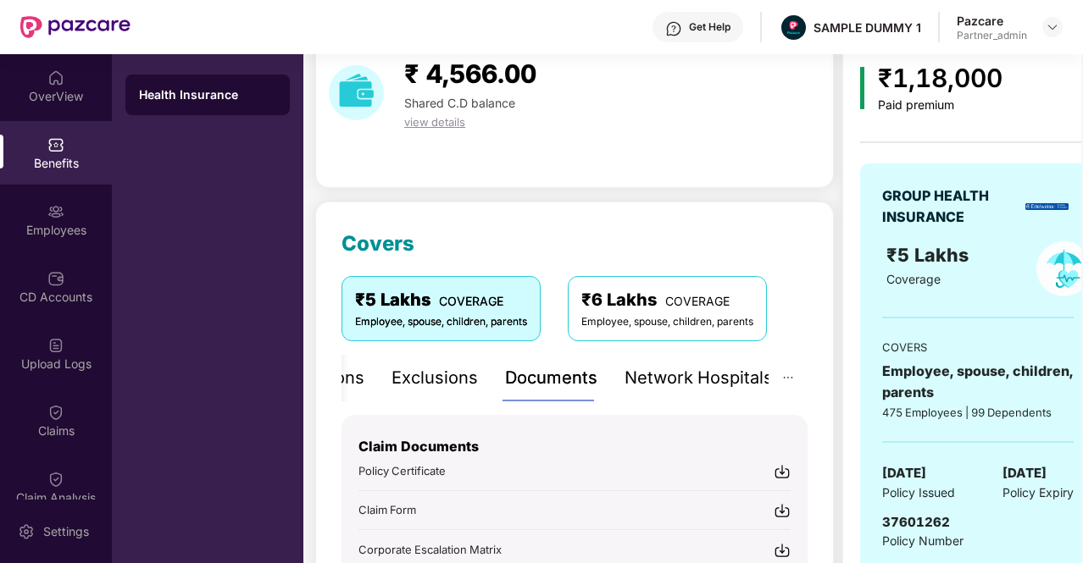
scroll to position [0, 0]
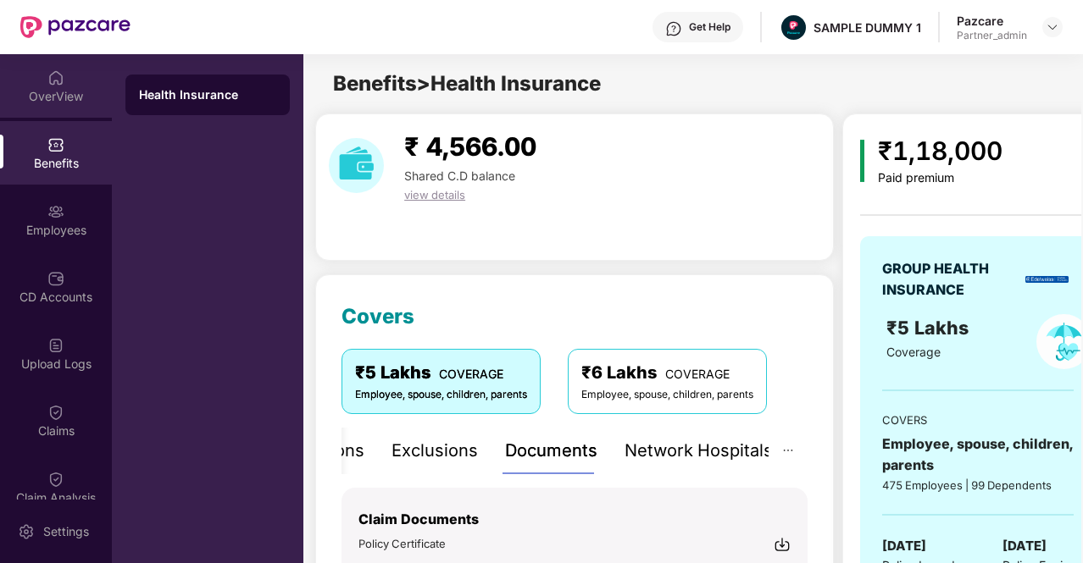
click at [49, 91] on div "OverView" at bounding box center [56, 96] width 112 height 17
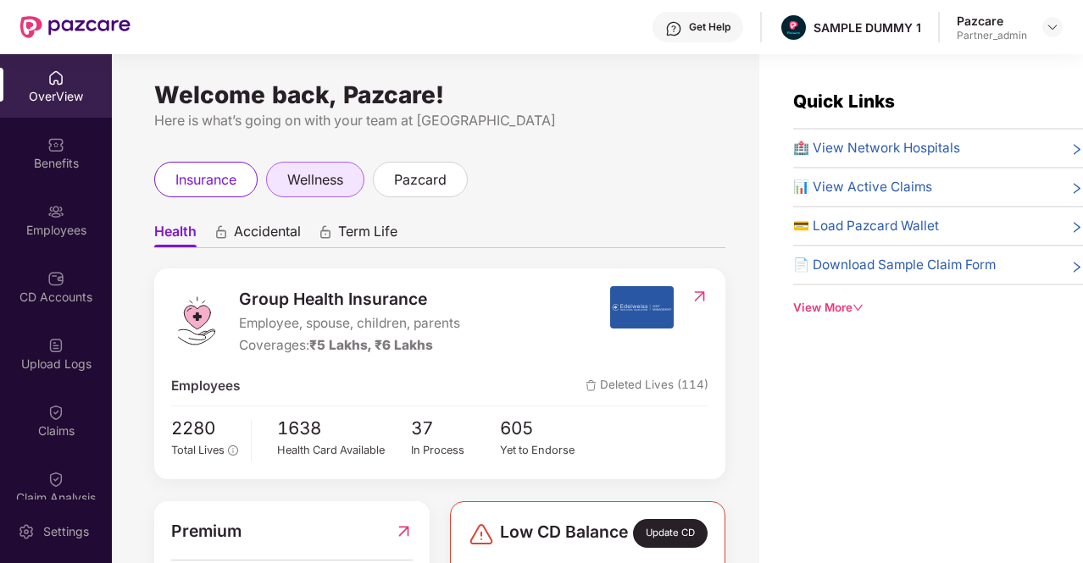
click at [297, 183] on span "wellness" at bounding box center [315, 179] width 56 height 21
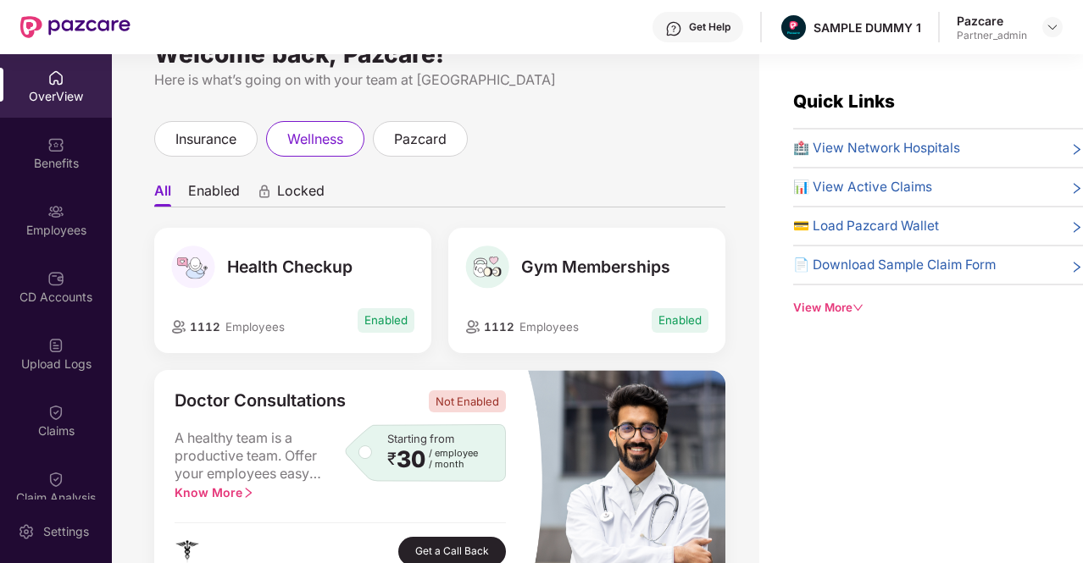
scroll to position [42, 0]
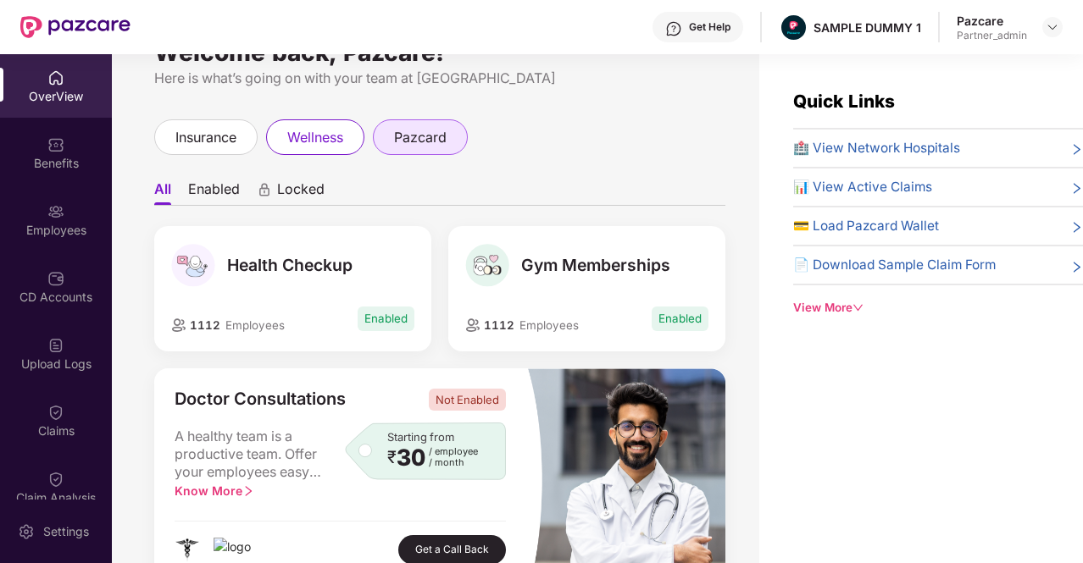
click at [415, 142] on span "pazcard" at bounding box center [420, 137] width 53 height 21
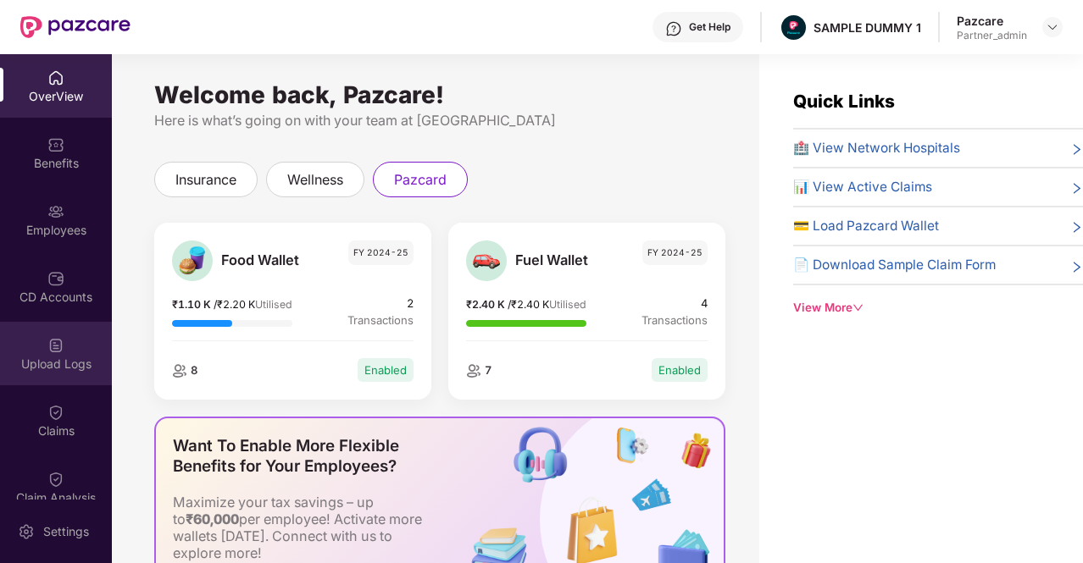
scroll to position [291, 0]
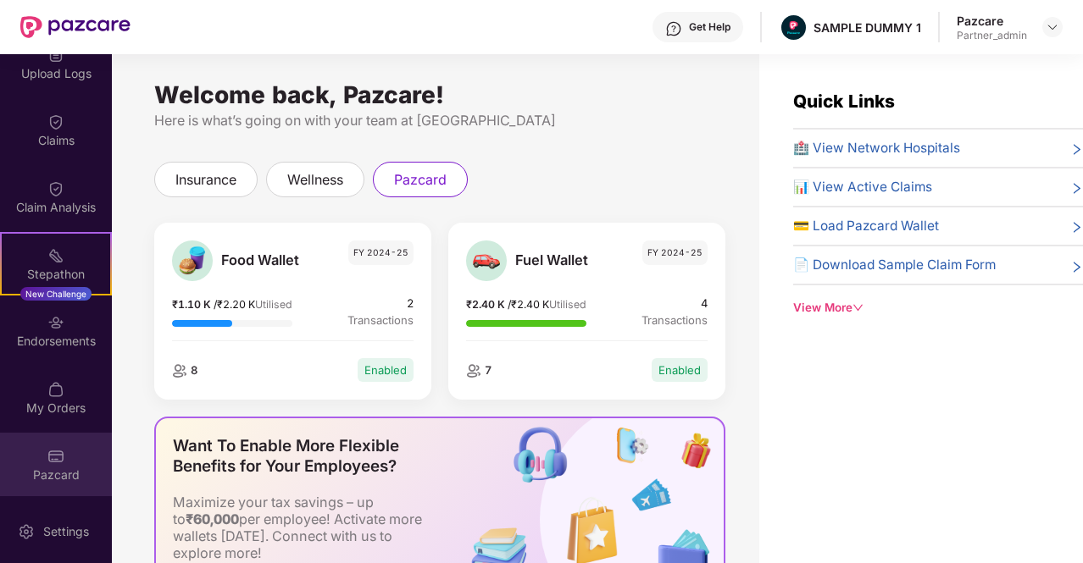
click at [54, 440] on div "Pazcard" at bounding box center [56, 465] width 112 height 64
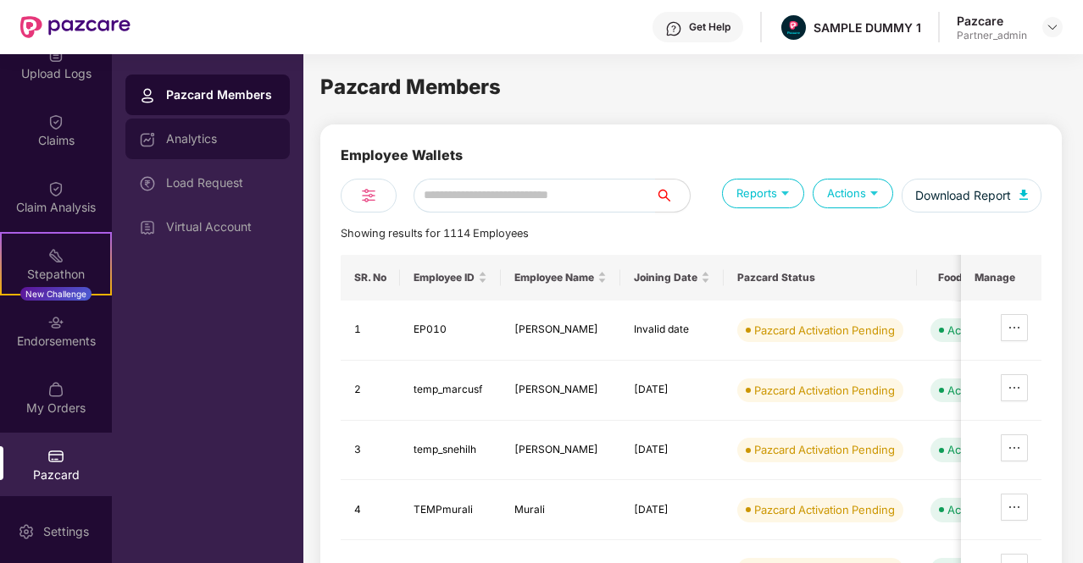
click at [213, 135] on div "Analytics" at bounding box center [221, 139] width 110 height 14
